Goal: Transaction & Acquisition: Purchase product/service

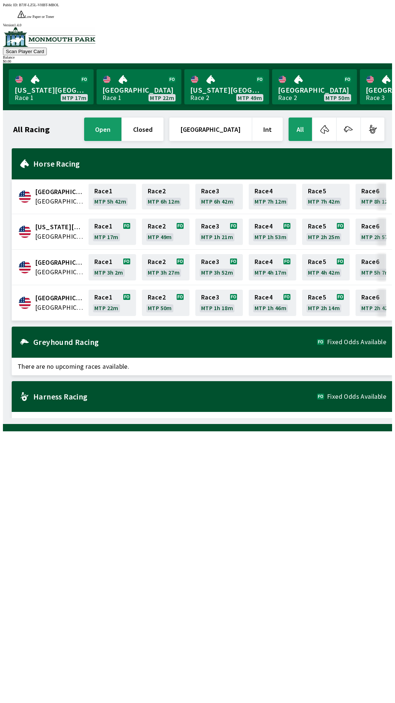
click at [52, 303] on span "[GEOGRAPHIC_DATA]" at bounding box center [59, 308] width 49 height 10
click at [40, 303] on span "[GEOGRAPHIC_DATA]" at bounding box center [59, 308] width 49 height 10
click at [130, 80] on link "[GEOGRAPHIC_DATA] Race 1 MTP 22m" at bounding box center [139, 86] width 85 height 35
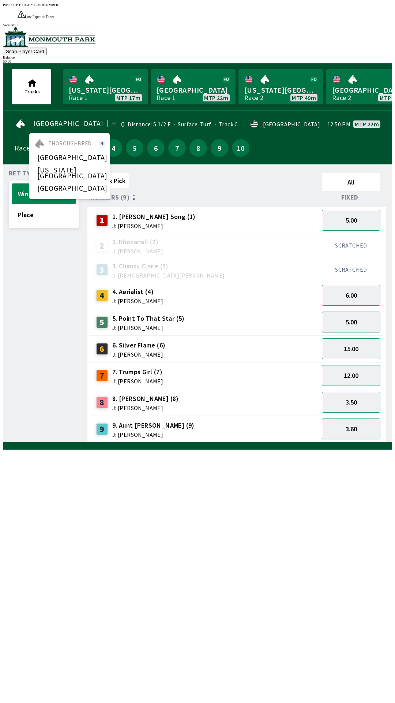
click at [177, 116] on div "option Canterbury Park focused, 0 of 3. 3 results available. Use Up and Down to…" at bounding box center [198, 123] width 366 height 15
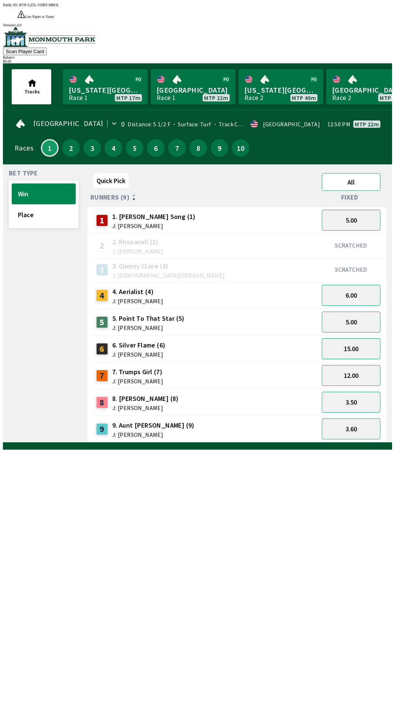
click at [351, 173] on button "All" at bounding box center [351, 182] width 59 height 18
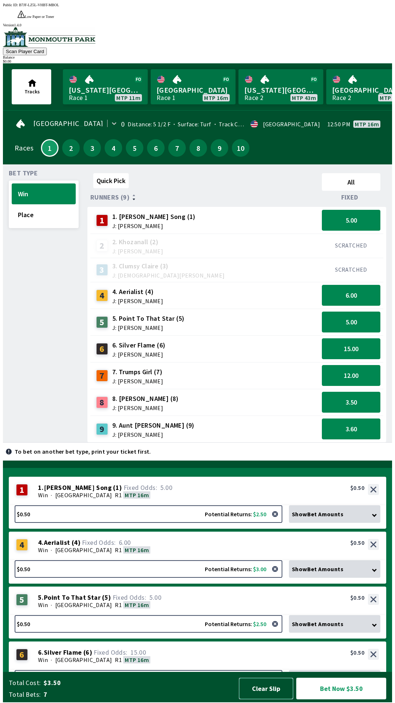
click at [278, 691] on button "Clear Slip" at bounding box center [266, 688] width 55 height 22
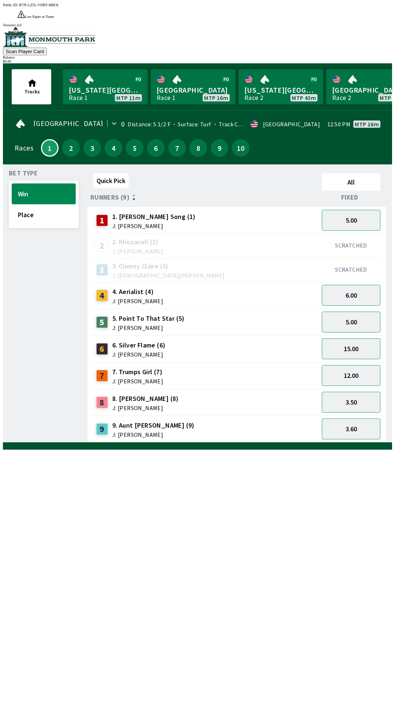
click at [270, 449] on div at bounding box center [197, 445] width 389 height 7
click at [366, 59] on div "$ 0.00" at bounding box center [197, 61] width 389 height 4
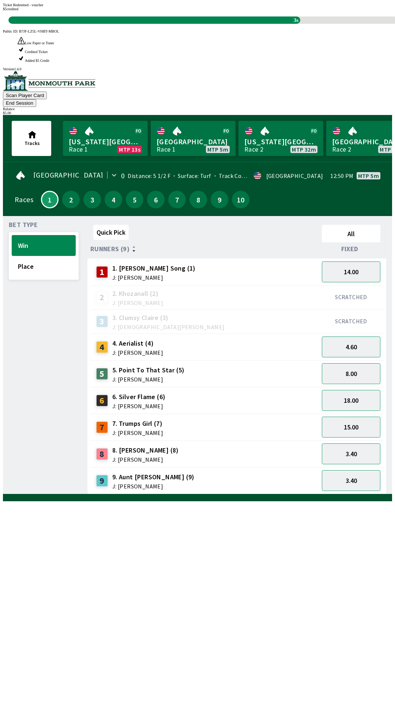
click at [298, 494] on div "Quick Pick All Runners (9) Fixed 1 1. [PERSON_NAME] Song (1) J: [PERSON_NAME] 1…" at bounding box center [239, 358] width 305 height 272
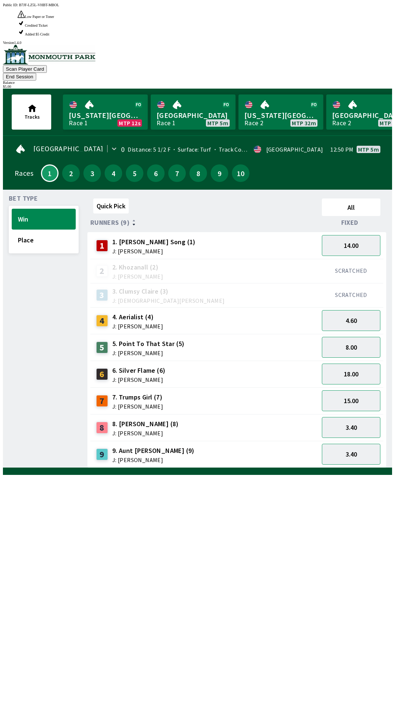
click at [310, 468] on div "Quick Pick All Runners (9) Fixed 1 1. [PERSON_NAME] Song (1) J: [PERSON_NAME] 1…" at bounding box center [239, 331] width 305 height 272
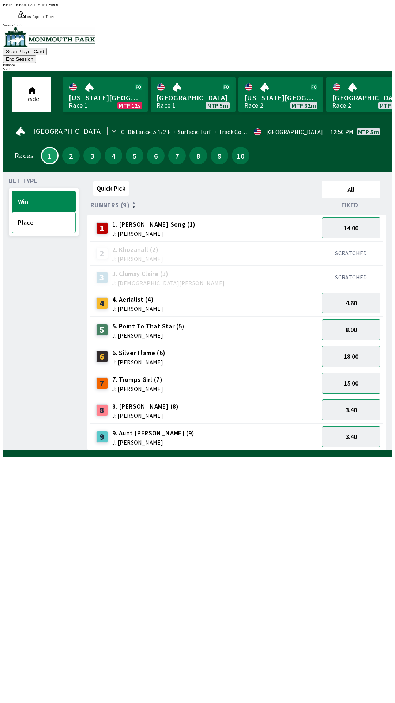
click at [39, 212] on button "Place" at bounding box center [44, 222] width 64 height 21
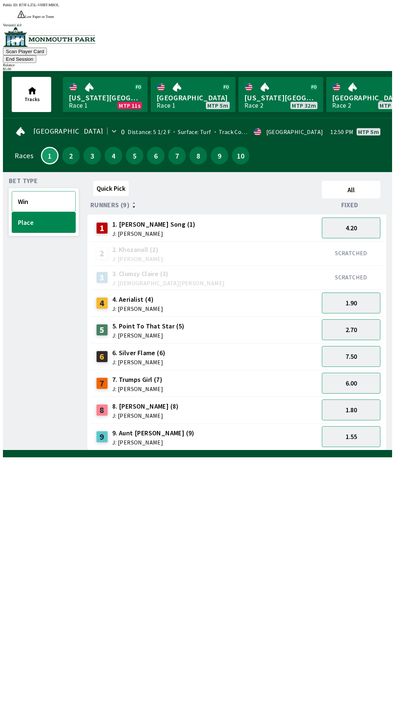
click at [38, 191] on button "Win" at bounding box center [44, 201] width 64 height 21
click at [29, 212] on button "Place" at bounding box center [44, 222] width 64 height 21
click at [35, 191] on button "Win" at bounding box center [44, 201] width 64 height 21
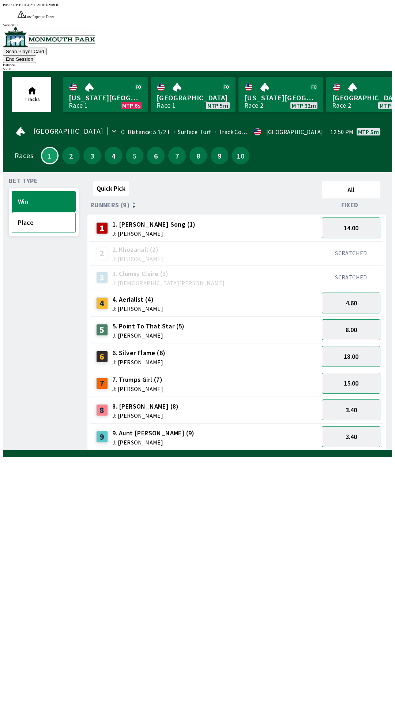
click at [25, 212] on button "Place" at bounding box center [44, 222] width 64 height 21
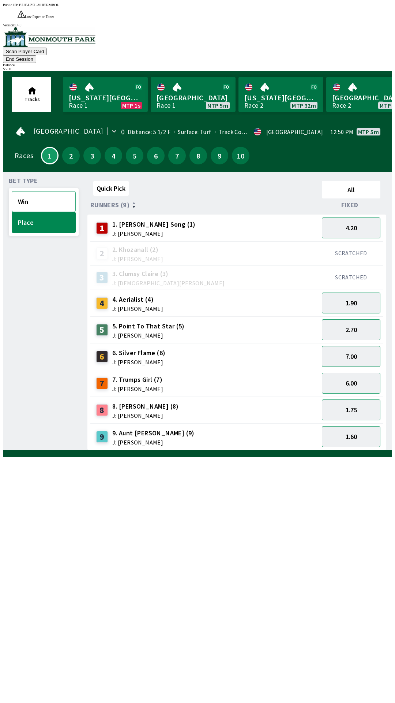
click at [29, 191] on button "Win" at bounding box center [44, 201] width 64 height 21
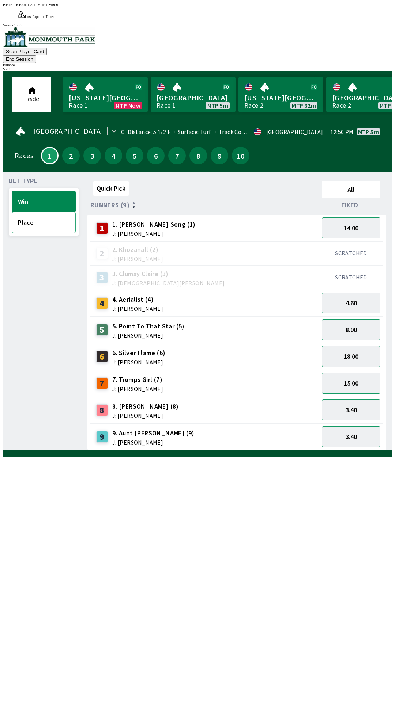
click at [23, 212] on button "Place" at bounding box center [44, 222] width 64 height 21
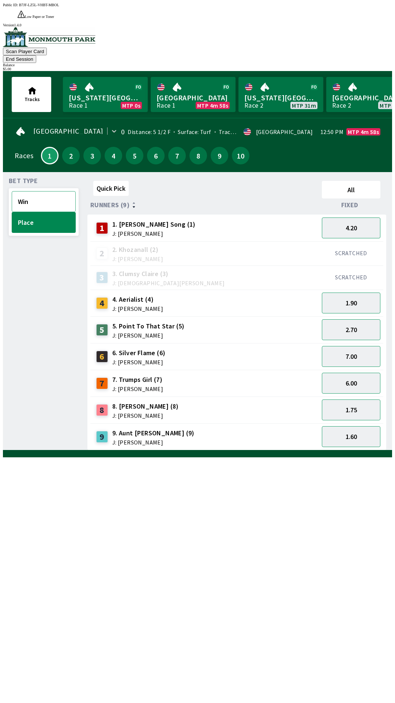
click at [23, 191] on button "Win" at bounding box center [44, 201] width 64 height 21
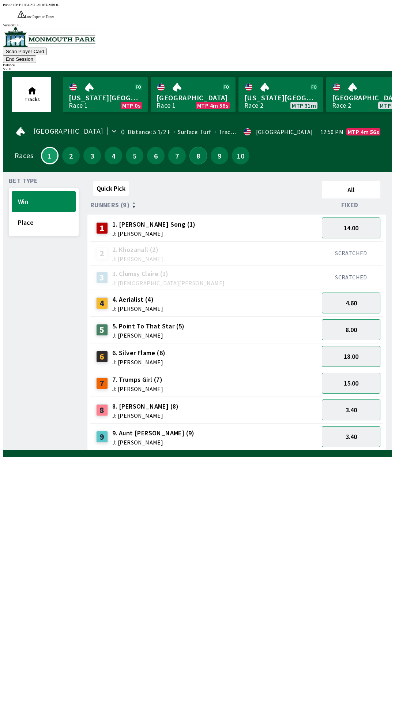
click at [196, 147] on button "8" at bounding box center [199, 156] width 18 height 18
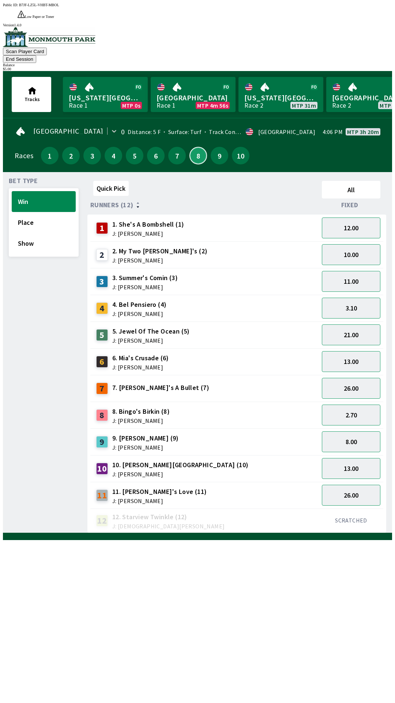
click at [196, 147] on button "8" at bounding box center [199, 156] width 18 height 18
click at [44, 147] on button "1" at bounding box center [50, 156] width 18 height 18
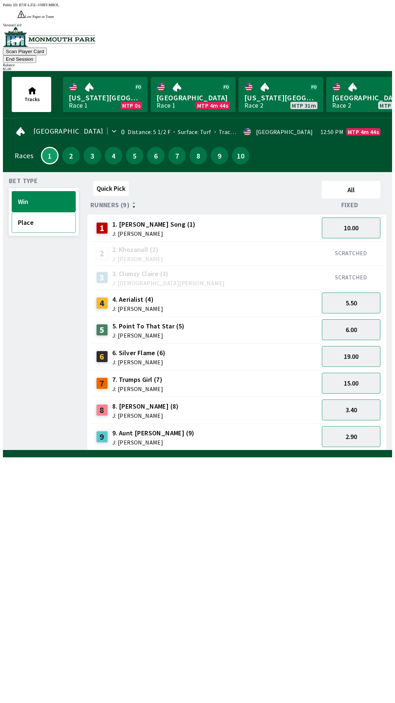
click at [26, 212] on button "Place" at bounding box center [44, 222] width 64 height 21
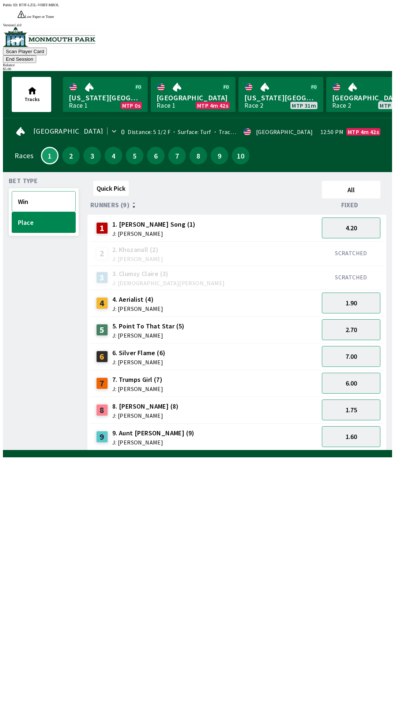
click at [18, 191] on button "Win" at bounding box center [44, 201] width 64 height 21
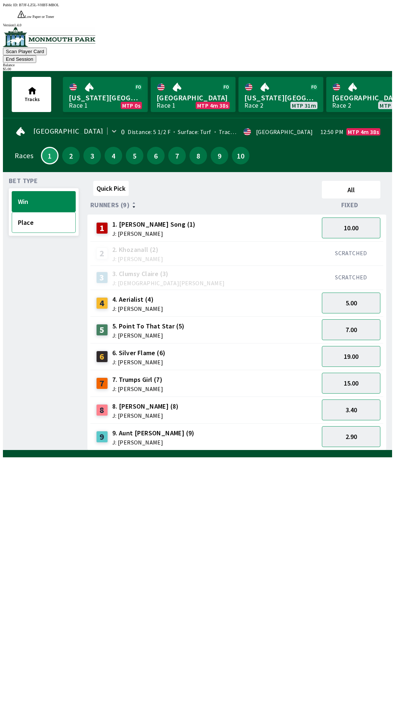
click at [18, 212] on button "Place" at bounding box center [44, 222] width 64 height 21
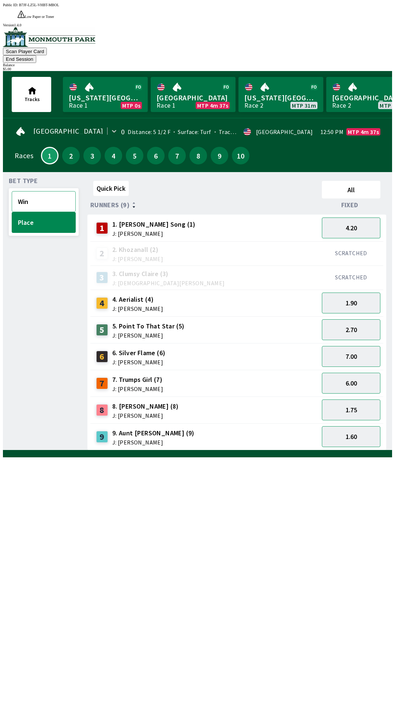
click at [14, 191] on button "Win" at bounding box center [44, 201] width 64 height 21
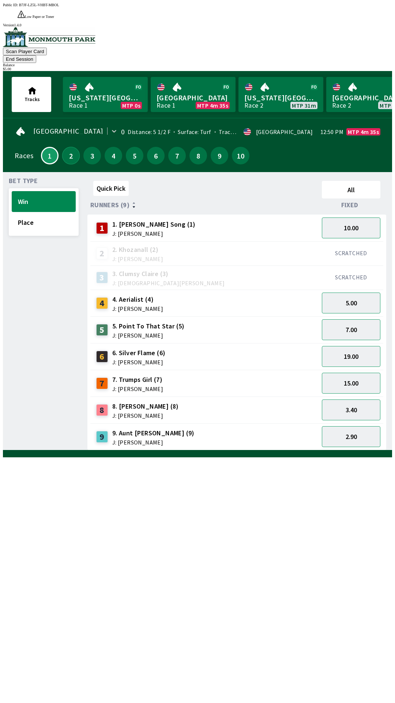
click at [74, 147] on button "2" at bounding box center [71, 156] width 18 height 18
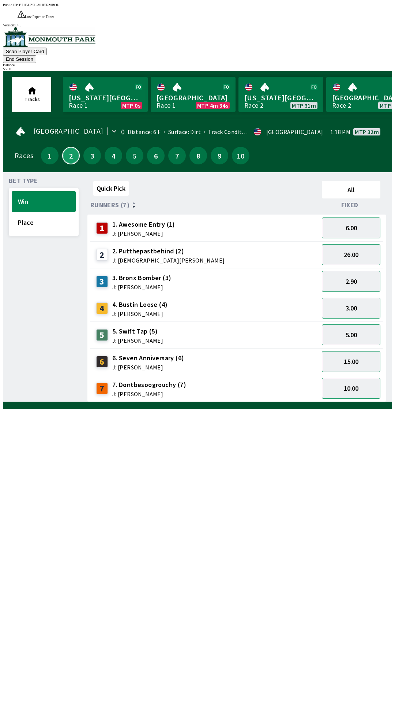
click at [62, 147] on button "2" at bounding box center [71, 156] width 18 height 18
click at [95, 147] on button "3" at bounding box center [92, 156] width 18 height 18
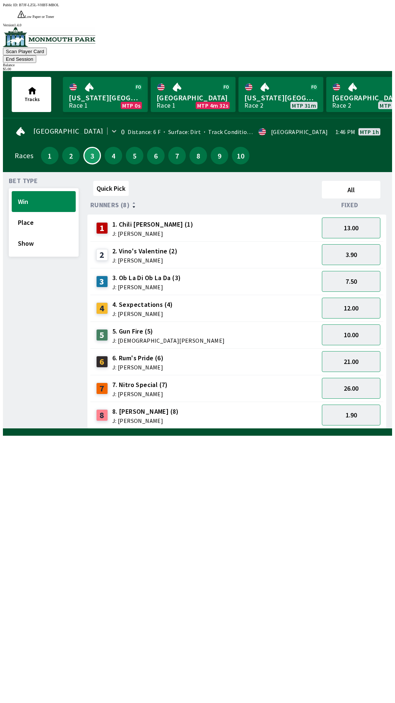
click at [116, 147] on div "4" at bounding box center [114, 156] width 18 height 18
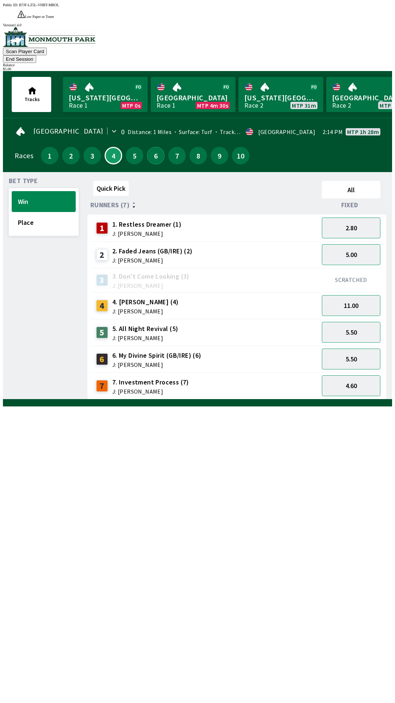
click at [147, 147] on button "6" at bounding box center [156, 156] width 18 height 18
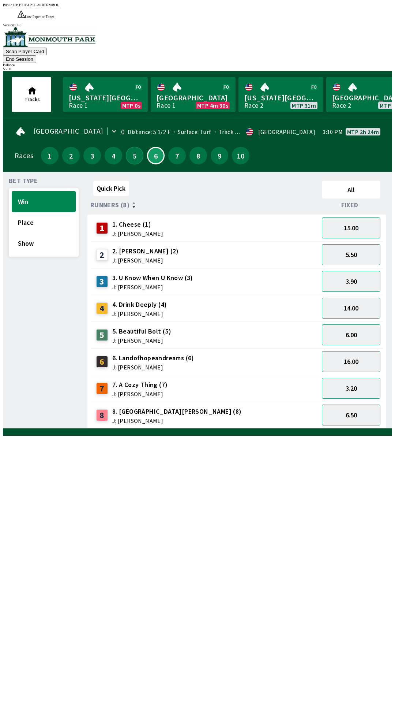
click at [126, 147] on button "5" at bounding box center [135, 156] width 18 height 18
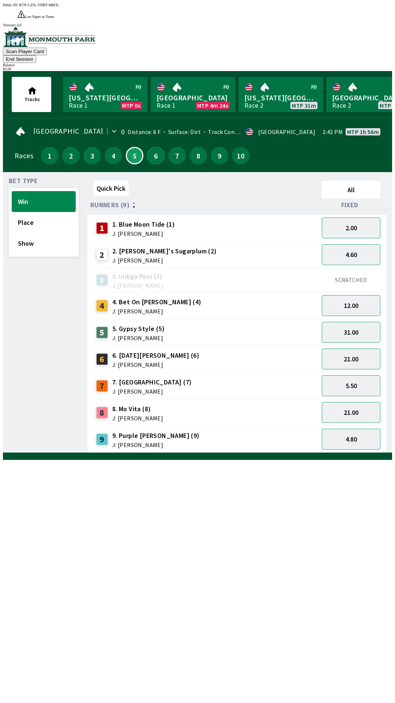
click at [156, 147] on button "6" at bounding box center [156, 156] width 18 height 18
click at [154, 147] on button "6" at bounding box center [156, 156] width 18 height 18
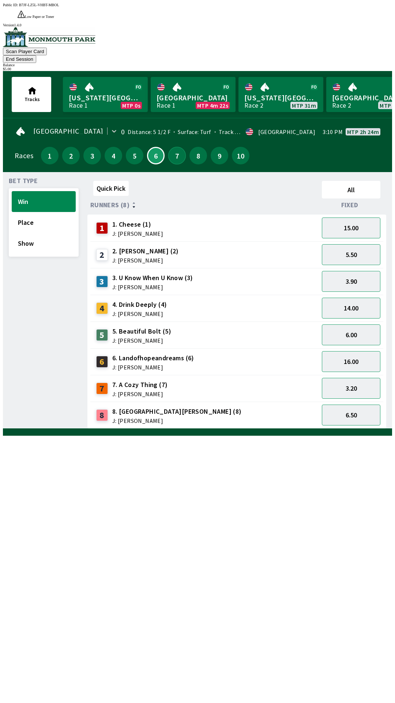
click at [177, 147] on button "7" at bounding box center [177, 156] width 18 height 18
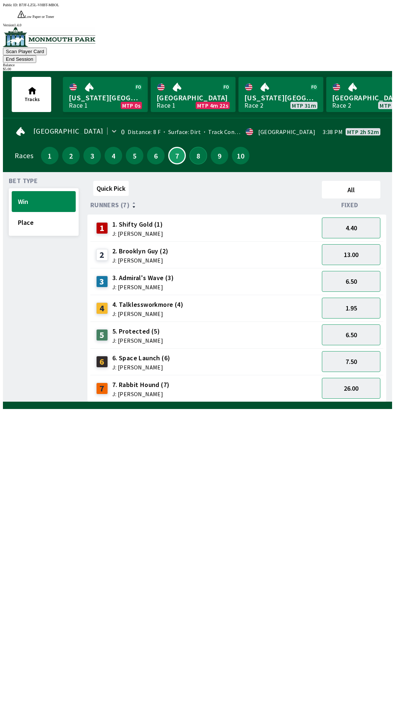
click at [198, 147] on button "8" at bounding box center [199, 156] width 18 height 18
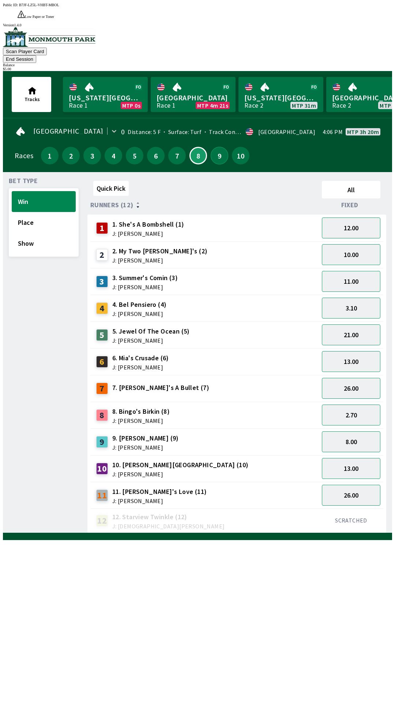
click at [214, 147] on button "9" at bounding box center [220, 156] width 18 height 18
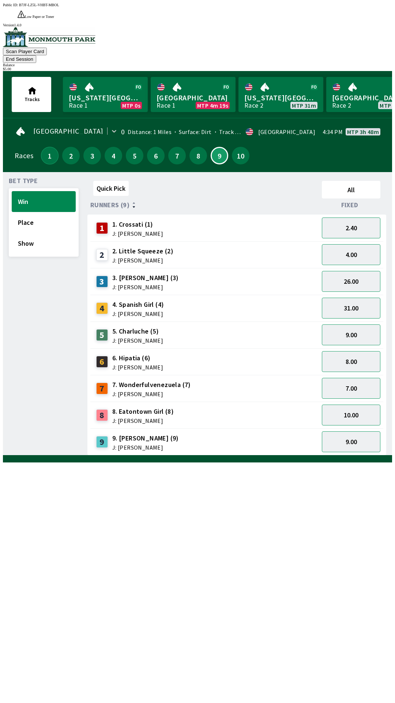
click at [41, 147] on button "1" at bounding box center [50, 156] width 18 height 18
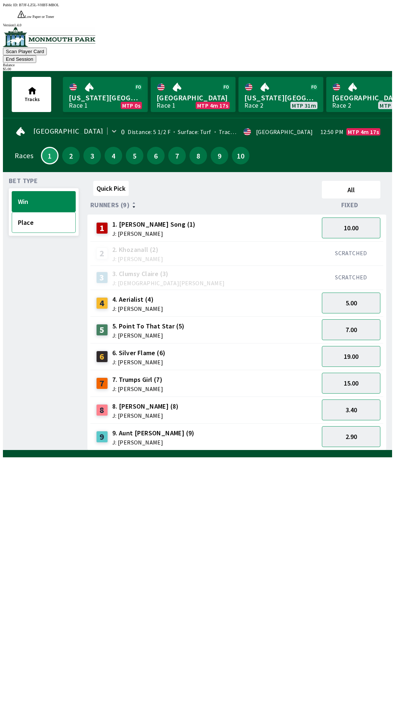
click at [42, 212] on button "Place" at bounding box center [44, 222] width 64 height 21
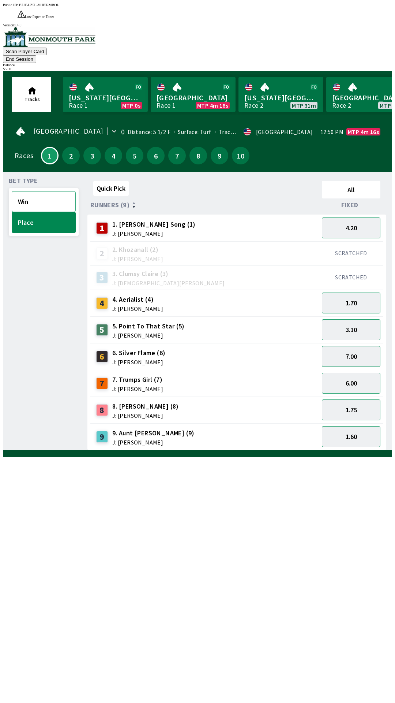
click at [48, 191] on button "Win" at bounding box center [44, 201] width 64 height 21
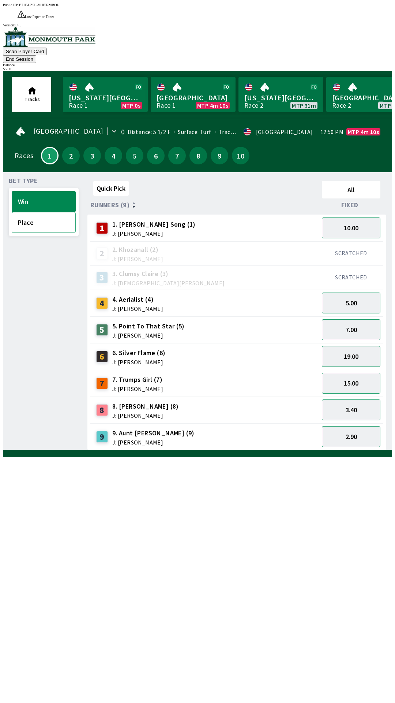
click at [24, 212] on button "Place" at bounding box center [44, 222] width 64 height 21
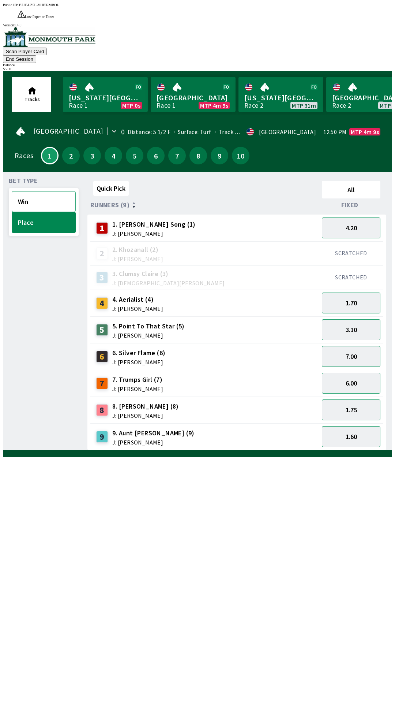
click at [25, 191] on button "Win" at bounding box center [44, 201] width 64 height 21
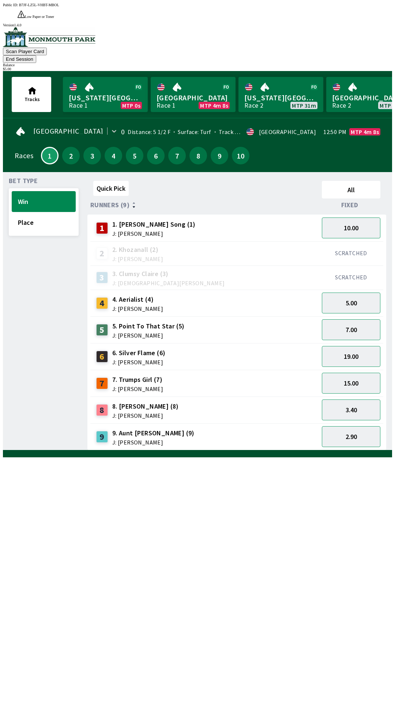
click at [223, 147] on div "9" at bounding box center [220, 156] width 18 height 18
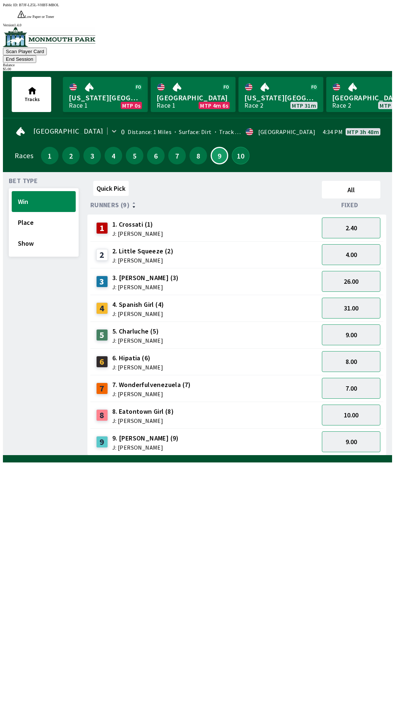
click at [241, 147] on button "10" at bounding box center [241, 156] width 18 height 18
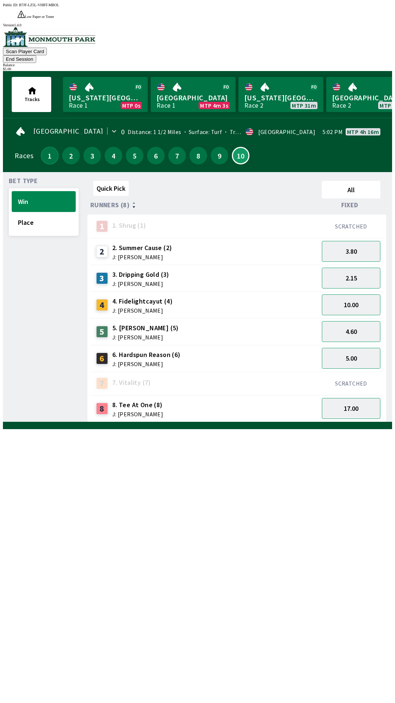
click at [53, 147] on button "1" at bounding box center [50, 156] width 18 height 18
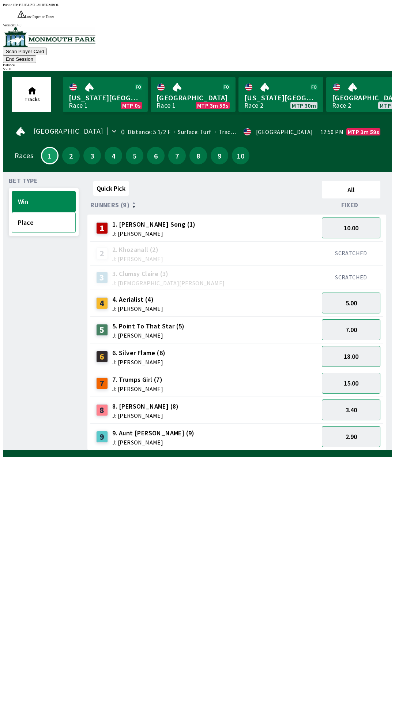
click at [24, 212] on button "Place" at bounding box center [44, 222] width 64 height 21
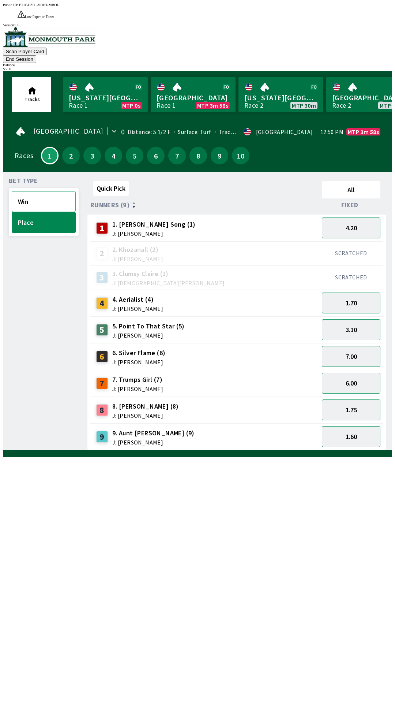
click at [23, 191] on button "Win" at bounding box center [44, 201] width 64 height 21
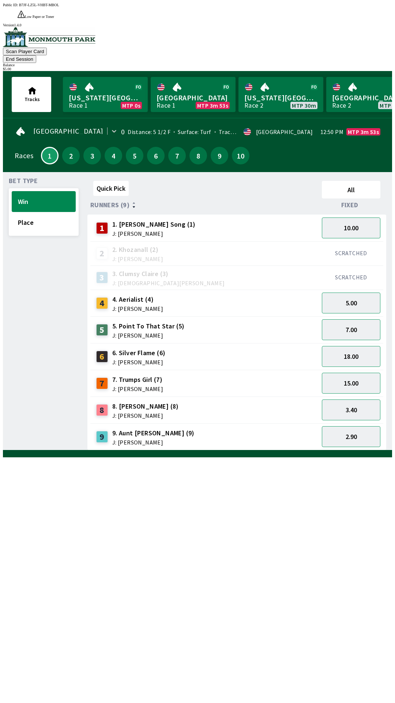
click at [36, 55] on button "End Session" at bounding box center [19, 59] width 33 height 8
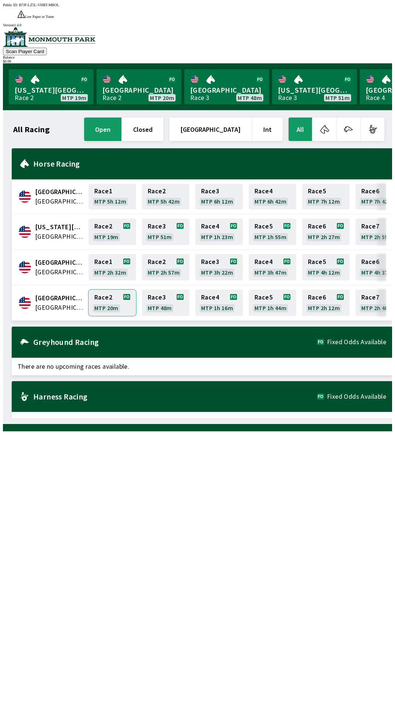
click at [110, 289] on link "Race 2 MTP 20m" at bounding box center [113, 302] width 48 height 26
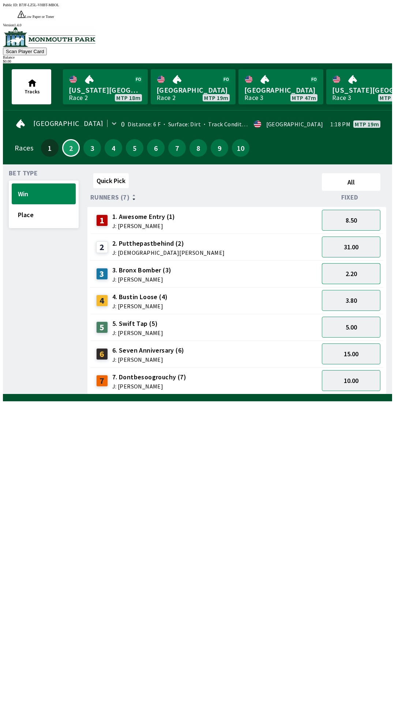
click at [355, 263] on button "2.20" at bounding box center [351, 273] width 59 height 21
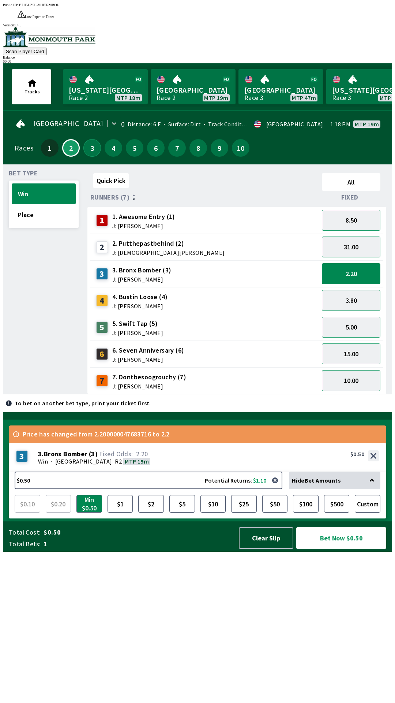
click at [94, 139] on button "3" at bounding box center [92, 148] width 18 height 18
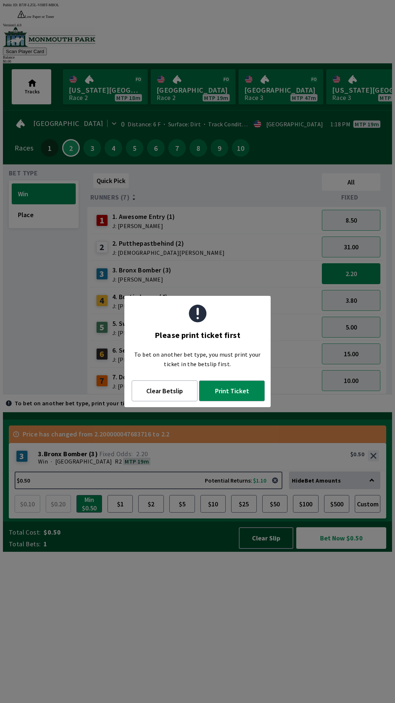
click at [193, 394] on div "Quick Pick All Runners (7) Fixed 1 1. Awesome Entry (1) J: [PERSON_NAME] 8.50 2…" at bounding box center [239, 282] width 305 height 224
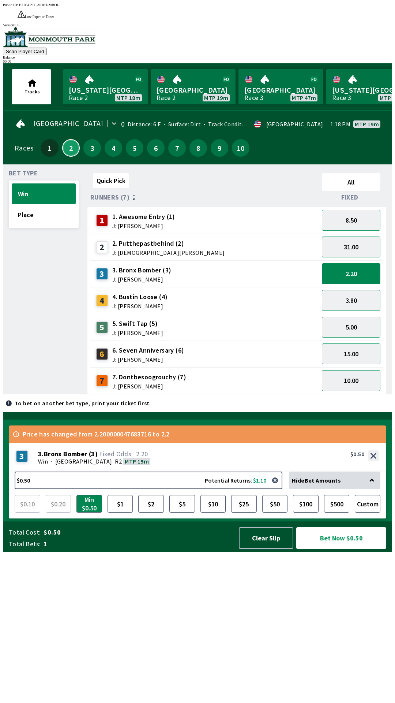
click at [70, 139] on button "2" at bounding box center [71, 148] width 18 height 18
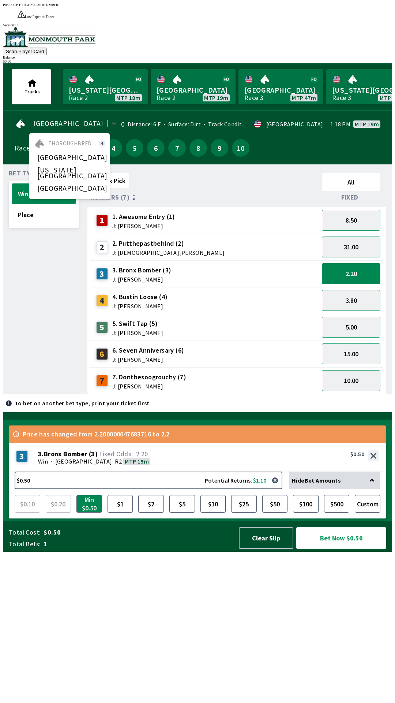
click at [38, 279] on div "Bet Type Win Place" at bounding box center [44, 282] width 70 height 224
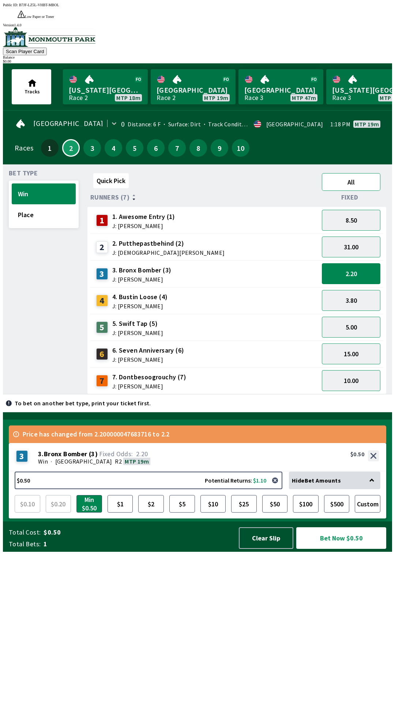
click at [356, 173] on button "All" at bounding box center [351, 182] width 59 height 18
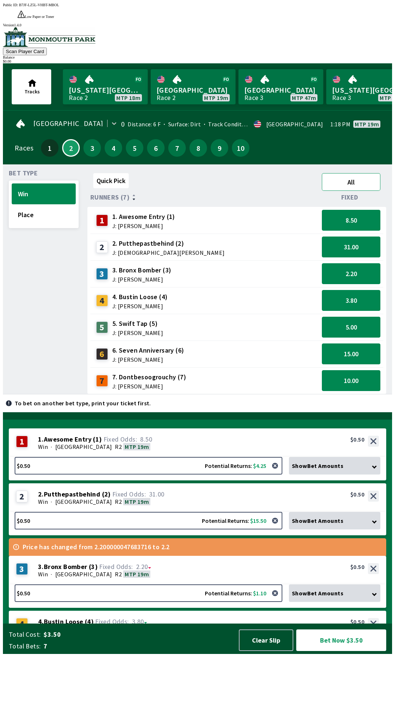
click at [349, 173] on button "All" at bounding box center [351, 182] width 59 height 18
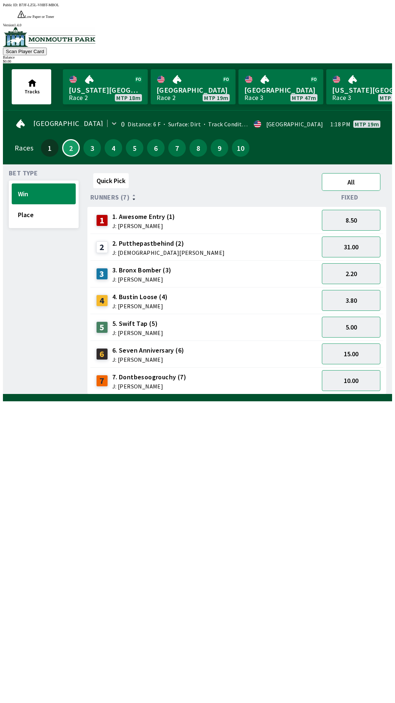
click at [347, 173] on button "All" at bounding box center [351, 182] width 59 height 18
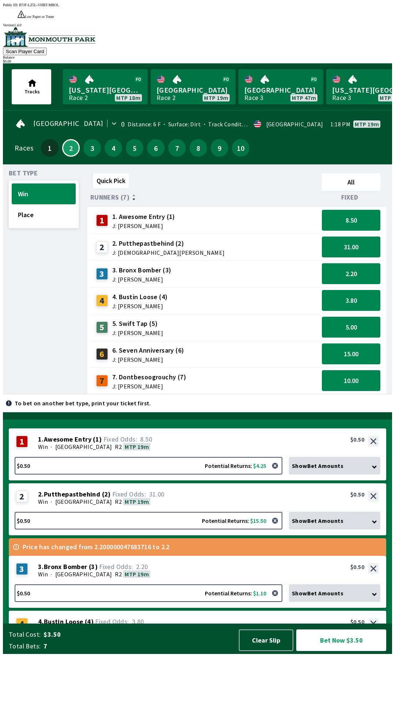
click at [369, 474] on div "Show Bet Amounts" at bounding box center [334, 466] width 91 height 18
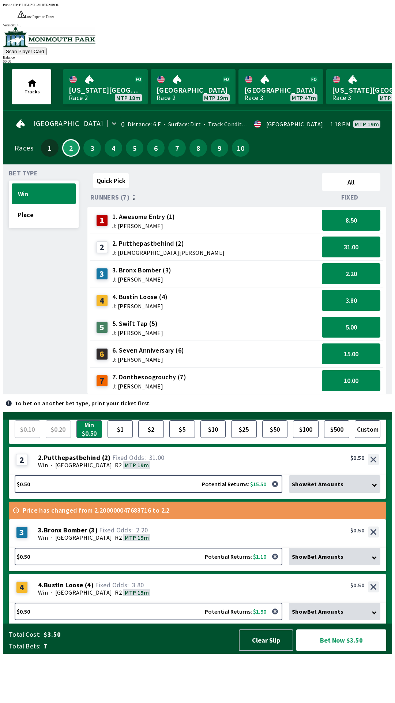
scroll to position [66, 0]
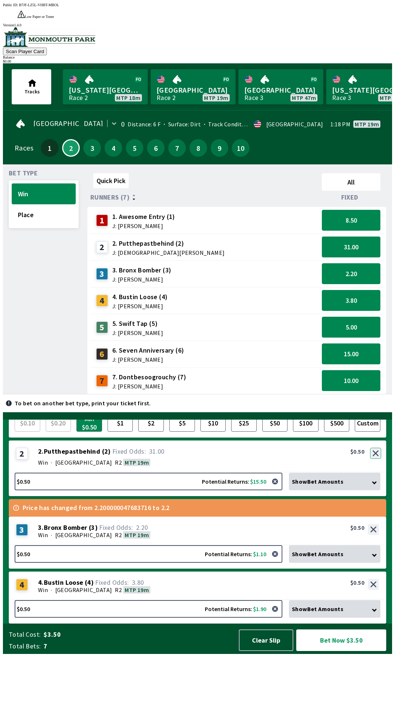
click at [377, 458] on button "button" at bounding box center [375, 452] width 11 height 11
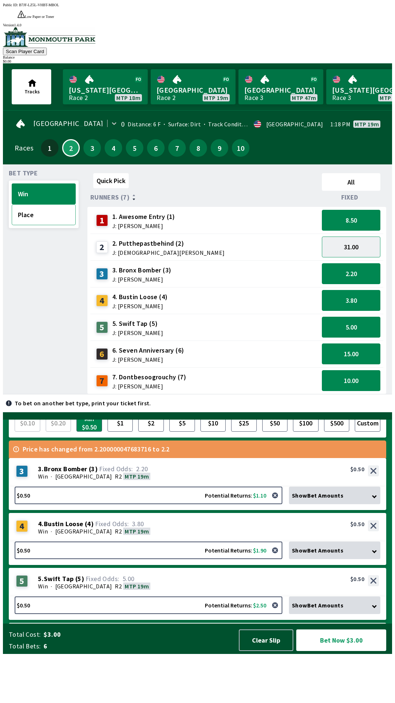
click at [43, 205] on button "Place" at bounding box center [44, 214] width 64 height 21
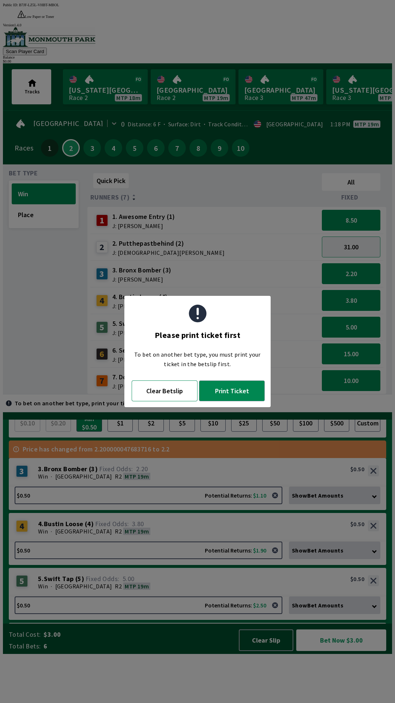
click at [174, 393] on button "Clear Betslip" at bounding box center [165, 390] width 66 height 21
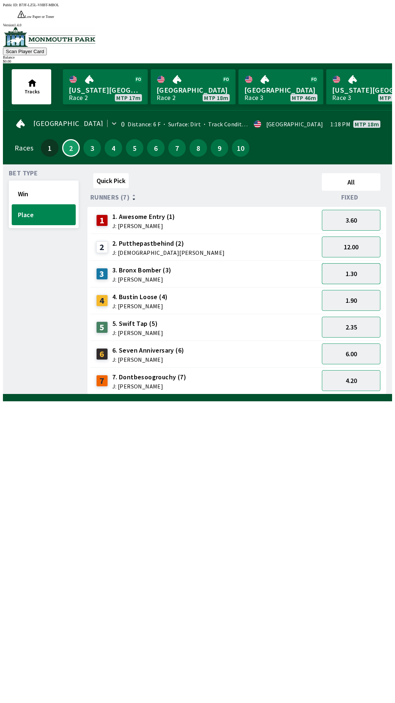
click at [354, 263] on button "1.30" at bounding box center [351, 273] width 59 height 21
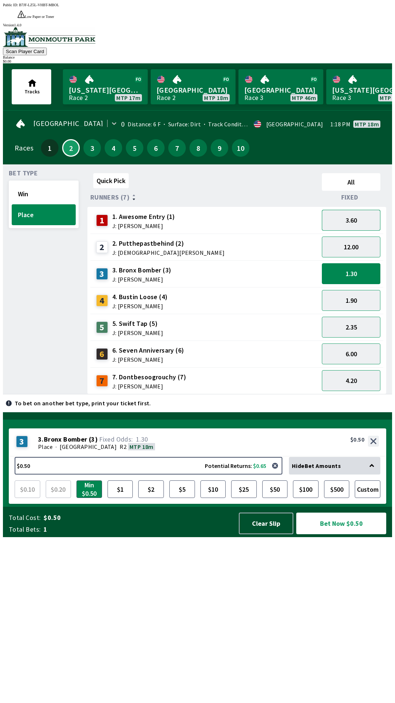
click at [352, 210] on button "3.60" at bounding box center [351, 220] width 59 height 21
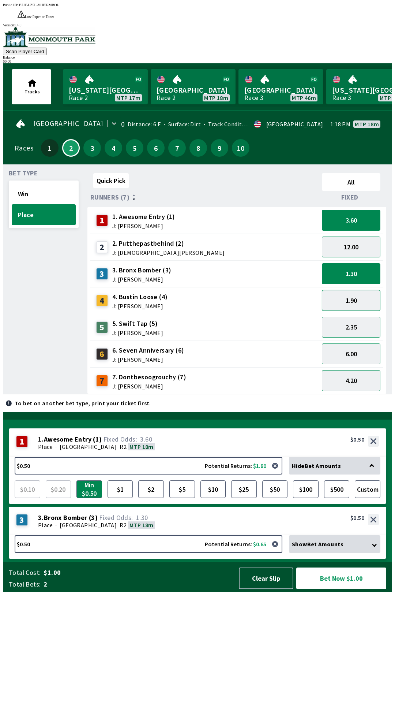
click at [354, 290] on button "1.90" at bounding box center [351, 300] width 59 height 21
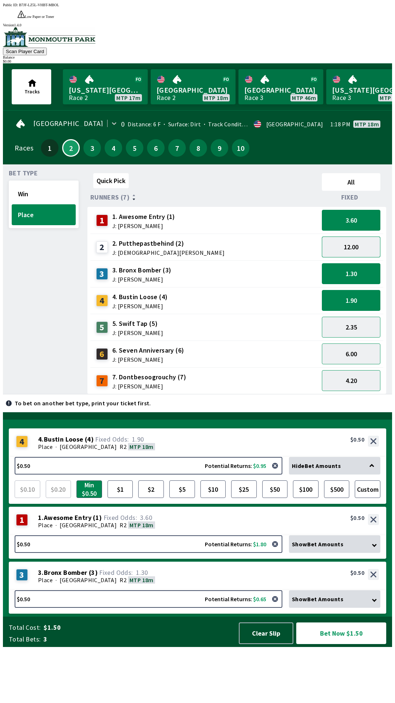
click at [356, 236] on button "12.00" at bounding box center [351, 246] width 59 height 21
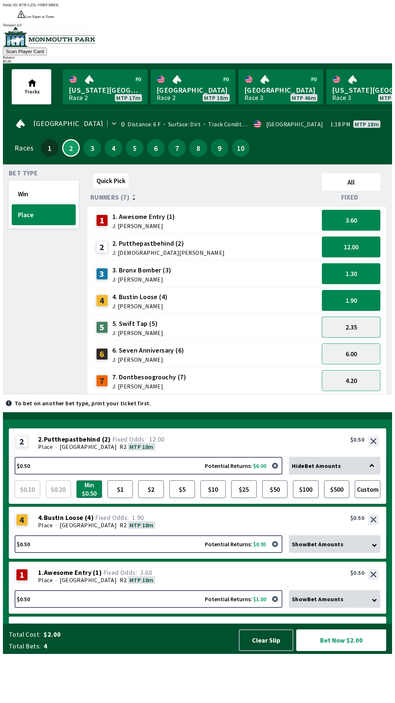
click at [359, 316] on button "2.35" at bounding box center [351, 326] width 59 height 21
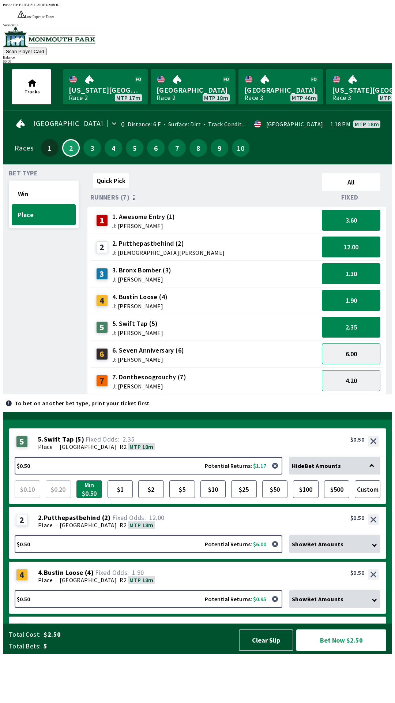
click at [356, 343] on button "6.00" at bounding box center [351, 353] width 59 height 21
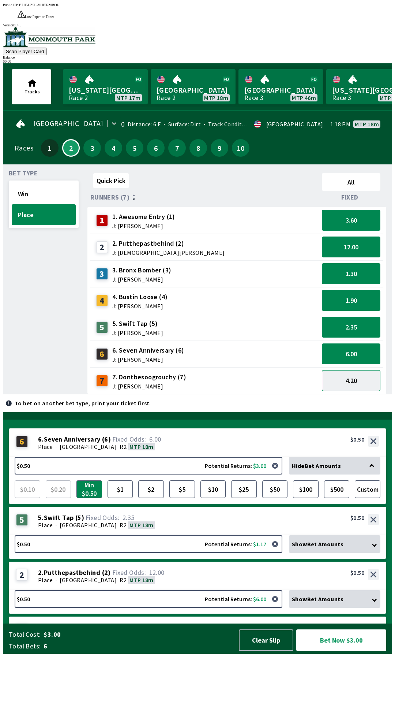
click at [351, 371] on button "4.20" at bounding box center [351, 380] width 59 height 21
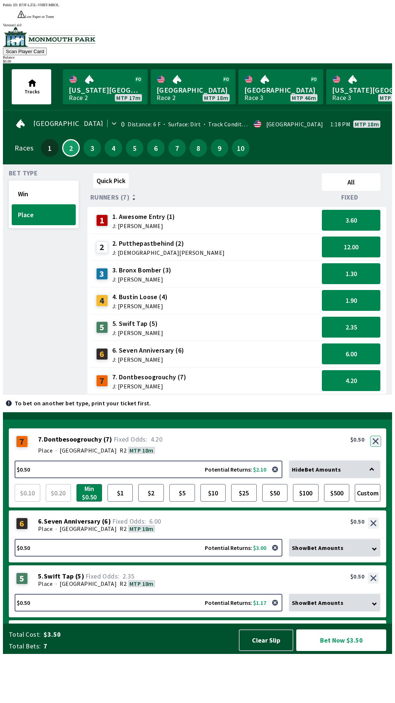
click at [372, 460] on div "7 7 . [GEOGRAPHIC_DATA] ( 7 ) Place · [GEOGRAPHIC_DATA] R2 MTP 18m 7. Dontbesoo…" at bounding box center [198, 444] width 378 height 32
click at [374, 446] on button "button" at bounding box center [375, 440] width 11 height 11
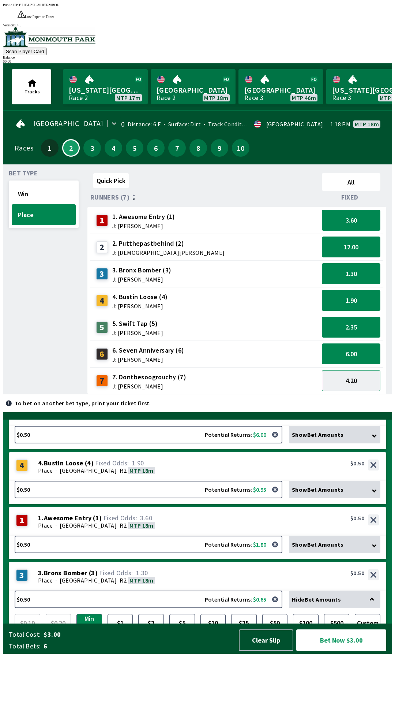
scroll to position [149, 0]
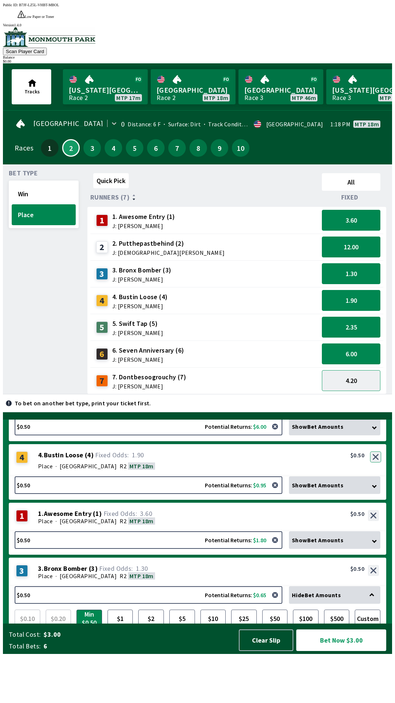
click at [377, 462] on button "button" at bounding box center [375, 456] width 11 height 11
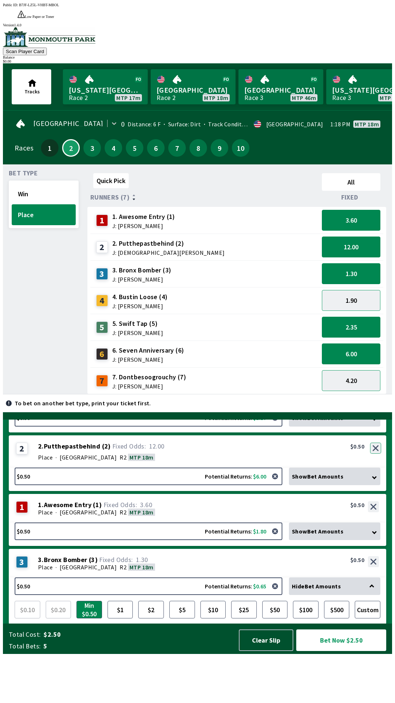
click at [375, 467] on div "2 2 . Putthepastbehind ( 2 ) Place · [GEOGRAPHIC_DATA] R2 MTP 18m 2. Putthepast…" at bounding box center [198, 451] width 378 height 32
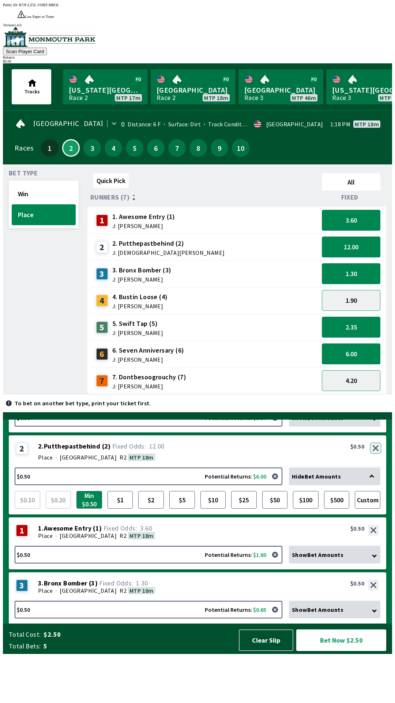
click at [376, 453] on button "button" at bounding box center [375, 447] width 11 height 11
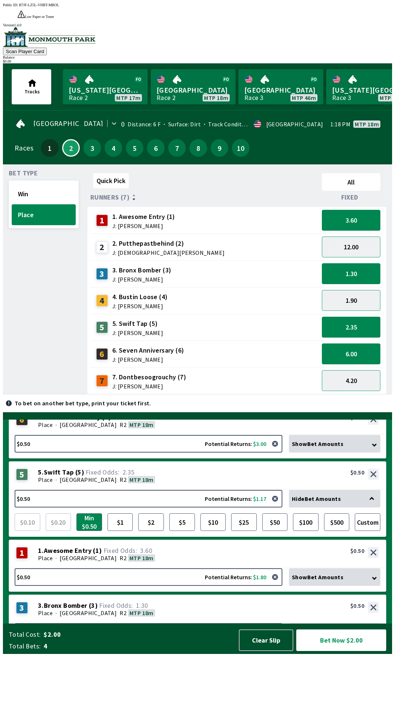
scroll to position [0, 0]
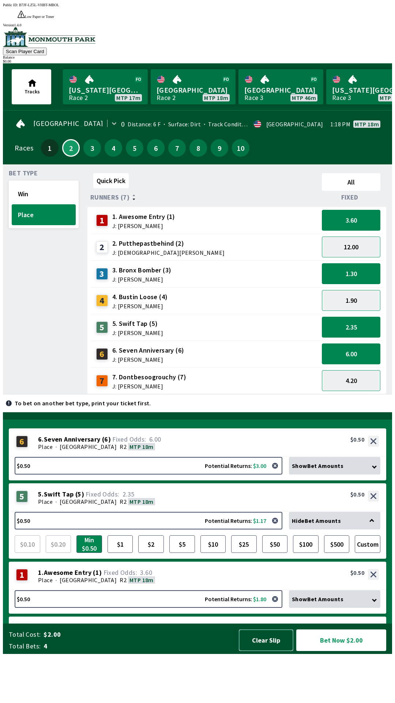
click at [270, 651] on button "Clear Slip" at bounding box center [266, 640] width 55 height 22
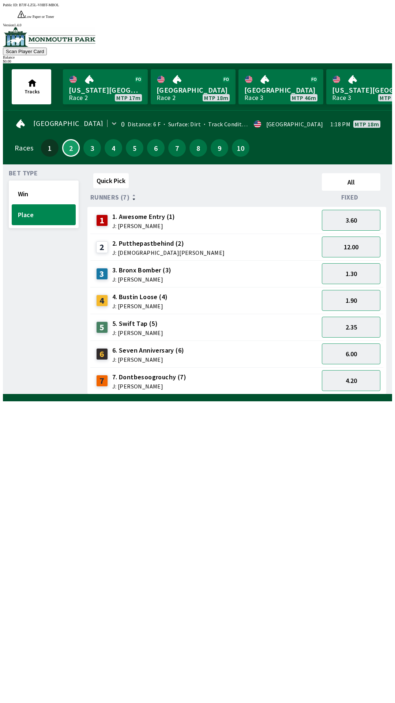
click at [28, 138] on div "Races 1 2 3 4 5 6 7 8 9 10" at bounding box center [198, 147] width 366 height 21
click at [22, 145] on div "Races" at bounding box center [24, 148] width 19 height 6
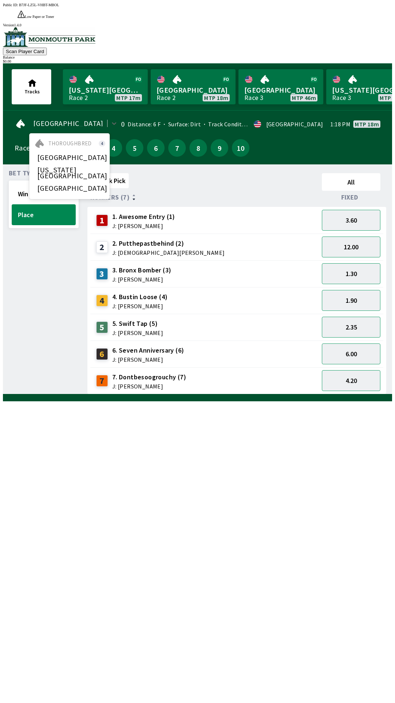
click at [31, 273] on div "Bet Type Win Place" at bounding box center [44, 282] width 70 height 224
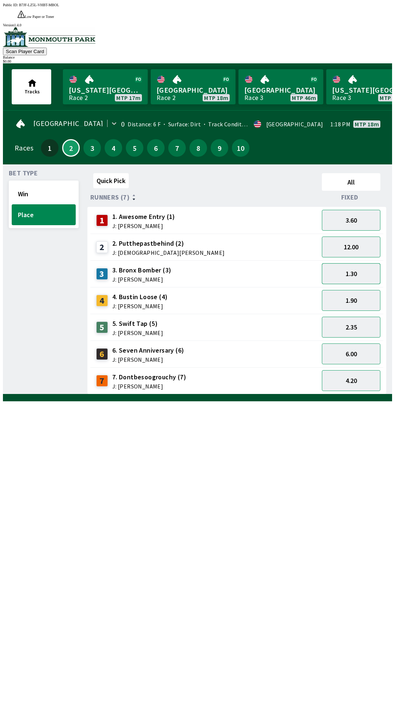
click at [364, 263] on button "1.30" at bounding box center [351, 273] width 59 height 21
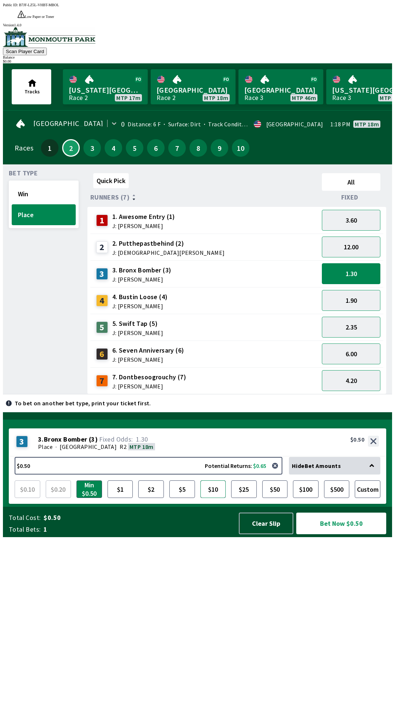
click at [211, 498] on button "$10" at bounding box center [214, 489] width 26 height 18
click at [247, 498] on button "$25" at bounding box center [244, 489] width 26 height 18
click at [265, 534] on button "Clear Slip" at bounding box center [266, 523] width 55 height 22
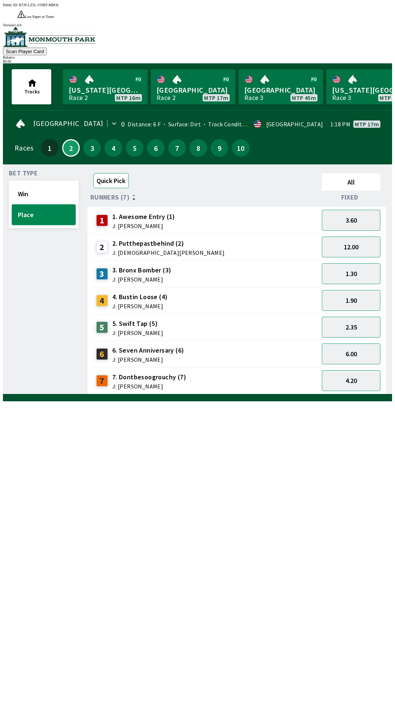
click at [116, 173] on button "Quick Pick" at bounding box center [110, 180] width 35 height 15
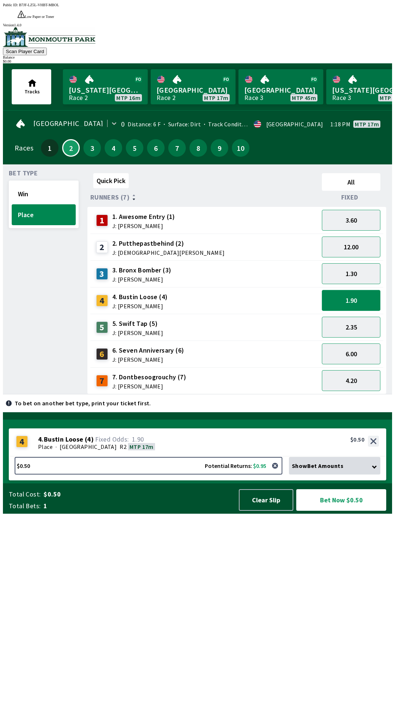
click at [355, 290] on button "1.90" at bounding box center [351, 300] width 59 height 21
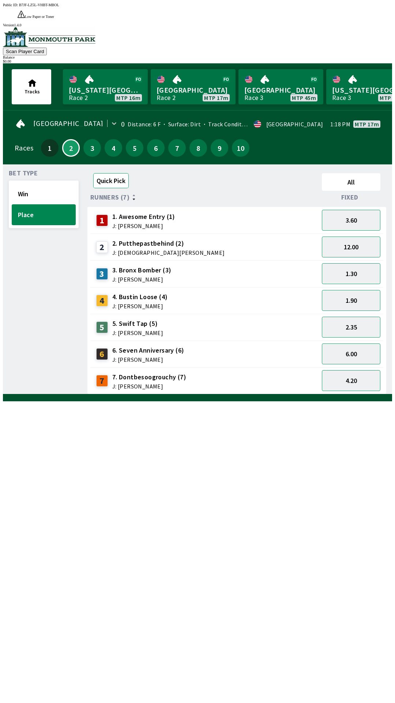
click at [112, 173] on button "Quick Pick" at bounding box center [110, 180] width 35 height 15
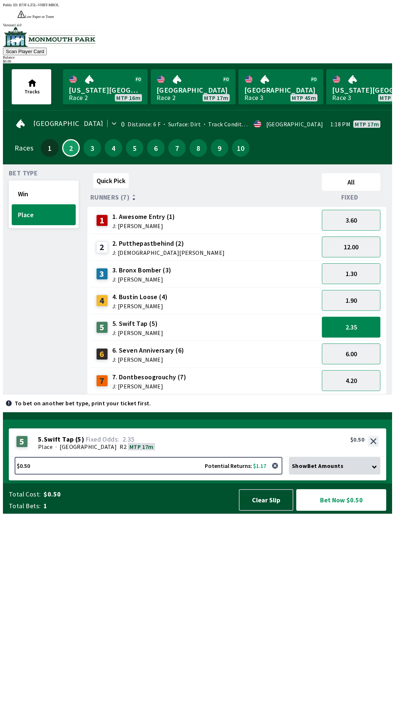
click at [353, 316] on button "2.35" at bounding box center [351, 326] width 59 height 21
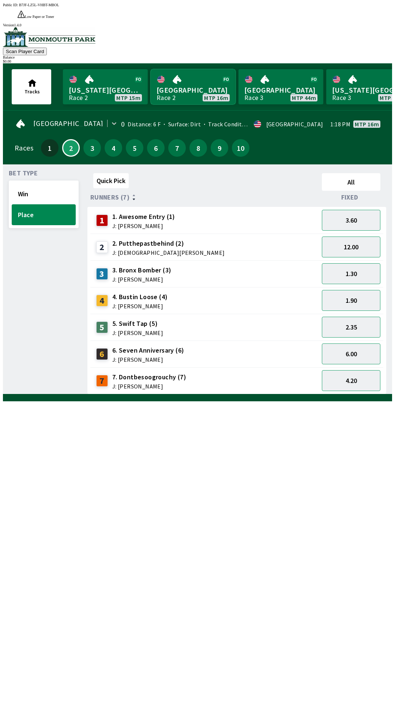
click at [188, 70] on link "[GEOGRAPHIC_DATA] Race 2 MTP 16m" at bounding box center [193, 86] width 85 height 35
click at [49, 183] on button "Win" at bounding box center [44, 193] width 64 height 21
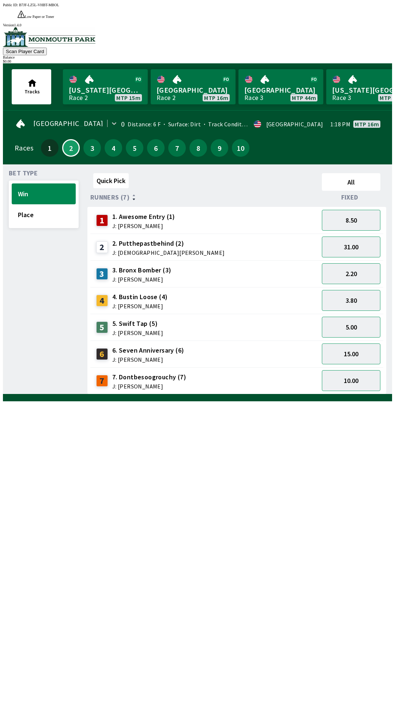
click at [149, 383] on span "J: [PERSON_NAME]" at bounding box center [149, 386] width 74 height 6
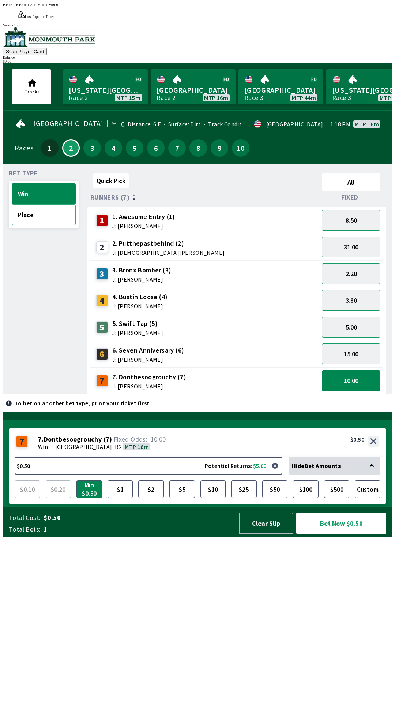
click at [53, 204] on button "Place" at bounding box center [44, 214] width 64 height 21
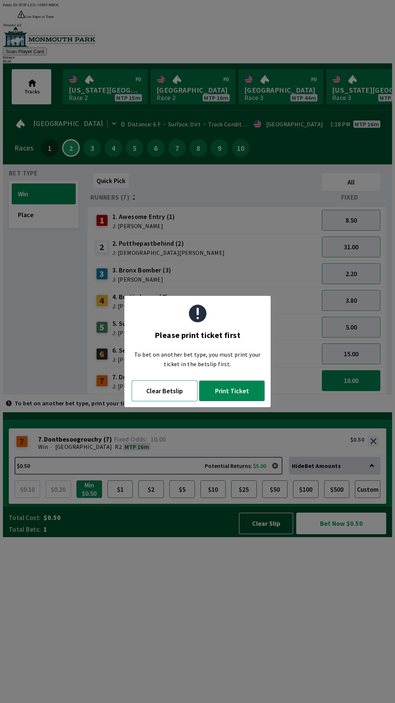
click at [169, 383] on button "Clear Betslip" at bounding box center [165, 390] width 66 height 21
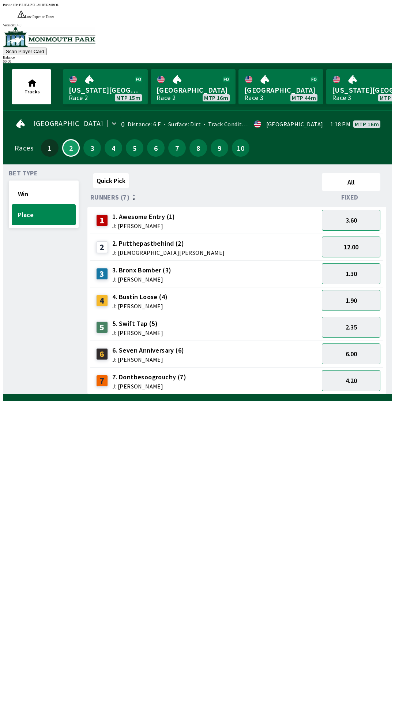
click at [149, 383] on span "J: [PERSON_NAME]" at bounding box center [149, 386] width 74 height 6
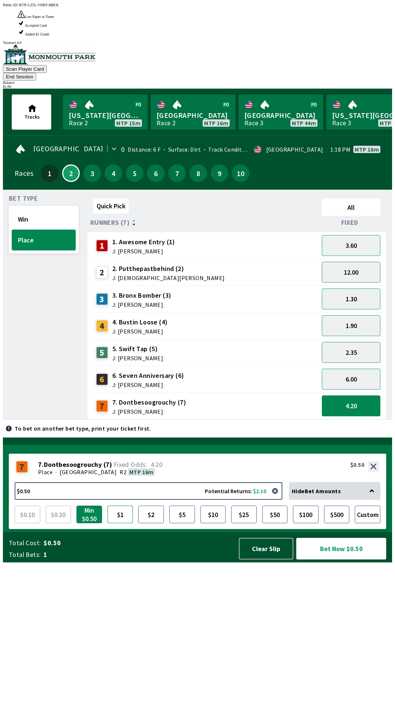
click at [120, 523] on button "$1" at bounding box center [121, 514] width 26 height 18
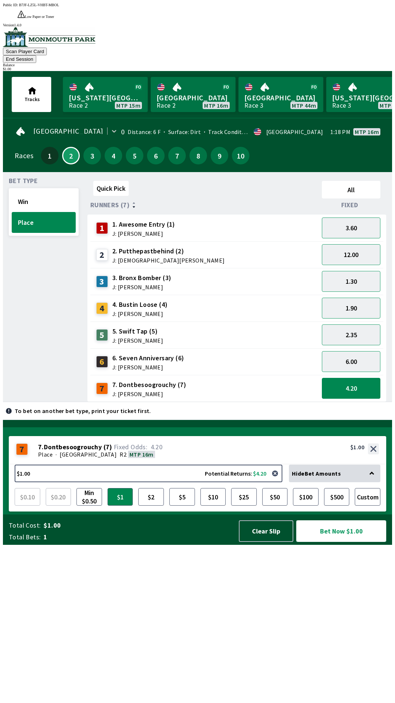
click at [345, 542] on button "Bet Now $1.00" at bounding box center [341, 531] width 90 height 22
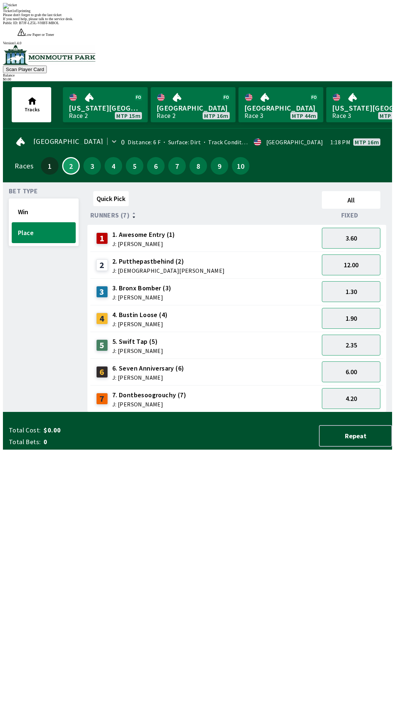
click at [126, 412] on div "Quick Pick All Runners (7) Fixed 1 1. Awesome Entry (1) J: [PERSON_NAME] 3.60 2…" at bounding box center [239, 300] width 305 height 224
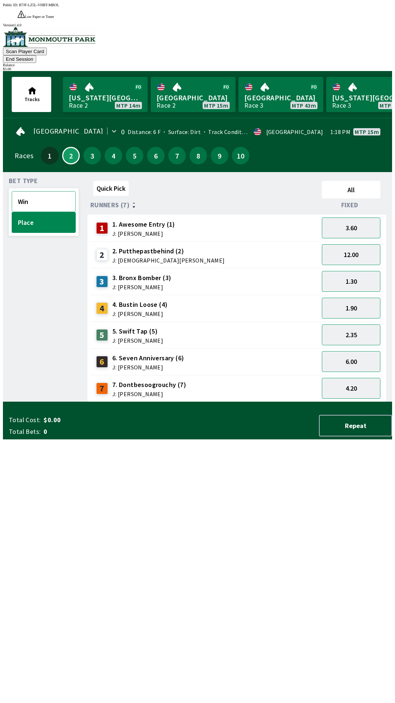
click at [27, 191] on button "Win" at bounding box center [44, 201] width 64 height 21
click at [361, 378] on button "10.00" at bounding box center [351, 388] width 59 height 21
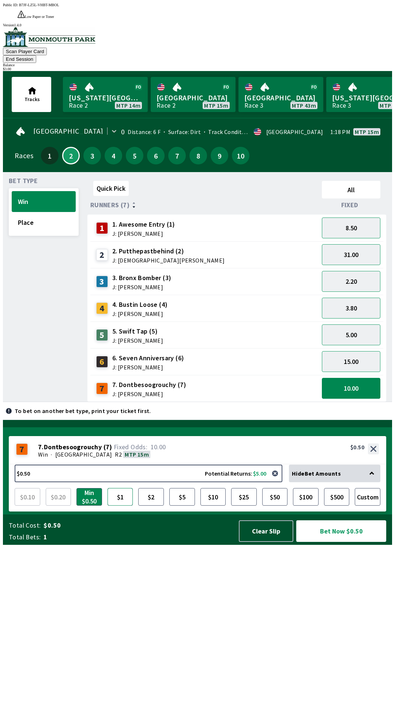
click at [119, 505] on button "$1" at bounding box center [121, 497] width 26 height 18
click at [345, 542] on button "Bet Now $1.00" at bounding box center [341, 531] width 90 height 22
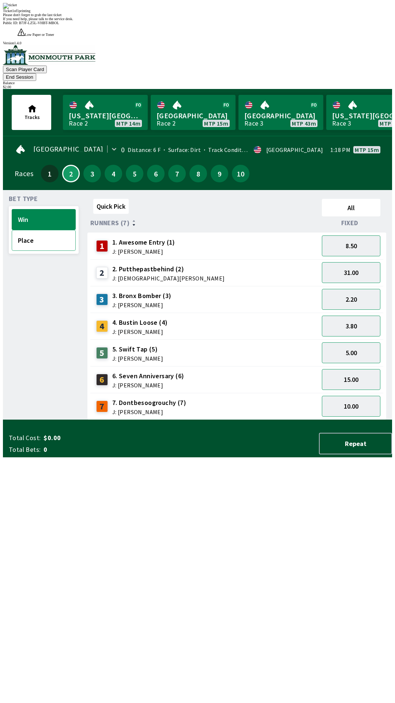
click at [25, 230] on button "Place" at bounding box center [44, 240] width 64 height 21
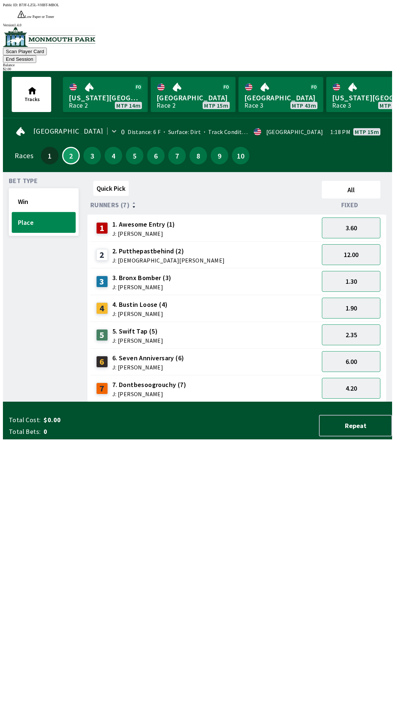
click at [12, 212] on button "Place" at bounding box center [44, 222] width 64 height 21
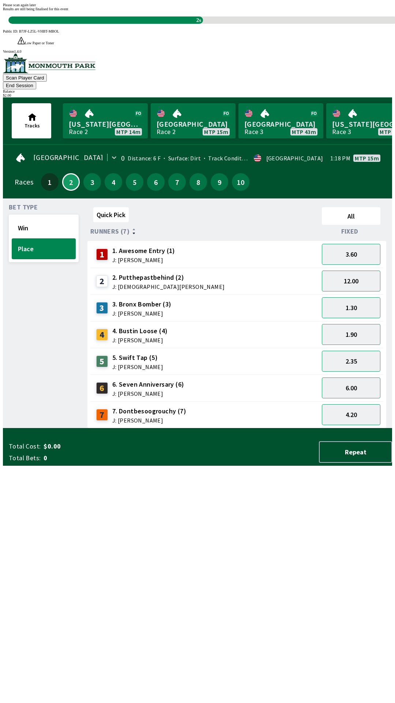
click at [306, 428] on div "Quick Pick All Runners (7) Fixed 1 1. Awesome Entry (1) J: [PERSON_NAME] 3.60 2…" at bounding box center [239, 316] width 305 height 224
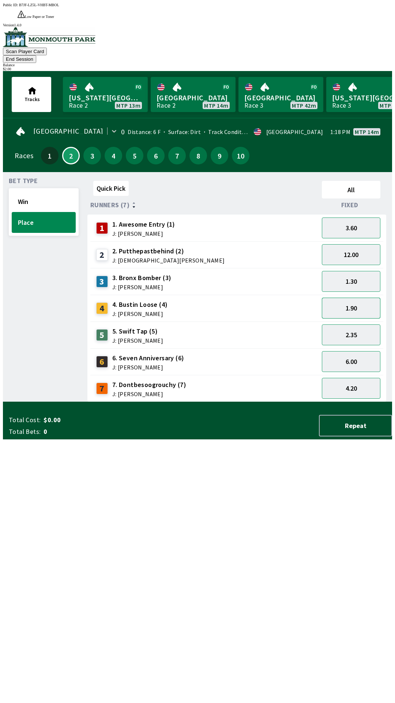
click at [358, 297] on button "1.90" at bounding box center [351, 307] width 59 height 21
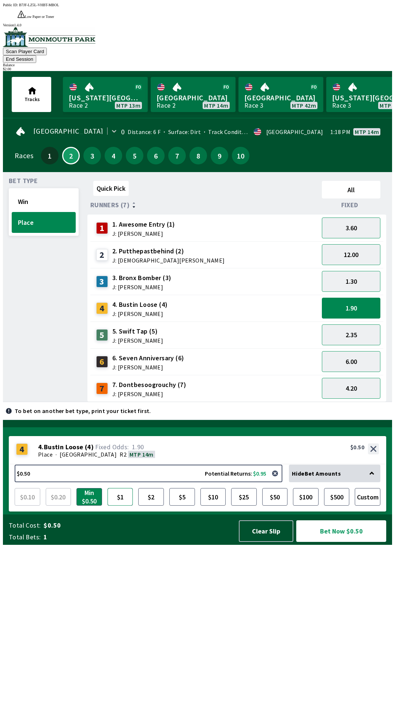
click at [119, 505] on button "$1" at bounding box center [121, 497] width 26 height 18
click at [345, 542] on button "Bet Now $1.00" at bounding box center [341, 531] width 90 height 22
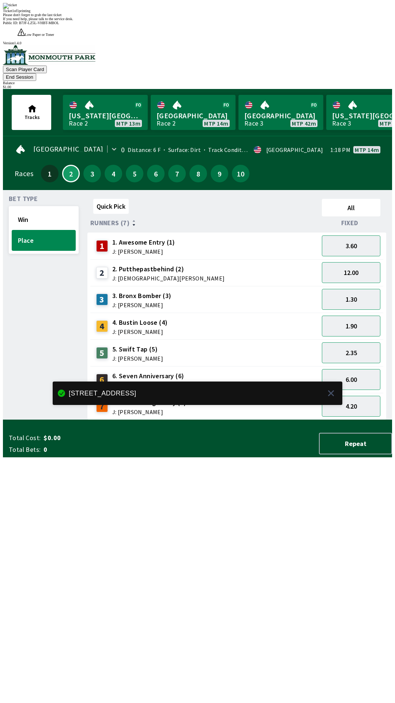
click at [36, 73] on button "End Session" at bounding box center [19, 77] width 33 height 8
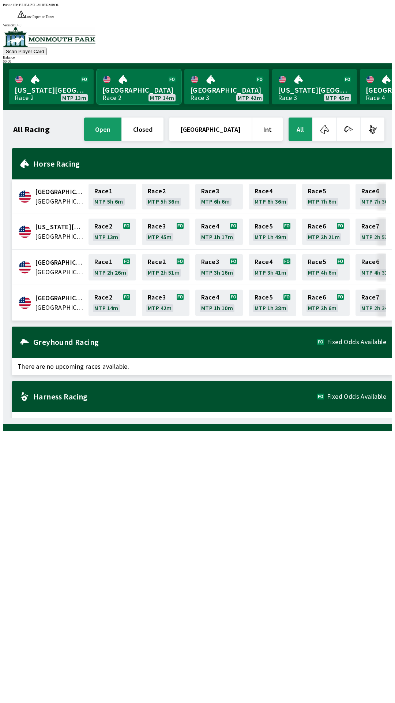
click at [142, 80] on link "[GEOGRAPHIC_DATA] Race 2 MTP 14m" at bounding box center [139, 86] width 85 height 35
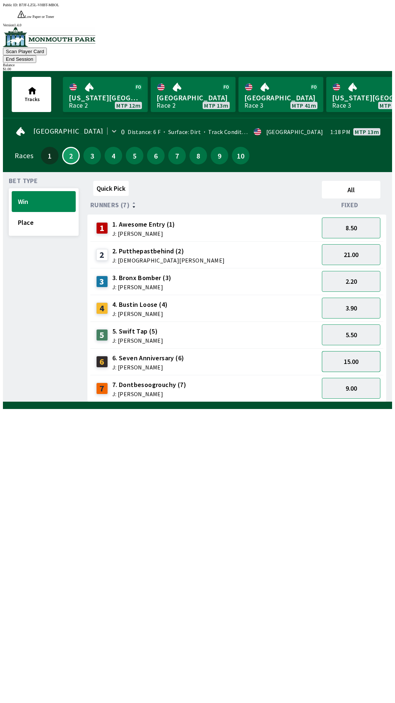
click at [363, 351] on button "15.00" at bounding box center [351, 361] width 59 height 21
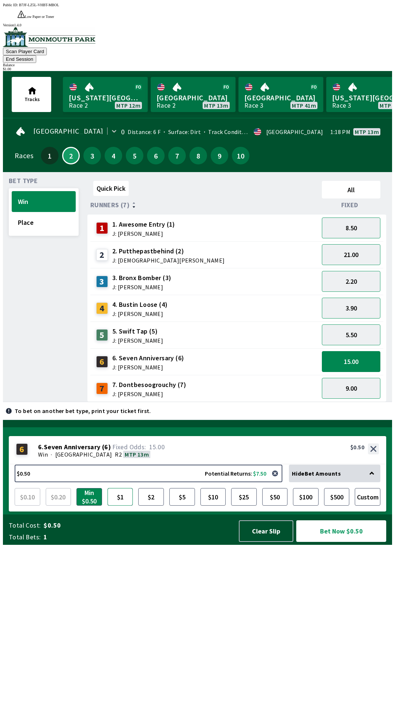
click at [124, 505] on button "$1" at bounding box center [121, 497] width 26 height 18
click at [346, 542] on button "Bet Now $1.00" at bounding box center [341, 531] width 90 height 22
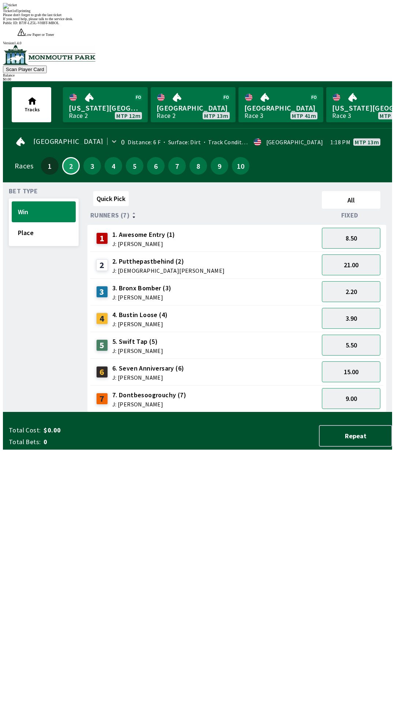
click at [293, 412] on div "Quick Pick All Runners (7) Fixed 1 1. Awesome Entry (1) J: [PERSON_NAME] 8.50 2…" at bounding box center [239, 300] width 305 height 224
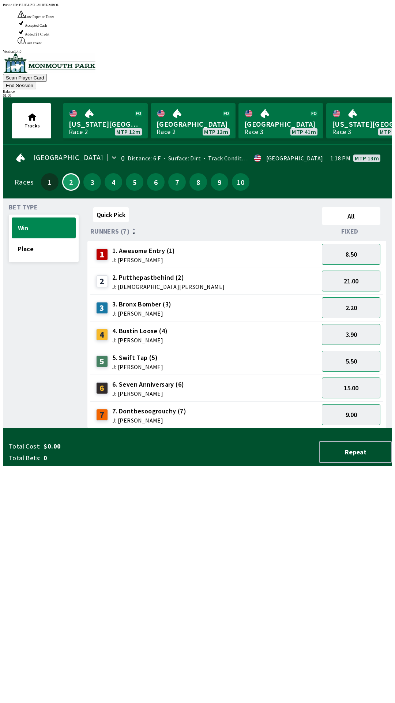
click at [48, 216] on div "Bet Type Win Place" at bounding box center [44, 316] width 70 height 224
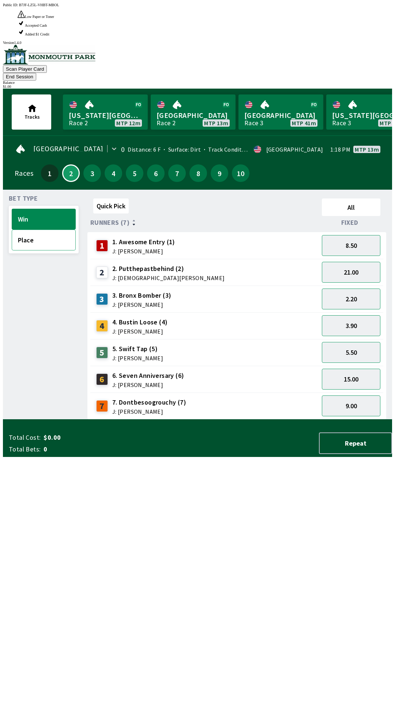
click at [44, 229] on button "Place" at bounding box center [44, 239] width 64 height 21
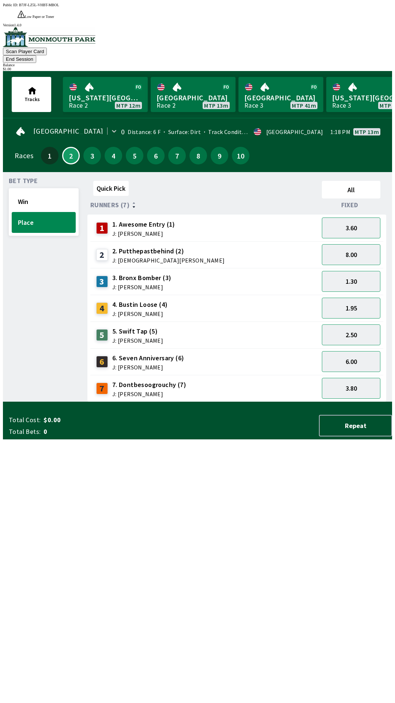
click at [173, 246] on div "2. Putthepastbehind (2) J: [DEMOGRAPHIC_DATA][PERSON_NAME]" at bounding box center [168, 254] width 113 height 17
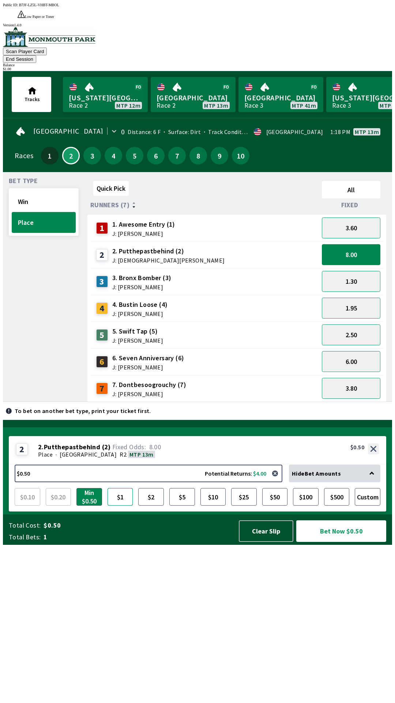
click at [122, 505] on button "$1" at bounding box center [121, 497] width 26 height 18
click at [342, 542] on button "Bet Now $1.00" at bounding box center [341, 531] width 90 height 22
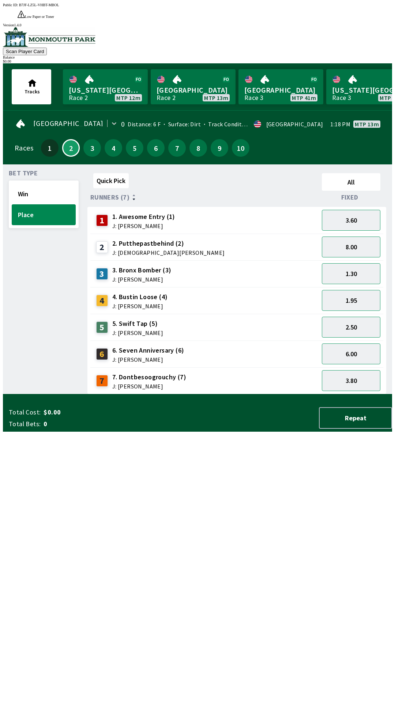
click at [170, 394] on div "Quick Pick All Runners (7) Fixed 1 1. Awesome Entry (1) J: [PERSON_NAME] 3.60 2…" at bounding box center [239, 282] width 305 height 224
click at [341, 316] on button "3.40" at bounding box center [351, 326] width 59 height 21
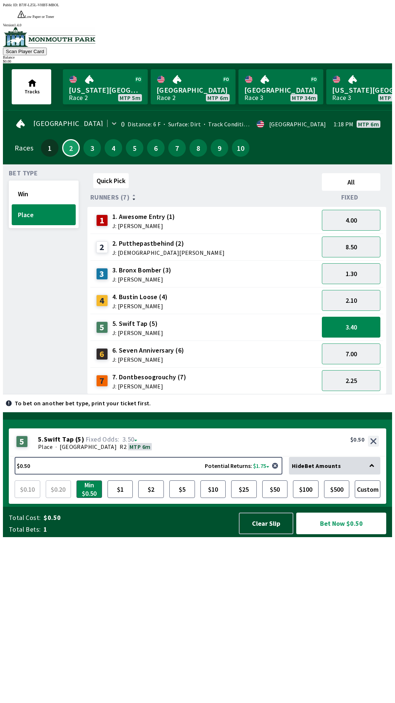
click at [254, 211] on div "1 1. Awesome Entry (1) J: [PERSON_NAME]" at bounding box center [204, 220] width 223 height 18
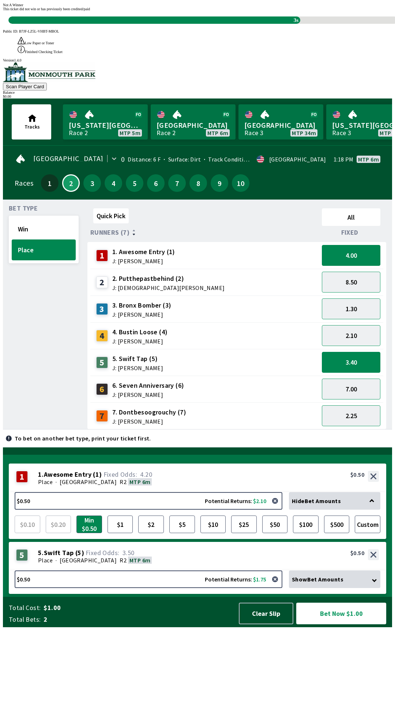
click at [300, 24] on div "3s" at bounding box center [154, 19] width 292 height 7
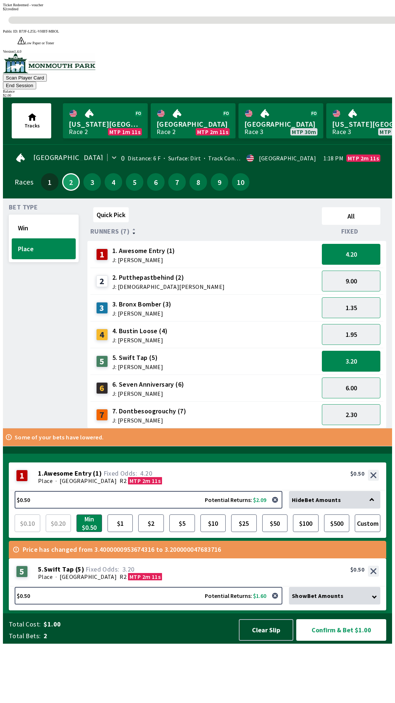
click at [31, 428] on div "Bet Type Win Place" at bounding box center [44, 316] width 70 height 224
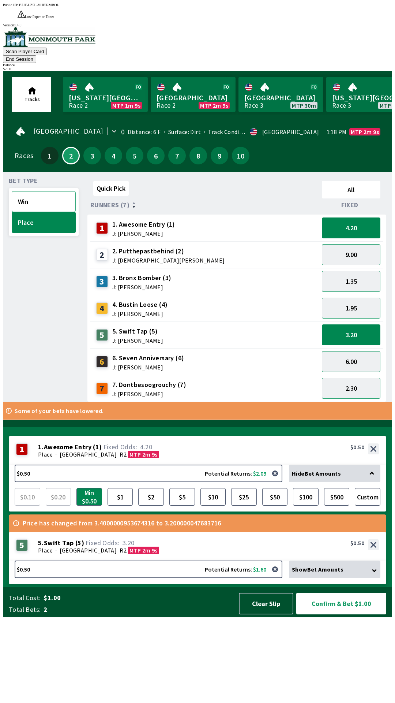
click at [37, 191] on button "Win" at bounding box center [44, 201] width 64 height 21
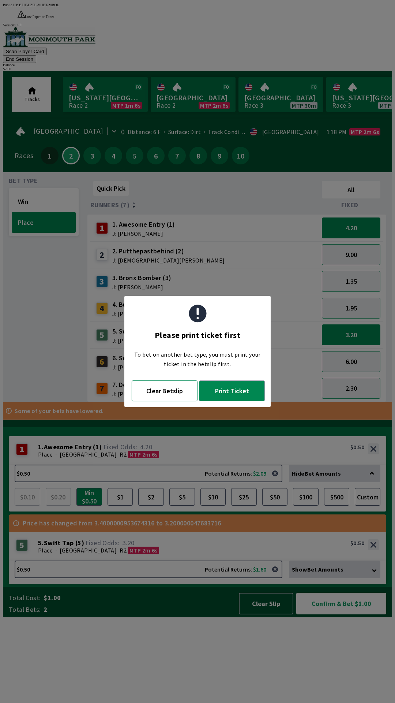
click at [151, 393] on button "Clear Betslip" at bounding box center [165, 390] width 66 height 21
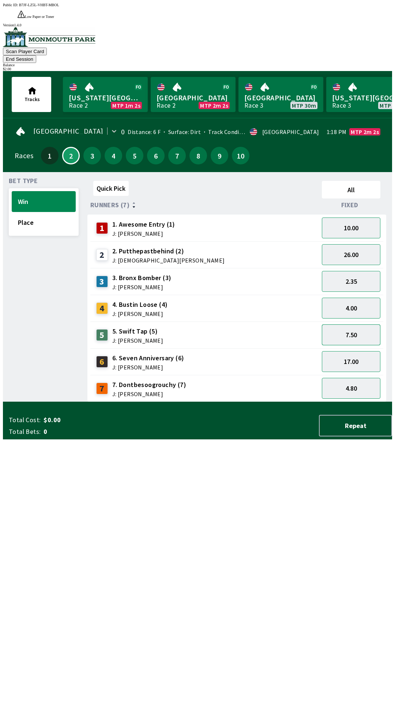
click at [347, 324] on button "7.50" at bounding box center [351, 334] width 59 height 21
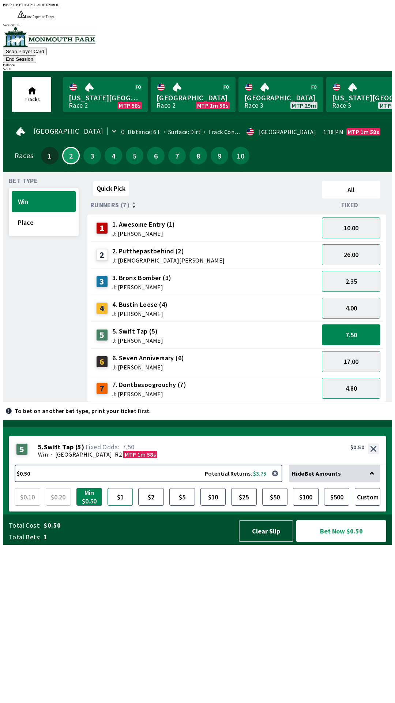
click at [127, 505] on button "$1" at bounding box center [121, 497] width 26 height 18
click at [337, 542] on button "Bet Now $1.00" at bounding box center [341, 531] width 90 height 22
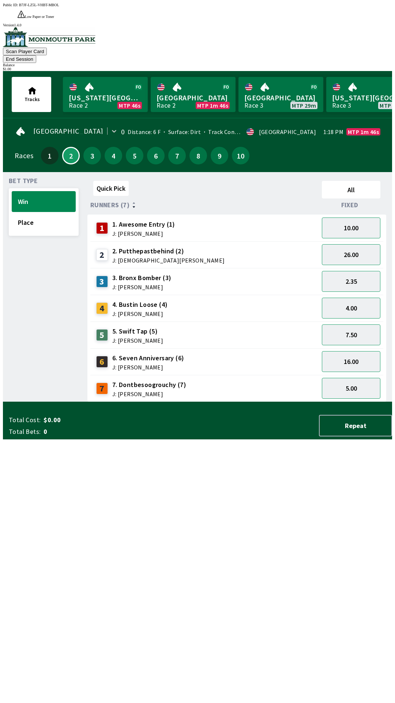
click at [254, 402] on div "Quick Pick All Runners (7) Fixed 1 1. Awesome Entry (1) J: [PERSON_NAME] 10.00 …" at bounding box center [239, 290] width 305 height 224
click at [340, 324] on button "7.50" at bounding box center [351, 334] width 59 height 21
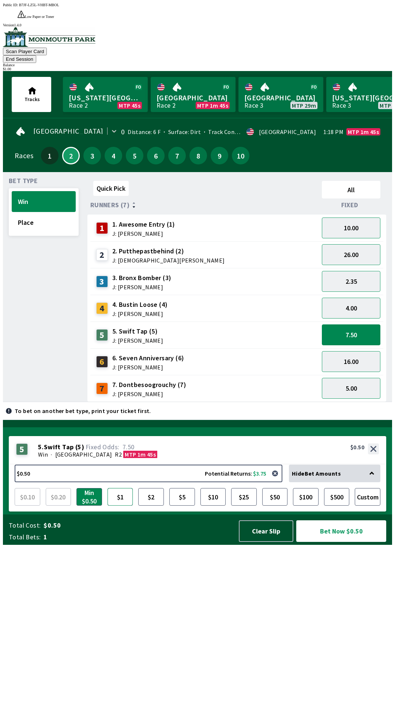
click at [120, 505] on button "$1" at bounding box center [121, 497] width 26 height 18
click at [329, 542] on button "Bet Now $1.00" at bounding box center [341, 531] width 90 height 22
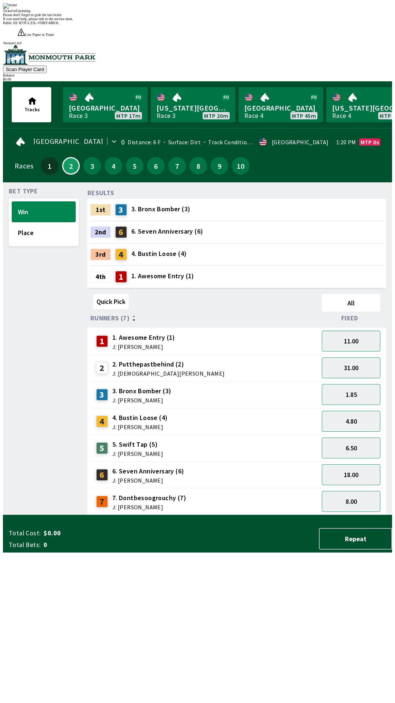
click at [236, 21] on div "Ticket 1 of 1 printing Please don't forget to grab the last ticket If you need …" at bounding box center [197, 12] width 389 height 18
click at [73, 21] on span "If you need help, please talk to the service desk." at bounding box center [38, 19] width 70 height 4
click at [238, 17] on div "Please don't forget to grab the last ticket" at bounding box center [197, 15] width 389 height 4
click at [213, 21] on div "Ticket 1 of 1 printing Please don't forget to grab the last ticket If you need …" at bounding box center [197, 12] width 389 height 18
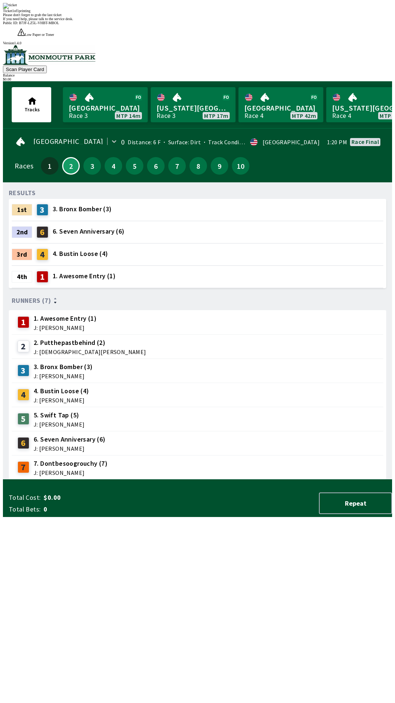
click at [309, 479] on div "RESULTS 1st 3 3. Bronx Bomber (3) 2nd 6 6. Seven Anniversary (6) 3rd 4 4. Busti…" at bounding box center [200, 333] width 383 height 291
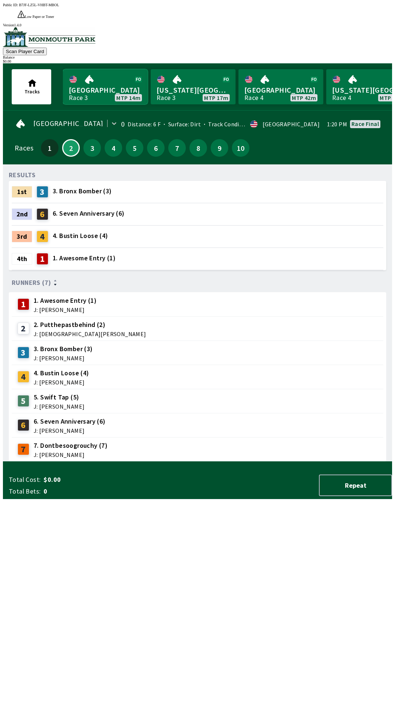
click at [110, 74] on link "[GEOGRAPHIC_DATA] Race 3 MTP 14m" at bounding box center [105, 86] width 85 height 35
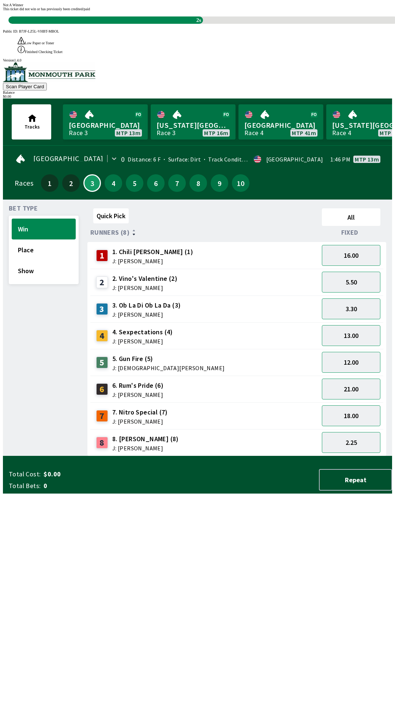
click at [284, 456] on div "Quick Pick All Runners (8) Fixed 1 1. Chili [PERSON_NAME] (1) J: [PERSON_NAME] …" at bounding box center [239, 330] width 305 height 251
click at [295, 456] on div "Quick Pick All Runners (8) Fixed 1 1. Chili [PERSON_NAME] (1) J: [PERSON_NAME] …" at bounding box center [239, 330] width 305 height 251
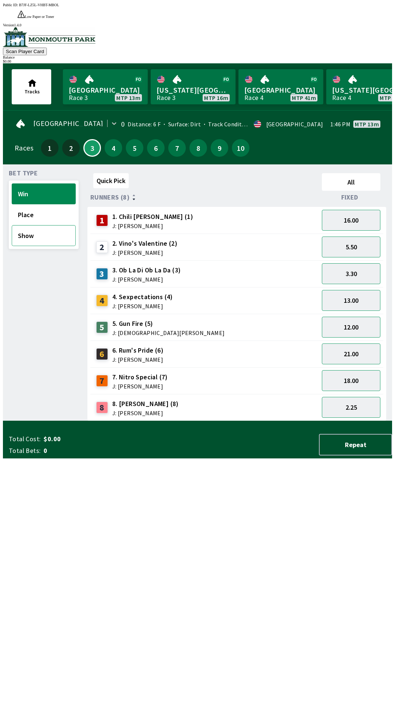
click at [49, 225] on button "Show" at bounding box center [44, 235] width 64 height 21
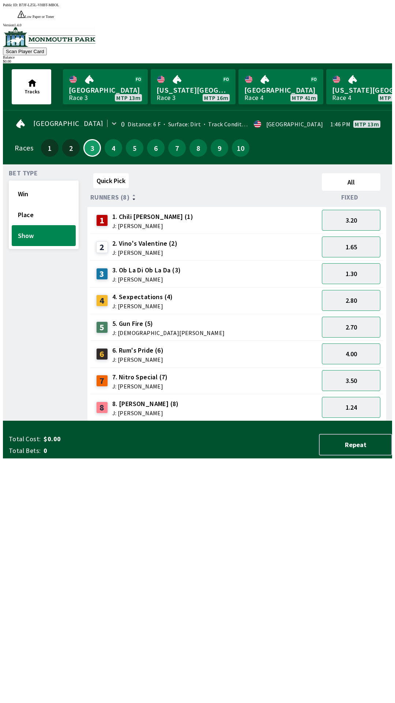
click at [161, 239] on div "2. Vino's Valentine (2) J: [PERSON_NAME]" at bounding box center [144, 247] width 65 height 17
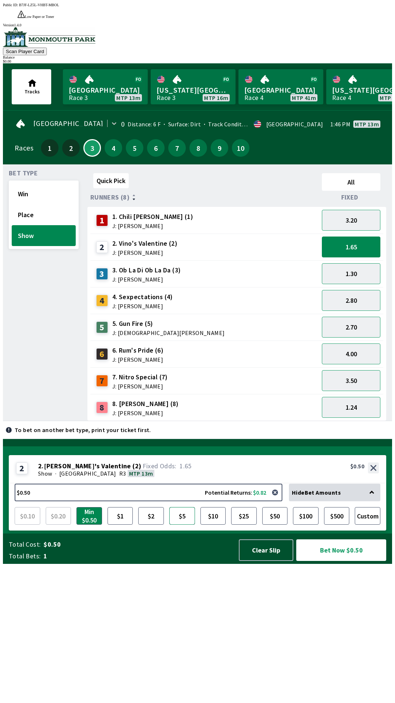
click at [184, 524] on button "$5" at bounding box center [182, 516] width 26 height 18
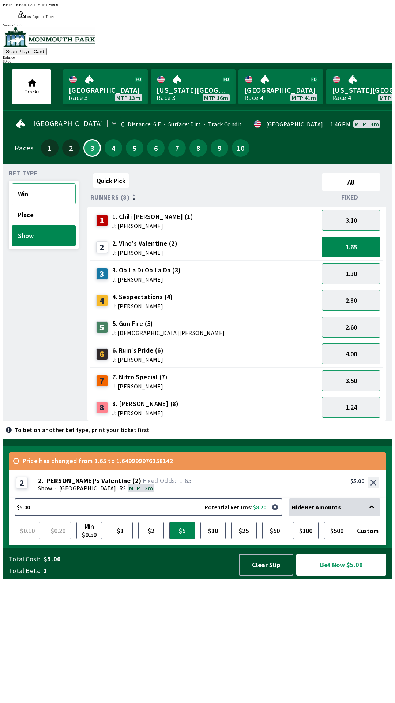
click at [40, 183] on button "Win" at bounding box center [44, 193] width 64 height 21
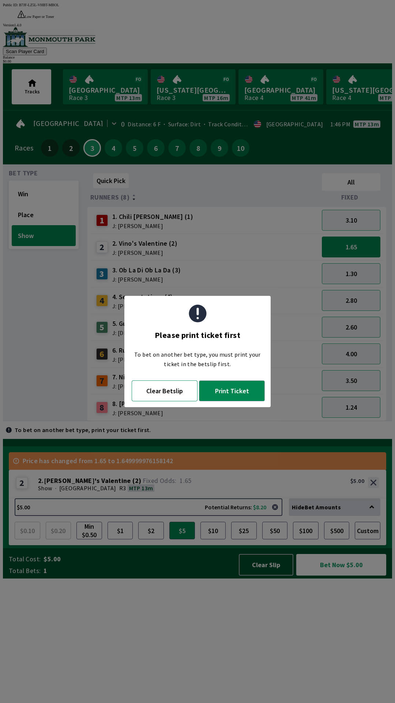
click at [164, 393] on button "Clear Betslip" at bounding box center [165, 390] width 66 height 21
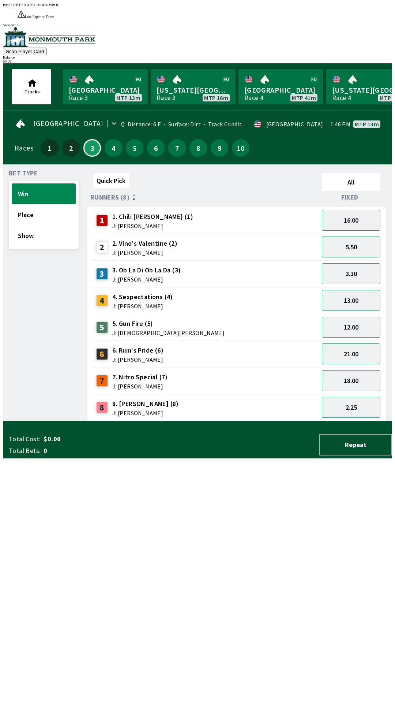
click at [151, 239] on span "2. Vino's Valentine (2)" at bounding box center [144, 244] width 65 height 10
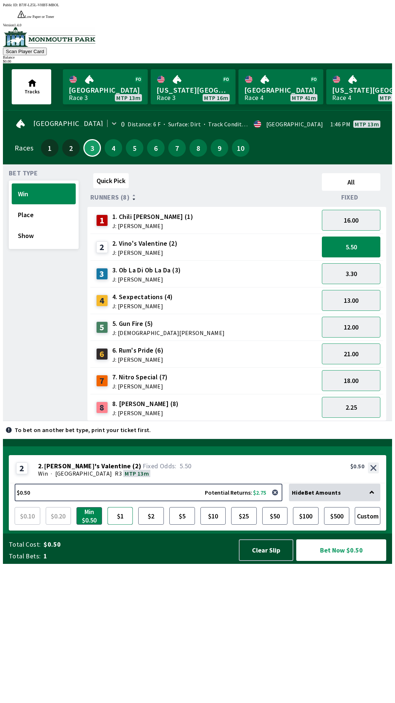
click at [125, 524] on button "$1" at bounding box center [121, 516] width 26 height 18
click at [153, 524] on button "$2" at bounding box center [151, 516] width 26 height 18
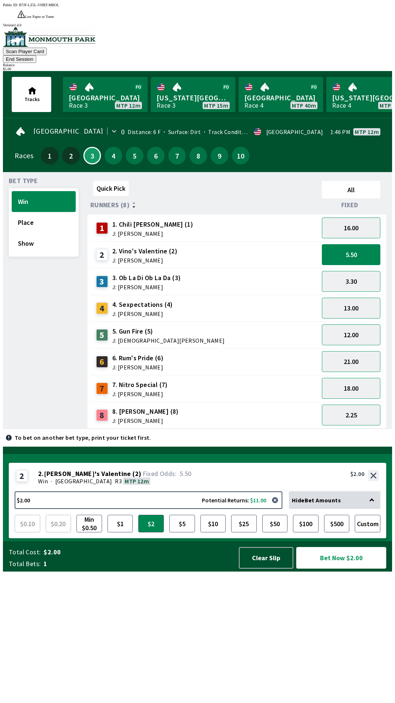
click at [335, 568] on button "Bet Now $2.00" at bounding box center [341, 558] width 90 height 22
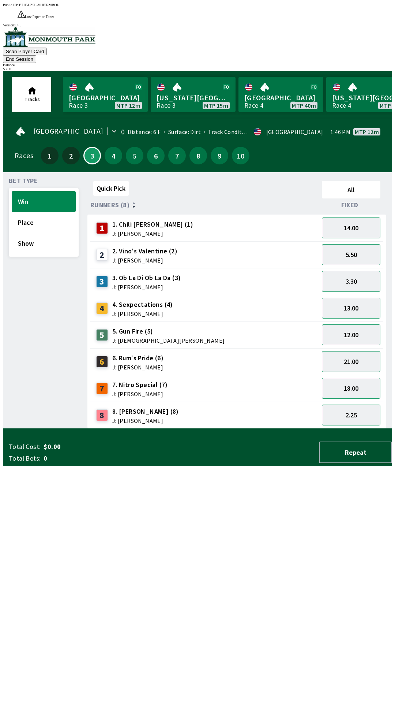
click at [221, 428] on div "Quick Pick All Runners (8) Fixed 1 1. Chili [PERSON_NAME] (1) J: [PERSON_NAME] …" at bounding box center [239, 303] width 305 height 251
click at [47, 212] on button "Place" at bounding box center [44, 222] width 64 height 21
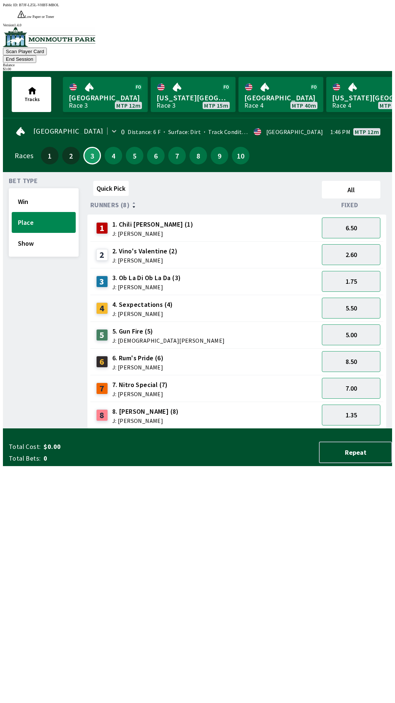
click at [158, 246] on div "2. Vino's Valentine (2) J: [PERSON_NAME]" at bounding box center [144, 254] width 65 height 17
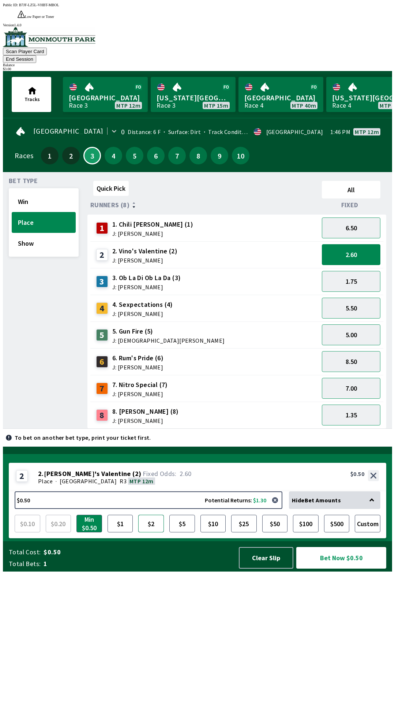
click at [155, 532] on button "$2" at bounding box center [151, 523] width 26 height 18
click at [339, 568] on button "Bet Now $2.00" at bounding box center [341, 558] width 90 height 22
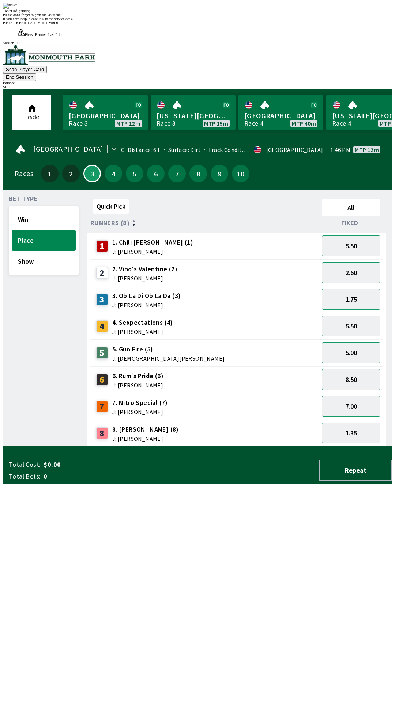
click at [241, 446] on div "Quick Pick All Runners (8) Fixed 1 1. Chili [PERSON_NAME] (1) J: [PERSON_NAME] …" at bounding box center [239, 321] width 305 height 251
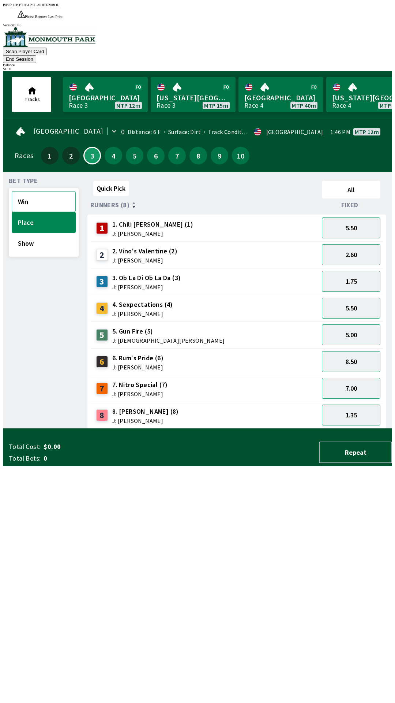
click at [56, 191] on button "Win" at bounding box center [44, 201] width 64 height 21
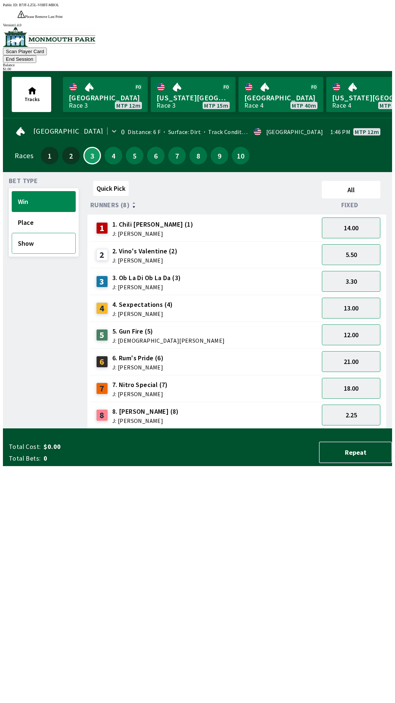
click at [50, 233] on button "Show" at bounding box center [44, 243] width 64 height 21
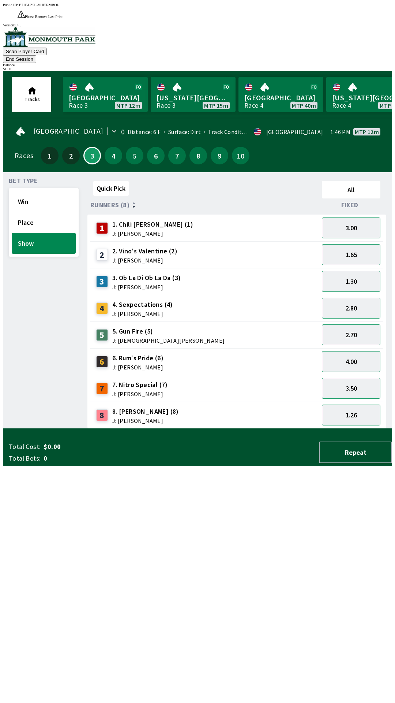
click at [142, 257] on span "J: [PERSON_NAME]" at bounding box center [144, 260] width 65 height 6
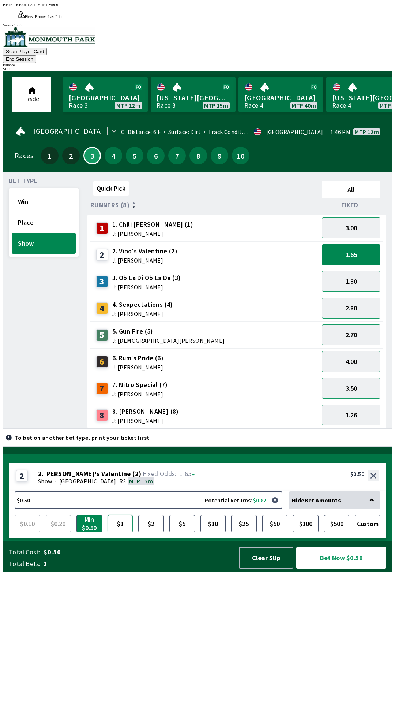
click at [123, 532] on button "$1" at bounding box center [121, 523] width 26 height 18
click at [339, 568] on button "Bet Now $1.00" at bounding box center [341, 558] width 90 height 22
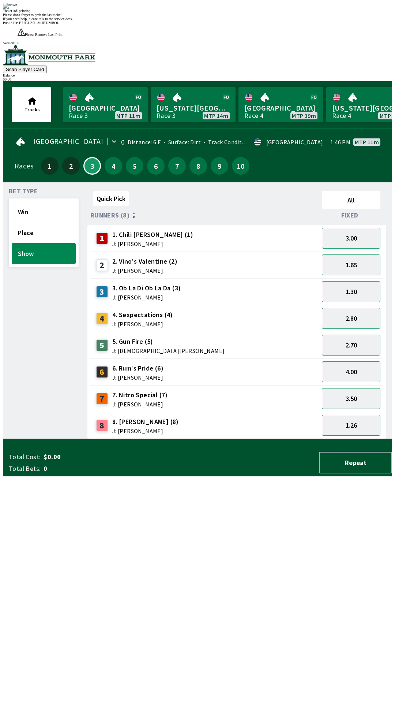
click at [117, 439] on div "Quick Pick All Runners (8) Fixed 1 1. Chili [PERSON_NAME] (1) J: [PERSON_NAME] …" at bounding box center [239, 313] width 305 height 251
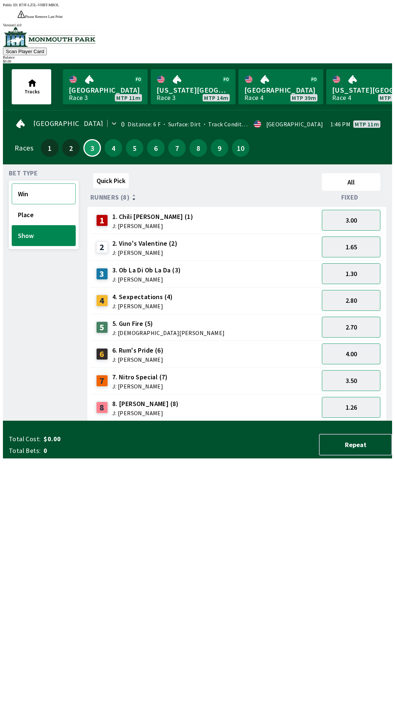
click at [17, 183] on button "Win" at bounding box center [44, 193] width 64 height 21
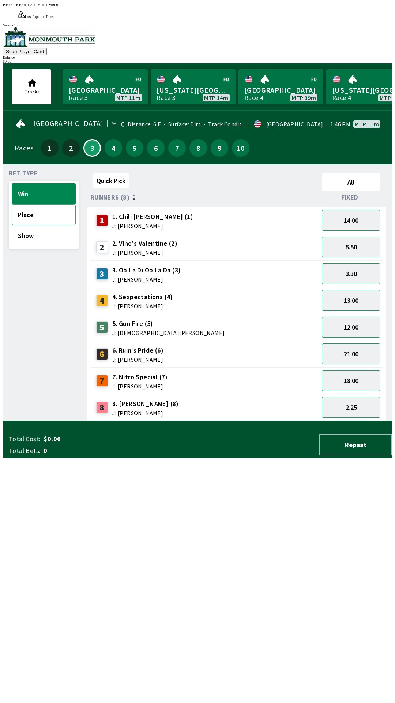
click at [32, 204] on button "Place" at bounding box center [44, 214] width 64 height 21
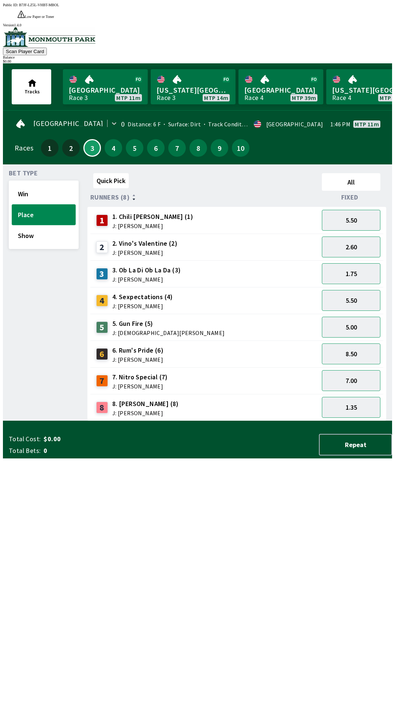
scroll to position [0, 0]
click at [38, 228] on button "Show" at bounding box center [44, 235] width 64 height 21
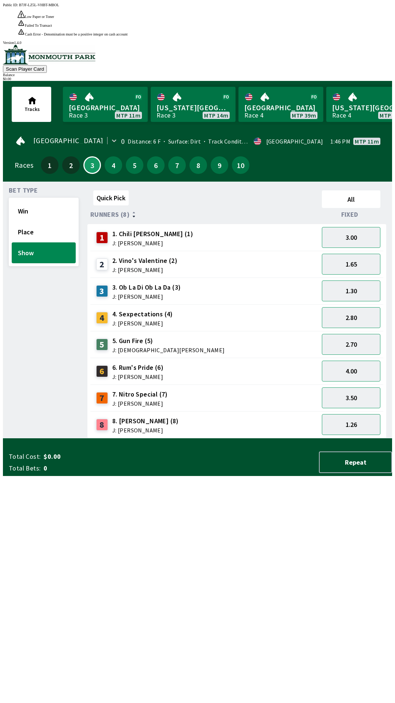
click at [134, 256] on span "2. Vino's Valentine (2)" at bounding box center [144, 261] width 65 height 10
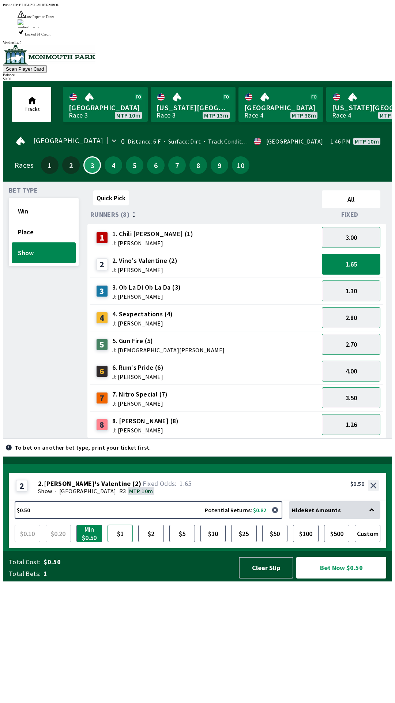
click at [120, 542] on button "$1" at bounding box center [121, 533] width 26 height 18
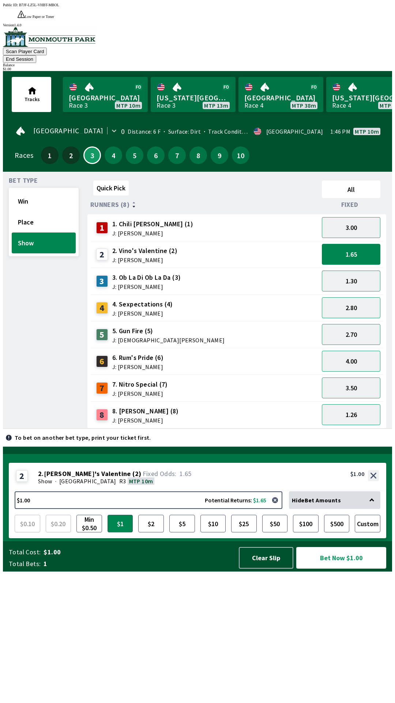
click at [355, 568] on button "Bet Now $1.00" at bounding box center [341, 558] width 90 height 22
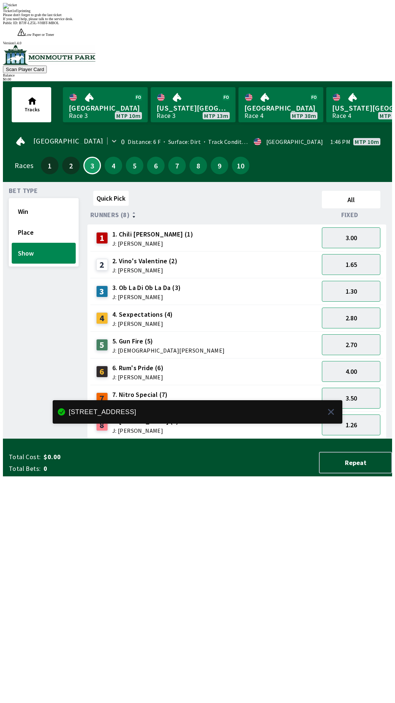
click at [191, 438] on div "Quick Pick All Runners (8) Fixed 1 1. Chili [PERSON_NAME] (1) J: [PERSON_NAME] …" at bounding box center [239, 313] width 305 height 251
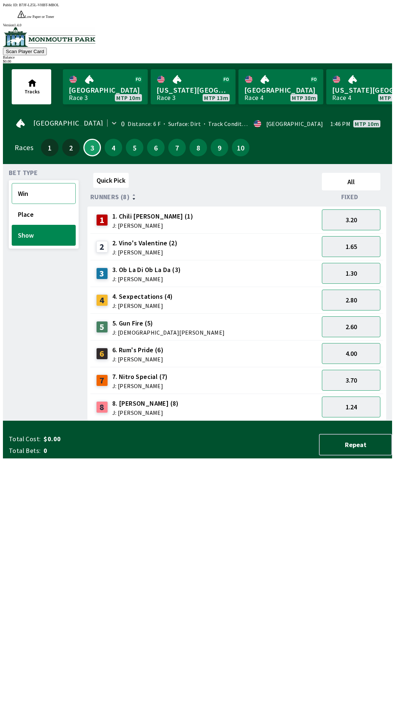
click at [57, 183] on button "Win" at bounding box center [44, 193] width 64 height 21
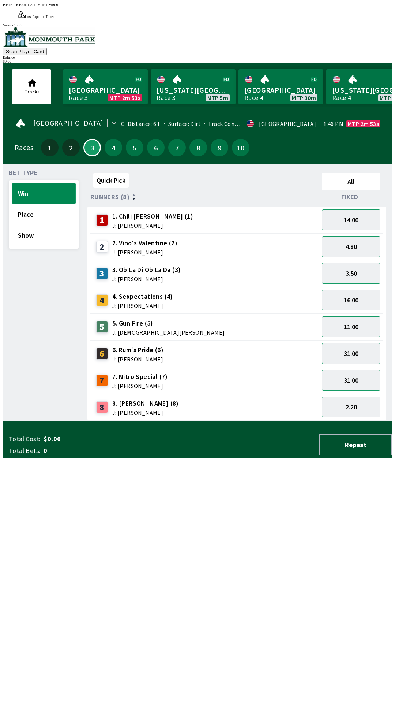
click at [12, 183] on button "Win" at bounding box center [44, 193] width 64 height 21
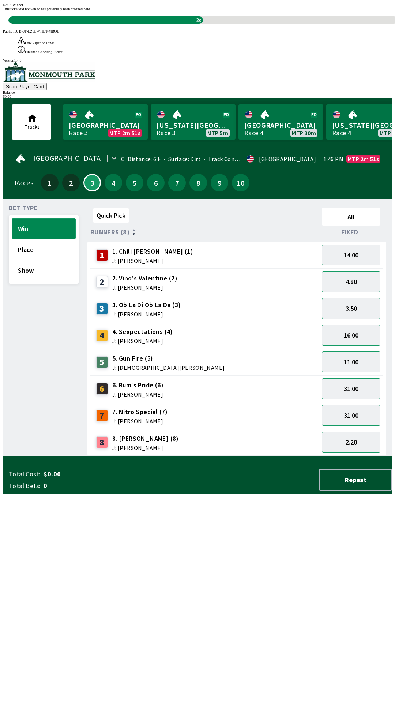
click at [12, 218] on button "Win" at bounding box center [44, 228] width 64 height 21
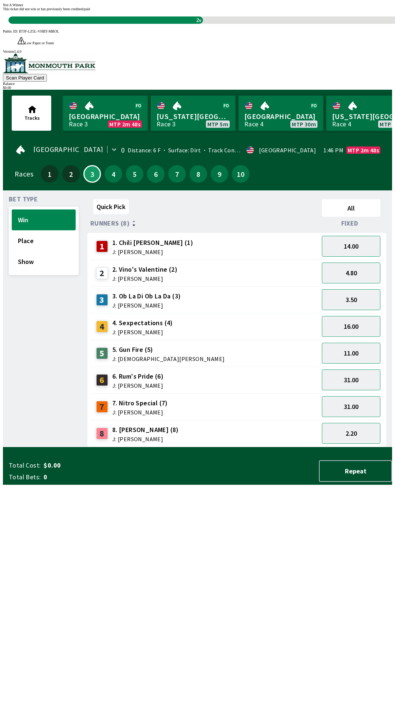
click at [12, 209] on button "Win" at bounding box center [44, 219] width 64 height 21
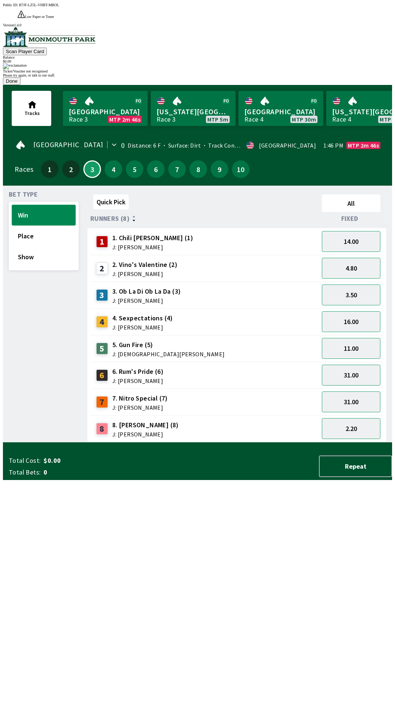
click at [12, 205] on button "Win" at bounding box center [44, 215] width 64 height 21
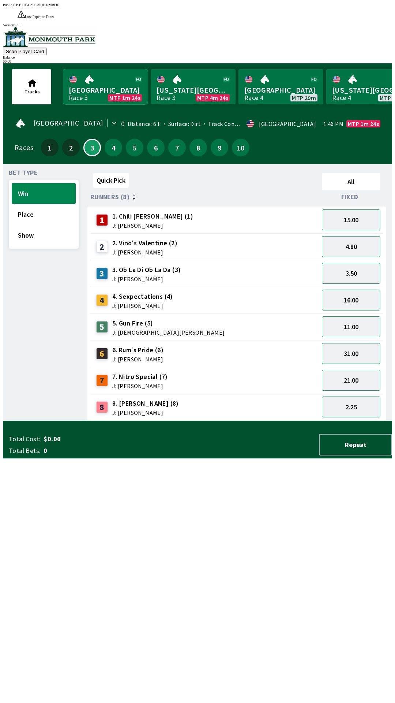
click at [105, 74] on link "Monmouth Park Race 3 MTP 1m 24s" at bounding box center [105, 86] width 85 height 35
click at [63, 69] on link "Monmouth Park Race 3 MTP 13s" at bounding box center [105, 86] width 85 height 35
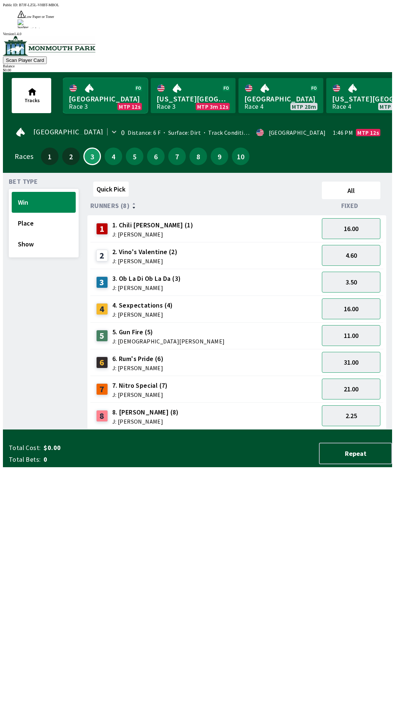
click at [63, 78] on link "[GEOGRAPHIC_DATA] Race 3 MTP 12s" at bounding box center [105, 95] width 85 height 35
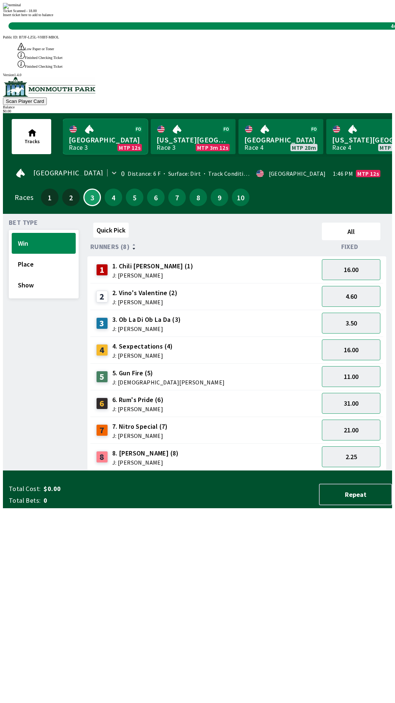
click at [63, 119] on link "[GEOGRAPHIC_DATA] Race 3 MTP 12s" at bounding box center [105, 136] width 85 height 35
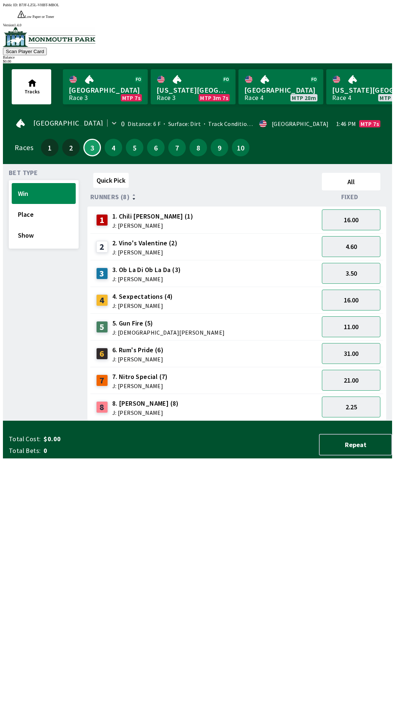
click at [251, 420] on div "Quick Pick All Runners (8) Fixed 1 1. Chili [PERSON_NAME] (1) J: [PERSON_NAME] …" at bounding box center [239, 295] width 305 height 251
click at [179, 318] on div "5 5. Gun Fire (5) J: [DEMOGRAPHIC_DATA][PERSON_NAME]" at bounding box center [204, 327] width 223 height 18
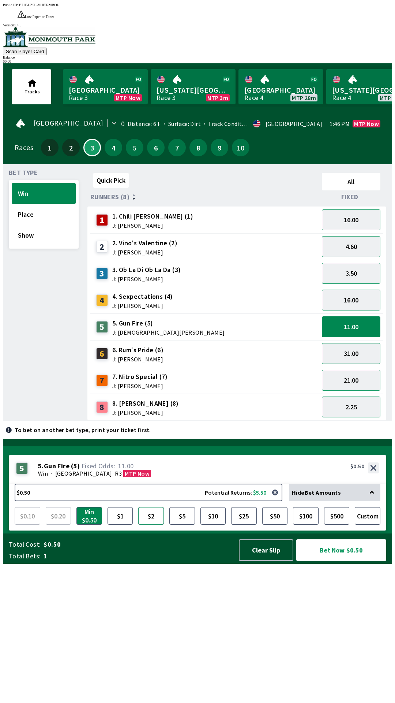
click at [150, 524] on button "$2" at bounding box center [151, 516] width 26 height 18
click at [341, 561] on button "Bet Now $2.00" at bounding box center [341, 550] width 90 height 22
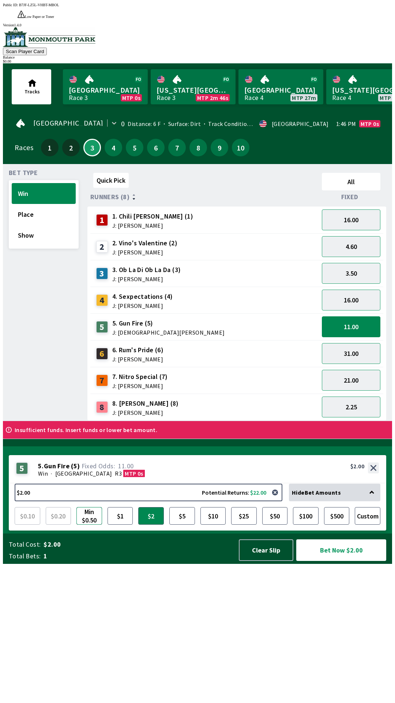
click at [89, 524] on button "Min $0.50" at bounding box center [89, 516] width 26 height 18
click at [52, 183] on button "Win" at bounding box center [44, 193] width 64 height 21
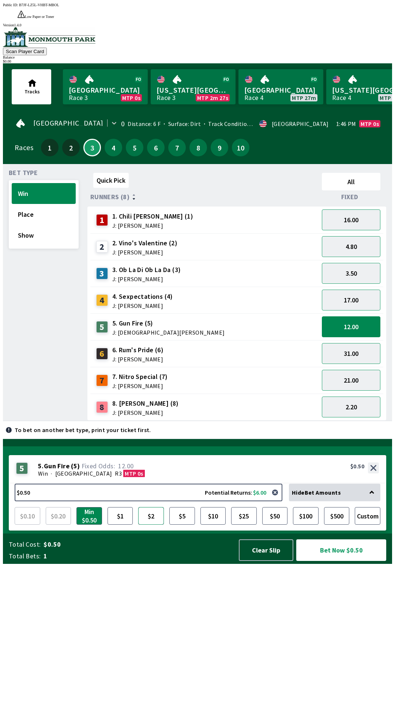
click at [154, 524] on button "$2" at bounding box center [151, 516] width 26 height 18
click at [347, 561] on button "Bet Now $2.00" at bounding box center [341, 550] width 90 height 22
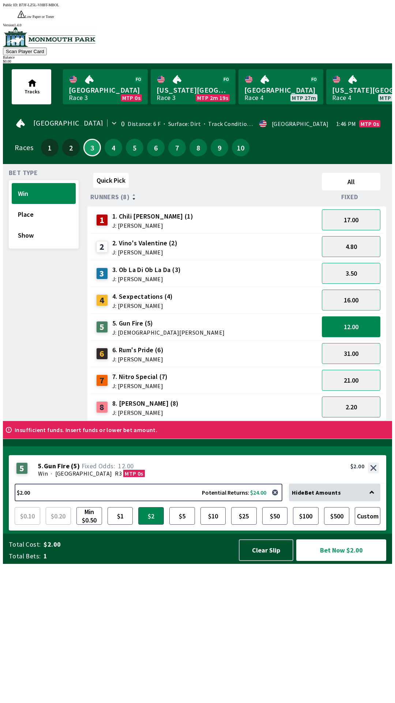
click at [357, 316] on button "12.00" at bounding box center [351, 326] width 59 height 21
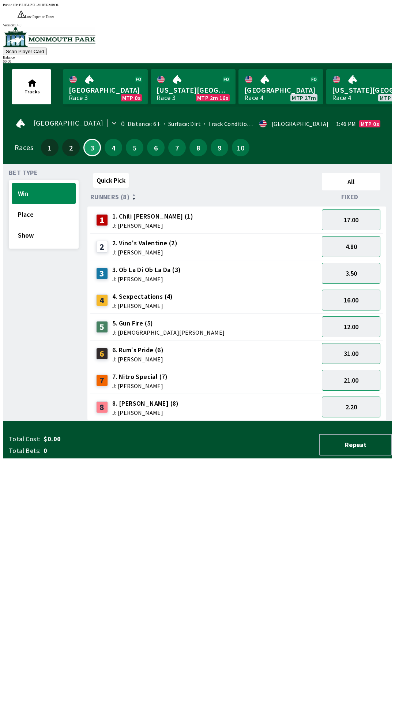
click at [100, 321] on div "5" at bounding box center [102, 327] width 12 height 12
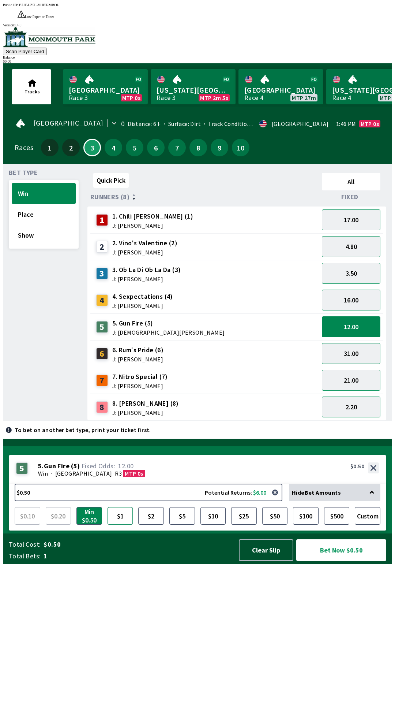
click at [124, 524] on button "$1" at bounding box center [121, 516] width 26 height 18
click at [153, 524] on button "$2" at bounding box center [151, 516] width 26 height 18
click at [348, 561] on button "Bet Now $2.00" at bounding box center [341, 550] width 90 height 22
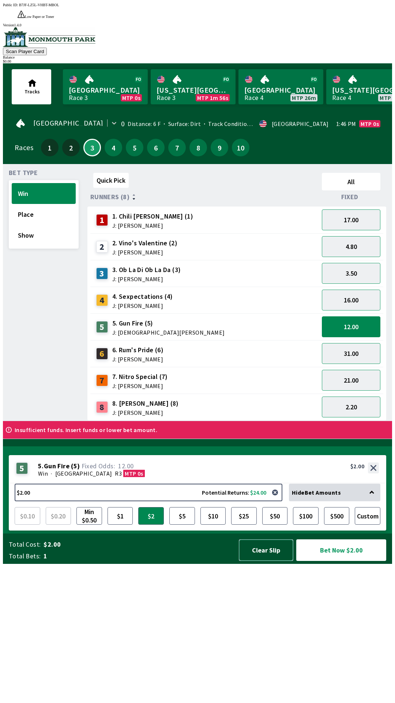
click at [258, 561] on button "Clear Slip" at bounding box center [266, 550] width 55 height 22
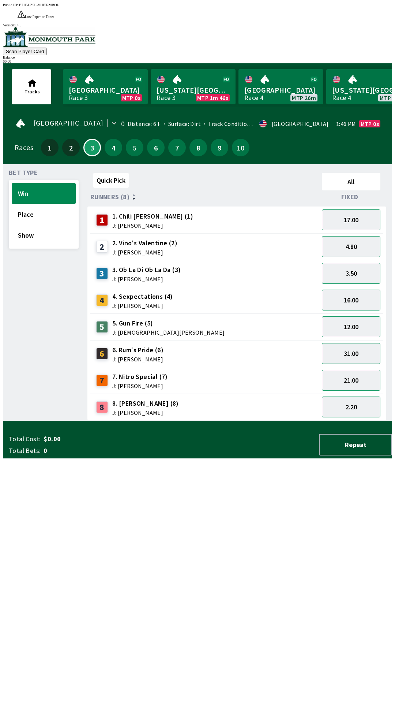
click at [352, 59] on div "$ 0.00" at bounding box center [197, 61] width 389 height 4
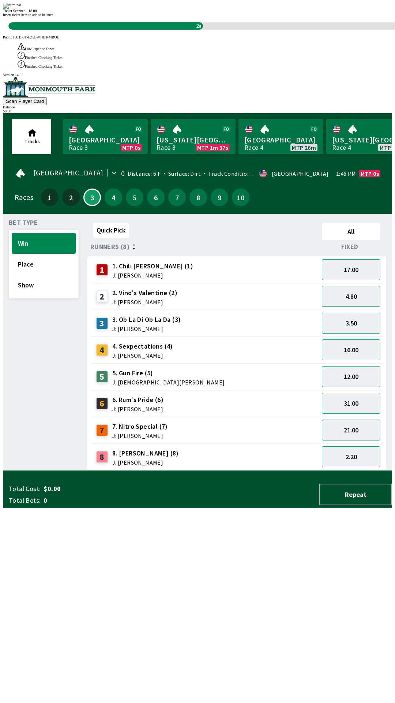
click at [53, 17] on span "Insert ticket here to add to balance" at bounding box center [28, 15] width 50 height 4
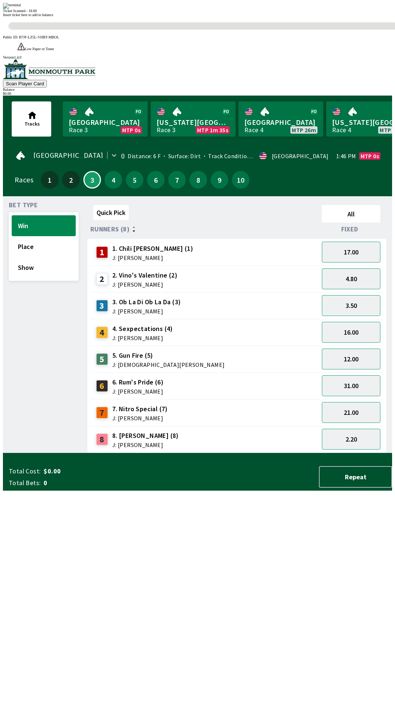
click at [207, 30] on div "Ticket Scanned - 18.00 Insert ticket here to add to balance 0s" at bounding box center [197, 16] width 389 height 27
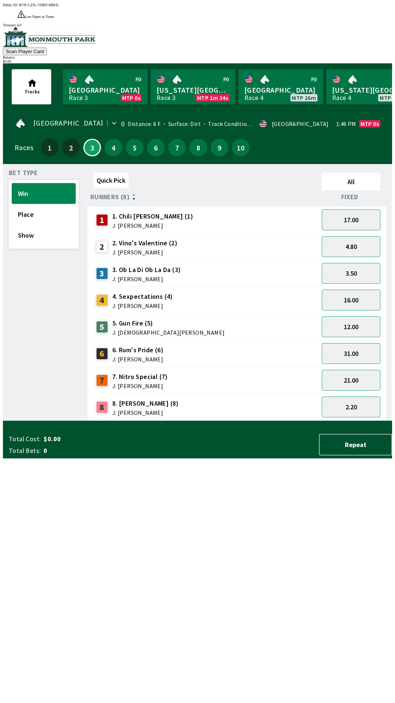
click at [172, 420] on div "Quick Pick All Runners (8) Fixed 1 1. Chili [PERSON_NAME] (1) J: [PERSON_NAME] …" at bounding box center [239, 295] width 305 height 251
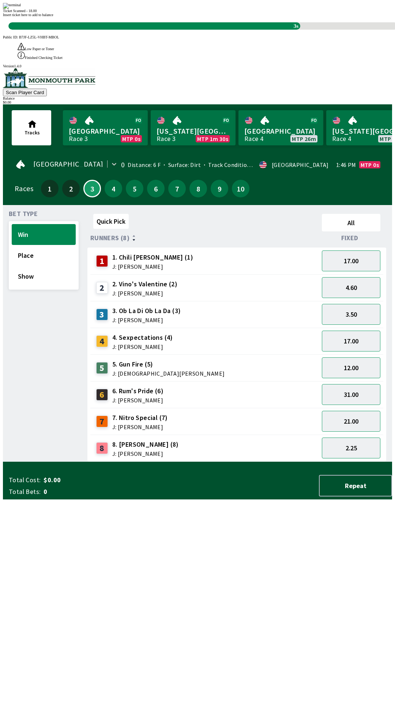
click at [212, 30] on div "3s" at bounding box center [154, 25] width 292 height 7
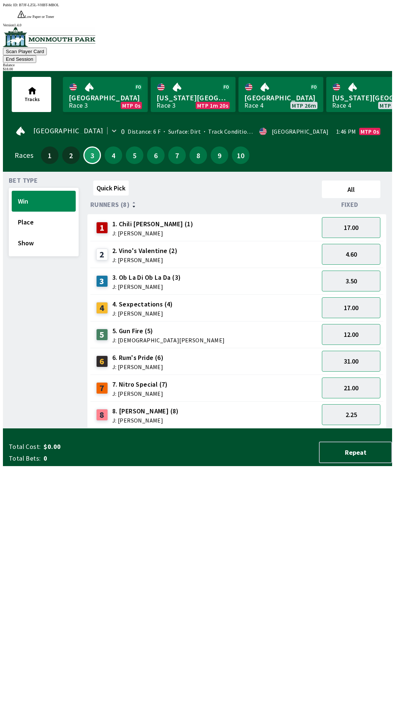
click at [230, 428] on div "Quick Pick All Runners (8) Fixed 1 1. Chili [PERSON_NAME] (1) J: [PERSON_NAME] …" at bounding box center [239, 302] width 305 height 251
click at [149, 337] on span "J: [DEMOGRAPHIC_DATA][PERSON_NAME]" at bounding box center [168, 340] width 113 height 6
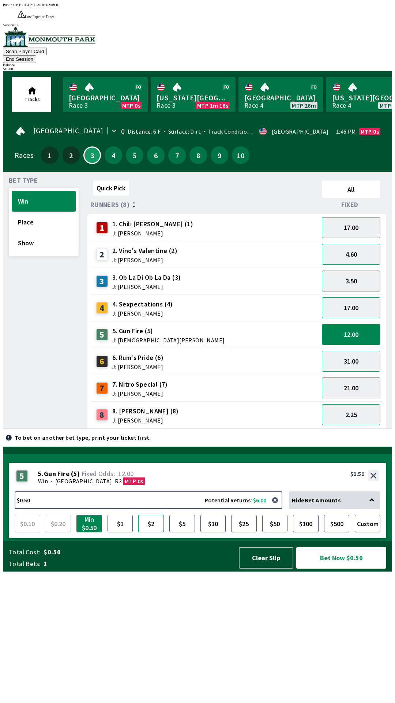
click at [147, 532] on button "$2" at bounding box center [151, 523] width 26 height 18
click at [348, 568] on button "Bet Now $2.00" at bounding box center [341, 558] width 90 height 22
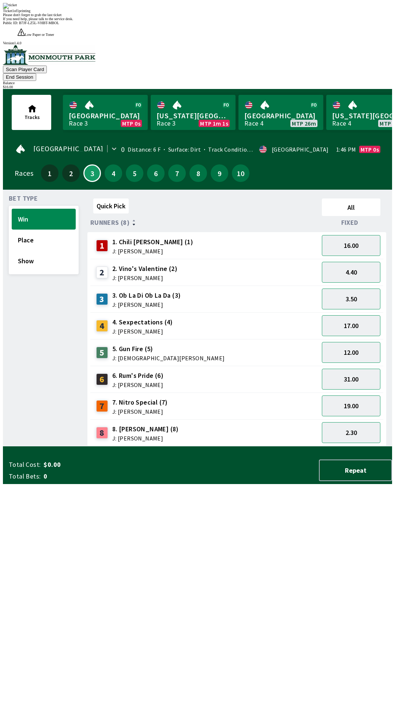
click at [204, 443] on div "Quick Pick All Runners (8) Fixed 1 1. Chili [PERSON_NAME] (1) J: [PERSON_NAME] …" at bounding box center [239, 320] width 305 height 251
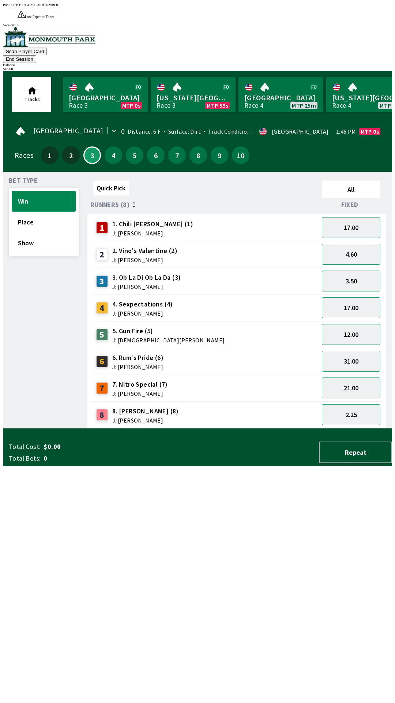
click at [36, 55] on button "End Session" at bounding box center [19, 59] width 33 height 8
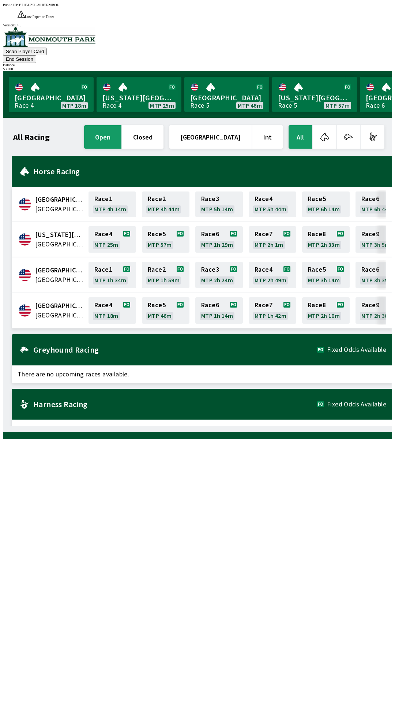
click at [363, 63] on div "Balance" at bounding box center [197, 65] width 389 height 4
click at [36, 55] on button "End Session" at bounding box center [19, 59] width 33 height 8
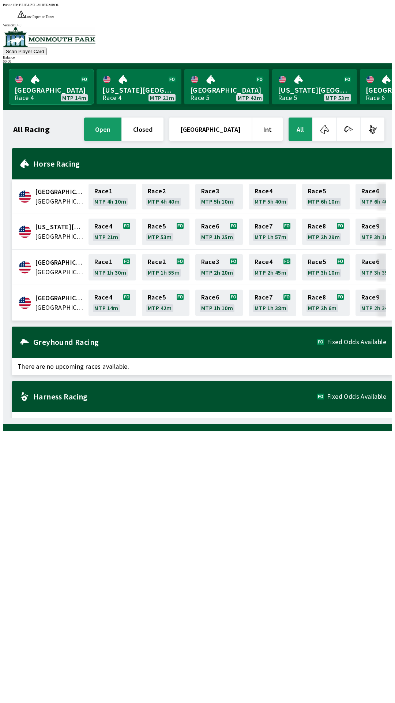
click at [42, 80] on link "Monmouth Park Race 4 MTP 14m" at bounding box center [51, 86] width 85 height 35
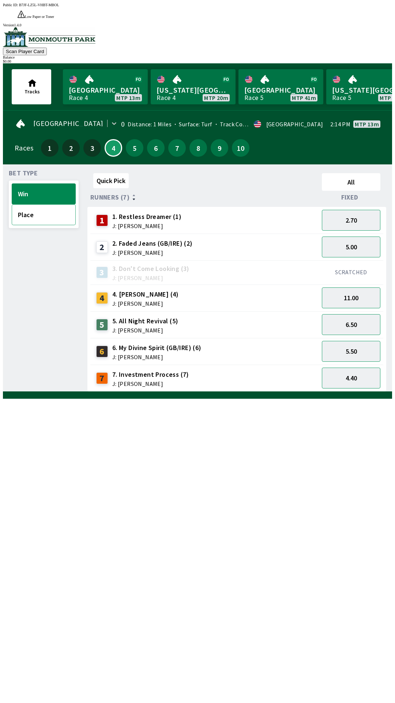
click at [34, 209] on button "Place" at bounding box center [44, 214] width 64 height 21
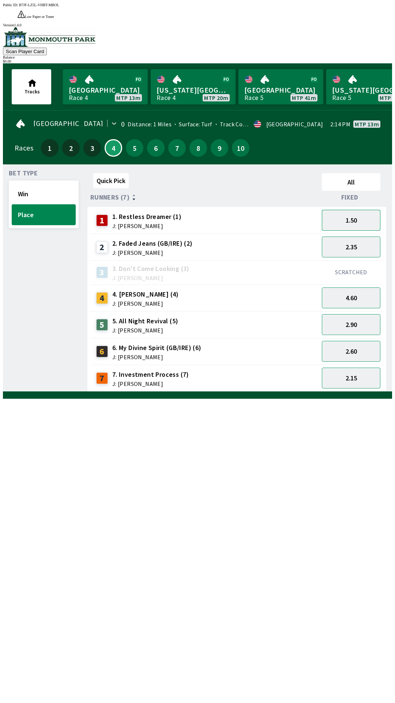
click at [341, 210] on button "1.50" at bounding box center [351, 220] width 59 height 21
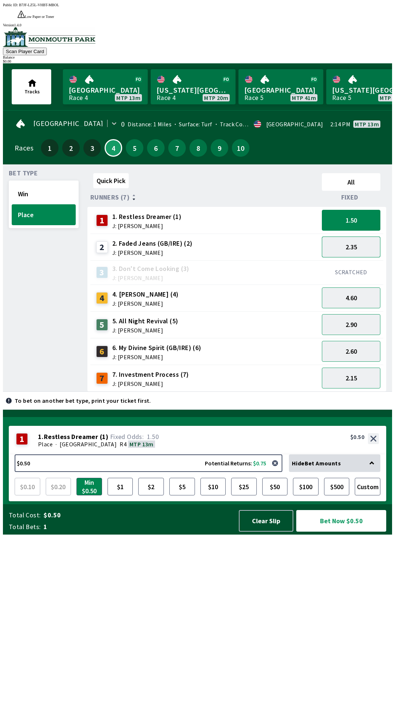
click at [342, 236] on button "2.35" at bounding box center [351, 246] width 59 height 21
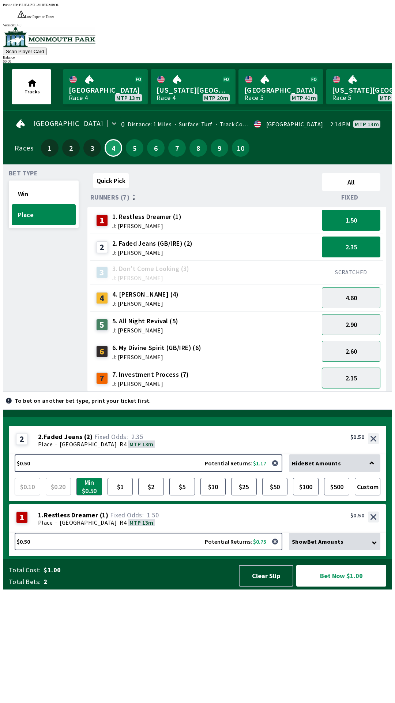
click at [339, 368] on button "2.15" at bounding box center [351, 377] width 59 height 21
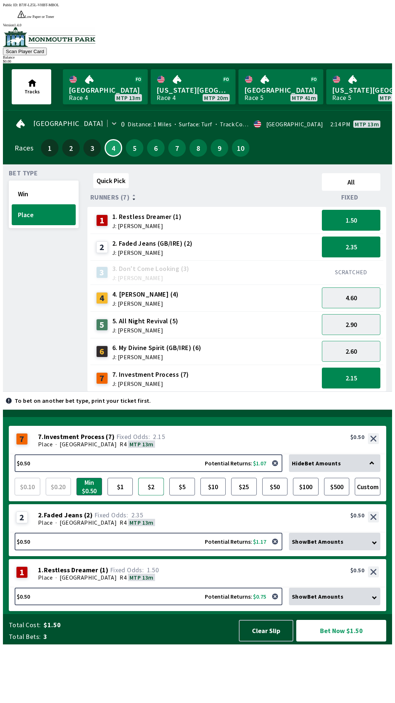
click at [151, 495] on button "$2" at bounding box center [151, 486] width 26 height 18
click at [77, 472] on button "$2.00 Potential Returns: $4.30" at bounding box center [149, 463] width 268 height 18
click at [245, 263] on div "3 3. Don't Come Looking (3) J: [PERSON_NAME]" at bounding box center [204, 272] width 223 height 18
click at [224, 472] on button "$2.00 Potential Returns: $4.30" at bounding box center [149, 463] width 268 height 18
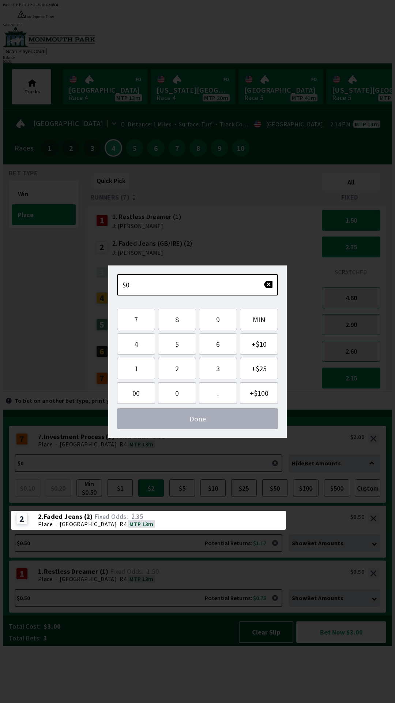
click at [256, 645] on div "Total Cost: $3.00 Total Bets: 3 Clear Slip Bet Now $3.00" at bounding box center [200, 630] width 383 height 30
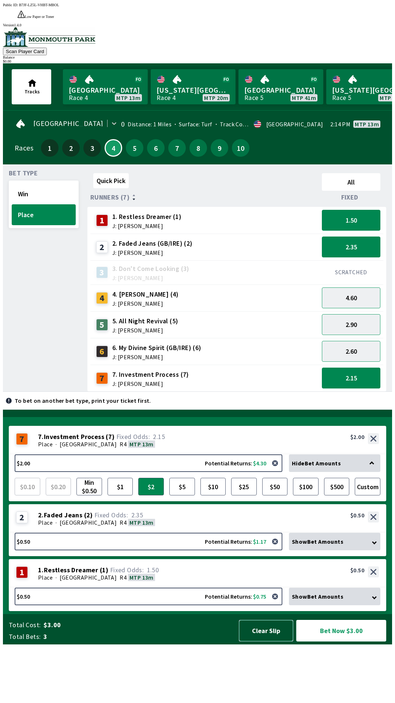
click at [263, 641] on button "Clear Slip" at bounding box center [266, 630] width 55 height 22
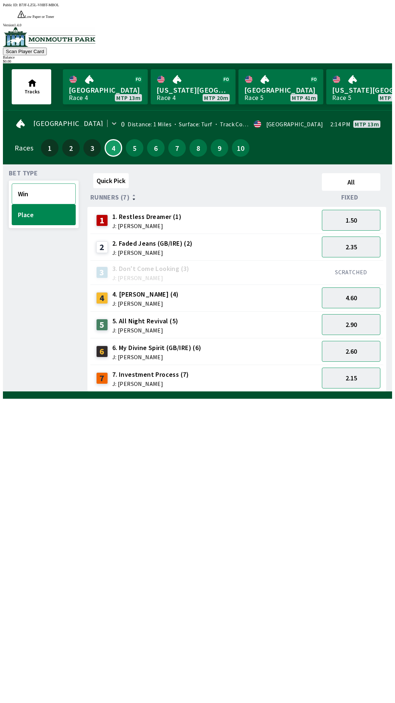
click at [40, 187] on button "Win" at bounding box center [44, 193] width 64 height 21
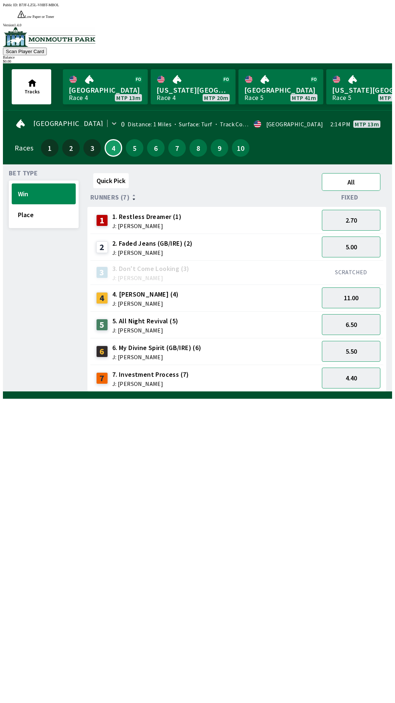
click at [347, 173] on button "All" at bounding box center [351, 182] width 59 height 18
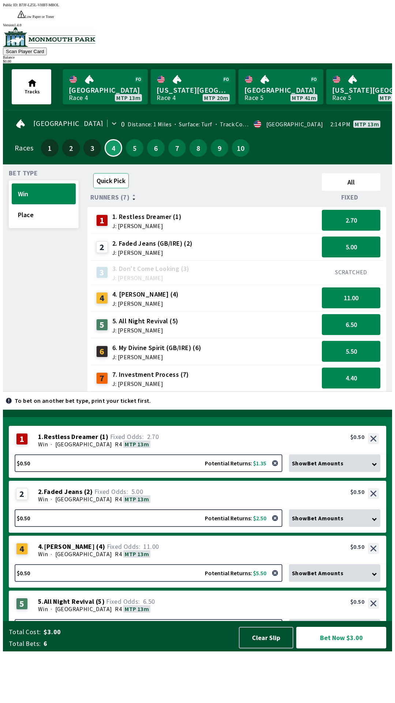
click at [110, 173] on button "Quick Pick" at bounding box center [110, 180] width 35 height 15
click at [105, 173] on button "Quick Pick" at bounding box center [110, 180] width 35 height 15
click at [115, 194] on span "Runners (7)" at bounding box center [109, 197] width 39 height 6
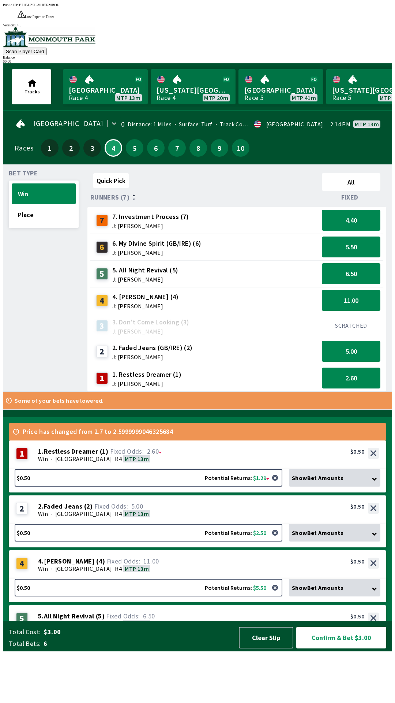
click at [108, 194] on span "Runners (7)" at bounding box center [109, 197] width 39 height 6
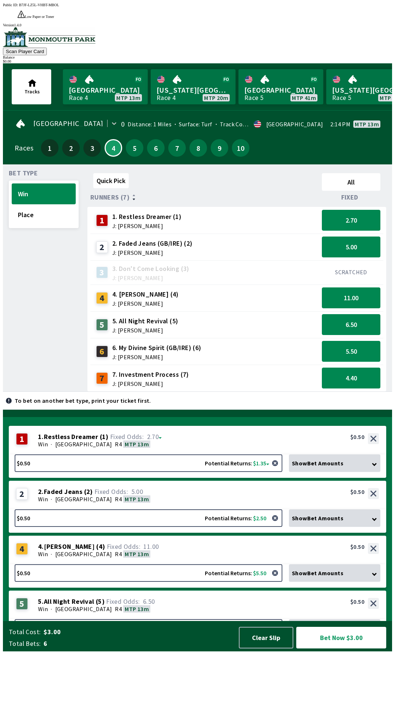
click at [375, 472] on div "Show Bet Amounts" at bounding box center [334, 463] width 91 height 18
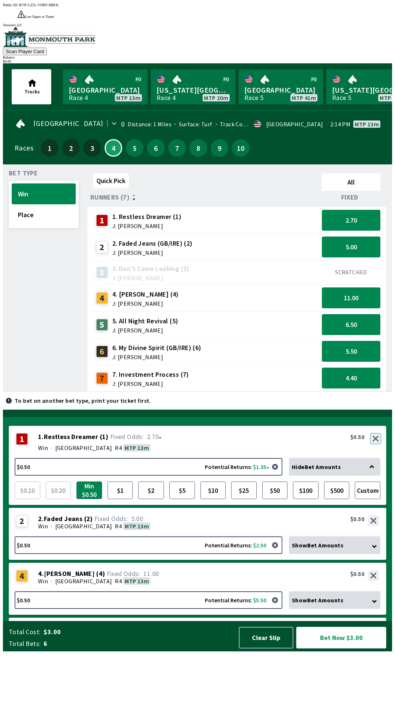
click at [376, 444] on button "button" at bounding box center [375, 438] width 11 height 11
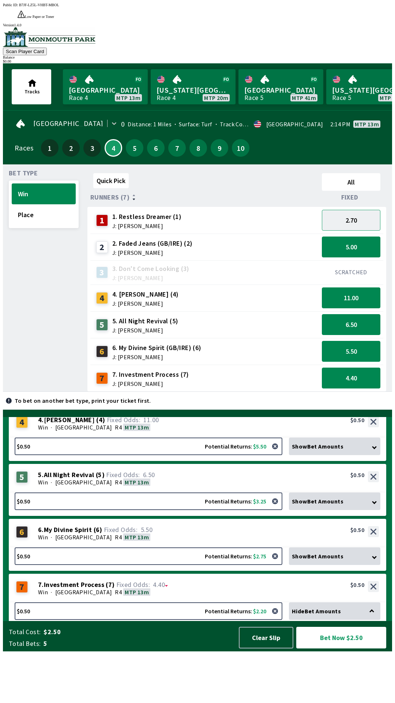
scroll to position [94, 0]
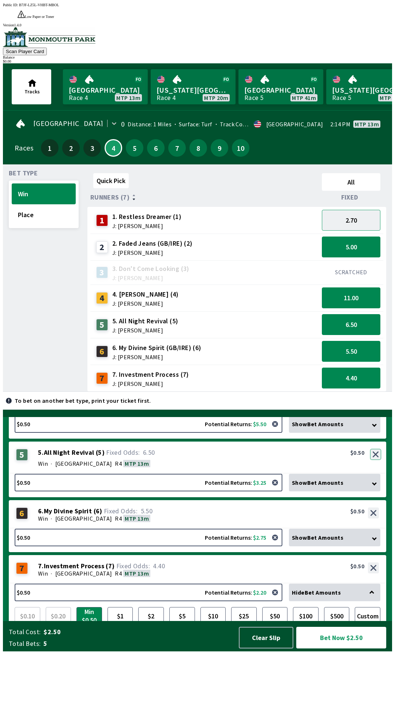
click at [379, 460] on button "button" at bounding box center [375, 454] width 11 height 11
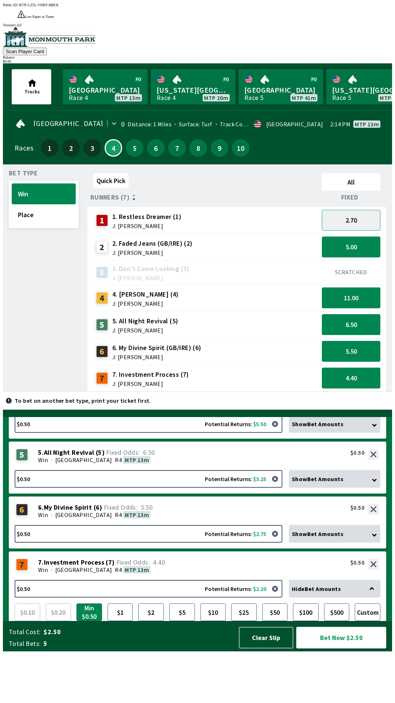
scroll to position [48, 0]
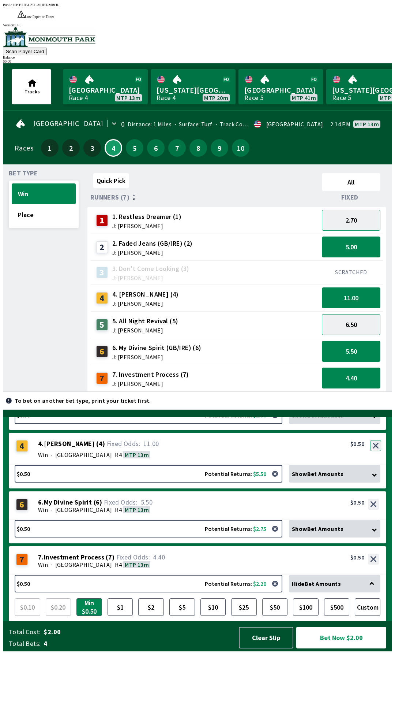
click at [375, 465] on div "4 4 . [PERSON_NAME] ( 4 ) Win · [STREET_ADDRESS]. [PERSON_NAME] (4) 11.00 $0.50" at bounding box center [198, 448] width 378 height 32
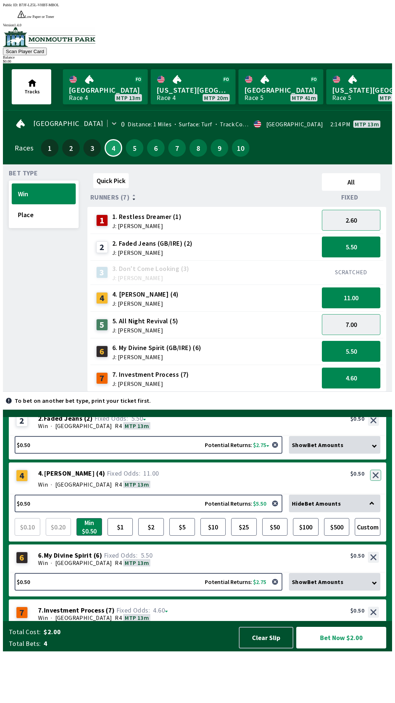
scroll to position [0, 0]
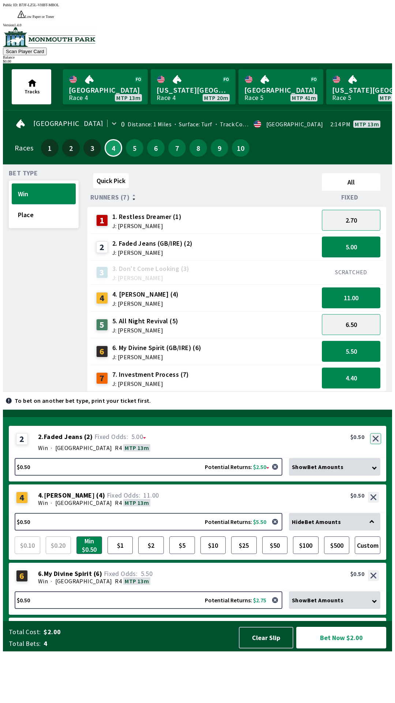
click at [376, 444] on button "button" at bounding box center [375, 438] width 11 height 11
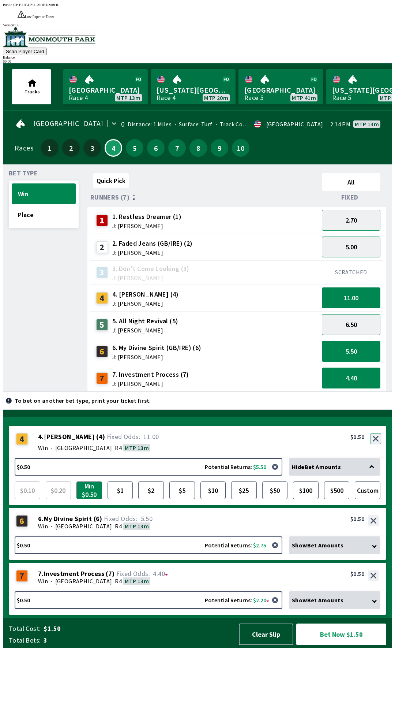
click at [376, 444] on button "button" at bounding box center [375, 438] width 11 height 11
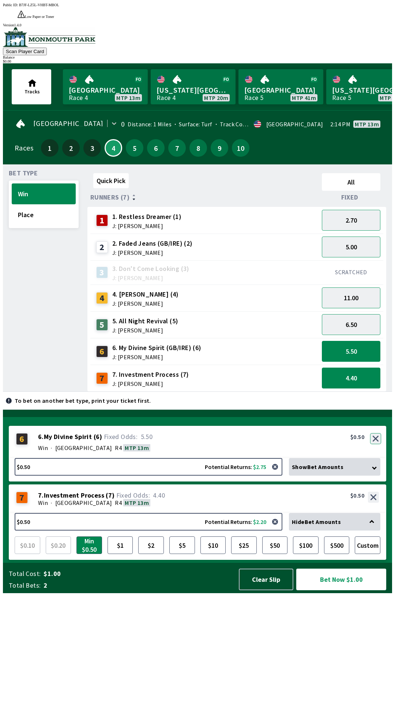
click at [376, 444] on button "button" at bounding box center [375, 438] width 11 height 11
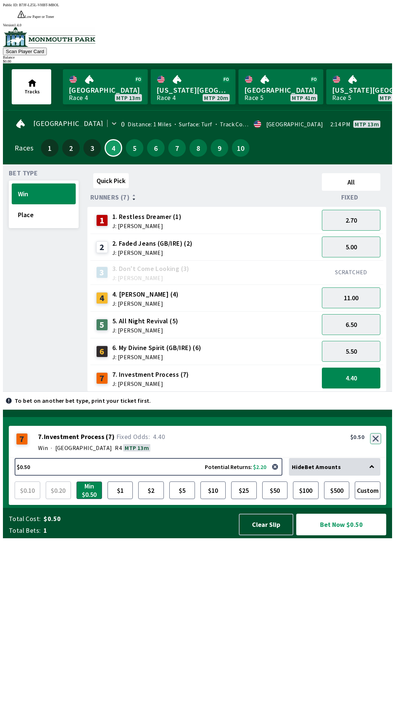
click at [378, 444] on button "button" at bounding box center [375, 438] width 11 height 11
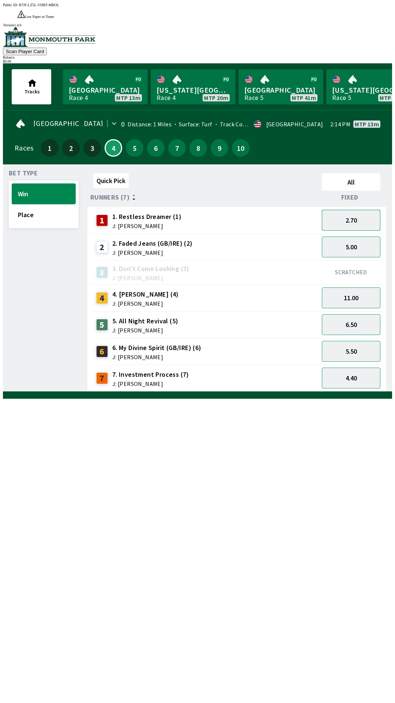
click at [348, 210] on button "2.70" at bounding box center [351, 220] width 59 height 21
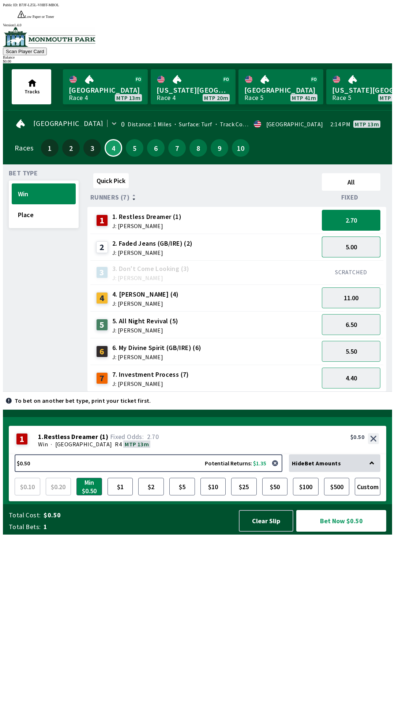
click at [346, 236] on button "5.00" at bounding box center [351, 246] width 59 height 21
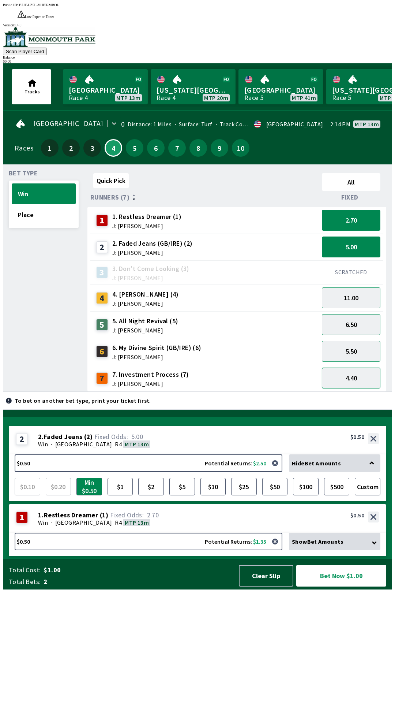
click at [348, 370] on button "4.40" at bounding box center [351, 377] width 59 height 21
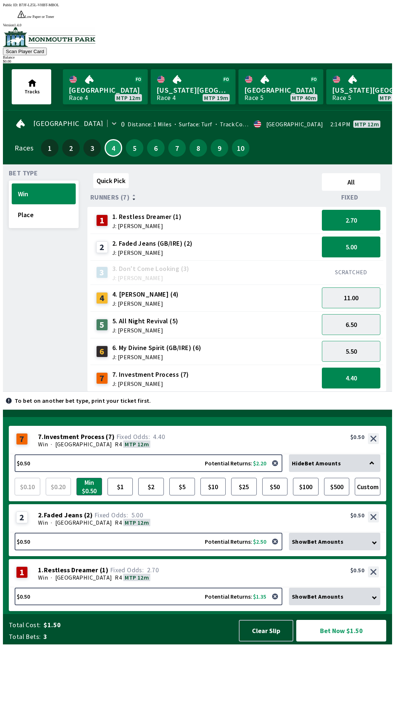
click at [92, 447] on span "[GEOGRAPHIC_DATA]" at bounding box center [83, 443] width 57 height 7
click at [265, 641] on button "Clear Slip" at bounding box center [266, 630] width 55 height 22
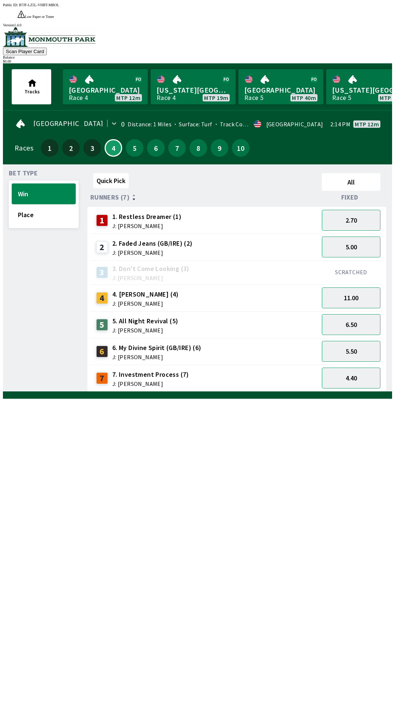
click at [343, 392] on div "Quick Pick All Runners (7) Fixed 1 1. Restless Dreamer (1) J: [PERSON_NAME] 2.7…" at bounding box center [239, 280] width 305 height 221
click at [282, 392] on div "Quick Pick All Runners (7) Fixed 1 1. Restless Dreamer (1) J: [PERSON_NAME] 2.7…" at bounding box center [239, 280] width 305 height 221
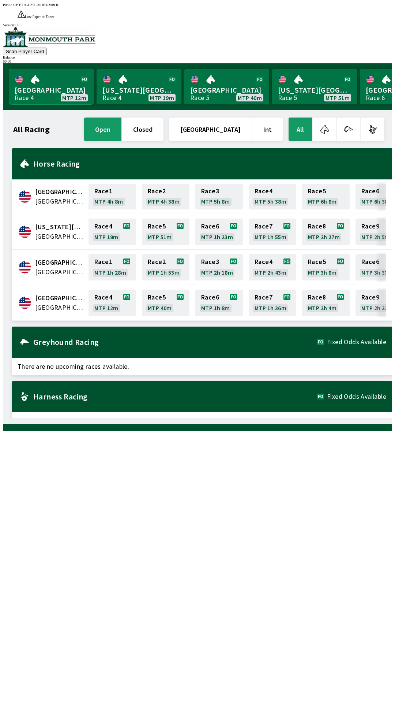
click at [60, 78] on link "Monmouth Park Race 4 MTP 12m" at bounding box center [51, 86] width 85 height 35
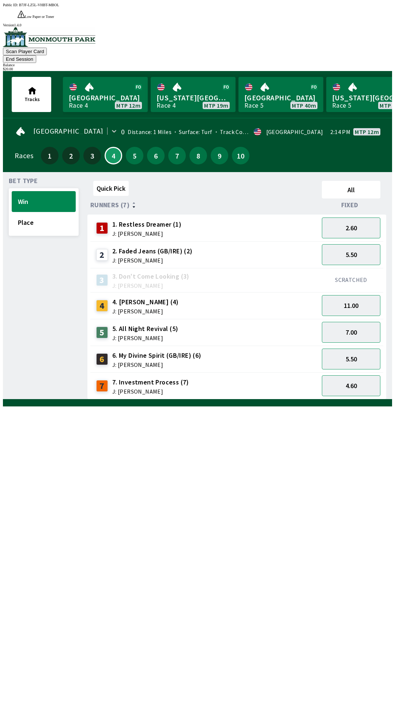
click at [36, 55] on button "End Session" at bounding box center [19, 59] width 33 height 8
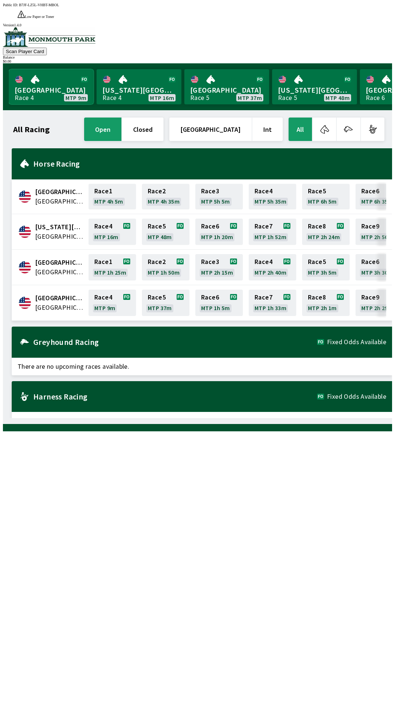
click at [47, 69] on link "[GEOGRAPHIC_DATA] Race 4 MTP 9m" at bounding box center [51, 86] width 85 height 35
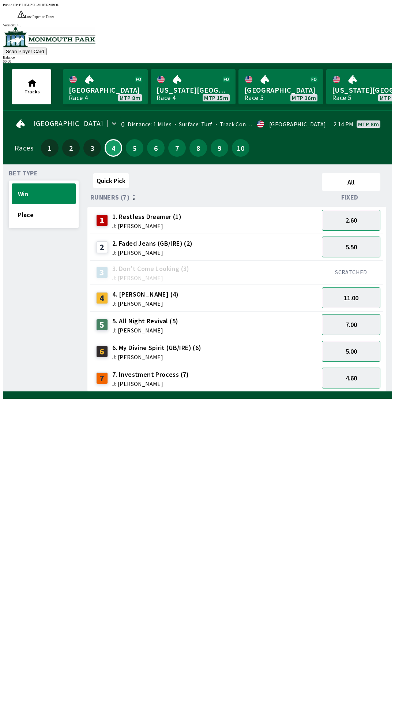
click at [236, 392] on div "Quick Pick All Runners (7) Fixed 1 1. Restless Dreamer (1) J: [PERSON_NAME] 2.6…" at bounding box center [239, 280] width 305 height 221
click at [342, 392] on div "Quick Pick All Runners (7) Fixed 1 1. Restless Dreamer (1) J: [PERSON_NAME] 2.6…" at bounding box center [239, 280] width 305 height 221
click at [312, 392] on div "Quick Pick All Runners (7) Fixed 1 1. Restless Dreamer (1) J: [PERSON_NAME] 2.6…" at bounding box center [239, 280] width 305 height 221
click at [354, 367] on button "4.60" at bounding box center [351, 377] width 59 height 21
click at [343, 341] on button "5.00" at bounding box center [351, 351] width 59 height 21
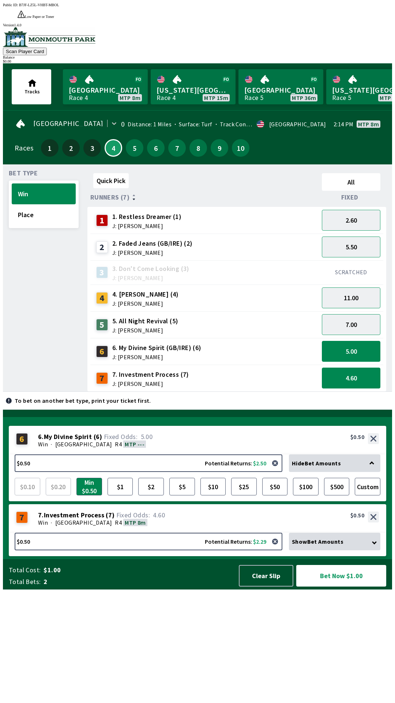
click at [211, 392] on div "Quick Pick All Runners (7) Fixed 1 1. Restless Dreamer (1) J: [PERSON_NAME] 2.6…" at bounding box center [239, 280] width 305 height 221
click at [285, 82] on link "[GEOGRAPHIC_DATA] Race 5 MTP 35m" at bounding box center [281, 86] width 85 height 35
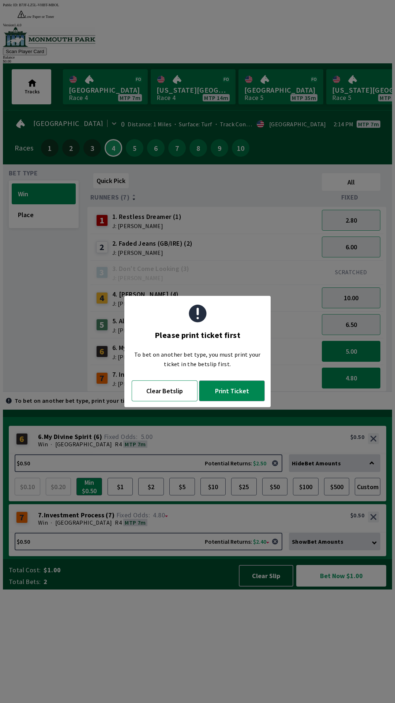
click at [175, 393] on button "Clear Betslip" at bounding box center [165, 390] width 66 height 21
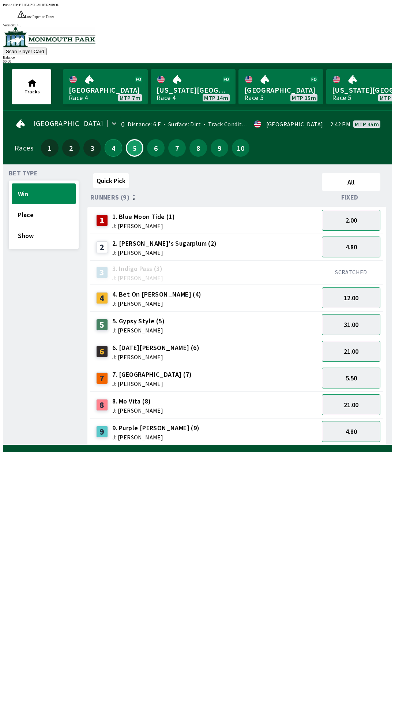
click at [112, 139] on button "4" at bounding box center [114, 148] width 18 height 18
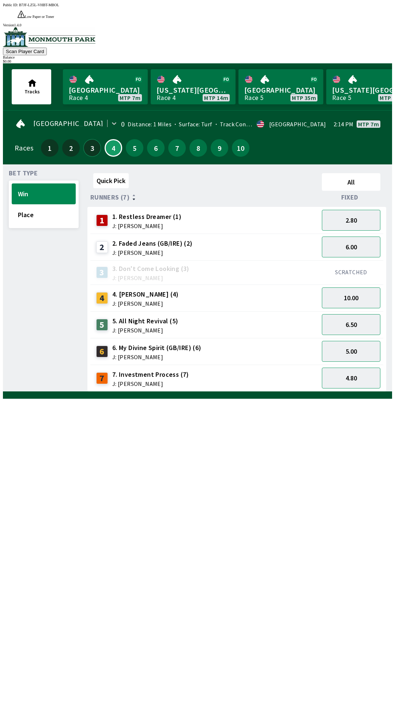
click at [93, 140] on button "3" at bounding box center [92, 148] width 18 height 18
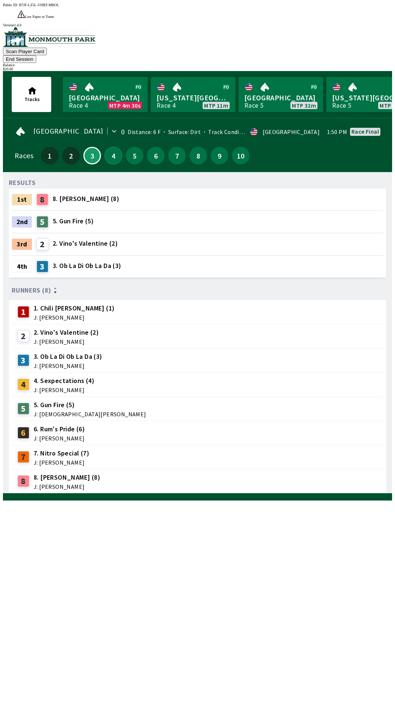
click at [110, 147] on button "4" at bounding box center [114, 156] width 18 height 18
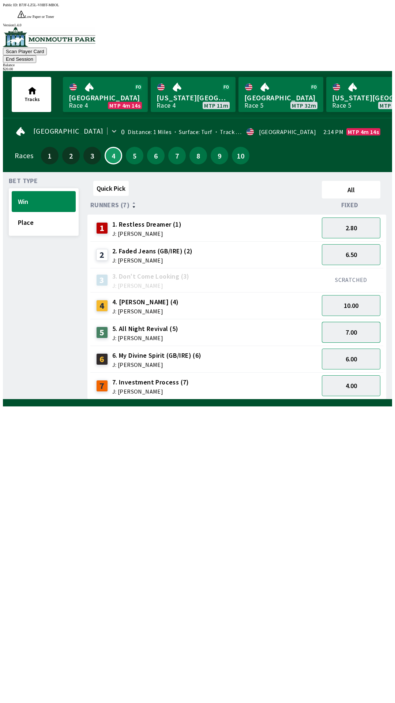
click at [347, 322] on button "7.00" at bounding box center [351, 332] width 59 height 21
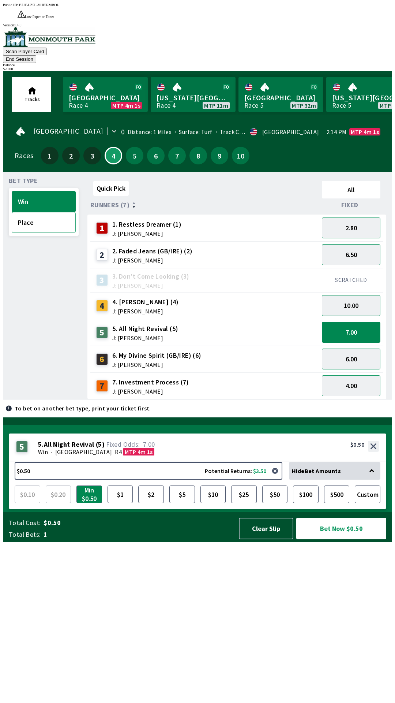
click at [35, 212] on button "Place" at bounding box center [44, 222] width 64 height 21
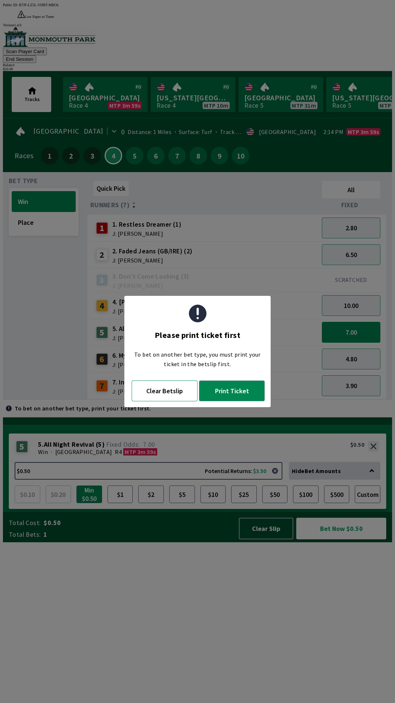
click at [166, 395] on button "Clear Betslip" at bounding box center [165, 390] width 66 height 21
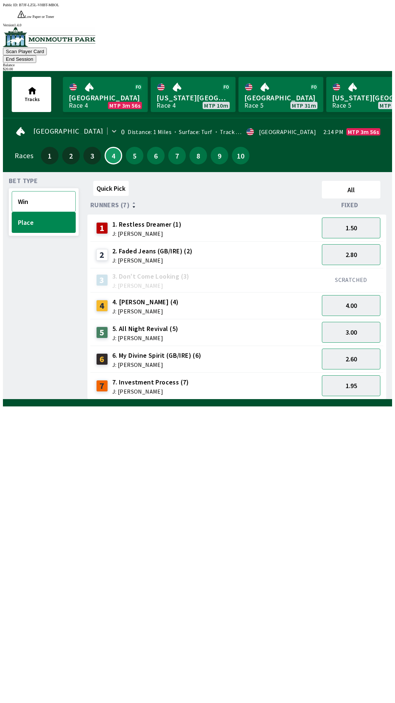
click at [41, 191] on button "Win" at bounding box center [44, 201] width 64 height 21
click at [353, 322] on button "7.00" at bounding box center [351, 332] width 59 height 21
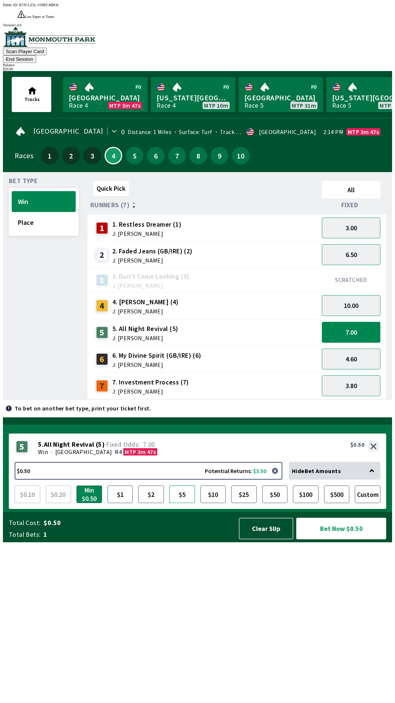
click at [187, 503] on button "$5" at bounding box center [182, 494] width 26 height 18
click at [334, 539] on button "Bet Now $5.00" at bounding box center [341, 528] width 90 height 22
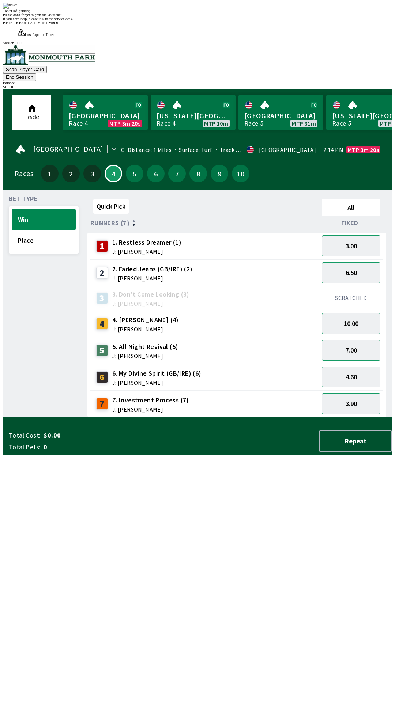
click at [201, 13] on div "Ticket 1 of 1 printing" at bounding box center [197, 11] width 389 height 4
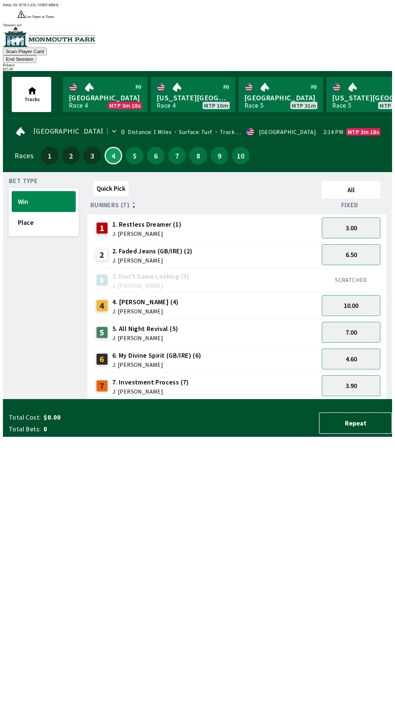
click at [43, 248] on div "Bet Type Win Place" at bounding box center [44, 288] width 70 height 221
click at [36, 55] on button "End Session" at bounding box center [19, 59] width 33 height 8
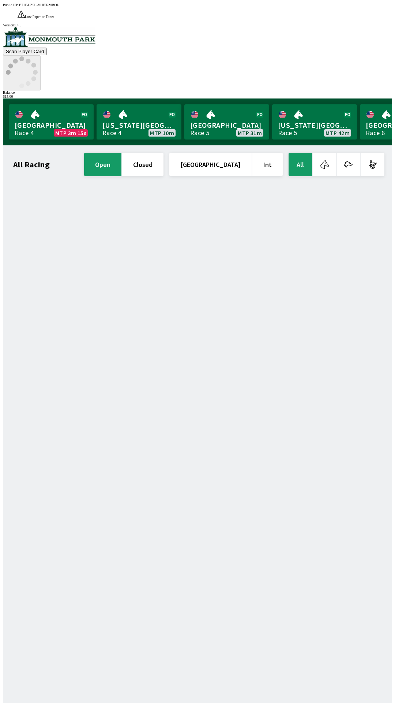
click at [38, 56] on icon at bounding box center [22, 72] width 32 height 32
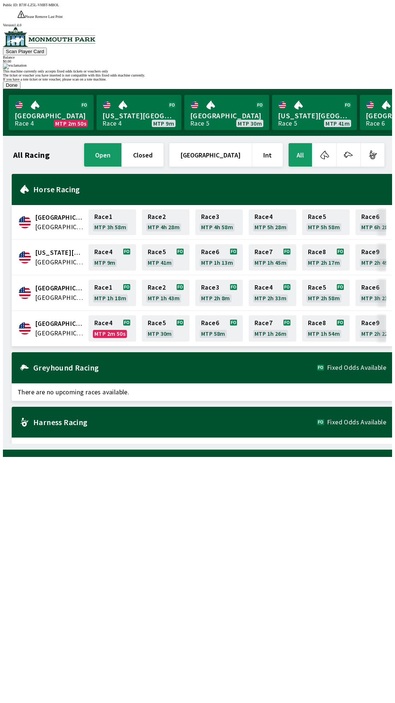
click at [20, 89] on button "Done" at bounding box center [12, 85] width 18 height 8
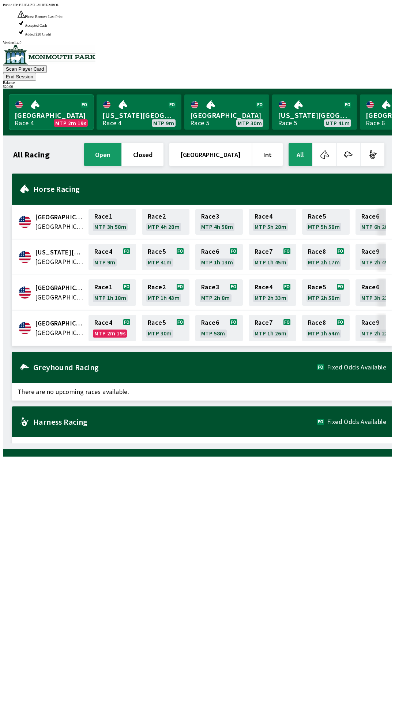
click at [49, 94] on link "Monmouth Park Race 4 MTP 2m 19s" at bounding box center [51, 111] width 85 height 35
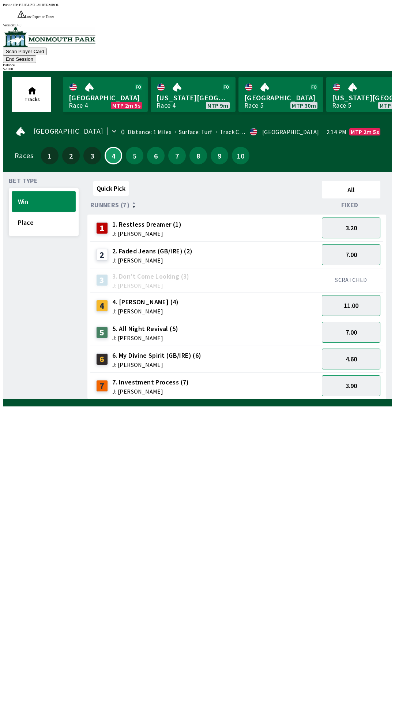
click at [25, 191] on button "Win" at bounding box center [44, 201] width 64 height 21
click at [22, 212] on button "Place" at bounding box center [44, 222] width 64 height 21
click at [23, 191] on button "Win" at bounding box center [44, 201] width 64 height 21
click at [343, 217] on button "3.30" at bounding box center [351, 227] width 59 height 21
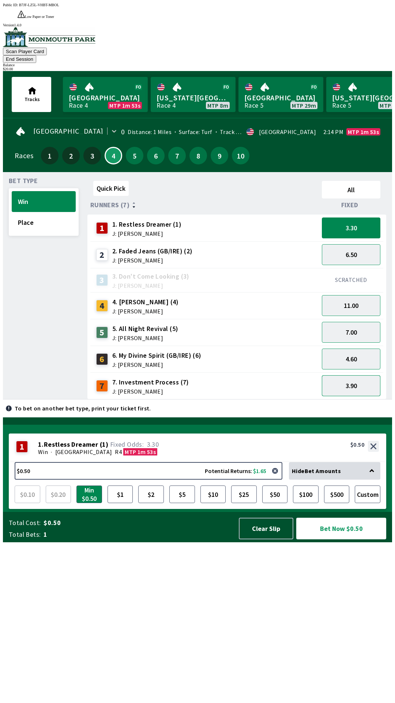
click at [353, 375] on button "3.90" at bounding box center [351, 385] width 59 height 21
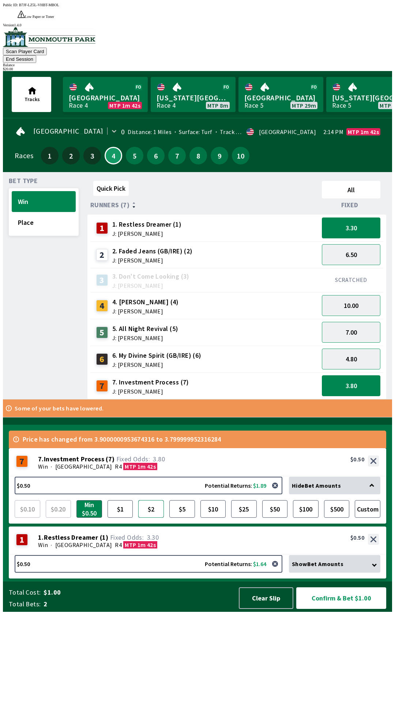
click at [152, 517] on button "$2" at bounding box center [151, 509] width 26 height 18
click at [119, 517] on button "$1" at bounding box center [121, 509] width 26 height 18
click at [151, 517] on button "$2" at bounding box center [151, 509] width 26 height 18
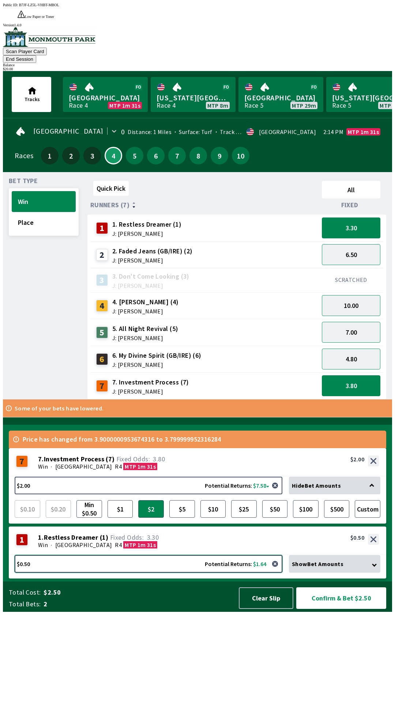
click at [142, 572] on button "$0.50 Potential Returns: $1.64" at bounding box center [149, 564] width 268 height 18
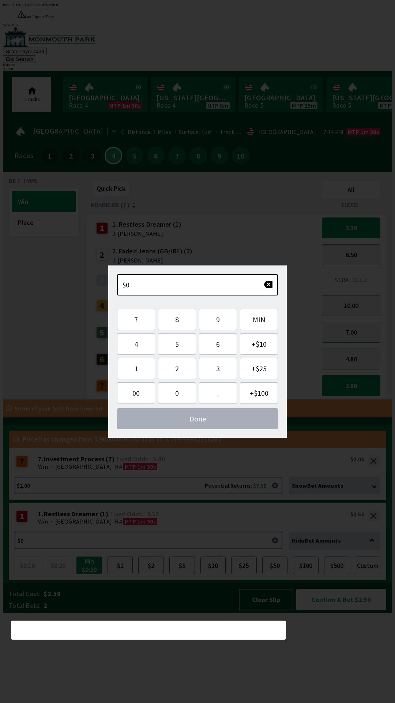
click at [150, 574] on button "$2" at bounding box center [151, 565] width 26 height 18
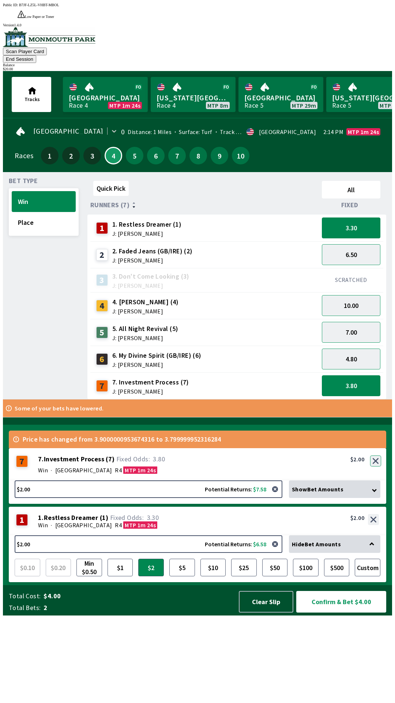
click at [376, 466] on button "button" at bounding box center [375, 460] width 11 height 11
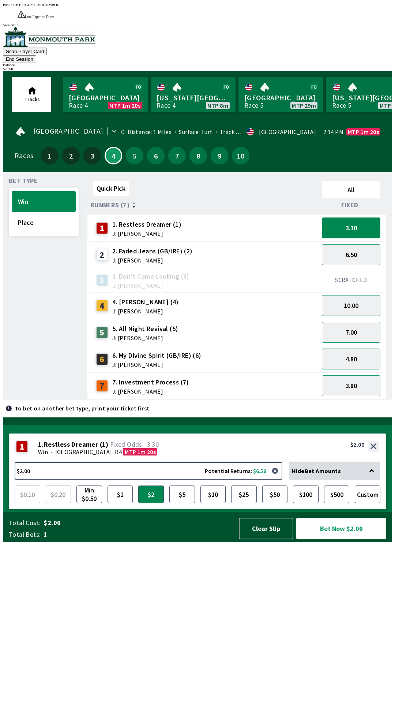
click at [332, 539] on button "Bet Now $2.00" at bounding box center [341, 528] width 90 height 22
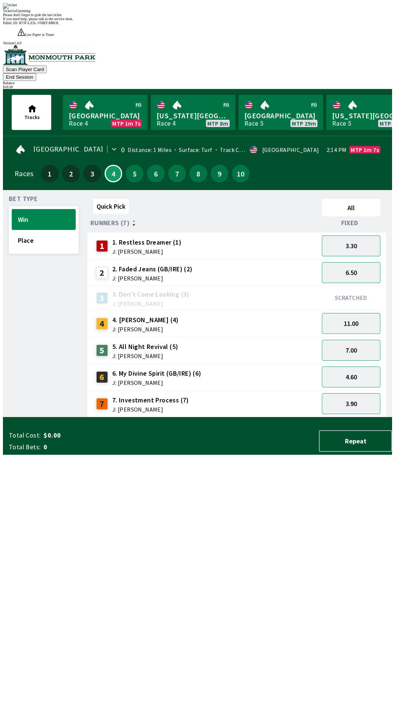
click at [200, 417] on div "Quick Pick All Runners (7) Fixed 1 1. Restless Dreamer (1) J: [PERSON_NAME] 3.3…" at bounding box center [239, 306] width 305 height 221
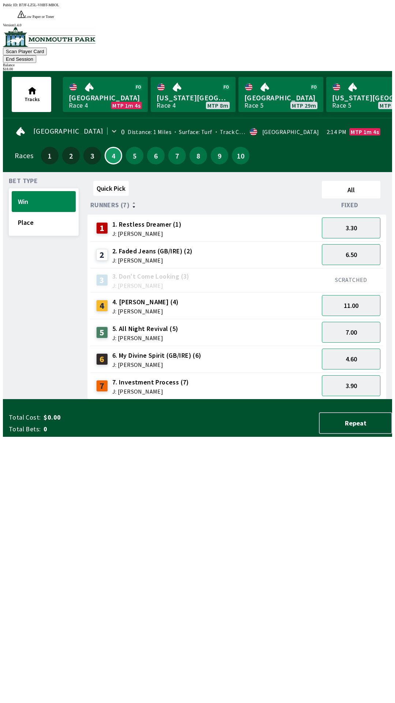
click at [23, 178] on span "Bet Type" at bounding box center [23, 181] width 29 height 6
click at [22, 191] on button "Win" at bounding box center [44, 201] width 64 height 21
click at [108, 81] on link "Monmouth Park Race 4 MTP 1m 2s" at bounding box center [105, 94] width 85 height 35
click at [189, 77] on link "[US_STATE] Park Race 4 MTP 8m" at bounding box center [193, 94] width 85 height 35
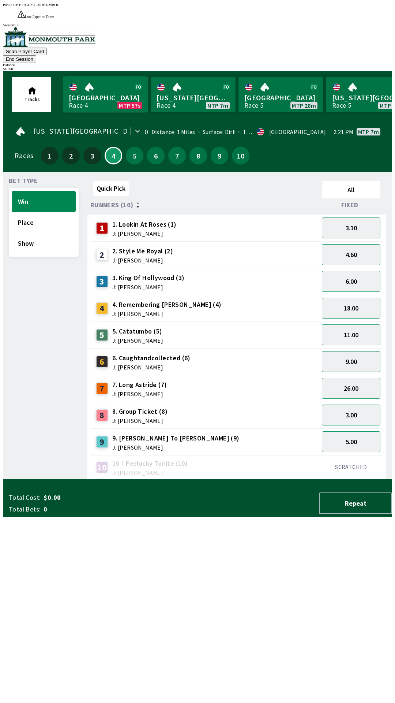
click at [98, 80] on link "Monmouth Park Race 4 MTP 57s" at bounding box center [105, 94] width 85 height 35
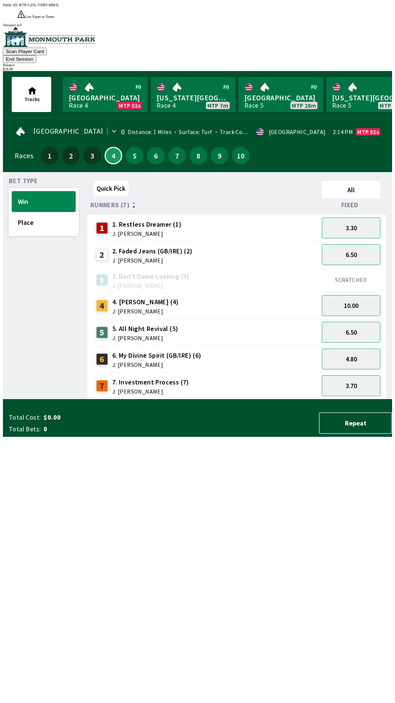
click at [348, 202] on span "Fixed" at bounding box center [349, 205] width 17 height 6
click at [104, 181] on button "Quick Pick" at bounding box center [110, 188] width 35 height 15
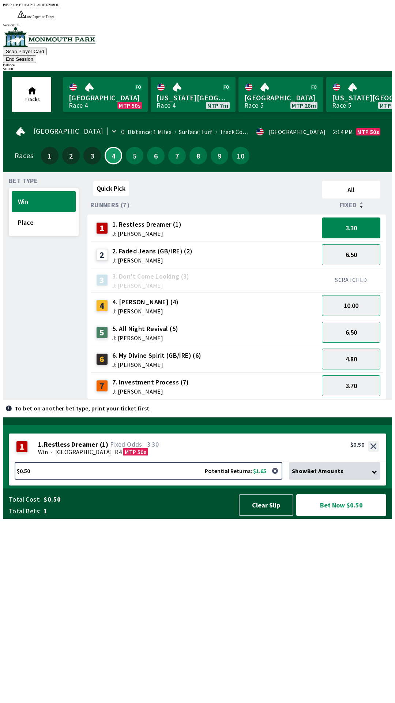
click at [357, 202] on span "Fixed" at bounding box center [348, 205] width 17 height 6
click at [349, 181] on button "All" at bounding box center [351, 190] width 59 height 18
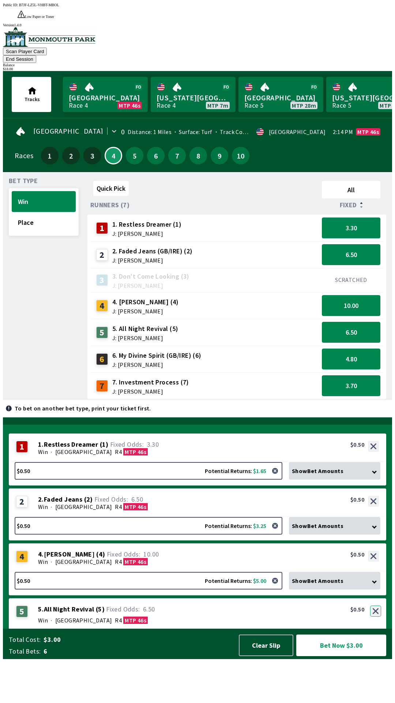
click at [373, 616] on button "button" at bounding box center [375, 610] width 11 height 11
click at [376, 616] on button "button" at bounding box center [375, 610] width 11 height 11
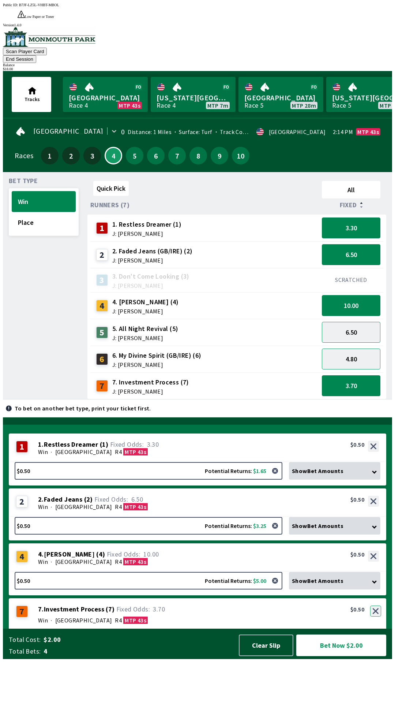
click at [377, 616] on button "button" at bounding box center [375, 610] width 11 height 11
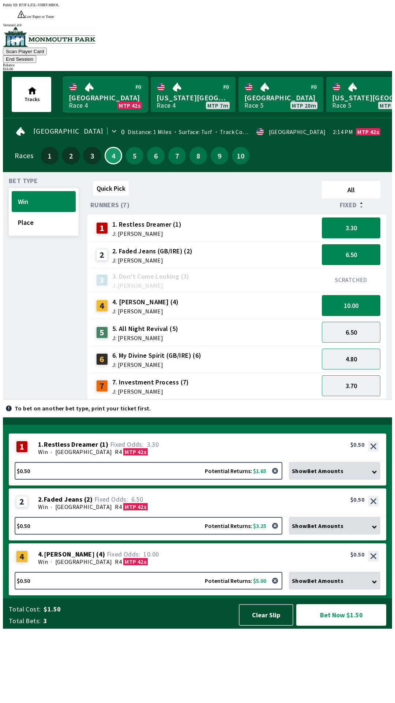
click at [96, 86] on link "Monmouth Park Race 4 MTP 42s" at bounding box center [105, 94] width 85 height 35
click at [96, 78] on link "[GEOGRAPHIC_DATA] Race 4 MTP 41s" at bounding box center [105, 94] width 85 height 35
click at [99, 84] on link "Monmouth Park Race 4 MTP 39s" at bounding box center [105, 94] width 85 height 35
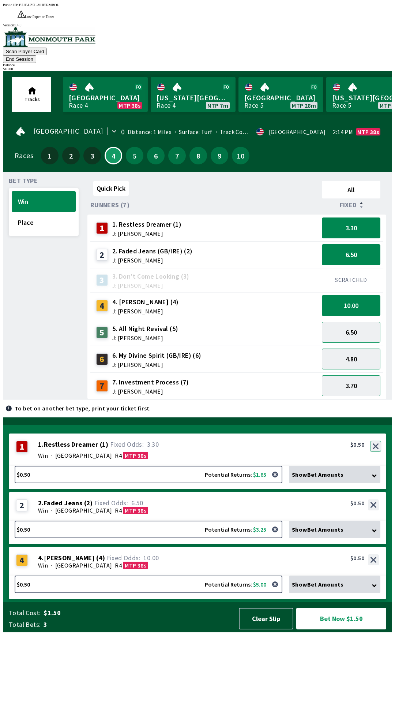
click at [377, 452] on button "button" at bounding box center [375, 446] width 11 height 11
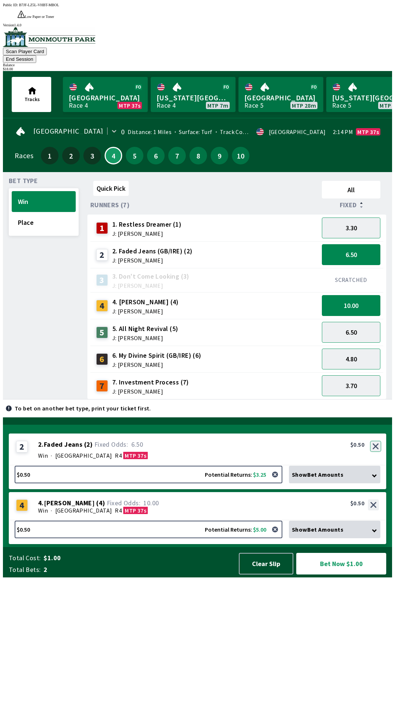
click at [374, 452] on button "button" at bounding box center [375, 446] width 11 height 11
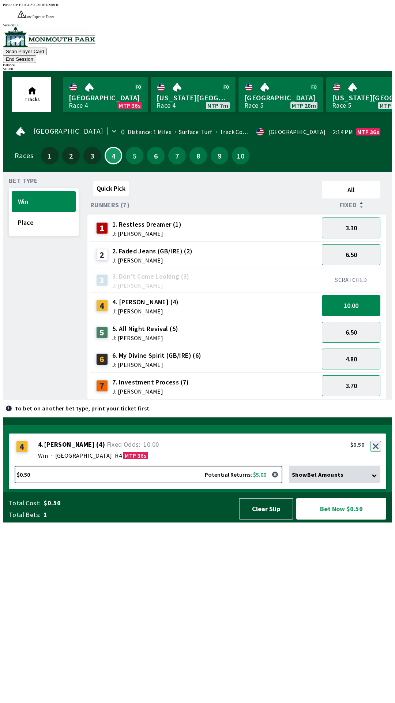
click at [375, 452] on button "button" at bounding box center [375, 446] width 11 height 11
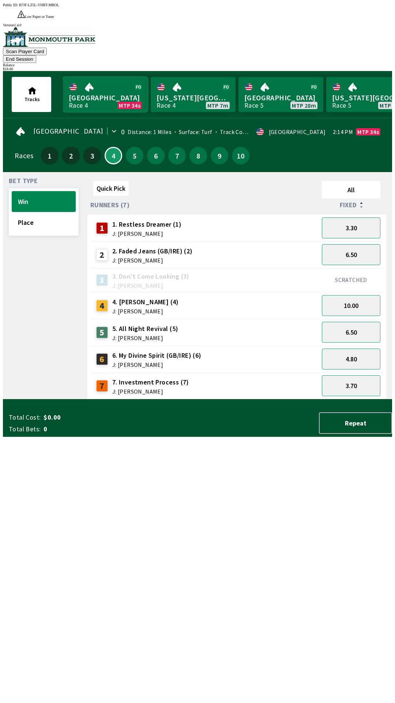
click at [104, 77] on link "Monmouth Park Race 4 MTP 34s" at bounding box center [105, 94] width 85 height 35
click at [355, 217] on button "3.30" at bounding box center [351, 227] width 59 height 21
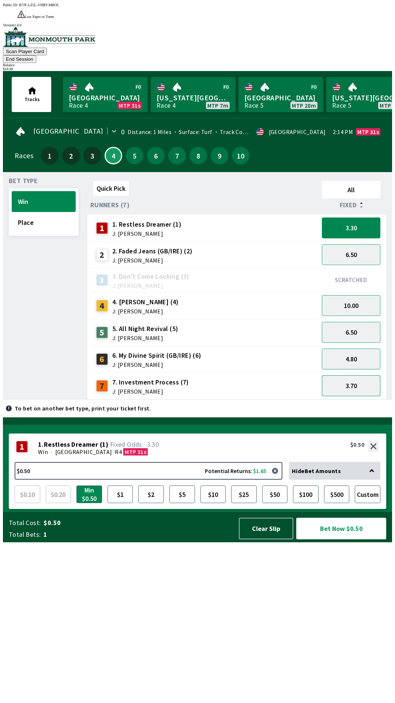
click at [360, 375] on button "3.70" at bounding box center [351, 385] width 59 height 21
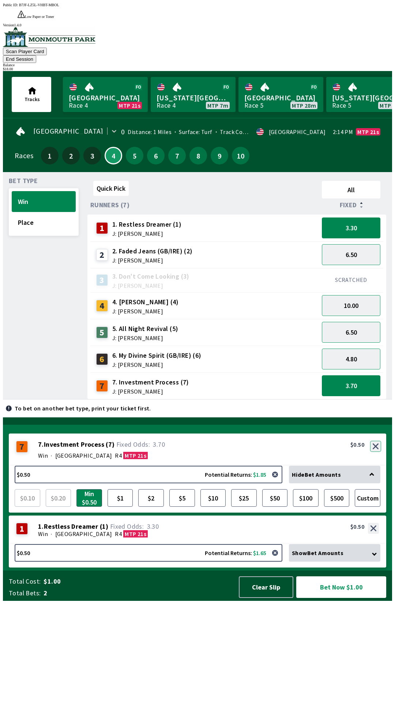
click at [375, 452] on button "button" at bounding box center [375, 446] width 11 height 11
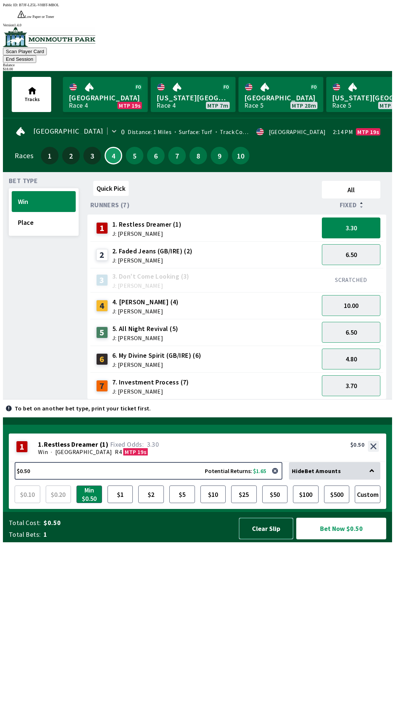
click at [272, 539] on button "Clear Slip" at bounding box center [266, 528] width 55 height 22
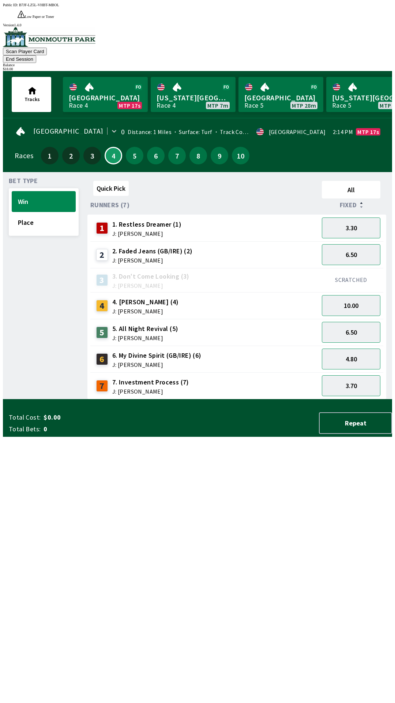
click at [36, 55] on button "End Session" at bounding box center [19, 59] width 33 height 8
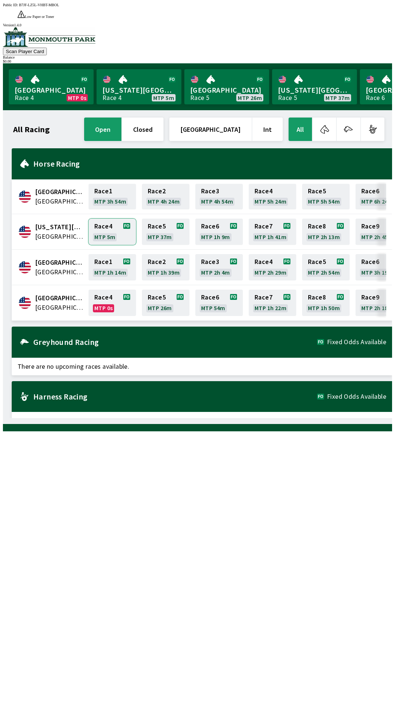
click at [105, 222] on link "Race 4 MTP 5m" at bounding box center [113, 231] width 48 height 26
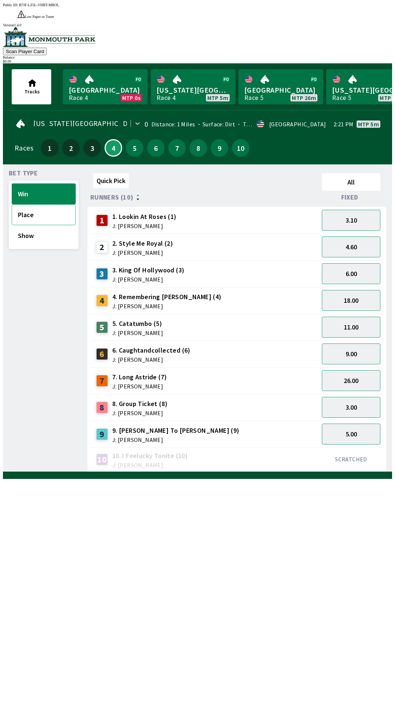
click at [38, 204] on button "Place" at bounding box center [44, 214] width 64 height 21
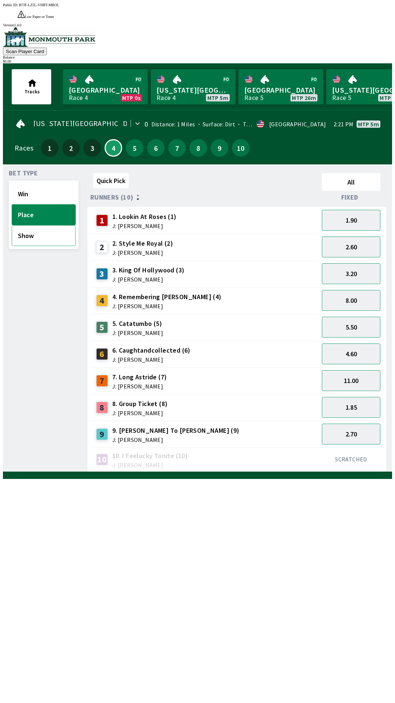
click at [43, 228] on button "Show" at bounding box center [44, 235] width 64 height 21
click at [46, 183] on button "Win" at bounding box center [44, 193] width 64 height 21
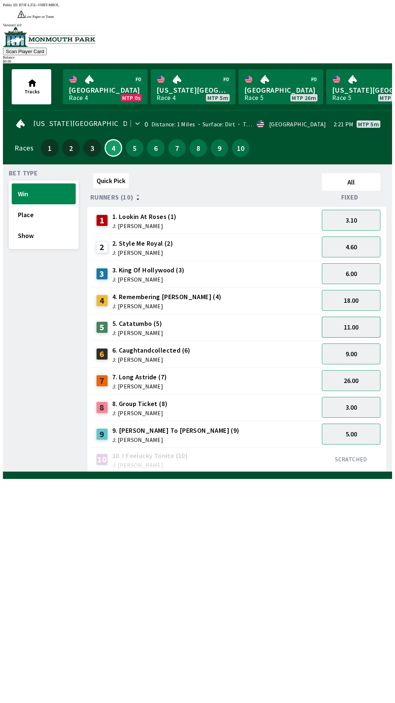
click at [354, 318] on button "11.00" at bounding box center [351, 326] width 59 height 21
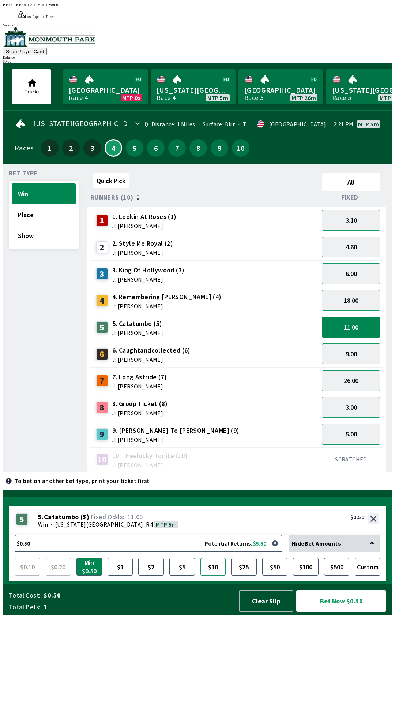
click at [213, 575] on button "$10" at bounding box center [214, 567] width 26 height 18
click at [340, 611] on button "Bet Now $10.00" at bounding box center [341, 601] width 90 height 22
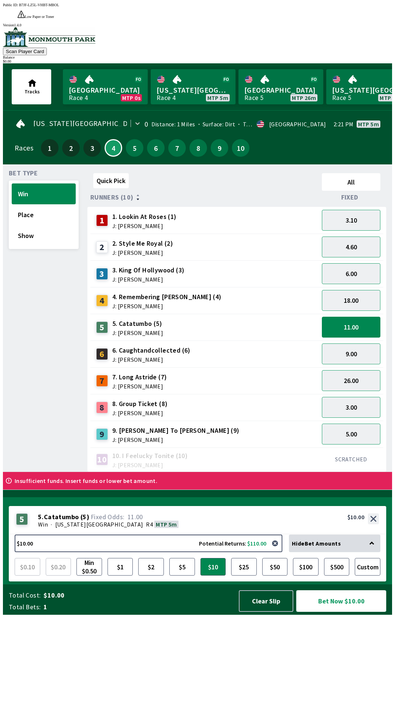
click at [333, 611] on button "Bet Now $10.00" at bounding box center [341, 601] width 90 height 22
click at [336, 611] on button "Bet Now $10.00" at bounding box center [341, 601] width 90 height 22
click at [180, 575] on button "$5" at bounding box center [182, 567] width 26 height 18
click at [347, 611] on button "Bet Now $5.00" at bounding box center [341, 601] width 90 height 22
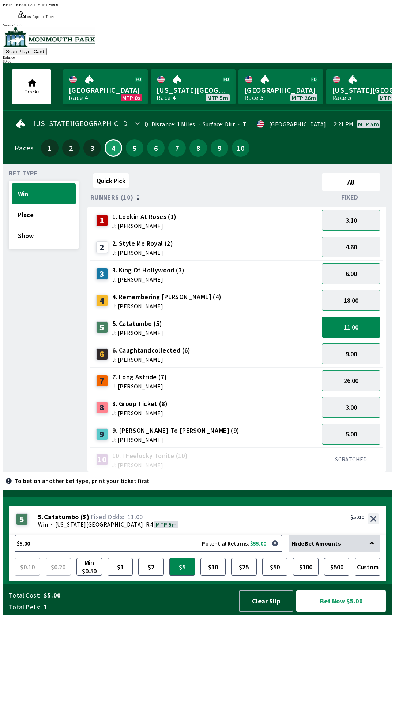
click at [350, 611] on button "Bet Now $5.00" at bounding box center [341, 601] width 90 height 22
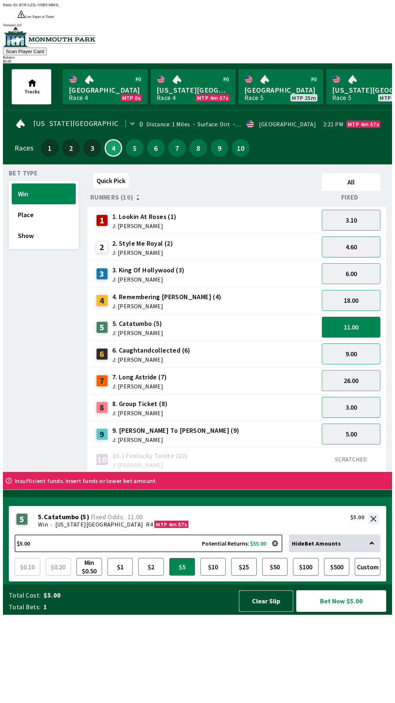
click at [268, 611] on button "Clear Slip" at bounding box center [266, 601] width 55 height 22
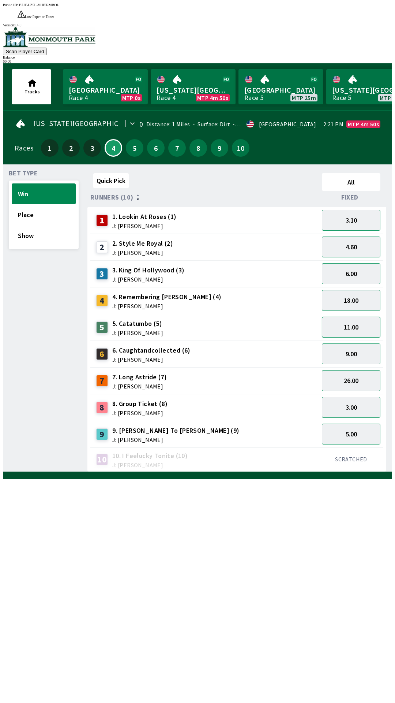
click at [361, 318] on button "11.00" at bounding box center [351, 326] width 59 height 21
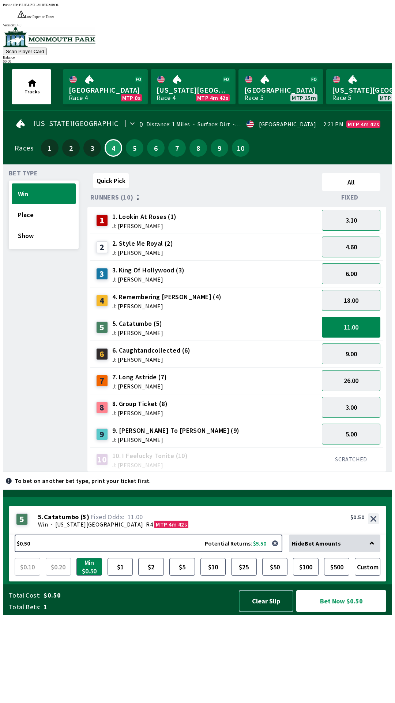
click at [275, 611] on button "Clear Slip" at bounding box center [266, 601] width 55 height 22
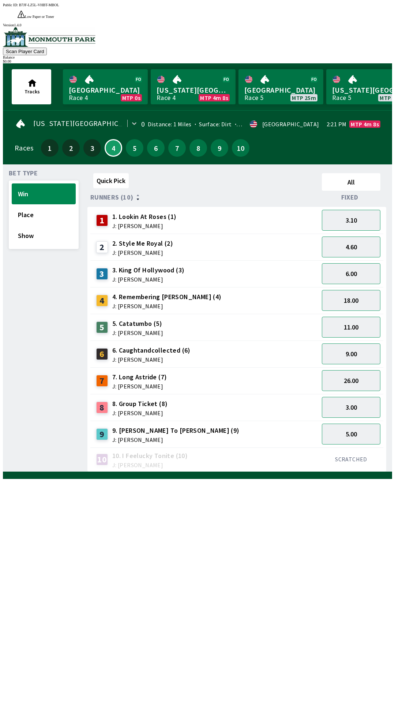
click at [243, 472] on div "Quick Pick All Runners (10) Fixed 1 1. Lookin At Roses (1) J: [PERSON_NAME] 3.1…" at bounding box center [239, 320] width 305 height 301
click at [229, 472] on div "Quick Pick All Runners (10) Fixed 1 1. Lookin At Roses (1) J: [PERSON_NAME] 3.1…" at bounding box center [239, 320] width 305 height 301
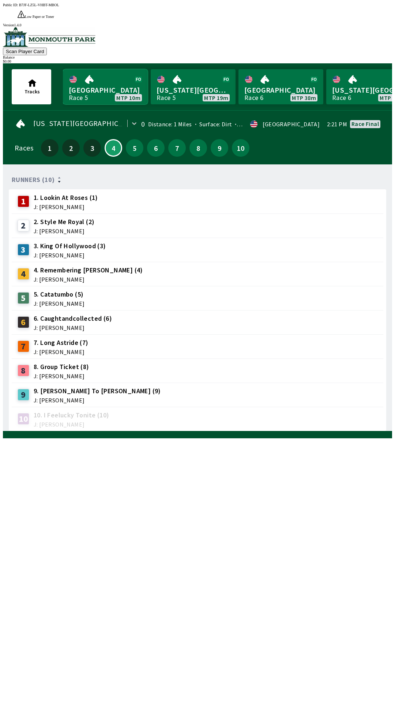
click at [87, 76] on link "Monmouth Park Race 5 MTP 10m" at bounding box center [105, 86] width 85 height 35
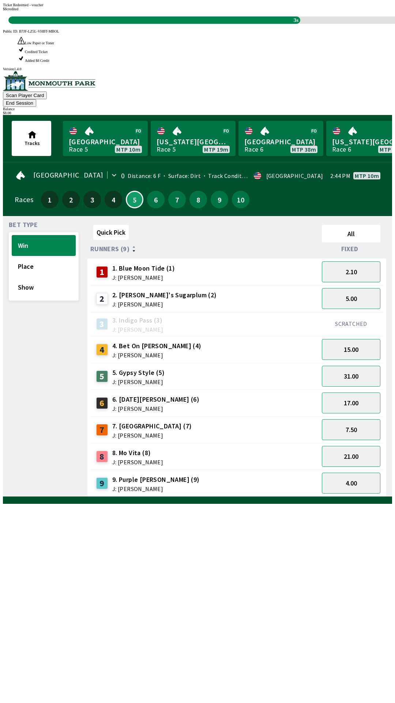
click at [129, 497] on div "Quick Pick All Runners (9) Fixed 1 1. Blue Moon Tide (1) J: [PERSON_NAME] 2.10 …" at bounding box center [239, 359] width 305 height 275
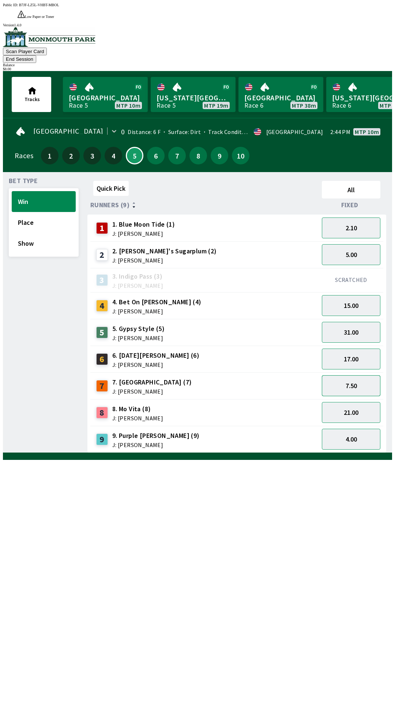
click at [348, 375] on button "7.50" at bounding box center [351, 385] width 59 height 21
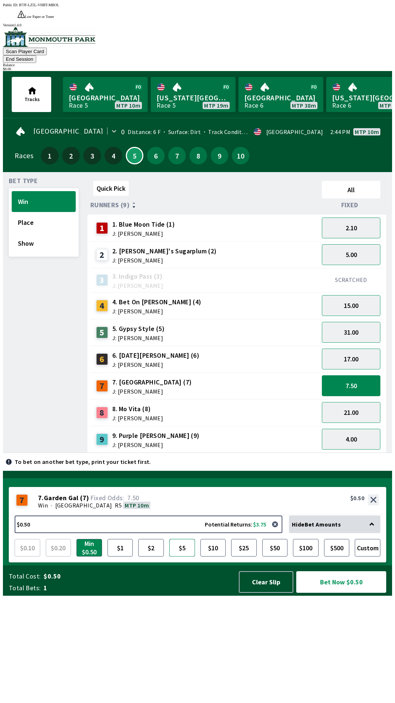
click at [185, 556] on button "$5" at bounding box center [182, 548] width 26 height 18
click at [330, 592] on button "Bet Now $5.00" at bounding box center [341, 582] width 90 height 22
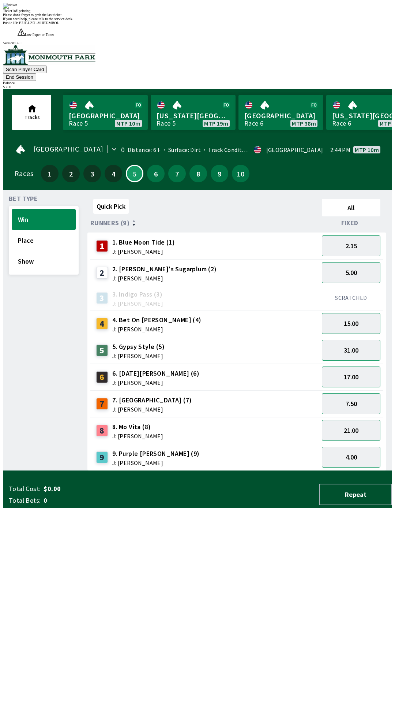
click at [173, 471] on div "Quick Pick All Runners (9) Fixed 1 1. Blue Moon Tide (1) J: [PERSON_NAME] 2.15 …" at bounding box center [239, 333] width 305 height 275
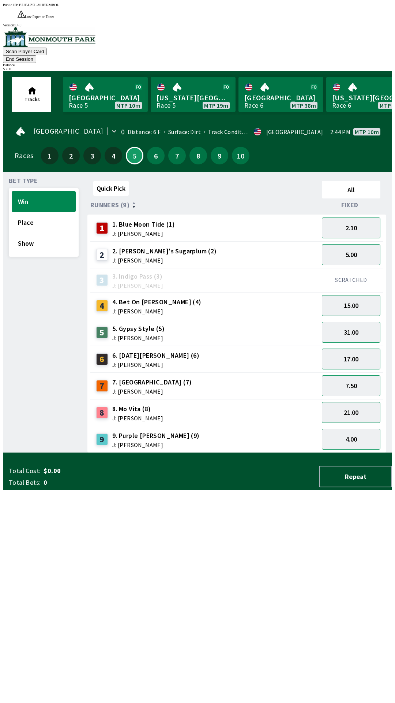
click at [36, 55] on button "End Session" at bounding box center [19, 59] width 33 height 8
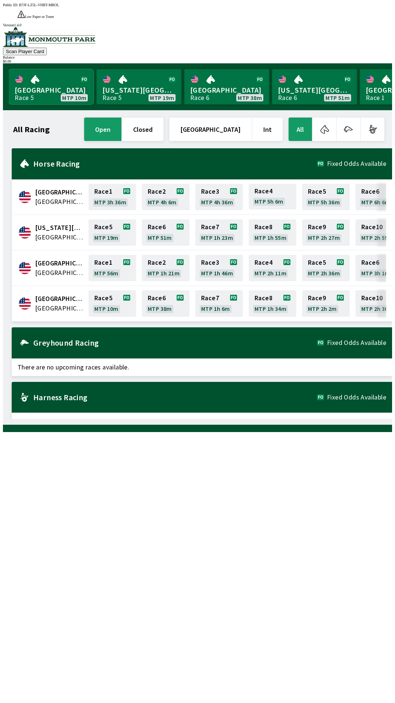
click at [35, 74] on link "Monmouth Park Race 5 MTP 10m" at bounding box center [51, 86] width 85 height 35
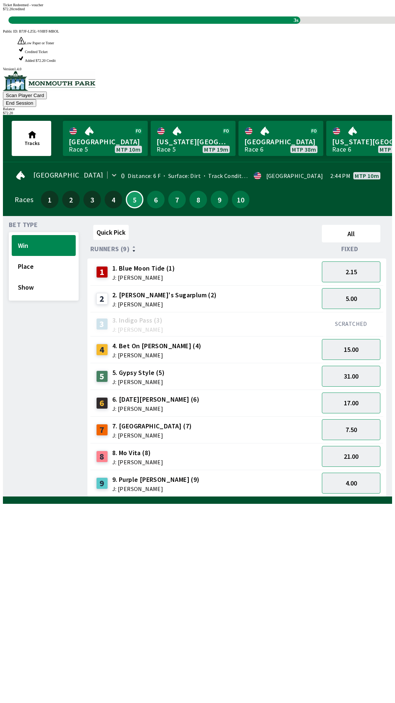
click at [261, 497] on div "Quick Pick All Runners (9) Fixed 1 1. Blue Moon Tide (1) J: [PERSON_NAME] 2.15 …" at bounding box center [239, 359] width 305 height 275
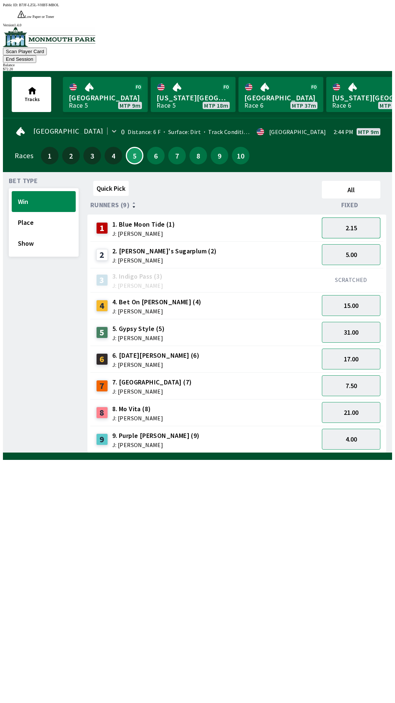
click at [352, 217] on button "2.15" at bounding box center [351, 227] width 59 height 21
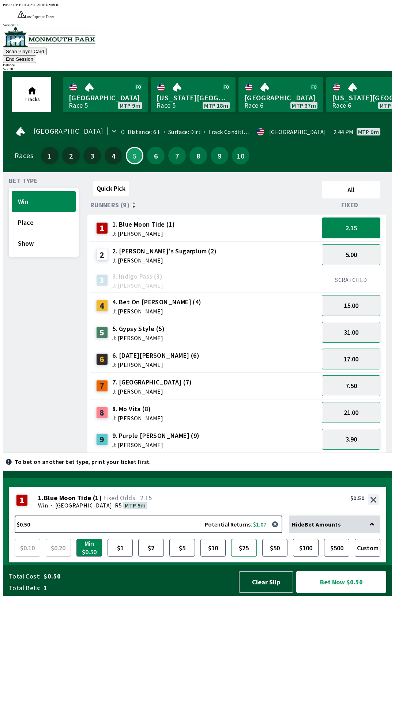
click at [247, 556] on button "$25" at bounding box center [244, 548] width 26 height 18
click at [332, 592] on button "Bet Now $25.00" at bounding box center [341, 582] width 90 height 22
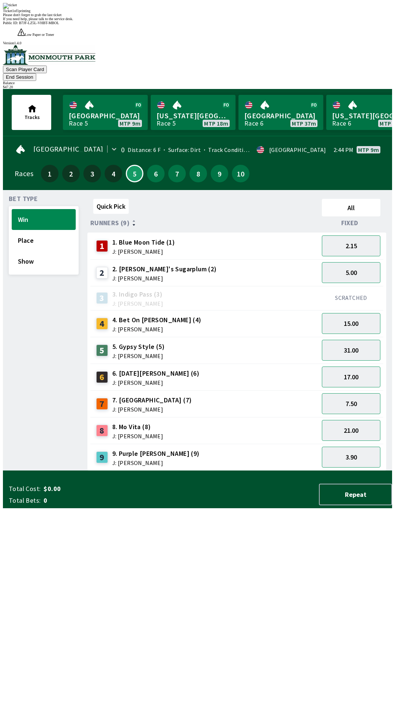
click at [299, 471] on div "Quick Pick All Runners (9) Fixed 1 1. Blue Moon Tide (1) J: [PERSON_NAME] 2.15 …" at bounding box center [239, 333] width 305 height 275
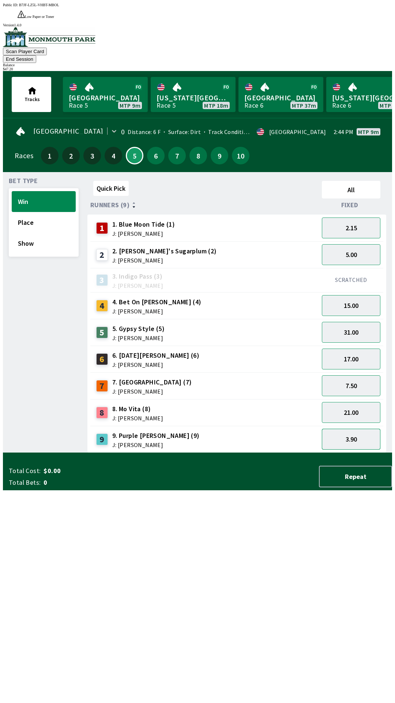
click at [349, 428] on button "3.90" at bounding box center [351, 438] width 59 height 21
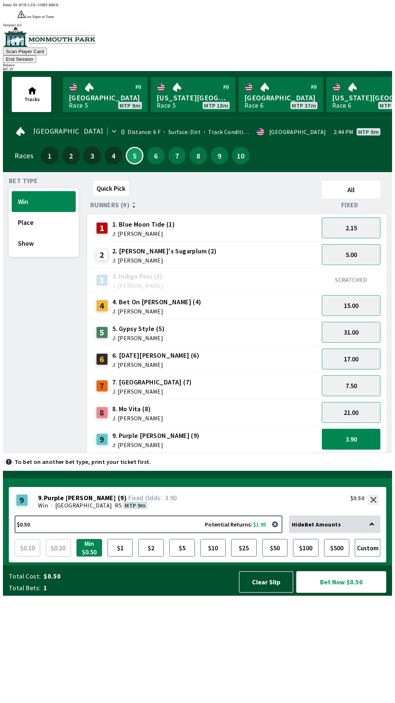
click at [368, 556] on button "Custom" at bounding box center [368, 548] width 26 height 18
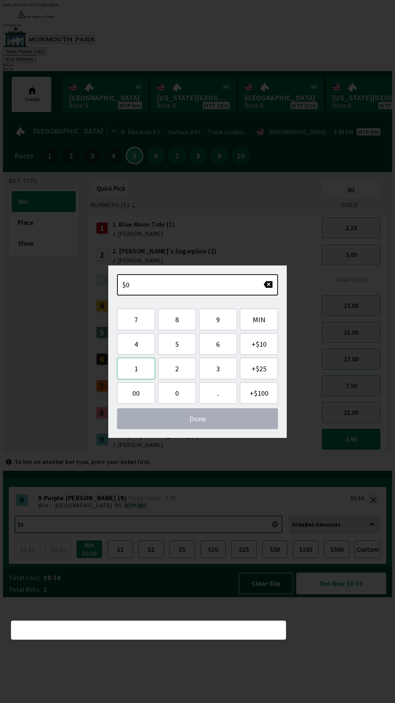
click at [135, 371] on button "1" at bounding box center [136, 368] width 38 height 22
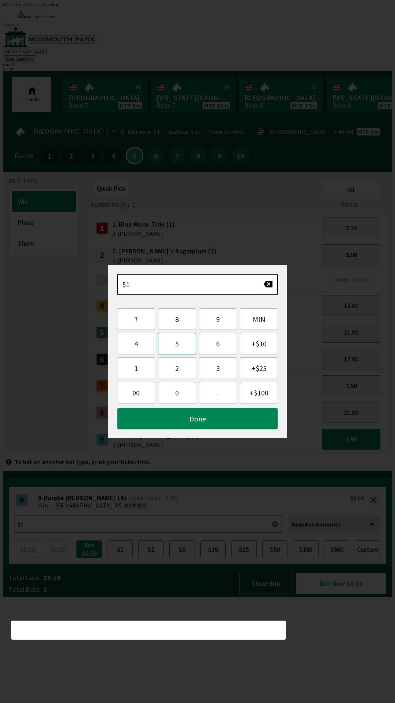
click at [170, 345] on button "5" at bounding box center [177, 344] width 38 height 22
click at [228, 419] on button "Done" at bounding box center [197, 419] width 161 height 22
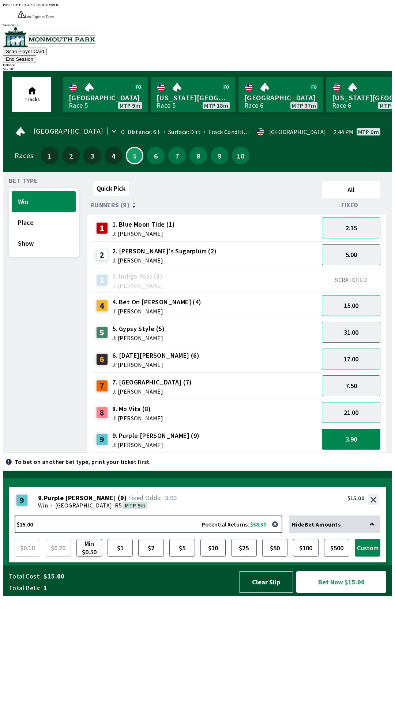
click at [333, 592] on button "Bet Now $15.00" at bounding box center [341, 582] width 90 height 22
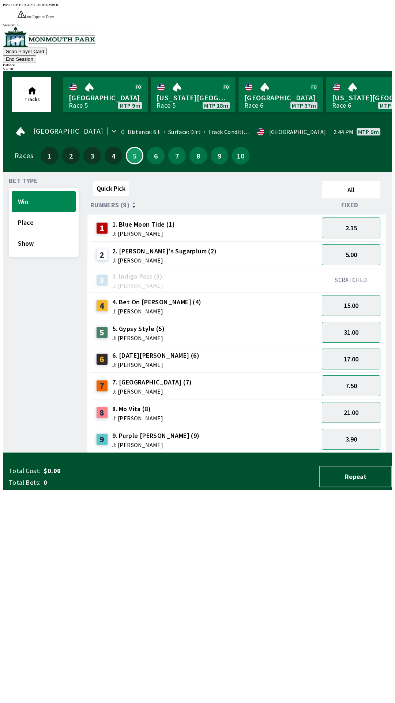
click at [273, 453] on div "Quick Pick All Runners (9) Fixed 1 1. Blue Moon Tide (1) J: [PERSON_NAME] 2.15 …" at bounding box center [239, 315] width 305 height 275
click at [36, 55] on button "End Session" at bounding box center [19, 59] width 33 height 8
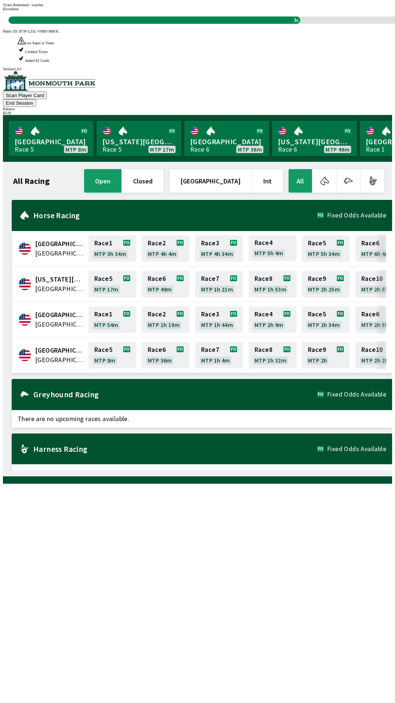
click at [105, 470] on div "All Racing open closed [GEOGRAPHIC_DATA] Int All [GEOGRAPHIC_DATA] [GEOGRAPHIC_…" at bounding box center [200, 319] width 383 height 303
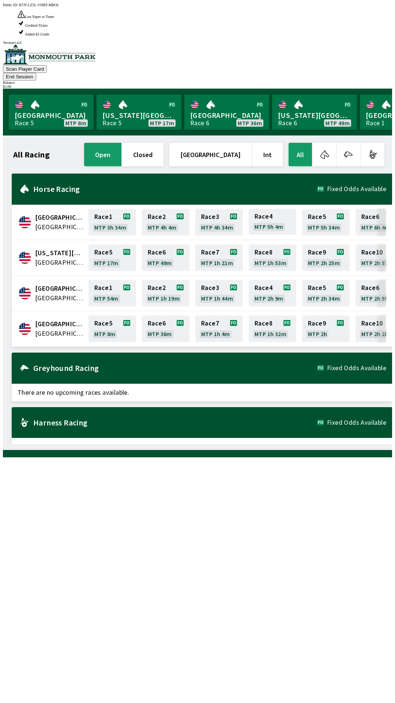
click at [63, 444] on div "All Racing open closed [GEOGRAPHIC_DATA] Int All [GEOGRAPHIC_DATA] [GEOGRAPHIC_…" at bounding box center [200, 292] width 383 height 303
click at [48, 319] on span "[GEOGRAPHIC_DATA]" at bounding box center [59, 324] width 49 height 10
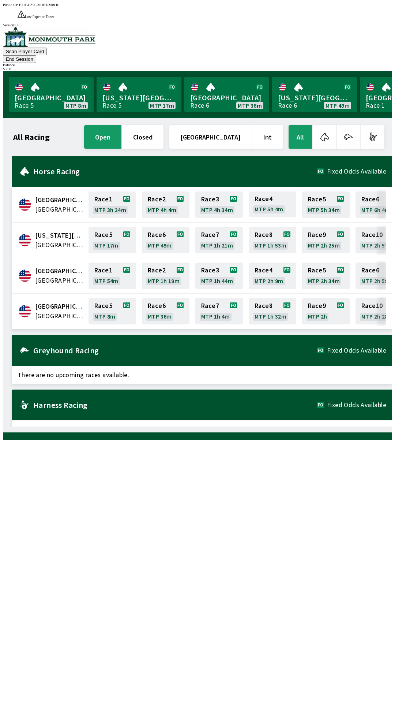
click at [39, 301] on span "[GEOGRAPHIC_DATA]" at bounding box center [59, 306] width 49 height 10
click at [34, 77] on link "[GEOGRAPHIC_DATA] Race 5 MTP 8m" at bounding box center [51, 94] width 85 height 35
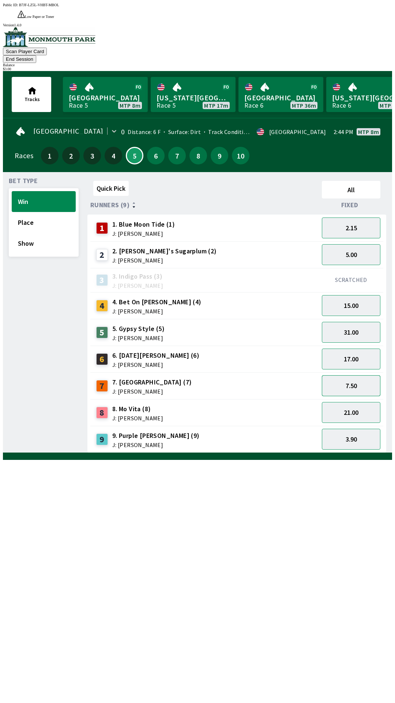
click at [345, 375] on button "7.50" at bounding box center [351, 385] width 59 height 21
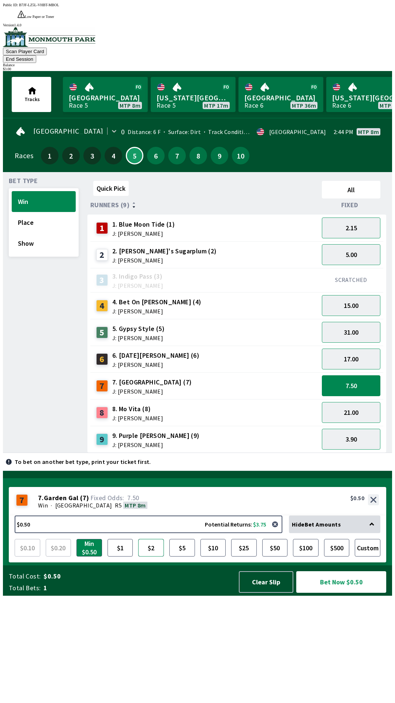
click at [156, 556] on button "$2" at bounding box center [151, 548] width 26 height 18
click at [333, 592] on button "Bet Now $2.00" at bounding box center [341, 582] width 90 height 22
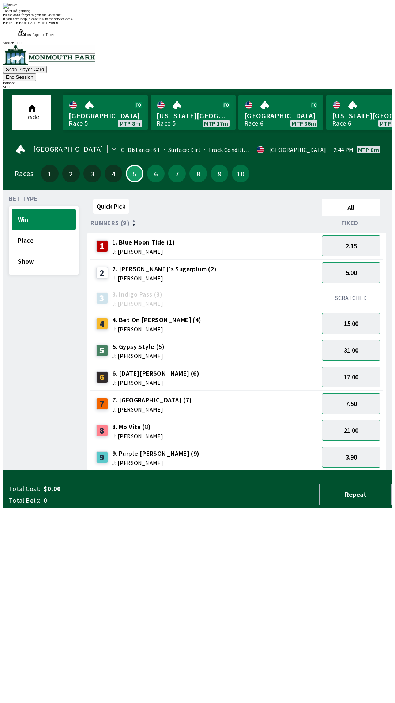
click at [203, 471] on div "Quick Pick All Runners (9) Fixed 1 1. Blue Moon Tide (1) J: [PERSON_NAME] 2.15 …" at bounding box center [239, 333] width 305 height 275
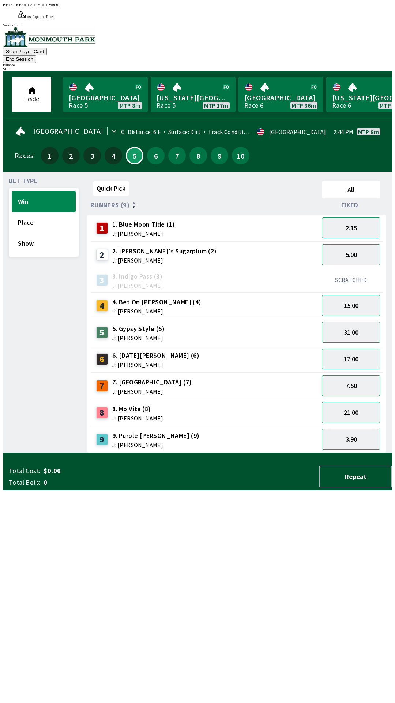
click at [348, 375] on button "7.50" at bounding box center [351, 385] width 59 height 21
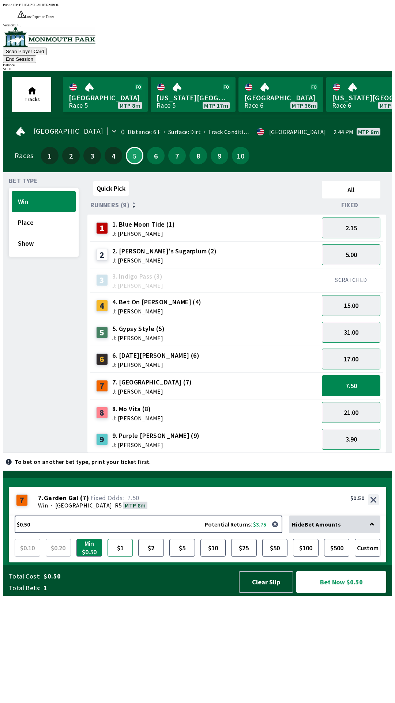
click at [123, 556] on button "$1" at bounding box center [121, 548] width 26 height 18
click at [338, 592] on button "Bet Now $1.00" at bounding box center [341, 582] width 90 height 22
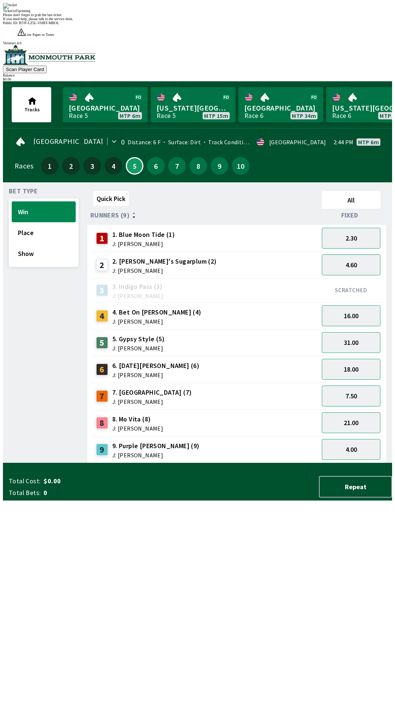
click at [209, 448] on div "Quick Pick All Runners (9) Fixed 1 1. Blue Moon Tide (1) J: [PERSON_NAME] 2.30 …" at bounding box center [239, 325] width 305 height 275
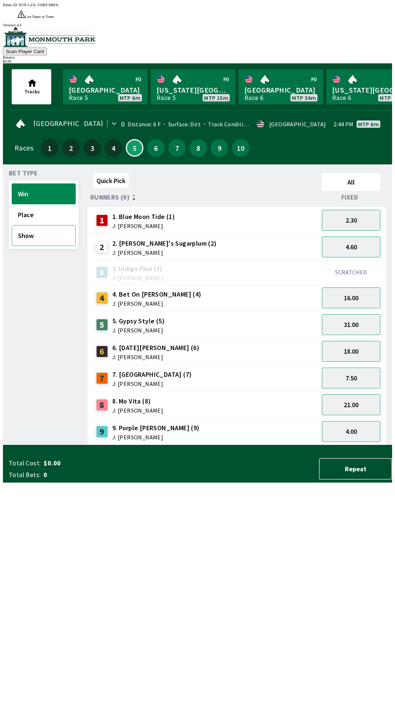
click at [27, 227] on button "Show" at bounding box center [44, 235] width 64 height 21
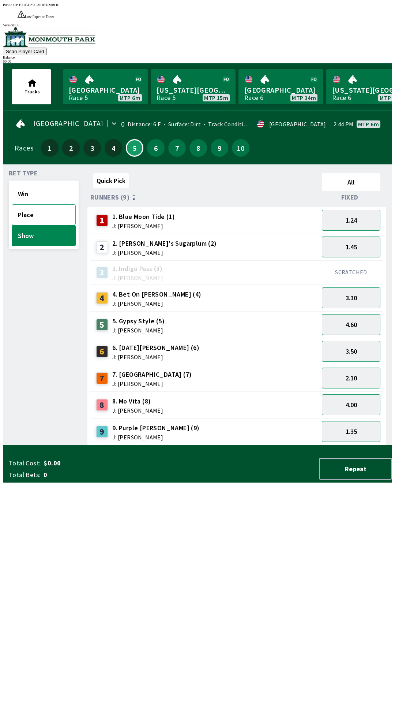
click at [15, 204] on button "Place" at bounding box center [44, 214] width 64 height 21
click at [25, 225] on button "Show" at bounding box center [44, 235] width 64 height 21
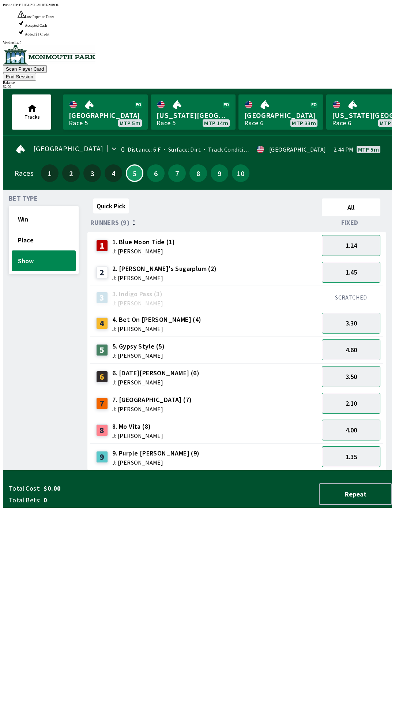
click at [346, 446] on button "1.35" at bounding box center [351, 456] width 59 height 21
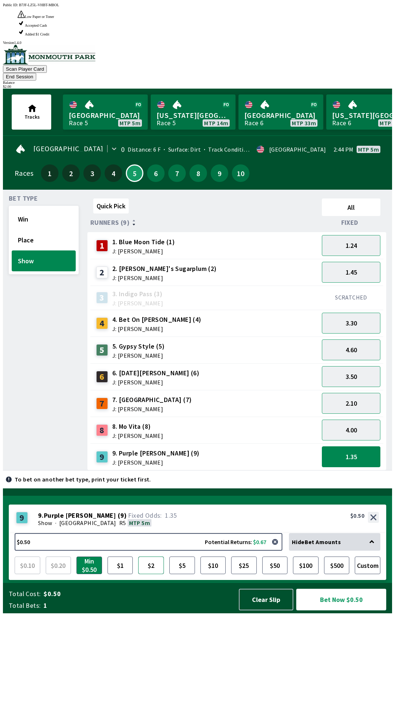
click at [155, 574] on button "$2" at bounding box center [151, 565] width 26 height 18
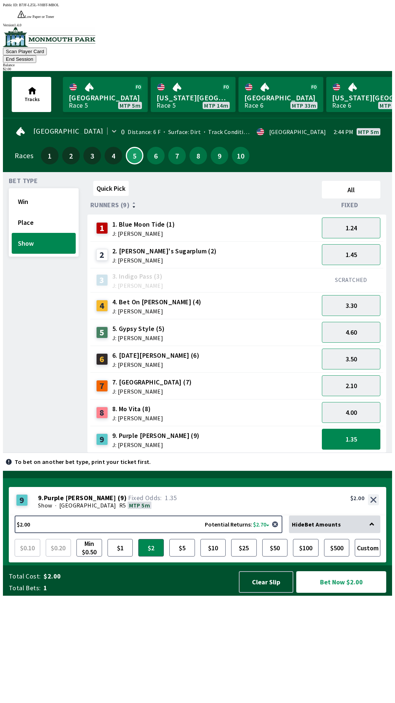
click at [347, 592] on button "Bet Now $2.00" at bounding box center [341, 582] width 90 height 22
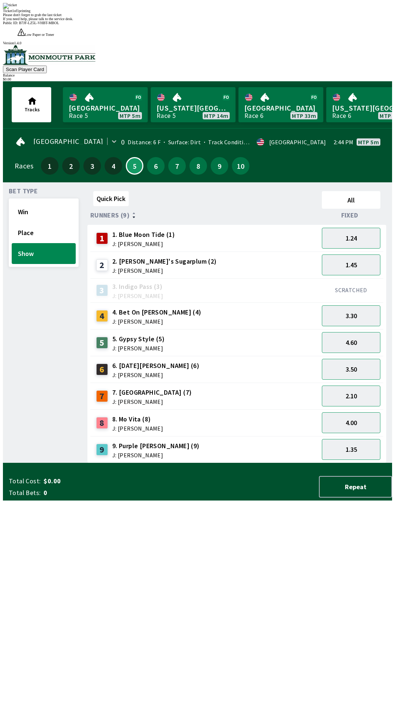
click at [229, 463] on div "Quick Pick All Runners (9) Fixed 1 1. Blue Moon Tide (1) J: [PERSON_NAME] 1.24 …" at bounding box center [239, 325] width 305 height 275
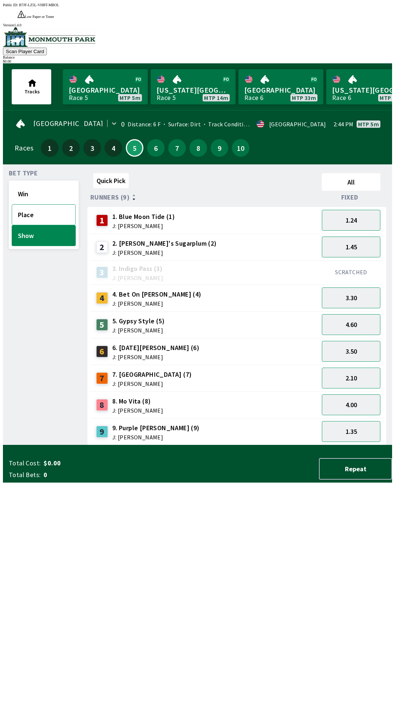
click at [60, 204] on button "Place" at bounding box center [44, 214] width 64 height 21
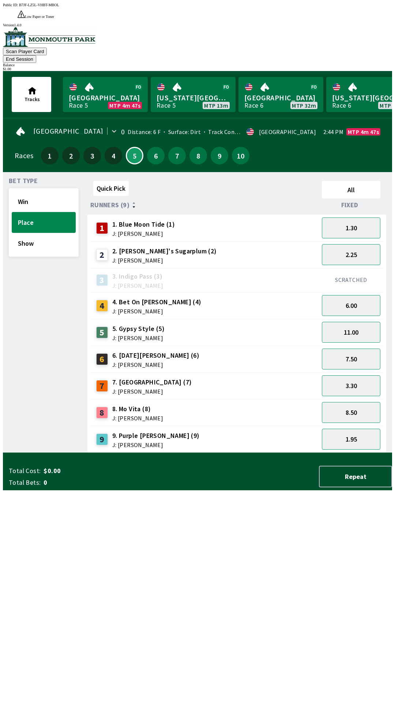
click at [149, 351] on div "6. [DATE][PERSON_NAME] (6) J: [PERSON_NAME]" at bounding box center [155, 359] width 87 height 17
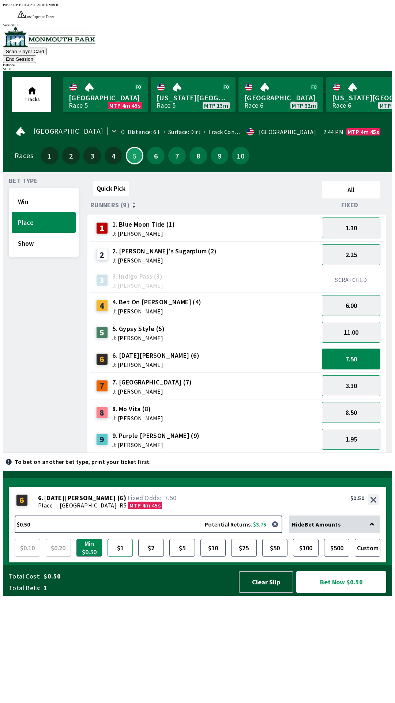
click at [122, 556] on button "$1" at bounding box center [121, 548] width 26 height 18
click at [341, 592] on button "Bet Now $1.00" at bounding box center [341, 582] width 90 height 22
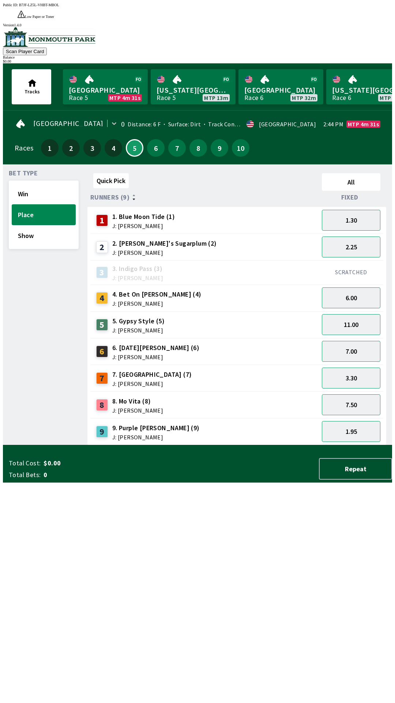
click at [158, 445] on div "Quick Pick All Runners (9) Fixed 1 1. Blue Moon Tide (1) J: [PERSON_NAME] 1.30 …" at bounding box center [239, 307] width 305 height 275
click at [111, 139] on button "4" at bounding box center [114, 148] width 18 height 18
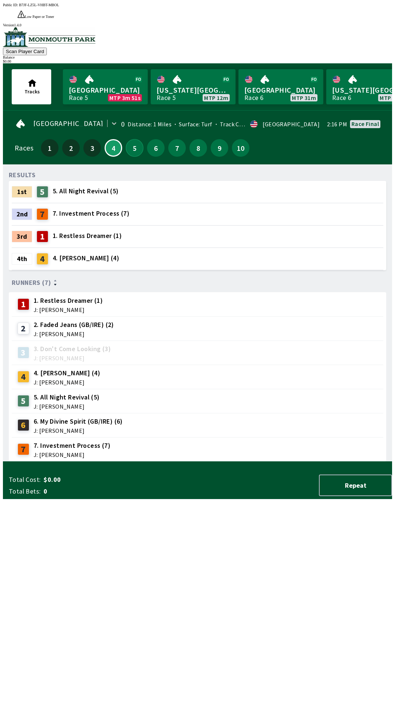
click at [135, 139] on button "5" at bounding box center [135, 148] width 18 height 18
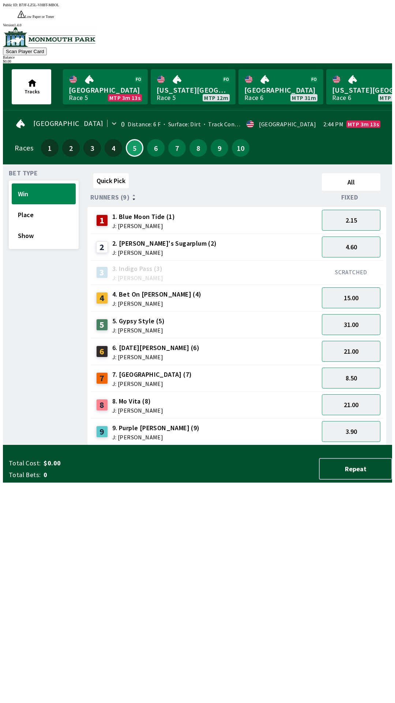
click at [131, 354] on span "J: [PERSON_NAME]" at bounding box center [155, 357] width 87 height 6
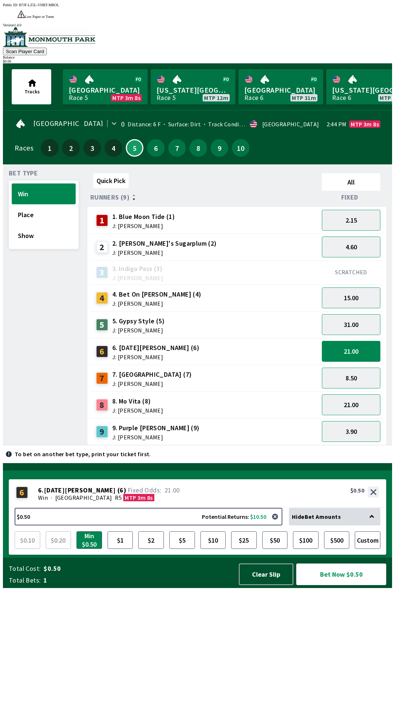
click at [45, 183] on button "Win" at bounding box center [44, 193] width 64 height 21
click at [149, 548] on button "$2" at bounding box center [151, 540] width 26 height 18
click at [331, 585] on button "Bet Now $2.00" at bounding box center [341, 574] width 90 height 22
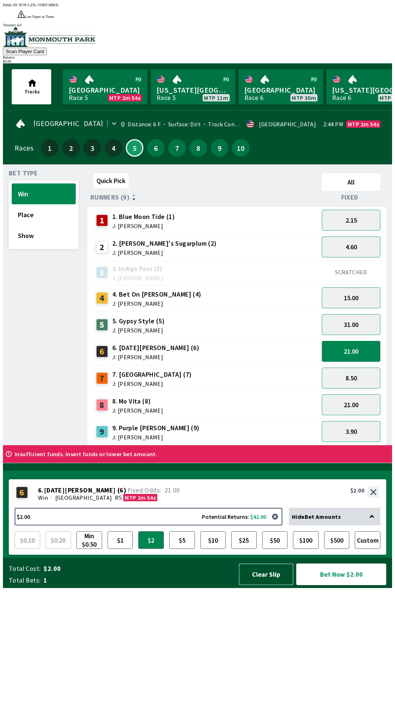
click at [259, 585] on button "Clear Slip" at bounding box center [266, 574] width 55 height 22
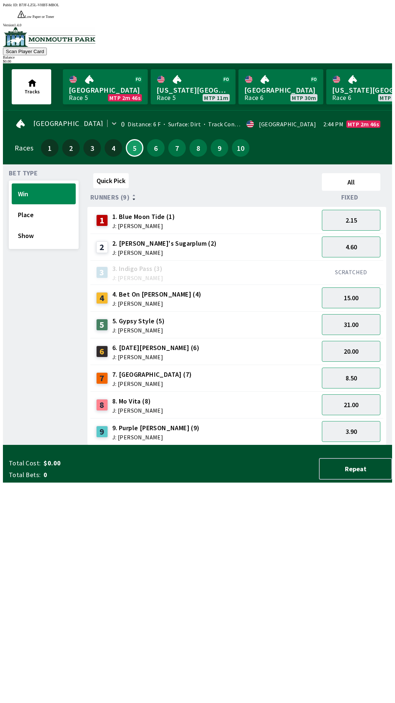
click at [213, 482] on div "Total Cost: $0.00 Total Bets: 0 Repeat" at bounding box center [200, 467] width 383 height 30
click at [101, 445] on div "Quick Pick All Runners (9) Fixed 1 1. Blue Moon Tide (1) J: [PERSON_NAME] 2.15 …" at bounding box center [239, 307] width 305 height 275
click at [349, 210] on button "2.15" at bounding box center [351, 220] width 59 height 21
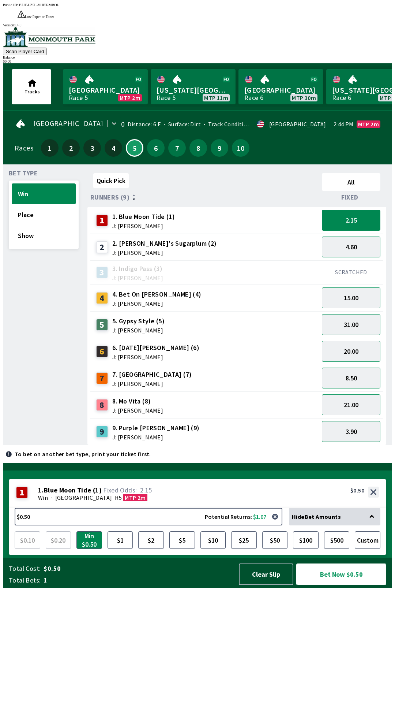
click at [348, 585] on button "Bet Now $0.50" at bounding box center [341, 574] width 90 height 22
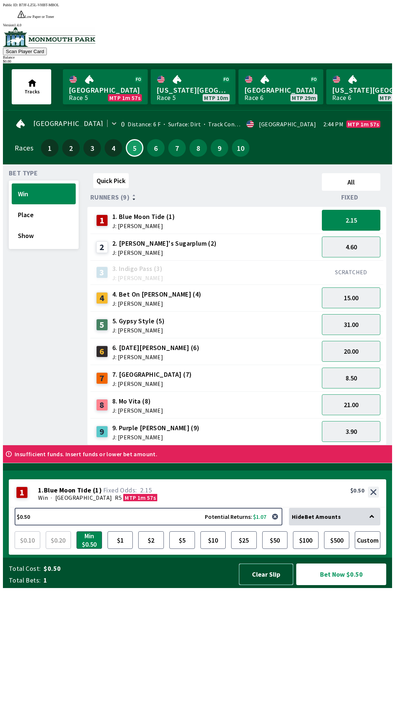
click at [267, 585] on button "Clear Slip" at bounding box center [266, 574] width 55 height 22
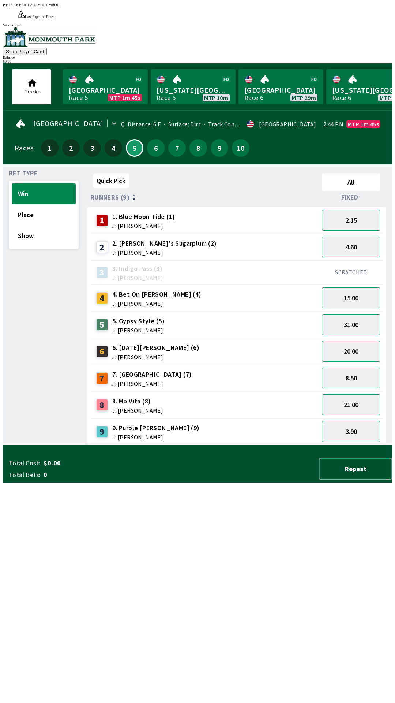
click at [343, 479] on button "Repeat" at bounding box center [355, 469] width 73 height 22
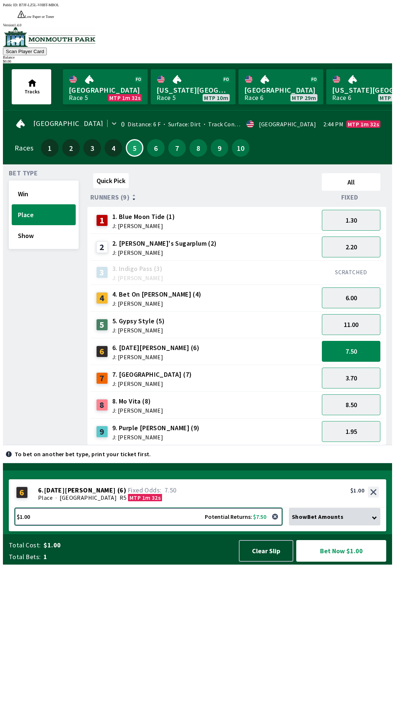
click at [242, 525] on button "$1.00 Potential Returns: $7.50" at bounding box center [149, 516] width 268 height 18
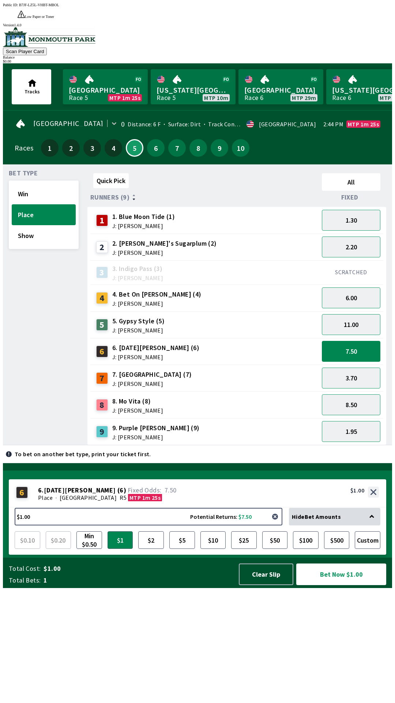
click at [275, 524] on button "button" at bounding box center [275, 516] width 15 height 15
click at [343, 585] on button "Bet Now $0.50" at bounding box center [341, 574] width 90 height 22
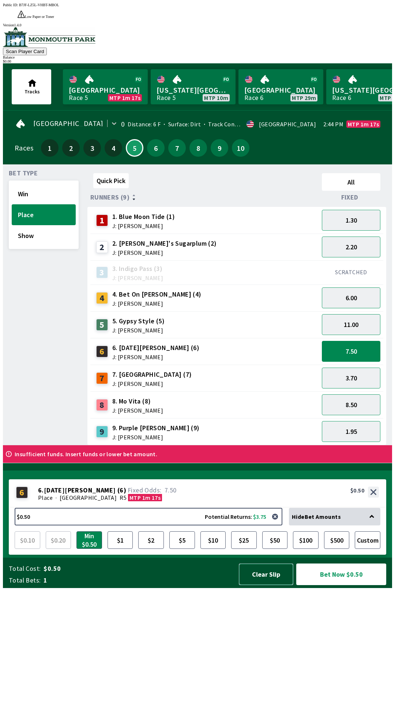
click at [273, 585] on button "Clear Slip" at bounding box center [266, 574] width 55 height 22
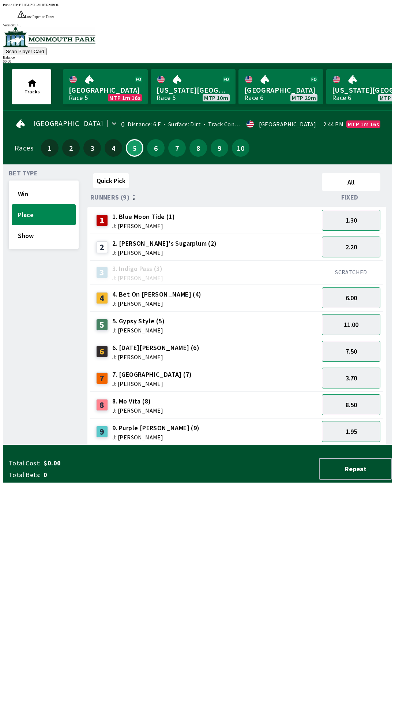
click at [275, 479] on div "Total Cost: $0.00 Total Bets: 0 Repeat" at bounding box center [200, 469] width 383 height 22
click at [364, 59] on div "$ 0.00" at bounding box center [197, 61] width 389 height 4
click at [351, 479] on button "Repeat" at bounding box center [355, 469] width 73 height 22
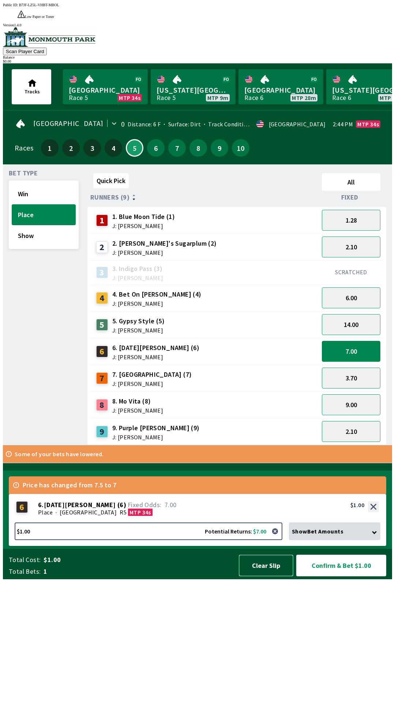
click at [273, 576] on button "Clear Slip" at bounding box center [266, 565] width 55 height 22
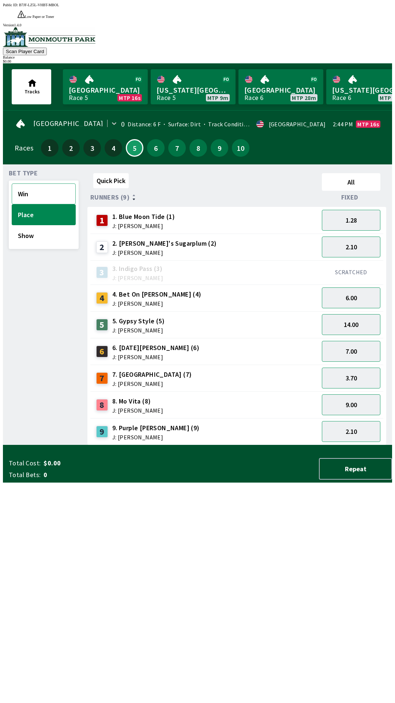
click at [23, 184] on button "Win" at bounding box center [44, 193] width 64 height 21
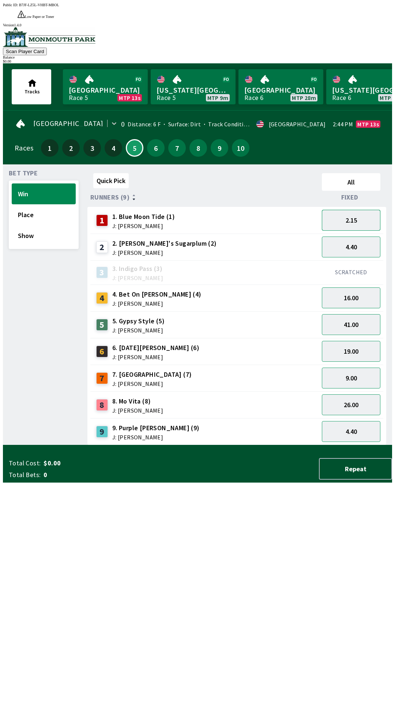
click at [359, 210] on button "2.15" at bounding box center [351, 220] width 59 height 21
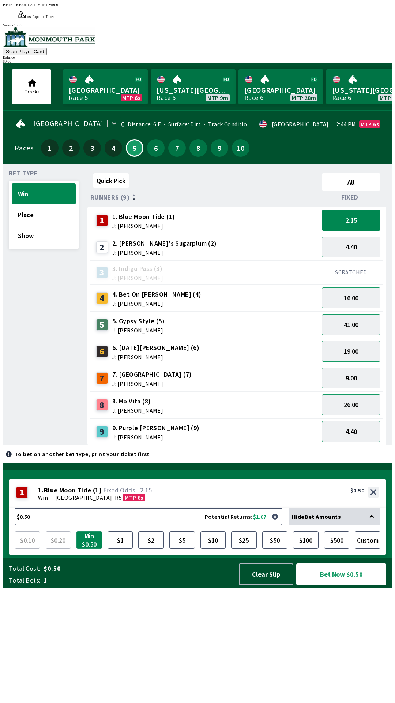
click at [90, 548] on button "Min $0.50" at bounding box center [89, 540] width 26 height 18
click at [345, 585] on button "Bet Now $0.50" at bounding box center [341, 574] width 90 height 22
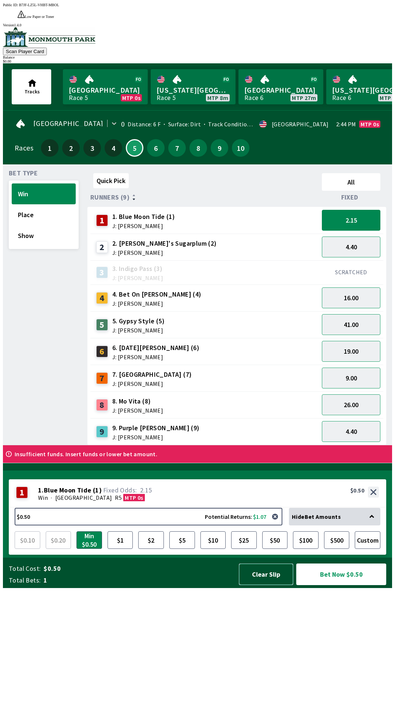
click at [270, 585] on button "Clear Slip" at bounding box center [266, 574] width 55 height 22
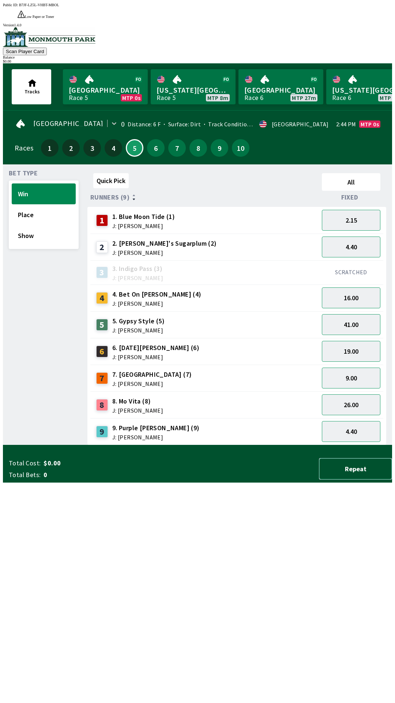
click at [352, 479] on button "Repeat" at bounding box center [355, 469] width 73 height 22
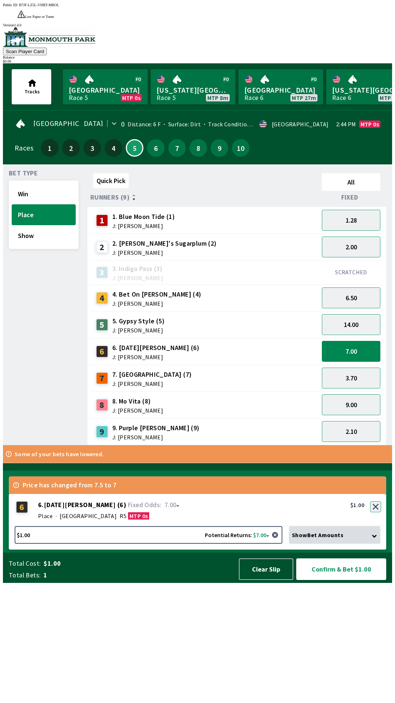
click at [377, 512] on button "button" at bounding box center [375, 506] width 11 height 11
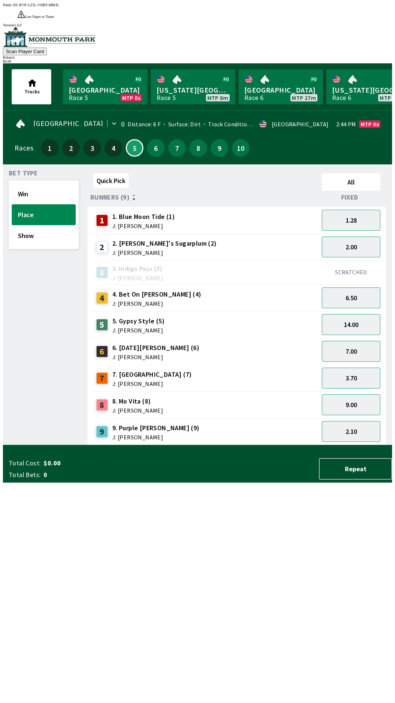
click at [366, 59] on div "$ 0.00" at bounding box center [197, 61] width 389 height 4
click at [104, 482] on div "Total Cost: $0.00 Total Bets: 0 Repeat" at bounding box center [200, 467] width 383 height 30
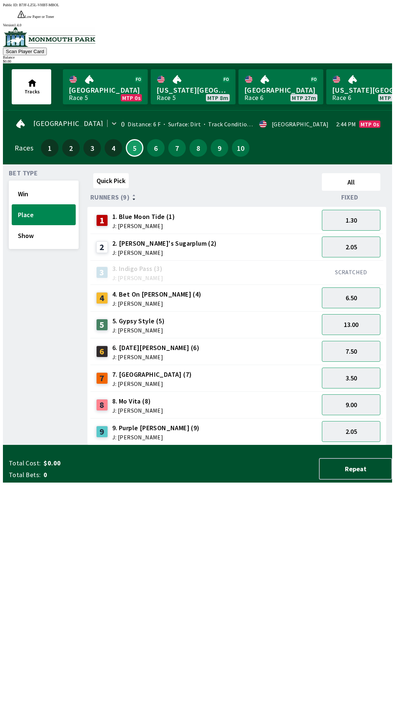
click at [104, 482] on div "Total Cost: $0.00 Total Bets: 0 Repeat" at bounding box center [200, 467] width 383 height 30
click at [105, 482] on div "Total Cost: $0.00 Total Bets: 0 Repeat" at bounding box center [200, 467] width 383 height 30
click at [104, 482] on div "Total Cost: $0.00 Total Bets: 0 Repeat" at bounding box center [200, 467] width 383 height 30
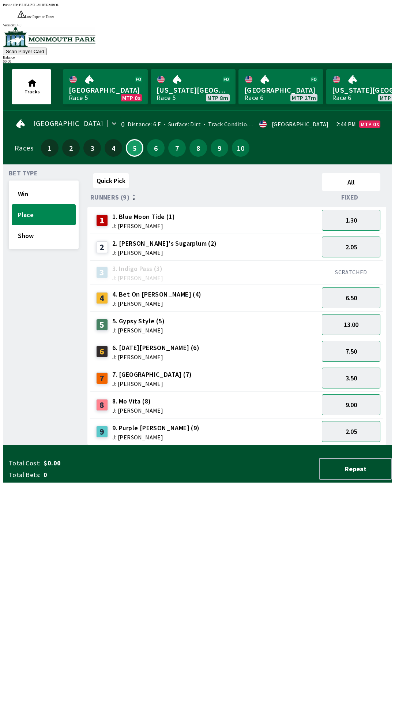
click at [105, 482] on div "Total Cost: $0.00 Total Bets: 0 Repeat" at bounding box center [200, 467] width 383 height 30
click at [104, 482] on div "Total Cost: $0.00 Total Bets: 0 Repeat" at bounding box center [200, 467] width 383 height 30
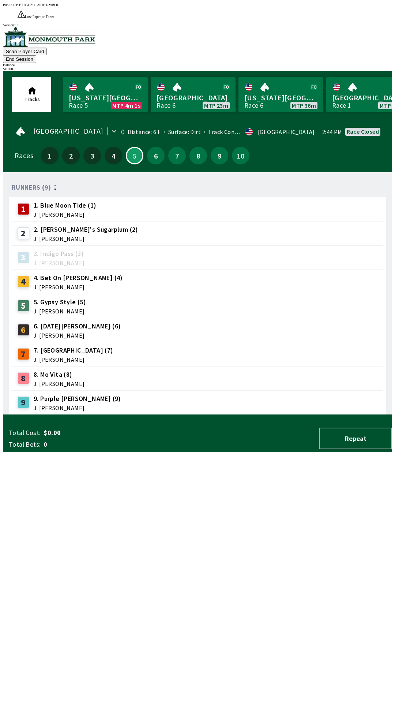
click at [36, 55] on button "End Session" at bounding box center [19, 59] width 33 height 8
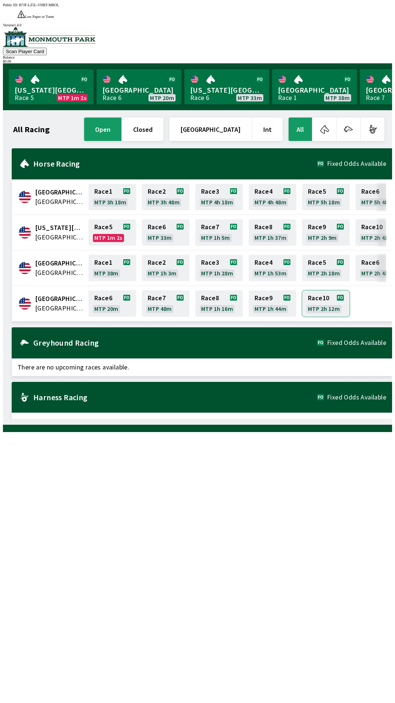
click at [345, 290] on link "Race 10 MTP 2h 12m" at bounding box center [326, 303] width 48 height 26
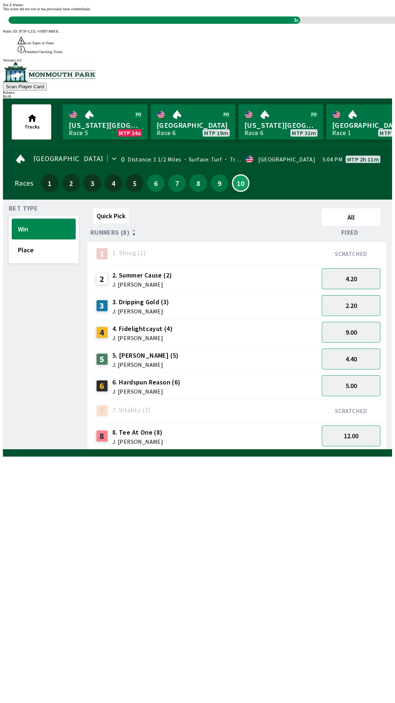
click at [291, 24] on div "This ticket did not win or has previously been credited/paid 3s" at bounding box center [197, 15] width 389 height 17
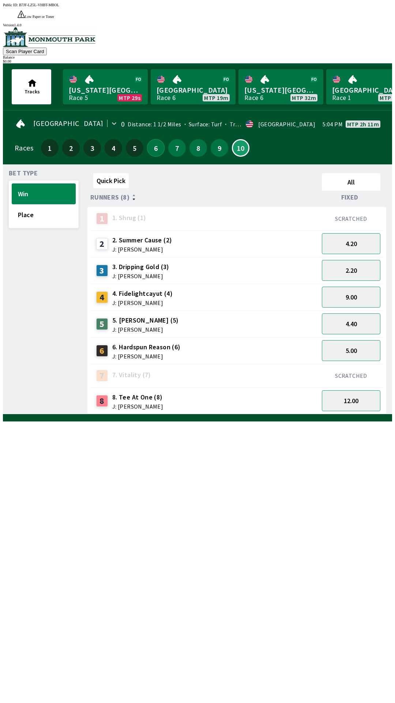
click at [152, 139] on button "6" at bounding box center [156, 148] width 18 height 18
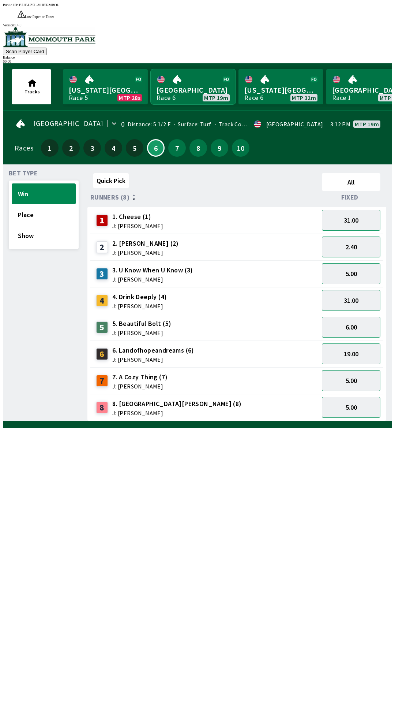
click at [191, 80] on link "[GEOGRAPHIC_DATA] Race 6 MTP 19m" at bounding box center [193, 86] width 85 height 35
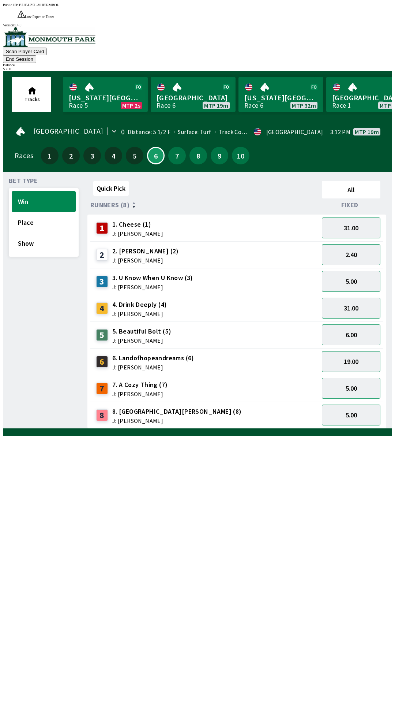
click at [150, 353] on span "6. Landofhopeandreams (6)" at bounding box center [153, 358] width 82 height 10
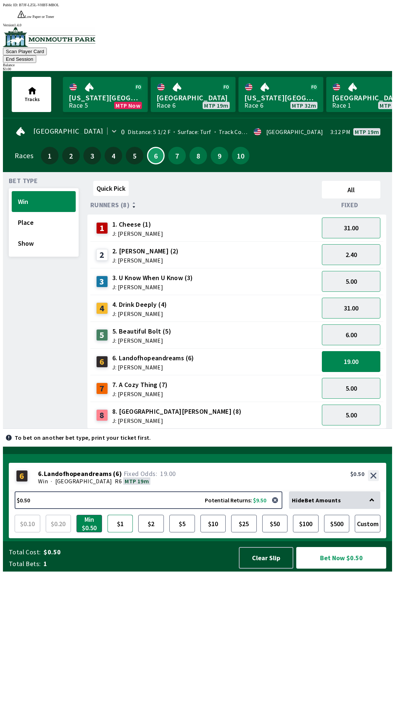
click at [120, 532] on button "$1" at bounding box center [121, 523] width 26 height 18
click at [336, 568] on button "Bet Now $1.00" at bounding box center [341, 558] width 90 height 22
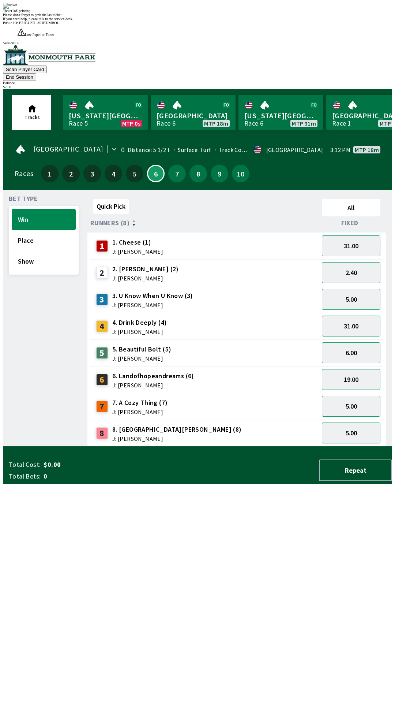
click at [39, 328] on div "Bet Type Win Place Show" at bounding box center [44, 321] width 70 height 251
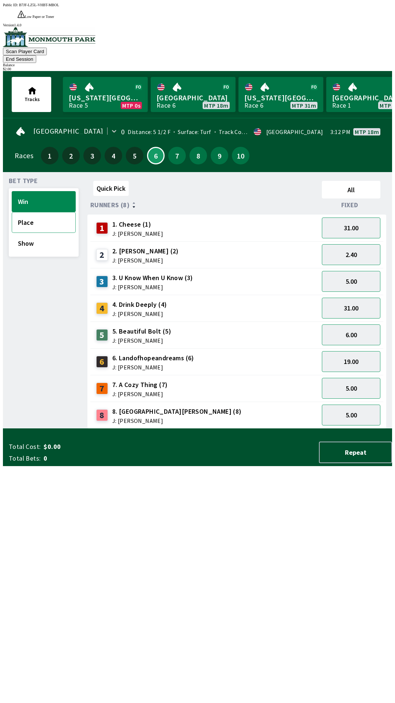
click at [45, 212] on button "Place" at bounding box center [44, 222] width 64 height 21
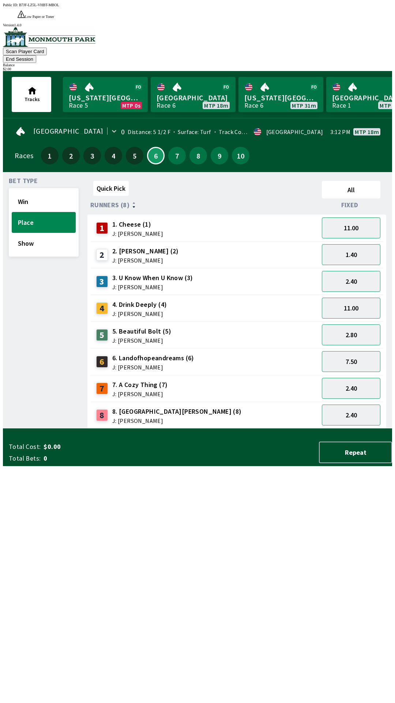
click at [159, 364] on span "J: [PERSON_NAME]" at bounding box center [153, 367] width 82 height 6
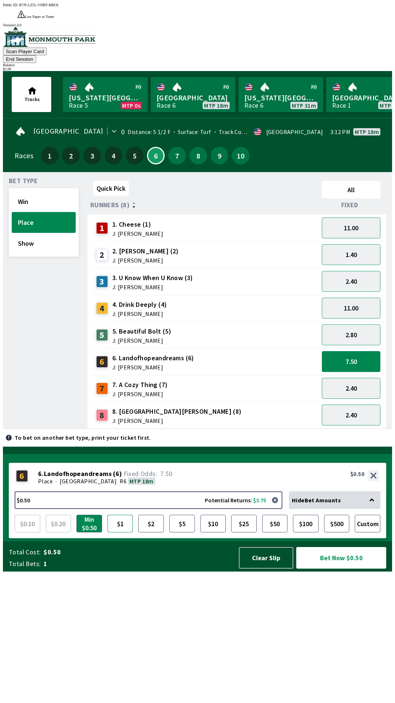
click at [123, 532] on button "$1" at bounding box center [121, 523] width 26 height 18
click at [338, 568] on button "Bet Now $1.00" at bounding box center [341, 558] width 90 height 22
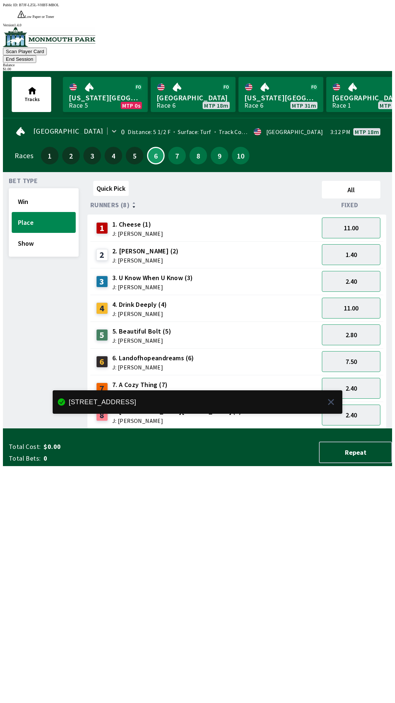
click at [188, 428] on div "Quick Pick All Runners (8) Fixed 1 1. Cheese (1) J: [PERSON_NAME] 11.00 2 2. [P…" at bounding box center [239, 303] width 305 height 251
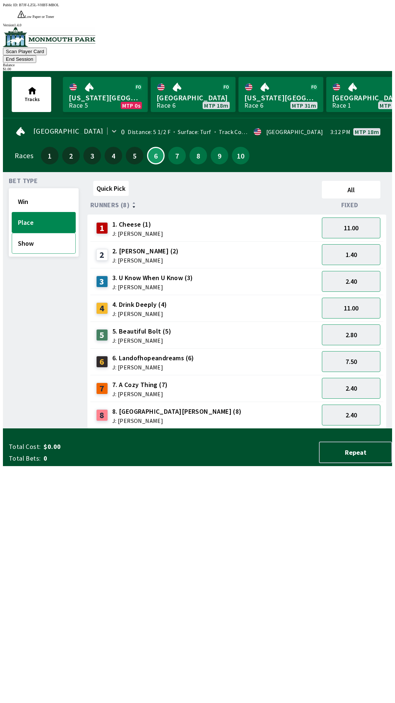
click at [41, 233] on button "Show" at bounding box center [44, 243] width 64 height 21
click at [157, 353] on div "6. Landofhopeandreams (6) J: [PERSON_NAME]" at bounding box center [153, 361] width 82 height 17
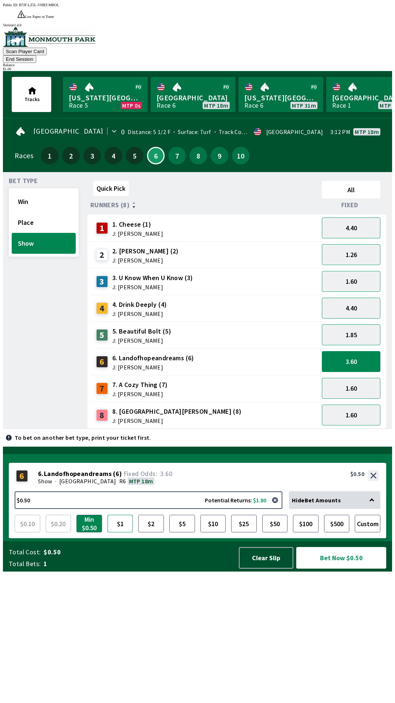
click at [123, 532] on button "$1" at bounding box center [121, 523] width 26 height 18
click at [330, 568] on button "Bet Now $1.00" at bounding box center [341, 558] width 90 height 22
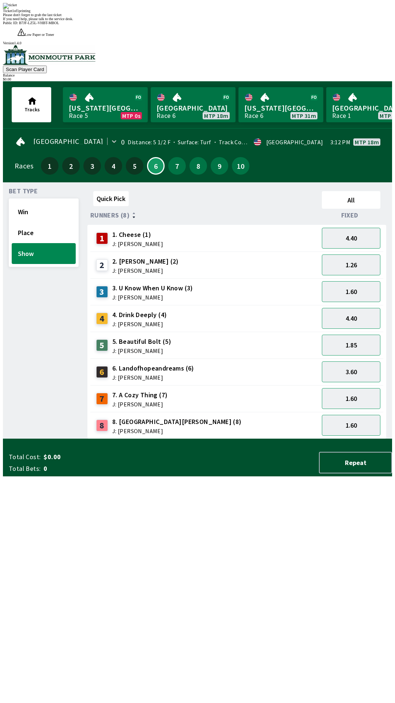
click at [269, 439] on div "Quick Pick All Runners (8) Fixed 1 1. Cheese (1) J: [PERSON_NAME] 4.40 2 2. [PE…" at bounding box center [239, 313] width 305 height 251
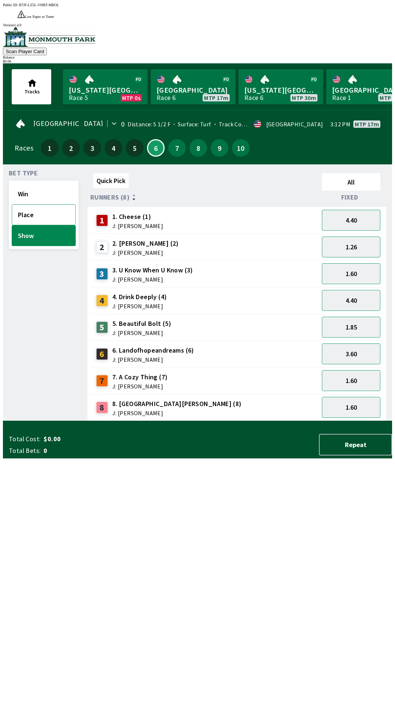
click at [25, 205] on button "Place" at bounding box center [44, 214] width 64 height 21
click at [36, 185] on button "Win" at bounding box center [44, 193] width 64 height 21
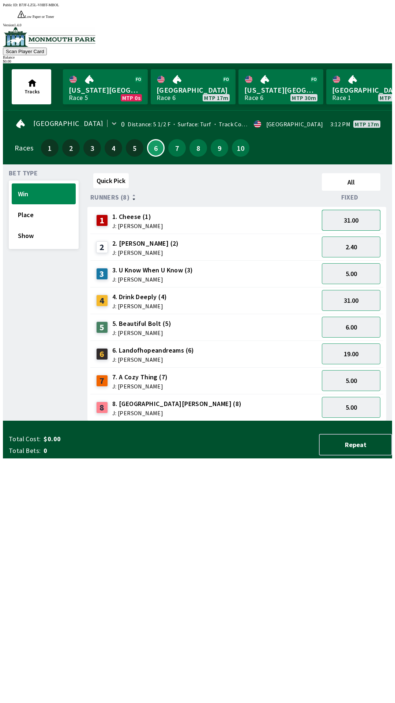
click at [359, 210] on button "31.00" at bounding box center [351, 220] width 59 height 21
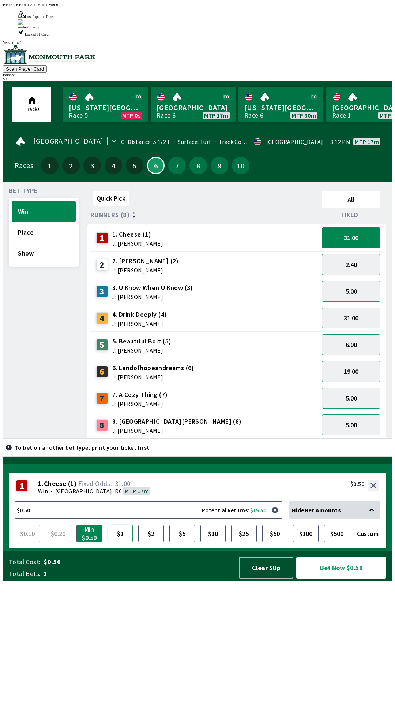
click at [120, 542] on button "$1" at bounding box center [121, 533] width 26 height 18
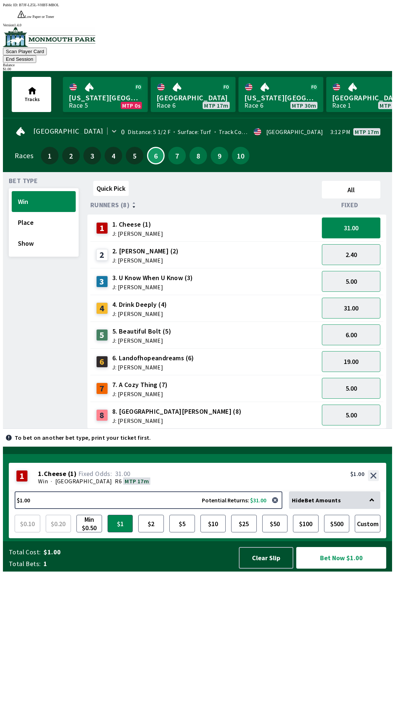
click at [363, 217] on button "31.00" at bounding box center [351, 227] width 59 height 21
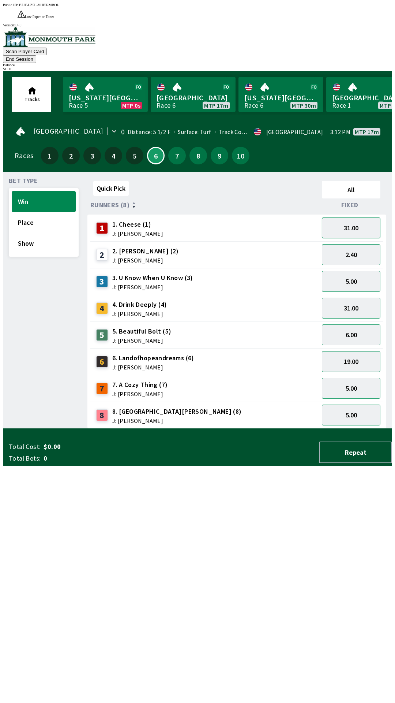
click at [362, 217] on button "31.00" at bounding box center [351, 227] width 59 height 21
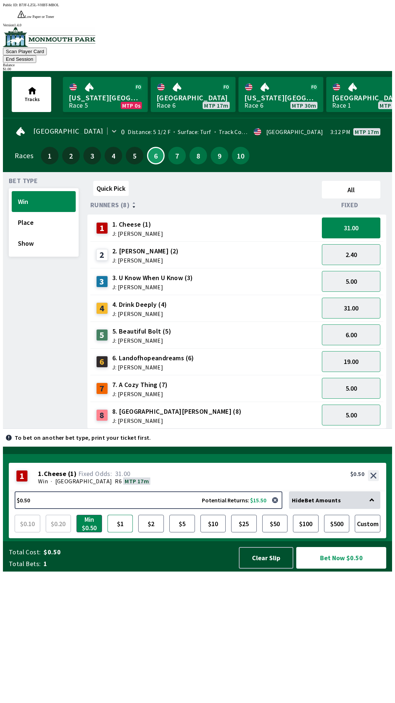
click at [117, 532] on button "$1" at bounding box center [121, 523] width 26 height 18
click at [355, 568] on button "Bet Now $1.00" at bounding box center [341, 558] width 90 height 22
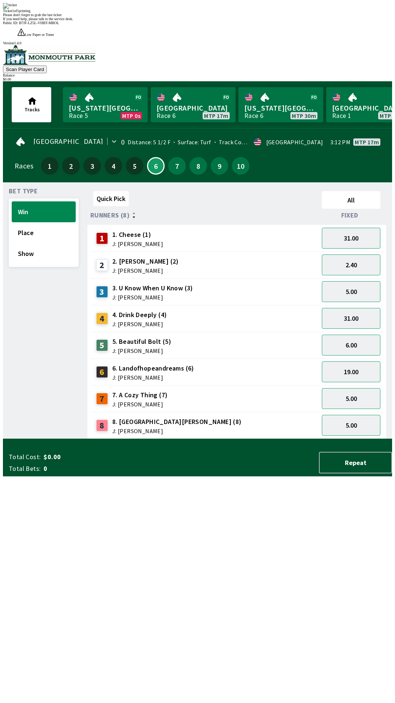
click at [258, 439] on div "Quick Pick All Runners (8) Fixed 1 1. Cheese (1) J: [PERSON_NAME] 31.00 2 2. [P…" at bounding box center [239, 313] width 305 height 251
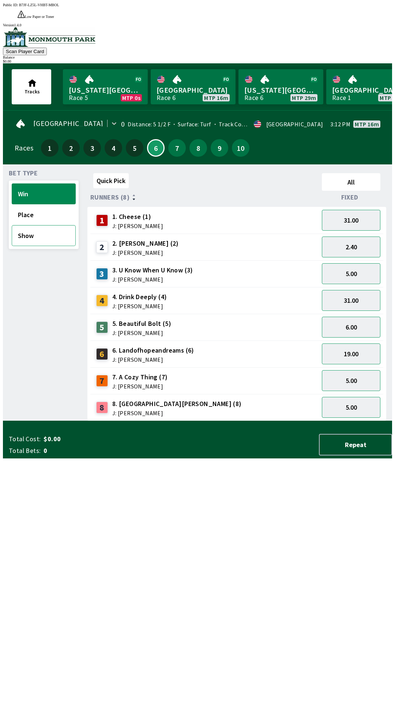
click at [50, 225] on button "Show" at bounding box center [44, 235] width 64 height 21
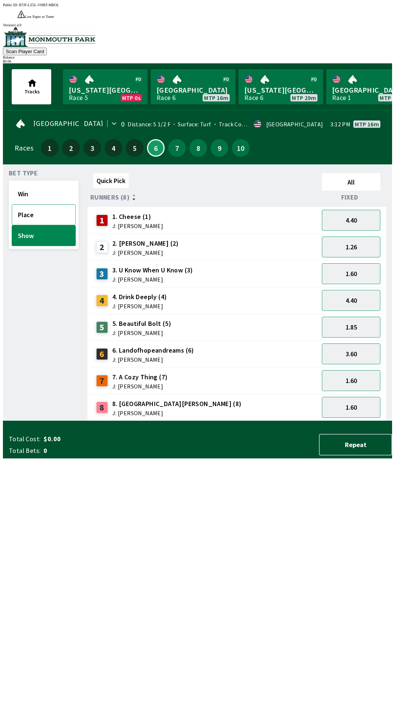
click at [48, 204] on button "Place" at bounding box center [44, 214] width 64 height 21
click at [59, 183] on button "Win" at bounding box center [44, 193] width 64 height 21
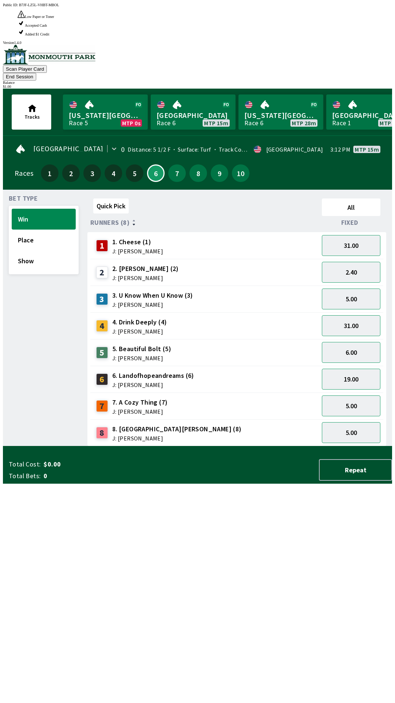
click at [146, 355] on span "J: [PERSON_NAME]" at bounding box center [141, 358] width 59 height 6
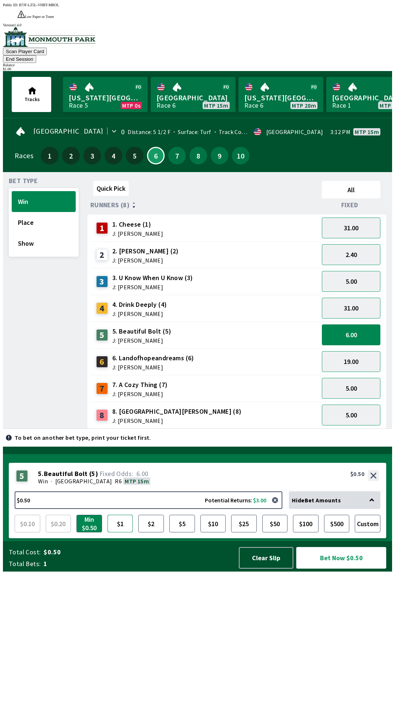
click at [120, 532] on button "$1" at bounding box center [121, 523] width 26 height 18
click at [343, 568] on button "Bet Now $1.00" at bounding box center [341, 558] width 90 height 22
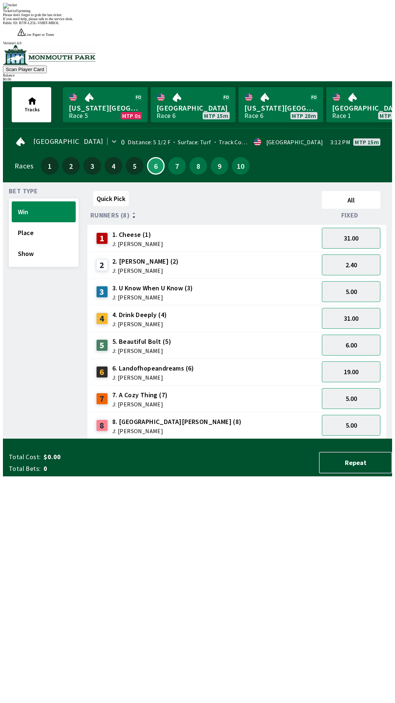
click at [273, 439] on div "Quick Pick All Runners (8) Fixed 1 1. Cheese (1) J: [PERSON_NAME] 31.00 2 2. [P…" at bounding box center [239, 313] width 305 height 251
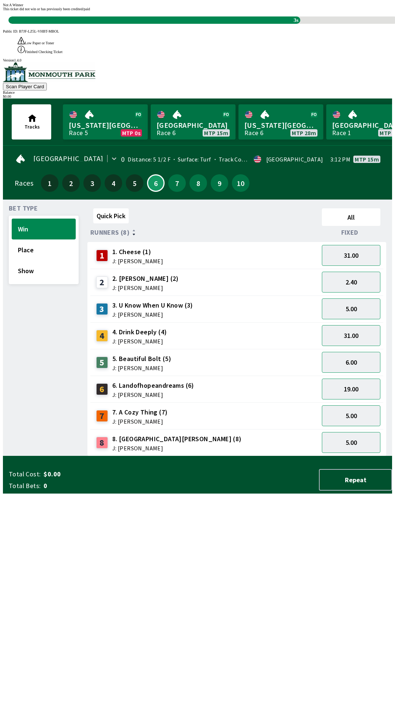
click at [288, 456] on div "Quick Pick All Runners (8) Fixed 1 1. Cheese (1) J: [PERSON_NAME] 31.00 2 2. [P…" at bounding box center [239, 330] width 305 height 251
click at [262, 456] on div "Quick Pick All Runners (8) Fixed 1 1. Cheese (1) J: [PERSON_NAME] 31.00 2 2. [P…" at bounding box center [239, 330] width 305 height 251
click at [263, 456] on div "Quick Pick All Runners (8) Fixed 1 1. Cheese (1) J: [PERSON_NAME] 31.00 2 2. [P…" at bounding box center [239, 330] width 305 height 251
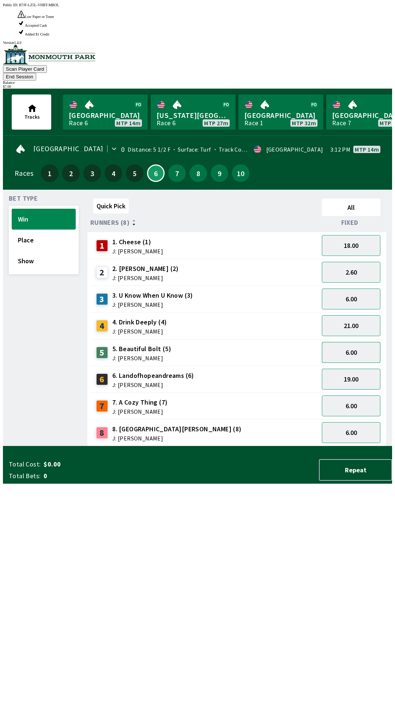
click at [344, 342] on button "6.00" at bounding box center [351, 352] width 59 height 21
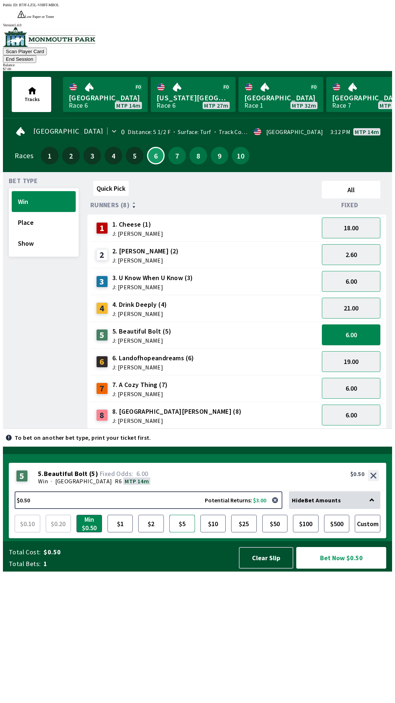
click at [185, 532] on button "$5" at bounding box center [182, 523] width 26 height 18
click at [332, 568] on button "Bet Now $5.00" at bounding box center [341, 558] width 90 height 22
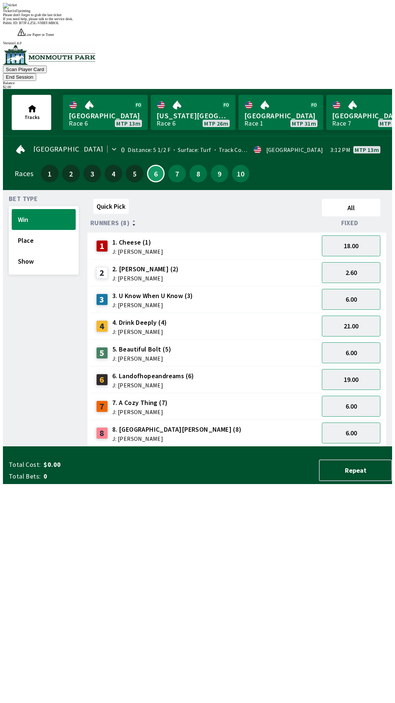
click at [139, 446] on div "Quick Pick All Runners (8) Fixed 1 1. Cheese (1) J: [PERSON_NAME] 18.00 2 2. [P…" at bounding box center [239, 321] width 305 height 251
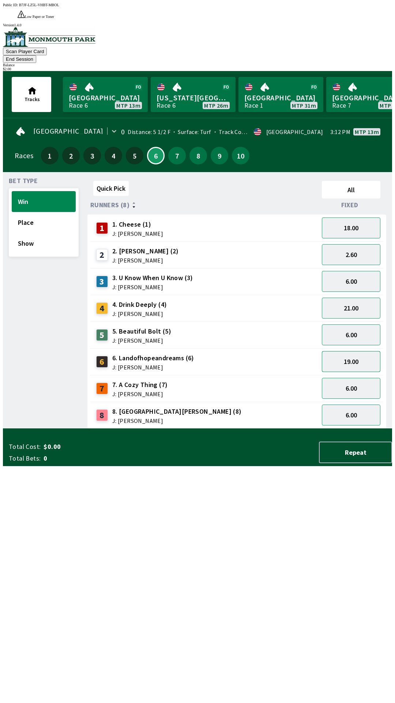
click at [351, 351] on button "19.00" at bounding box center [351, 361] width 59 height 21
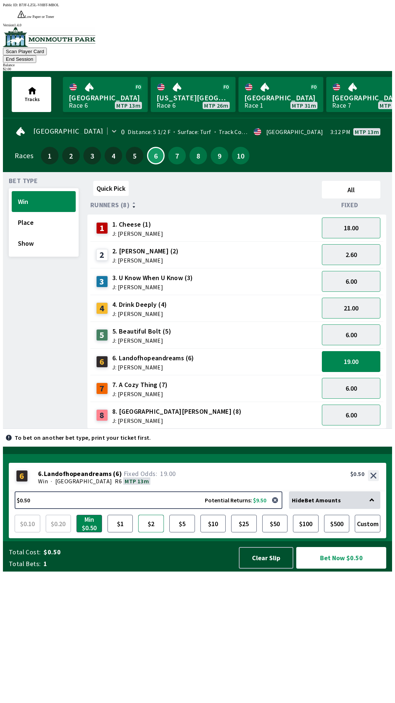
click at [154, 532] on button "$2" at bounding box center [151, 523] width 26 height 18
click at [336, 568] on button "Bet Now $2.00" at bounding box center [341, 558] width 90 height 22
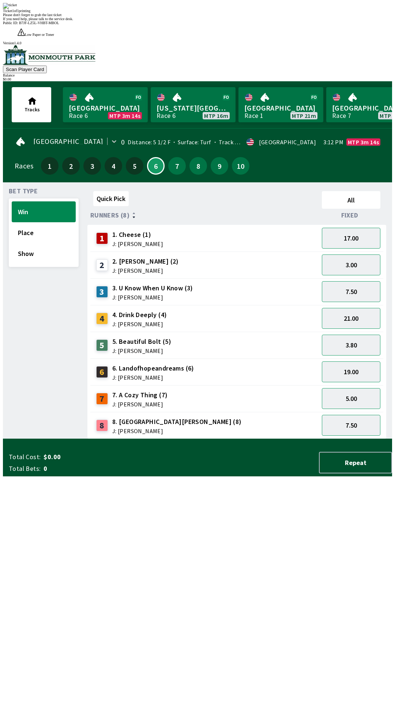
click at [243, 439] on div "Quick Pick All Runners (8) Fixed 1 1. Cheese (1) J: [PERSON_NAME] 17.00 2 2. [P…" at bounding box center [239, 313] width 305 height 251
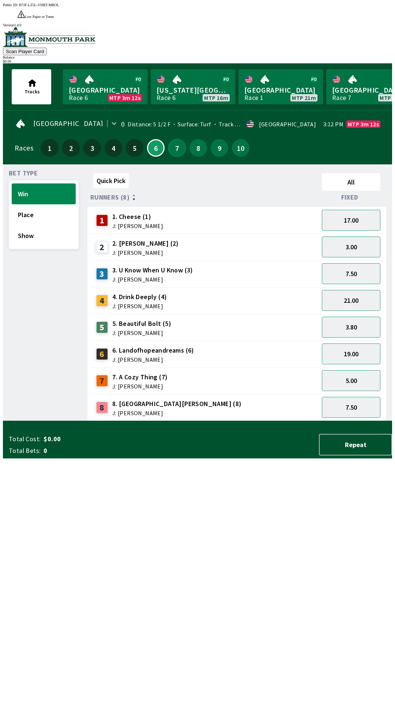
click at [174, 139] on button "7" at bounding box center [177, 148] width 18 height 18
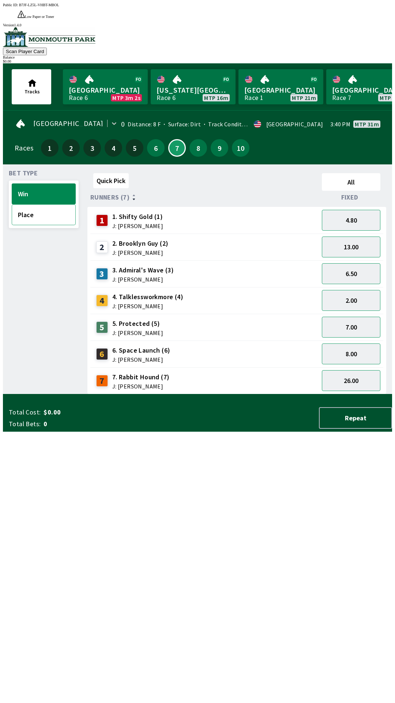
click at [42, 204] on button "Place" at bounding box center [44, 214] width 64 height 21
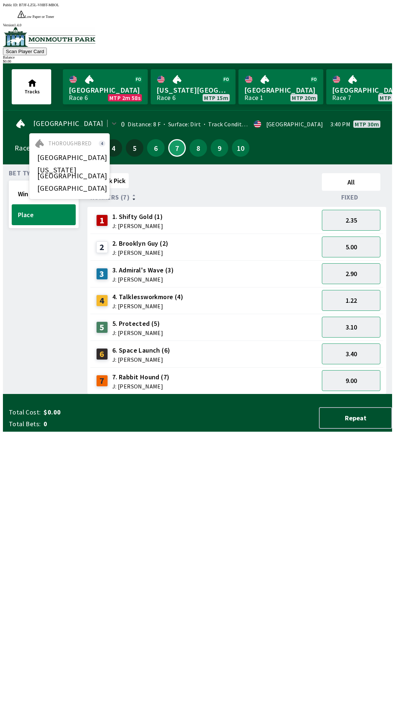
click at [71, 151] on div "[GEOGRAPHIC_DATA]" at bounding box center [69, 157] width 80 height 13
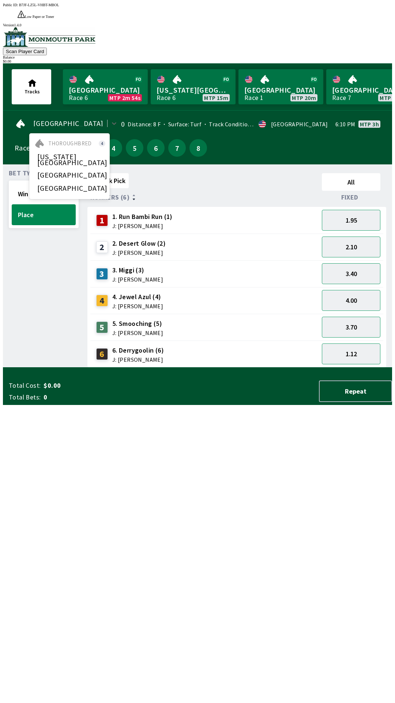
click at [76, 185] on span "[GEOGRAPHIC_DATA]" at bounding box center [72, 188] width 70 height 6
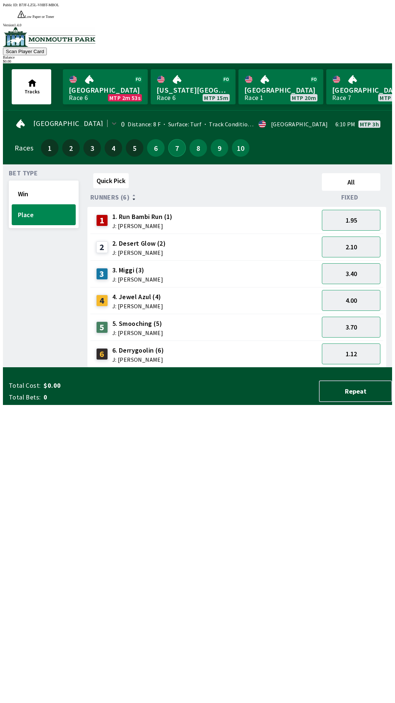
click at [173, 139] on button "7" at bounding box center [177, 148] width 18 height 18
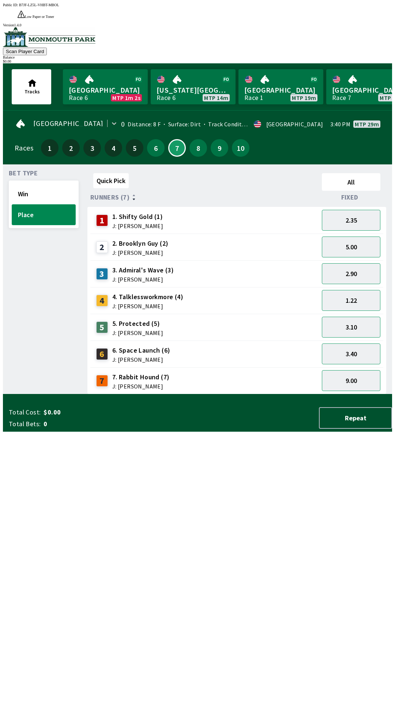
click at [45, 204] on button "Place" at bounding box center [44, 214] width 64 height 21
click at [140, 276] on span "J: [PERSON_NAME]" at bounding box center [142, 279] width 61 height 6
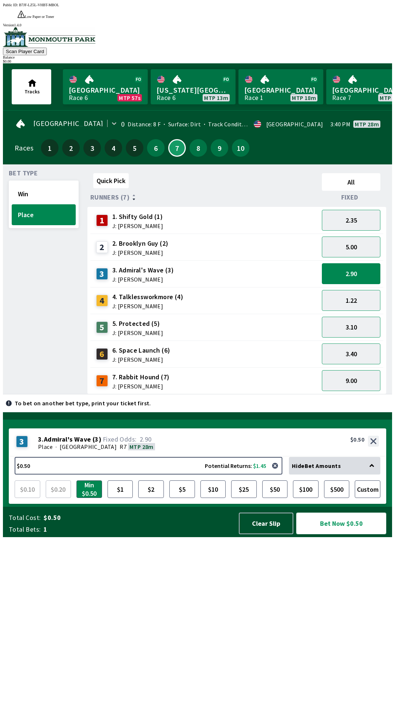
click at [346, 534] on button "Bet Now $0.50" at bounding box center [341, 523] width 90 height 22
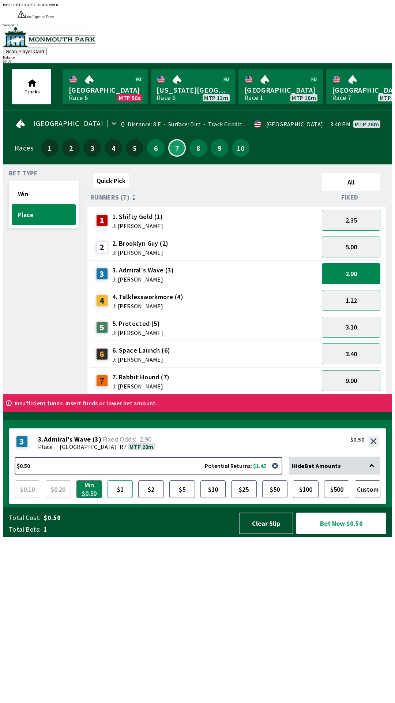
click at [119, 498] on button "$1" at bounding box center [121, 489] width 26 height 18
click at [336, 534] on button "Bet Now $1.00" at bounding box center [341, 523] width 90 height 22
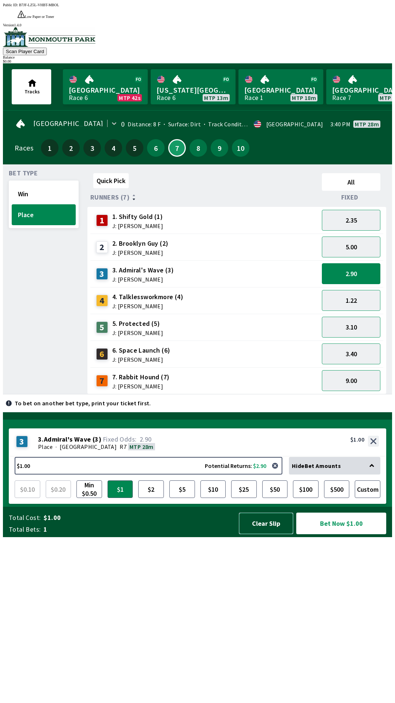
click at [270, 534] on button "Clear Slip" at bounding box center [266, 523] width 55 height 22
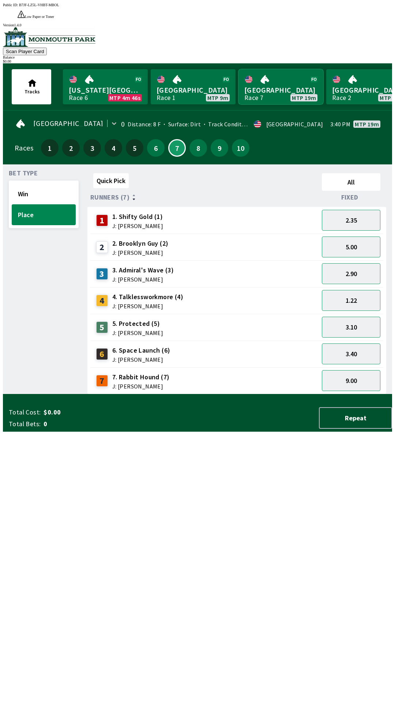
click at [277, 73] on link "[GEOGRAPHIC_DATA] Race 7 MTP 19m" at bounding box center [281, 86] width 85 height 35
click at [59, 183] on button "Win" at bounding box center [44, 193] width 64 height 21
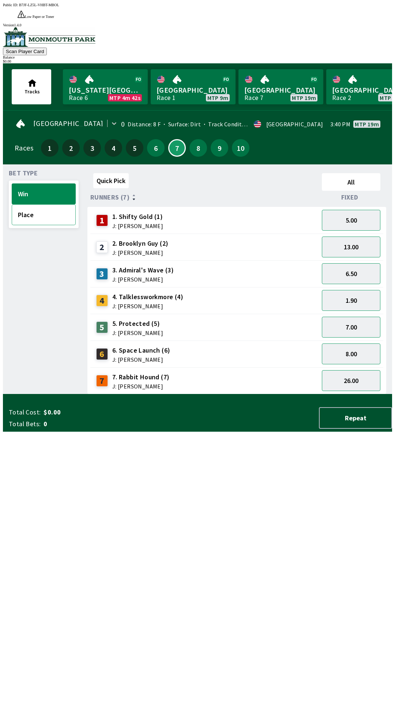
click at [48, 207] on button "Place" at bounding box center [44, 214] width 64 height 21
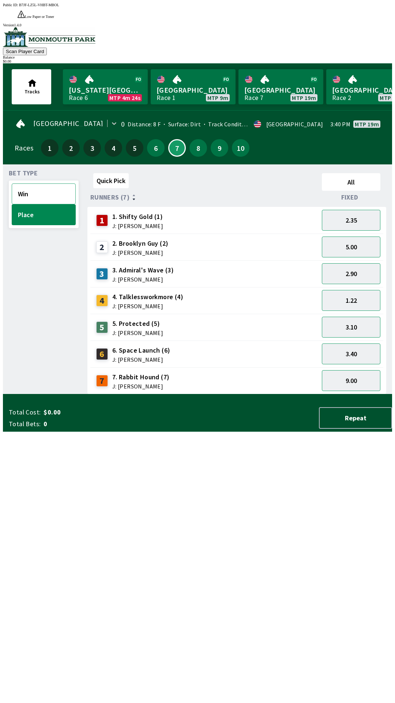
click at [42, 183] on button "Win" at bounding box center [44, 193] width 64 height 21
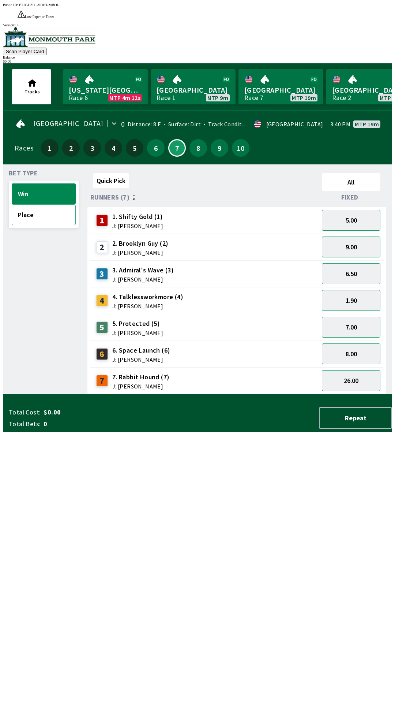
click at [42, 204] on button "Place" at bounding box center [44, 214] width 64 height 21
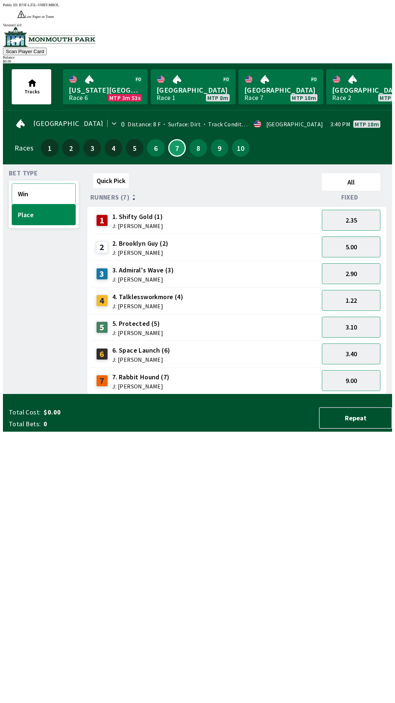
click at [43, 183] on button "Win" at bounding box center [44, 193] width 64 height 21
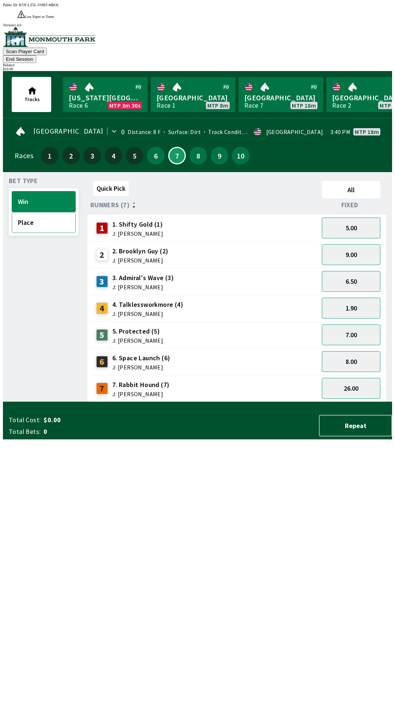
click at [52, 212] on button "Place" at bounding box center [44, 222] width 64 height 21
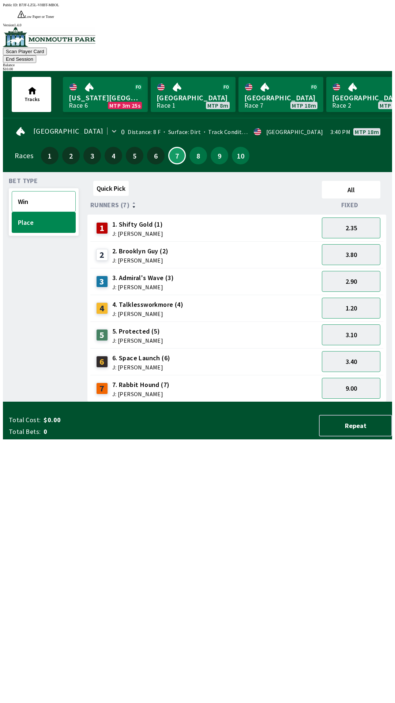
click at [51, 191] on button "Win" at bounding box center [44, 201] width 64 height 21
click at [144, 220] on div "1. Shifty Gold (1) J: [PERSON_NAME]" at bounding box center [137, 228] width 51 height 17
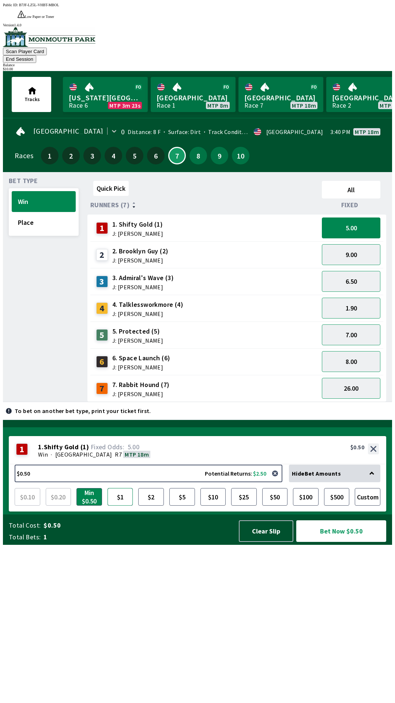
click at [123, 505] on button "$1" at bounding box center [121, 497] width 26 height 18
click at [153, 505] on button "$2" at bounding box center [151, 497] width 26 height 18
click at [332, 542] on button "Bet Now $2.00" at bounding box center [341, 531] width 90 height 22
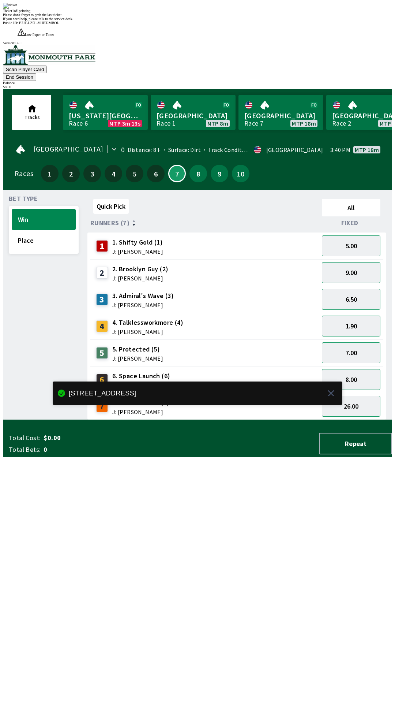
click at [218, 420] on div "Quick Pick All Runners (7) Fixed 1 1. Shifty Gold (1) J: [PERSON_NAME] 5.00 2 2…" at bounding box center [239, 308] width 305 height 224
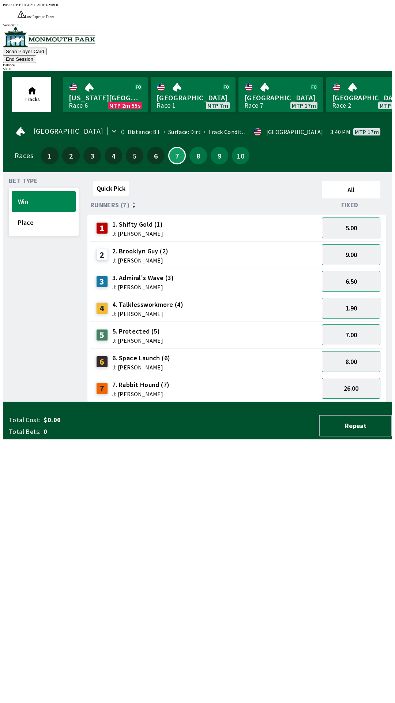
click at [149, 284] on span "J: [PERSON_NAME]" at bounding box center [142, 287] width 61 height 6
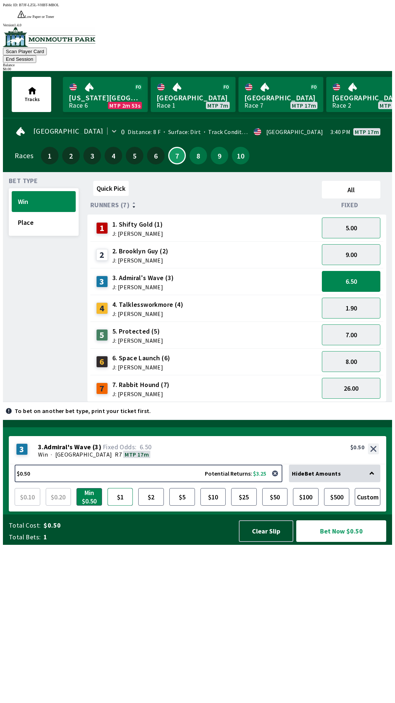
click at [119, 505] on button "$1" at bounding box center [121, 497] width 26 height 18
click at [153, 505] on button "$2" at bounding box center [151, 497] width 26 height 18
click at [336, 542] on button "Bet Now $2.00" at bounding box center [341, 531] width 90 height 22
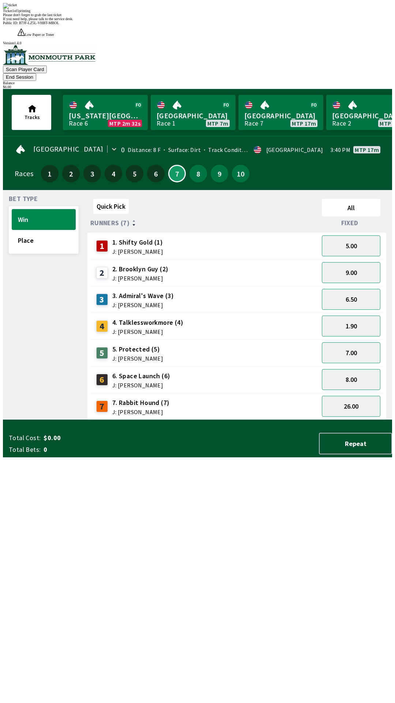
click at [246, 420] on div "Quick Pick All Runners (7) Fixed 1 1. Shifty Gold (1) J: [PERSON_NAME] 5.00 2 2…" at bounding box center [239, 308] width 305 height 224
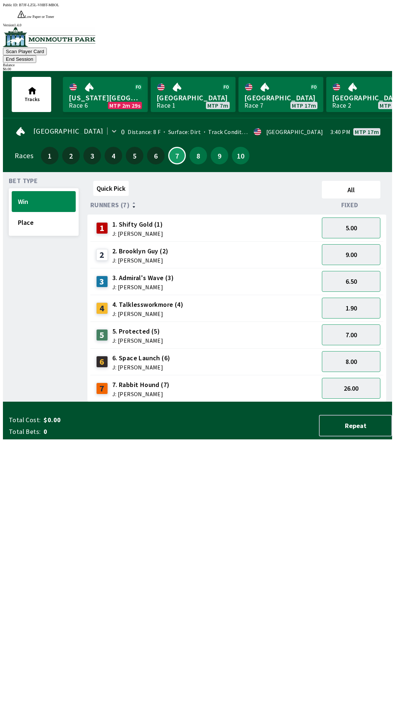
click at [150, 364] on span "J: [PERSON_NAME]" at bounding box center [141, 367] width 58 height 6
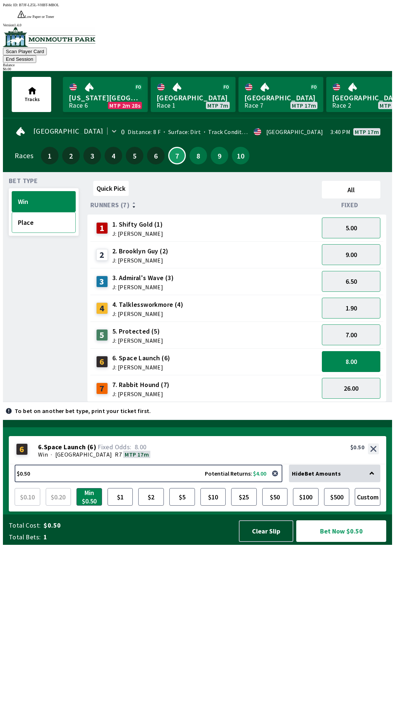
click at [50, 212] on button "Place" at bounding box center [44, 222] width 64 height 21
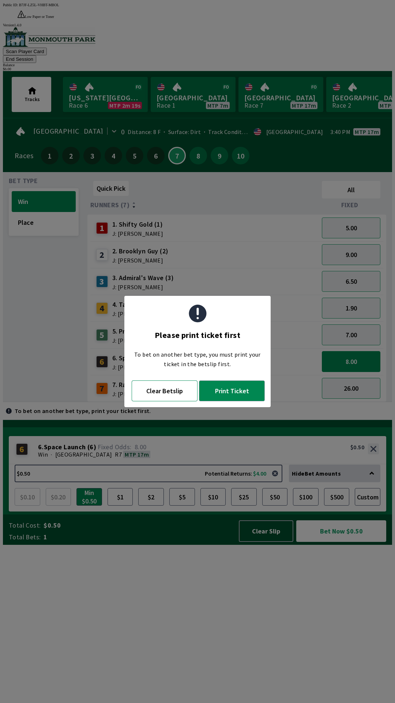
click at [172, 387] on button "Clear Betslip" at bounding box center [165, 390] width 66 height 21
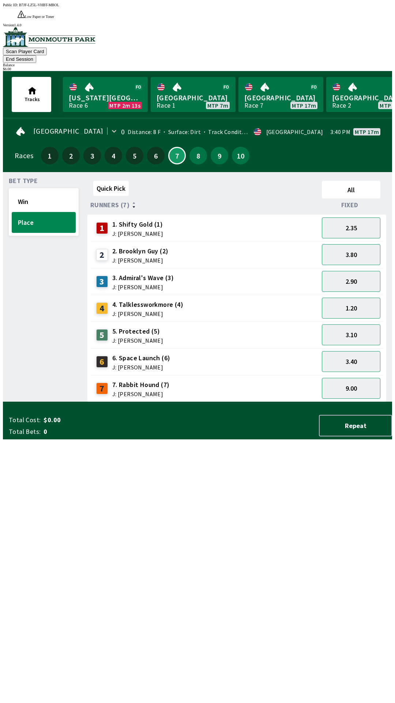
click at [146, 353] on span "6. Space Launch (6)" at bounding box center [141, 358] width 58 height 10
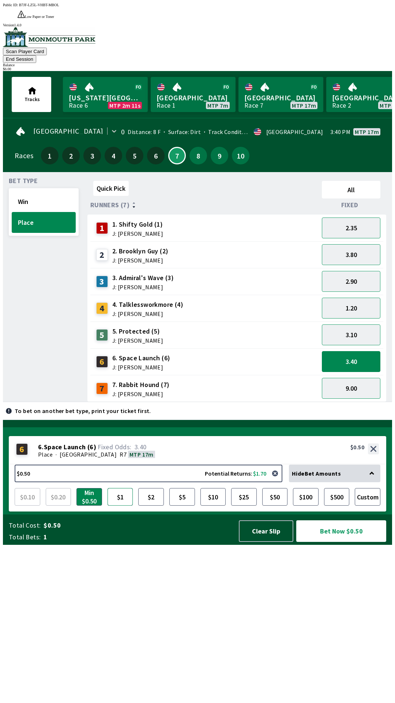
click at [119, 505] on button "$1" at bounding box center [121, 497] width 26 height 18
click at [342, 542] on button "Bet Now $1.00" at bounding box center [341, 531] width 90 height 22
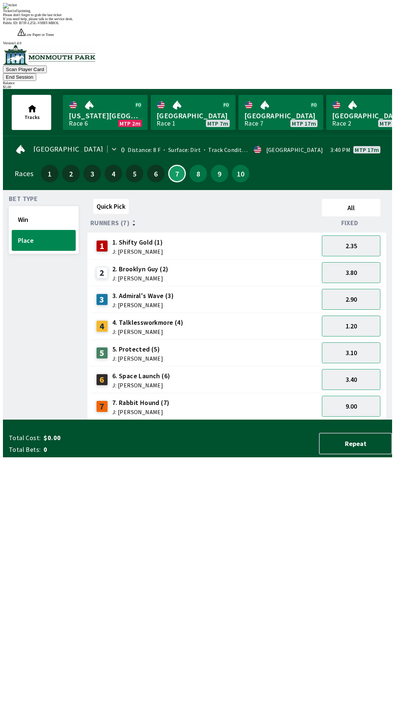
click at [186, 420] on div "Quick Pick All Runners (7) Fixed 1 1. Shifty Gold (1) J: [PERSON_NAME] 2.35 2 2…" at bounding box center [239, 308] width 305 height 224
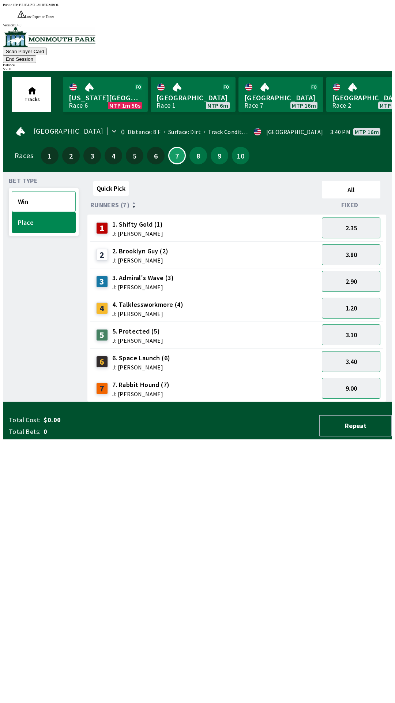
click at [50, 191] on button "Win" at bounding box center [44, 201] width 64 height 21
click at [36, 55] on button "End Session" at bounding box center [19, 59] width 33 height 8
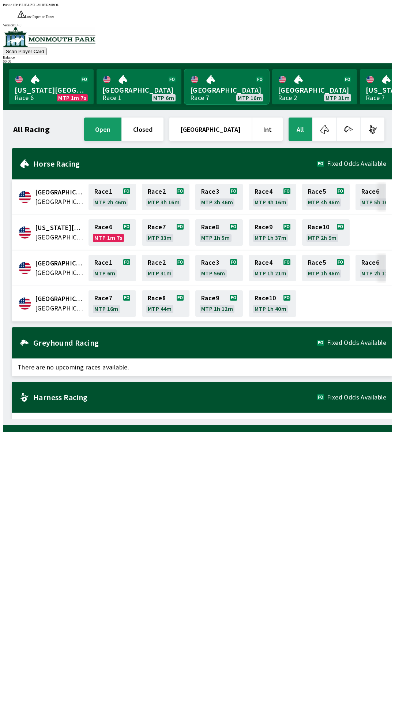
click at [220, 72] on link "[GEOGRAPHIC_DATA] Race 7 MTP 16m" at bounding box center [226, 86] width 85 height 35
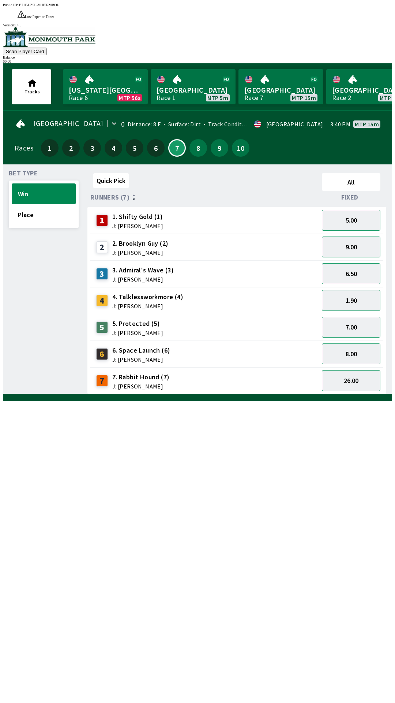
click at [170, 292] on span "4. Talklessworkmore (4)" at bounding box center [147, 297] width 71 height 10
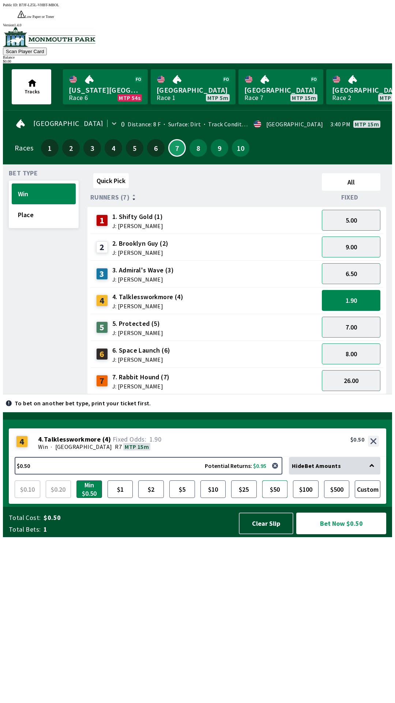
click at [278, 498] on button "$50" at bounding box center [275, 489] width 26 height 18
click at [214, 498] on button "$10" at bounding box center [214, 489] width 26 height 18
click at [183, 498] on button "$5" at bounding box center [182, 489] width 26 height 18
click at [307, 498] on button "$100" at bounding box center [306, 489] width 26 height 18
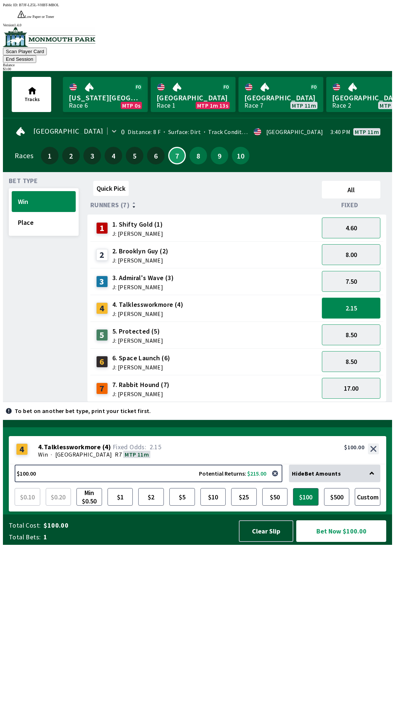
click at [359, 297] on button "2.15" at bounding box center [351, 307] width 59 height 21
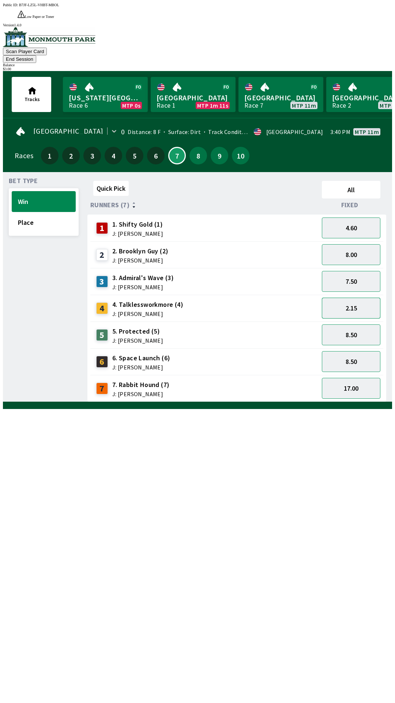
click at [359, 297] on button "2.15" at bounding box center [351, 307] width 59 height 21
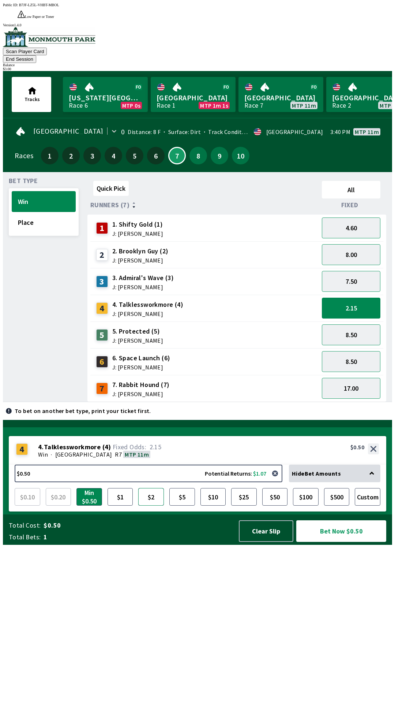
click at [151, 505] on button "$2" at bounding box center [151, 497] width 26 height 18
click at [124, 505] on button "$1" at bounding box center [121, 497] width 26 height 18
click at [121, 505] on button "$1" at bounding box center [121, 497] width 26 height 18
click at [148, 505] on button "$2" at bounding box center [151, 497] width 26 height 18
click at [127, 505] on button "$1" at bounding box center [121, 497] width 26 height 18
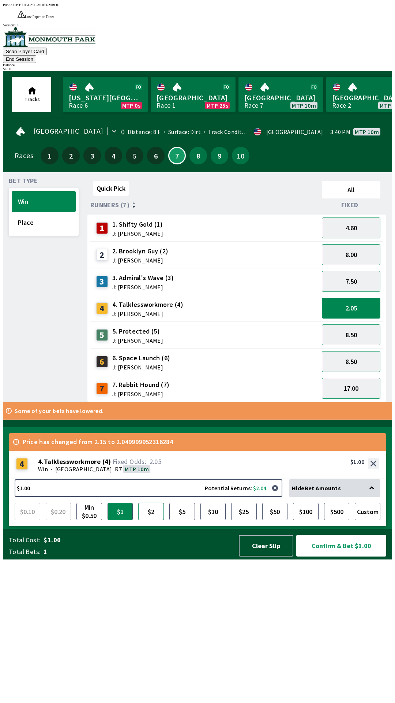
click at [152, 520] on button "$2" at bounding box center [151, 511] width 26 height 18
click at [187, 520] on button "$5" at bounding box center [182, 511] width 26 height 18
click at [342, 556] on button "Confirm & Bet $5.00" at bounding box center [341, 546] width 90 height 22
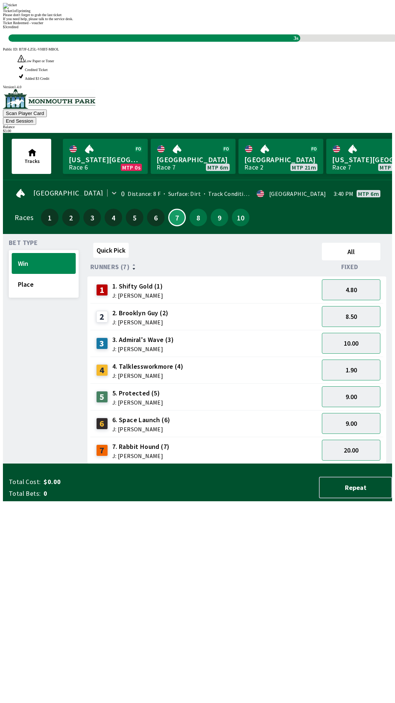
click at [254, 464] on div "Quick Pick All Runners (7) Fixed 1 1. Shifty Gold (1) J: [PERSON_NAME] 4.80 2 2…" at bounding box center [239, 352] width 305 height 224
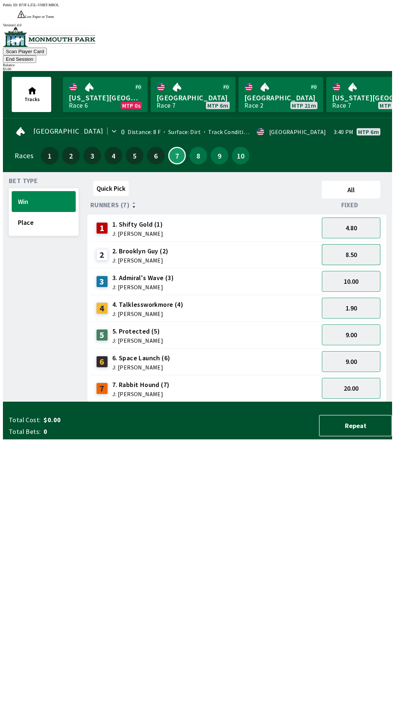
click at [358, 244] on button "8.50" at bounding box center [351, 254] width 59 height 21
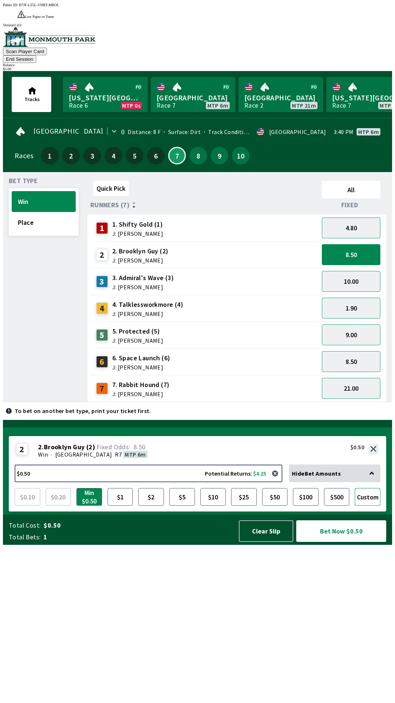
click at [378, 505] on button "Custom" at bounding box center [368, 497] width 26 height 18
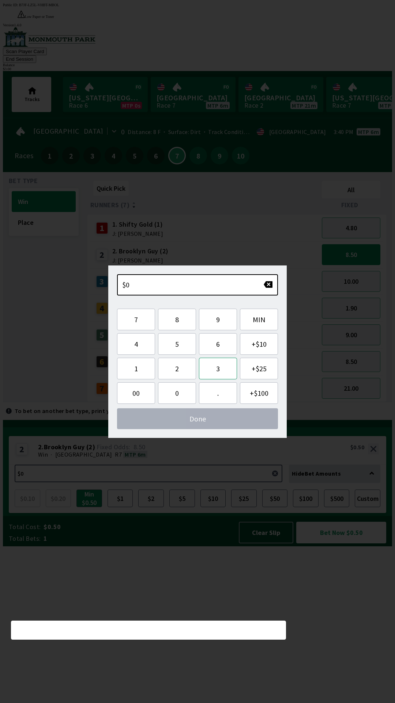
click at [218, 368] on button "3" at bounding box center [218, 368] width 38 height 22
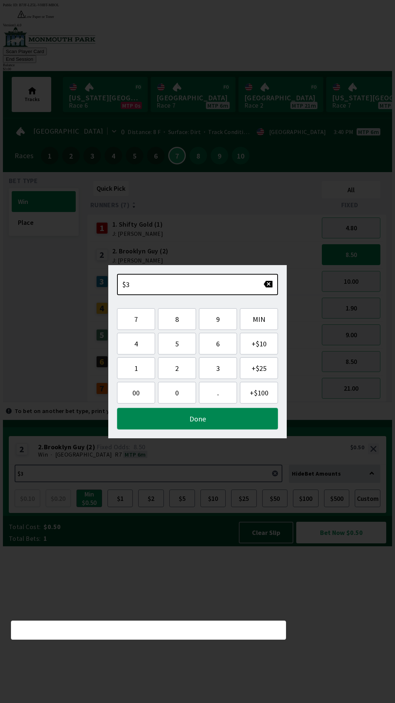
click at [212, 423] on button "Done" at bounding box center [197, 419] width 161 height 22
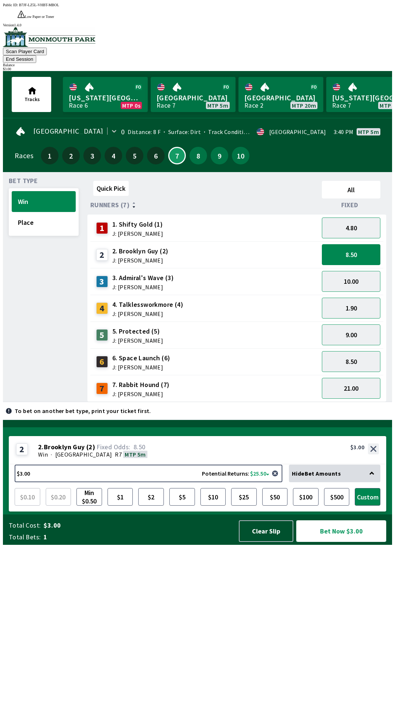
click at [349, 542] on button "Bet Now $3.00" at bounding box center [341, 531] width 90 height 22
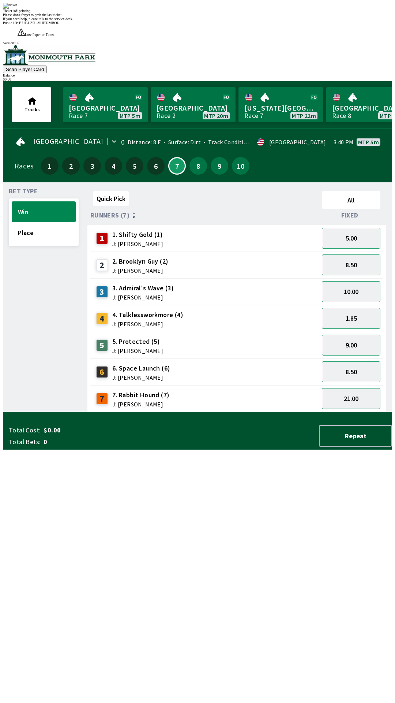
click at [270, 412] on div "Quick Pick All Runners (7) Fixed 1 1. Shifty Gold (1) J: [PERSON_NAME] 5.00 2 2…" at bounding box center [239, 300] width 305 height 224
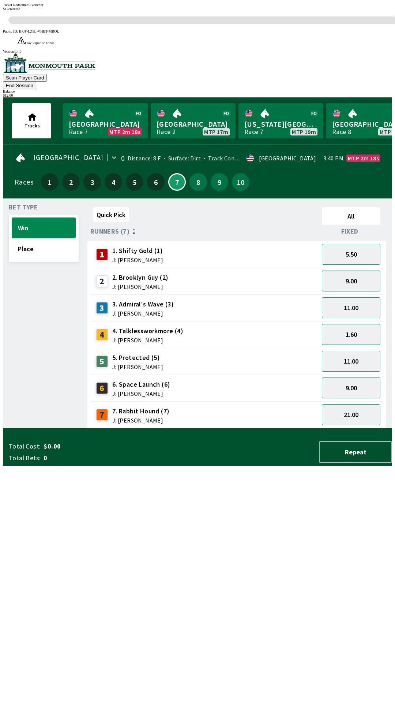
click at [109, 428] on div "Quick Pick All Runners (7) Fixed 1 1. Shifty Gold (1) J: [PERSON_NAME] 5.50 2 2…" at bounding box center [239, 316] width 305 height 224
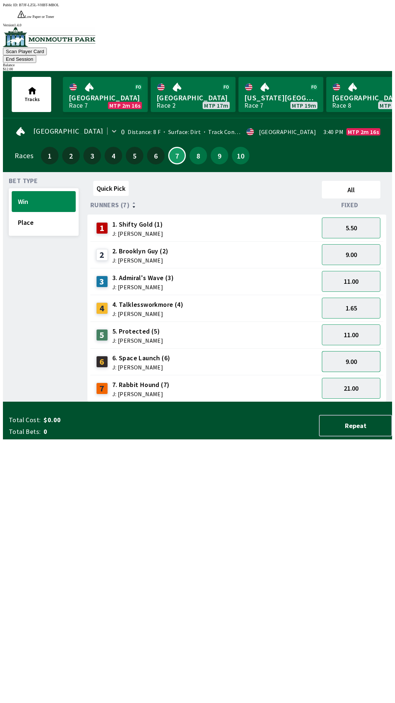
click at [348, 351] on button "9.00" at bounding box center [351, 361] width 59 height 21
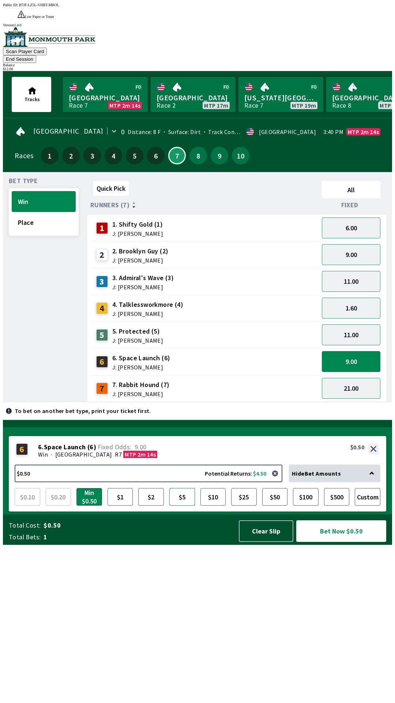
click at [187, 505] on button "$5" at bounding box center [182, 497] width 26 height 18
click at [333, 542] on button "Bet Now $5.00" at bounding box center [341, 531] width 90 height 22
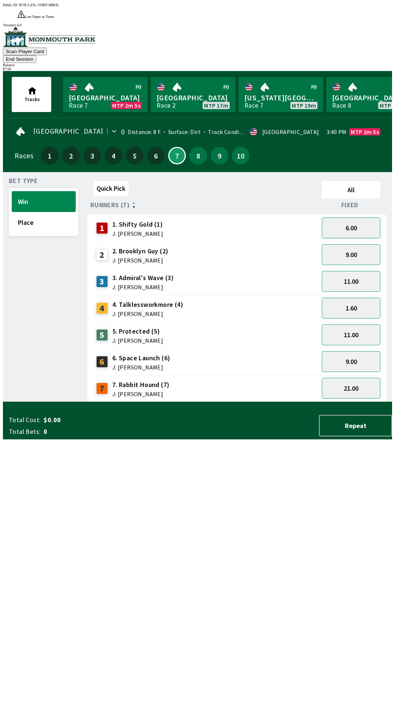
click at [164, 402] on div "Quick Pick All Runners (7) Fixed 1 1. Shifty Gold (1) J: [PERSON_NAME] 6.00 2 2…" at bounding box center [239, 290] width 305 height 224
click at [346, 324] on button "11.00" at bounding box center [351, 334] width 59 height 21
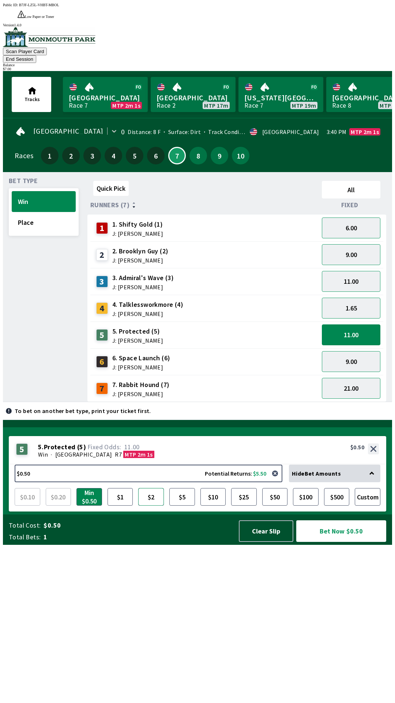
click at [155, 505] on button "$2" at bounding box center [151, 497] width 26 height 18
click at [331, 542] on button "Bet Now $2.00" at bounding box center [341, 531] width 90 height 22
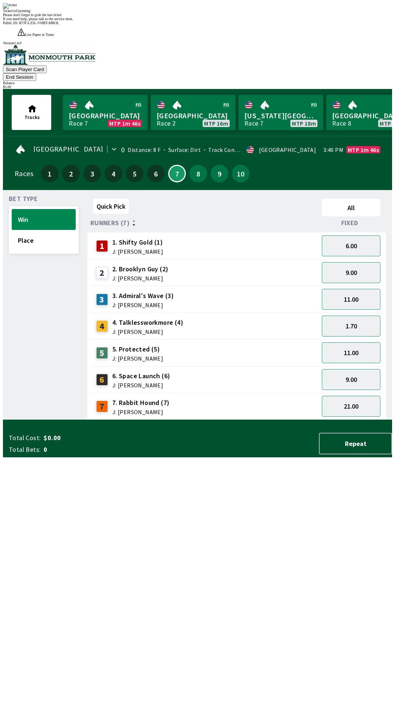
click at [36, 73] on button "End Session" at bounding box center [19, 77] width 33 height 8
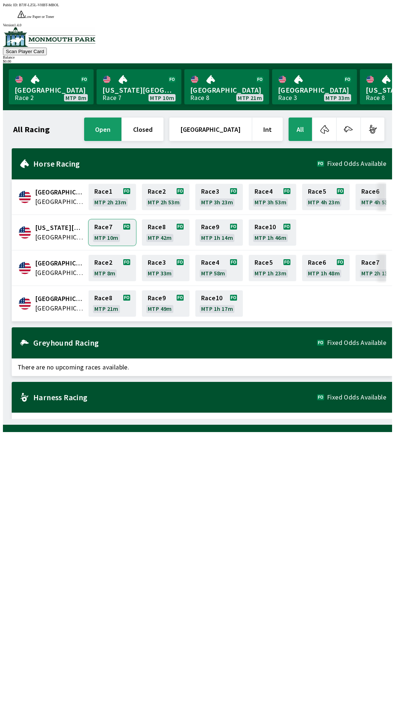
click at [104, 220] on link "Race 7 MTP 10m" at bounding box center [113, 232] width 48 height 26
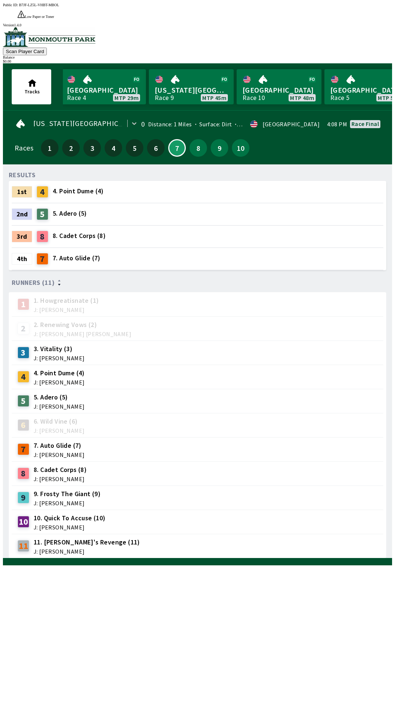
scroll to position [0, 265]
click at [269, 74] on link "[GEOGRAPHIC_DATA] Race 10 MTP 48m" at bounding box center [279, 86] width 85 height 35
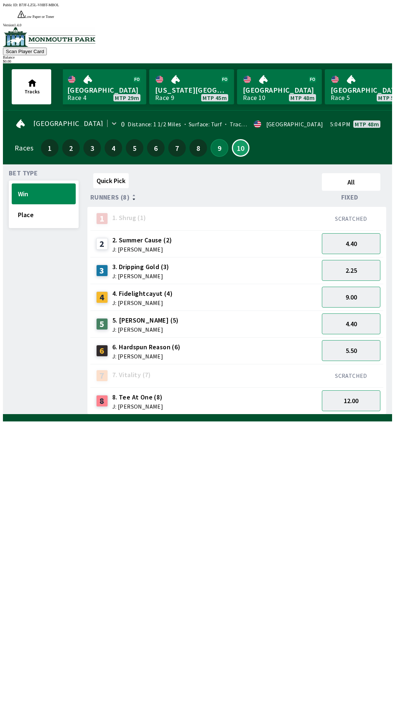
click at [216, 139] on button "9" at bounding box center [220, 148] width 18 height 18
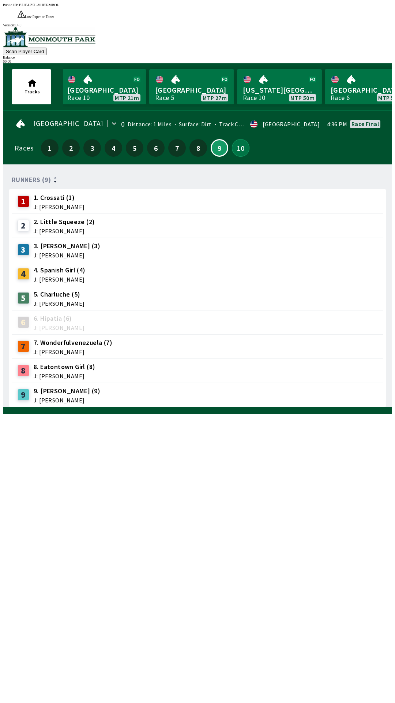
click at [240, 139] on button "10" at bounding box center [241, 148] width 18 height 18
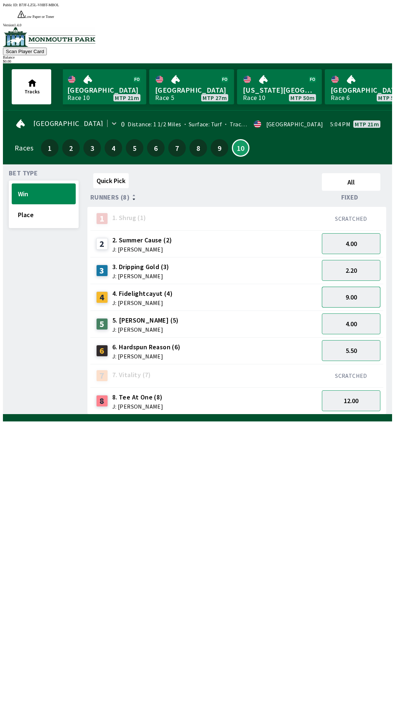
click at [353, 286] on button "9.00" at bounding box center [351, 296] width 59 height 21
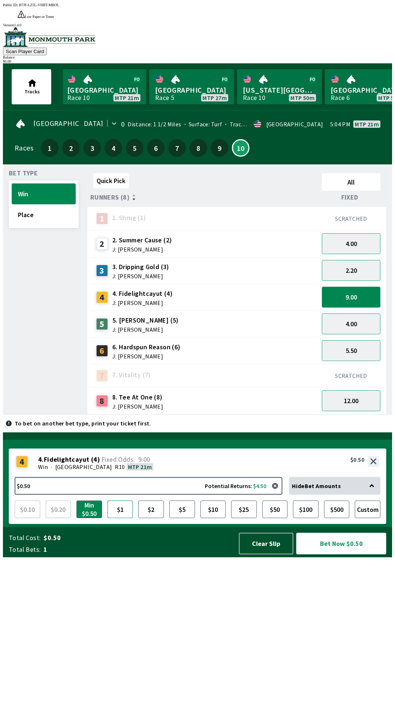
click at [125, 518] on button "$1" at bounding box center [121, 509] width 26 height 18
click at [327, 554] on button "Bet Now $1.00" at bounding box center [341, 543] width 90 height 22
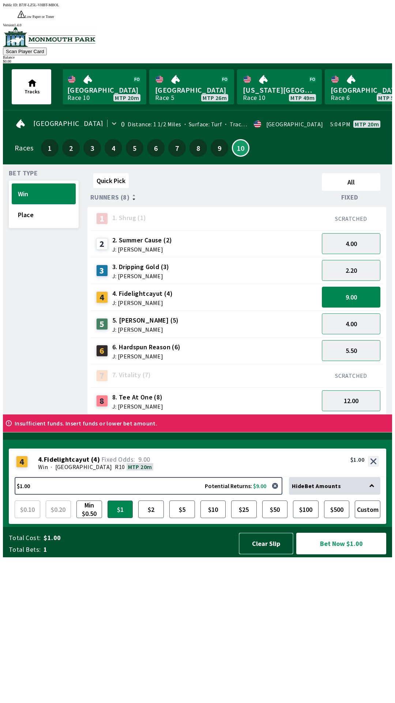
click at [274, 554] on button "Clear Slip" at bounding box center [266, 543] width 55 height 22
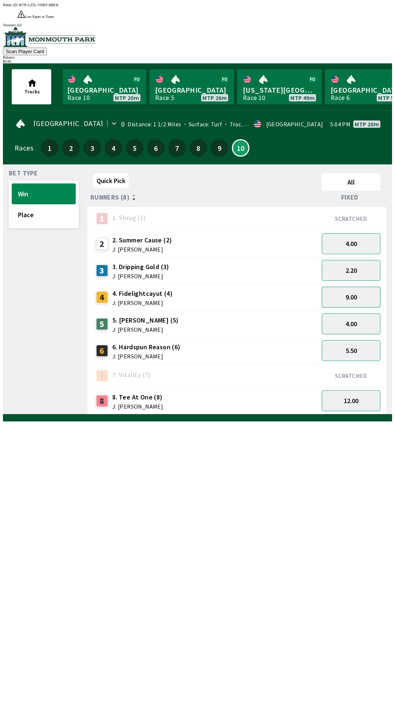
click at [351, 286] on button "9.00" at bounding box center [351, 296] width 59 height 21
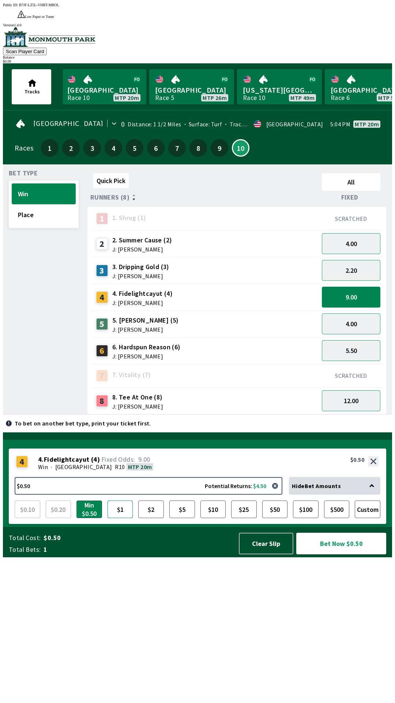
click at [125, 518] on button "$1" at bounding box center [121, 509] width 26 height 18
click at [345, 554] on button "Bet Now $1.00" at bounding box center [341, 543] width 90 height 22
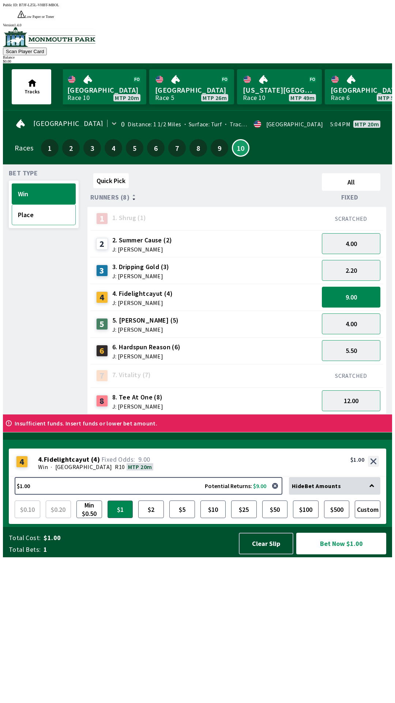
click at [43, 204] on button "Place" at bounding box center [44, 214] width 64 height 21
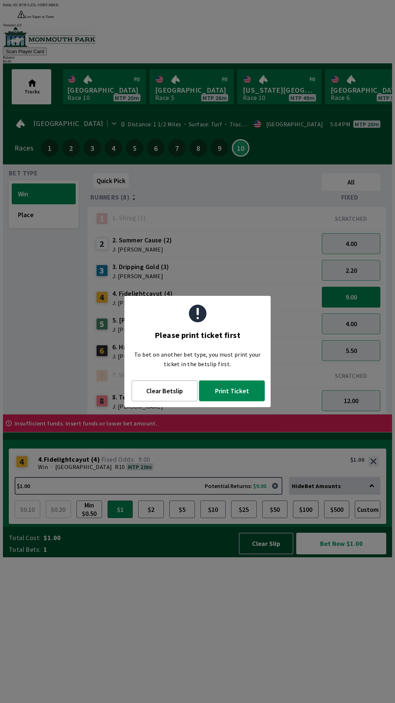
click at [240, 386] on button "Print Ticket" at bounding box center [232, 390] width 66 height 21
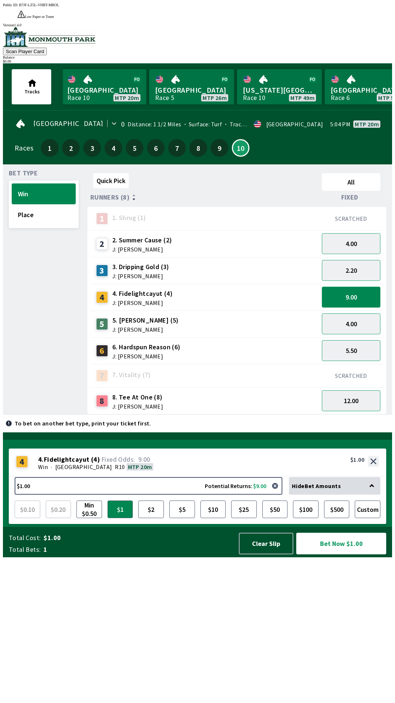
click at [358, 286] on button "9.00" at bounding box center [351, 296] width 59 height 21
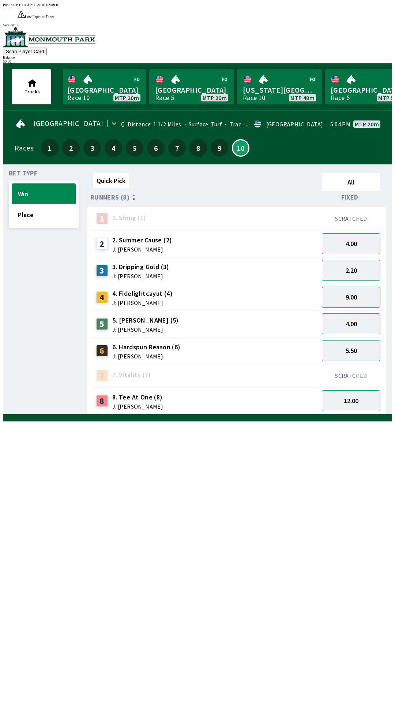
click at [358, 286] on button "9.00" at bounding box center [351, 296] width 59 height 21
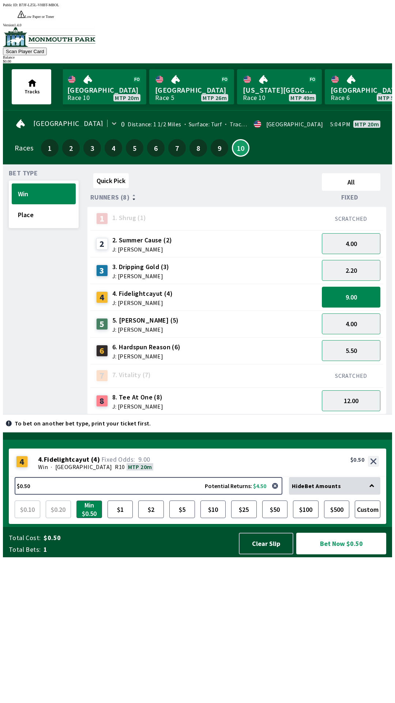
click at [336, 494] on div "Hide Bet Amounts" at bounding box center [334, 486] width 91 height 18
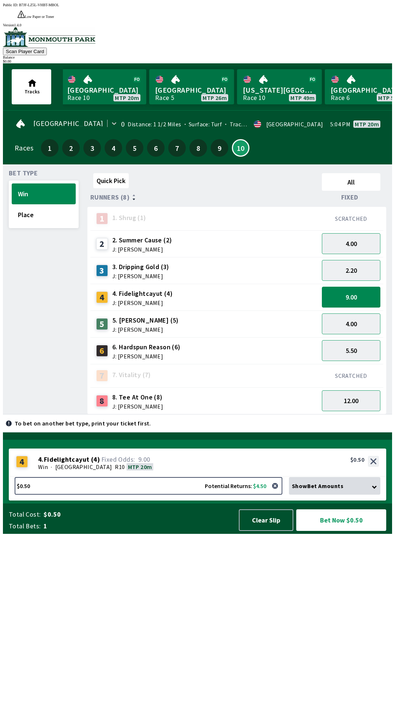
click at [357, 494] on div "Show Bet Amounts" at bounding box center [334, 486] width 91 height 18
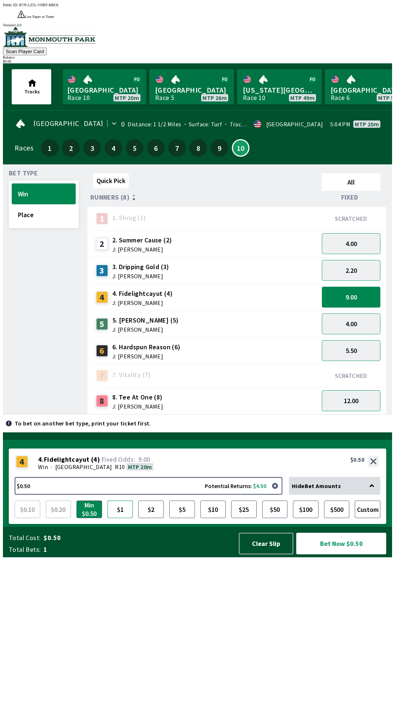
click at [118, 518] on button "$1" at bounding box center [121, 509] width 26 height 18
click at [131, 494] on button "$1.00 Potential Returns: $9.00" at bounding box center [149, 486] width 268 height 18
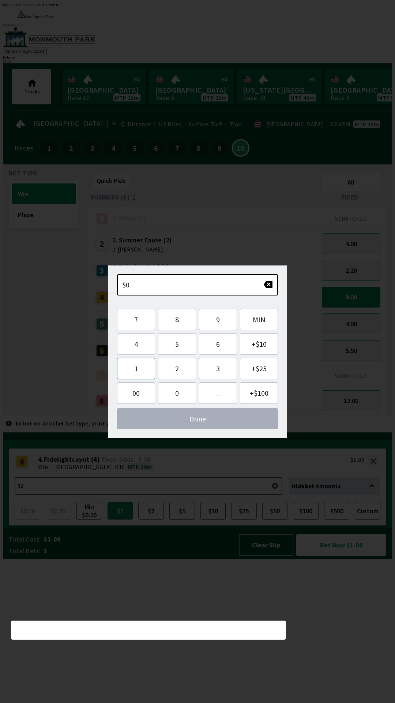
click at [140, 367] on button "1" at bounding box center [136, 368] width 38 height 22
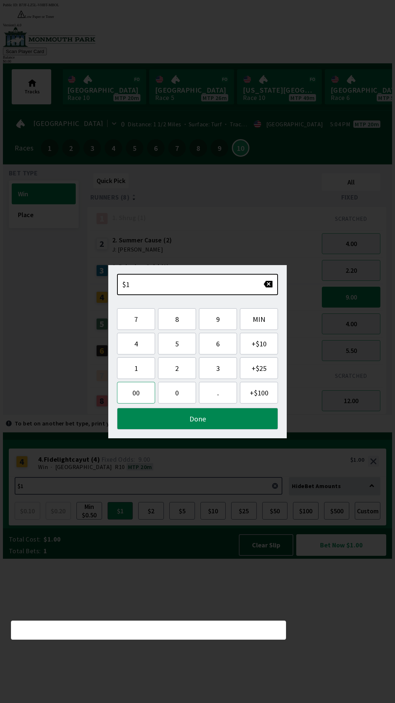
click at [132, 392] on button "00" at bounding box center [136, 393] width 38 height 22
click at [259, 319] on button "MIN" at bounding box center [259, 319] width 38 height 22
click at [263, 319] on button "MIN" at bounding box center [259, 319] width 38 height 22
click at [217, 420] on button "Done" at bounding box center [197, 419] width 161 height 22
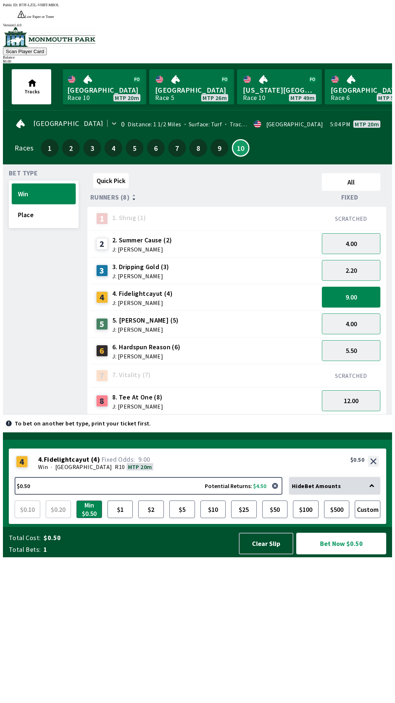
click at [333, 554] on button "Bet Now $0.50" at bounding box center [341, 543] width 90 height 22
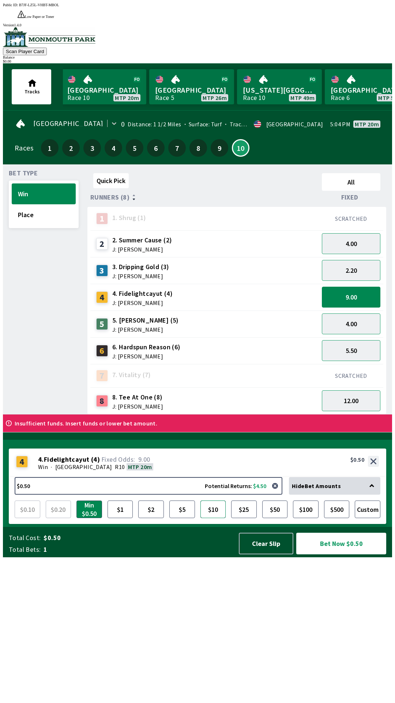
click at [221, 518] on button "$10" at bounding box center [214, 509] width 26 height 18
click at [359, 313] on button "4.00" at bounding box center [351, 323] width 59 height 21
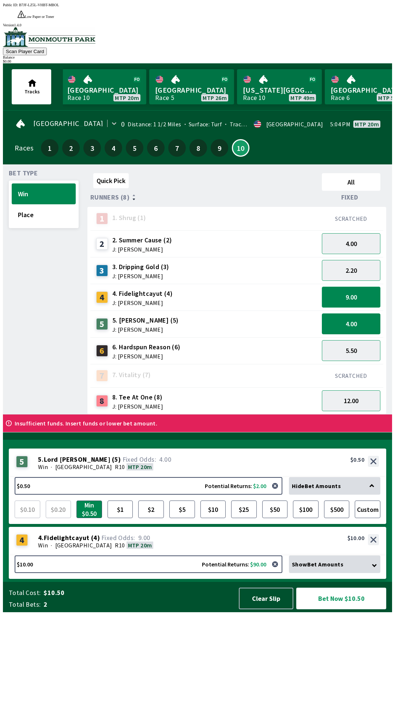
click at [362, 286] on button "9.00" at bounding box center [351, 296] width 59 height 21
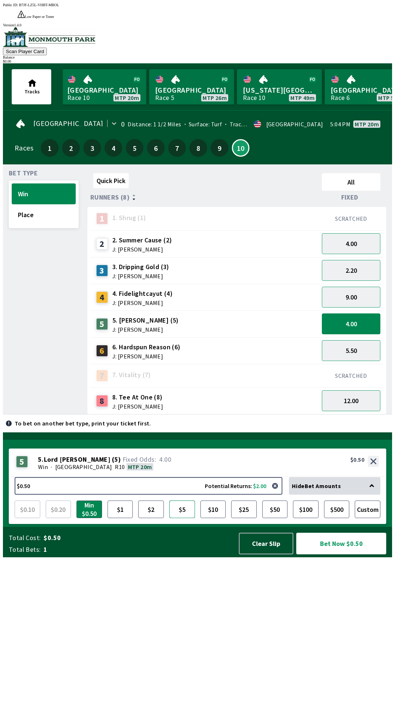
click at [178, 518] on button "$5" at bounding box center [182, 509] width 26 height 18
click at [344, 554] on button "Bet Now $5.00" at bounding box center [341, 543] width 90 height 22
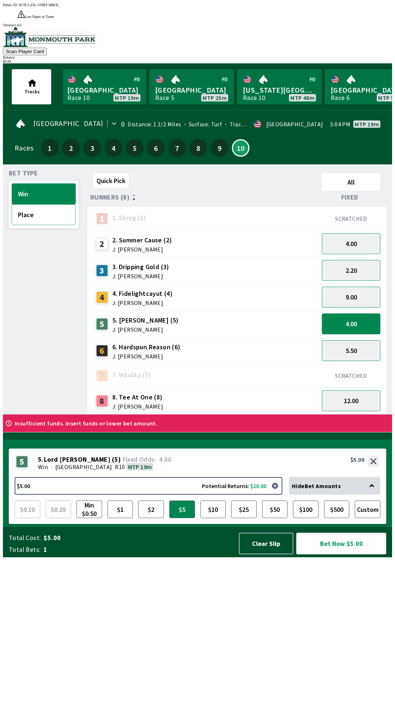
click at [26, 209] on button "Place" at bounding box center [44, 214] width 64 height 21
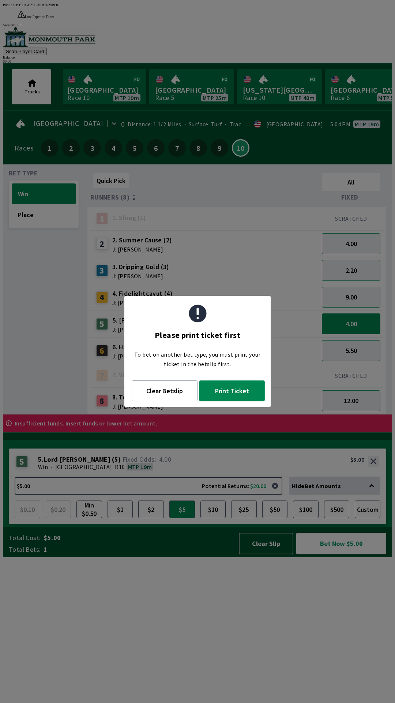
click at [245, 382] on button "Print Ticket" at bounding box center [232, 390] width 66 height 21
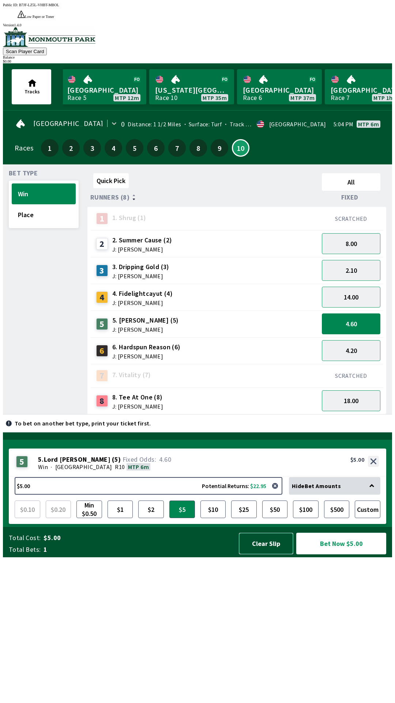
click at [266, 554] on button "Clear Slip" at bounding box center [266, 543] width 55 height 22
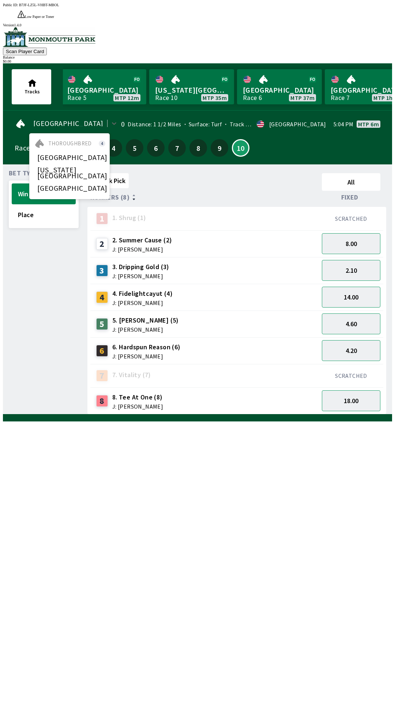
click at [49, 269] on div "Bet Type Win Place" at bounding box center [44, 292] width 70 height 244
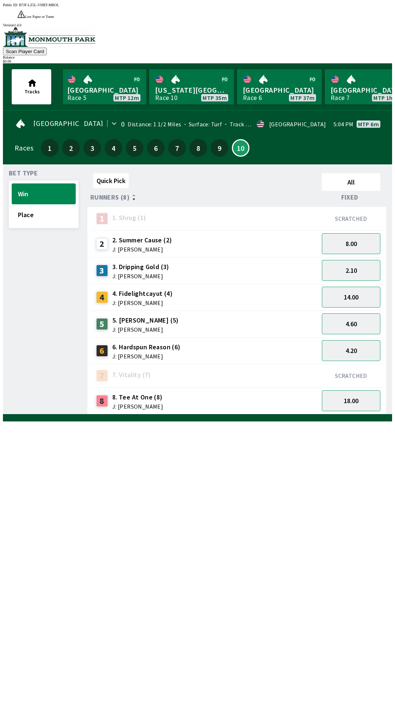
click at [59, 29] on img at bounding box center [49, 37] width 93 height 20
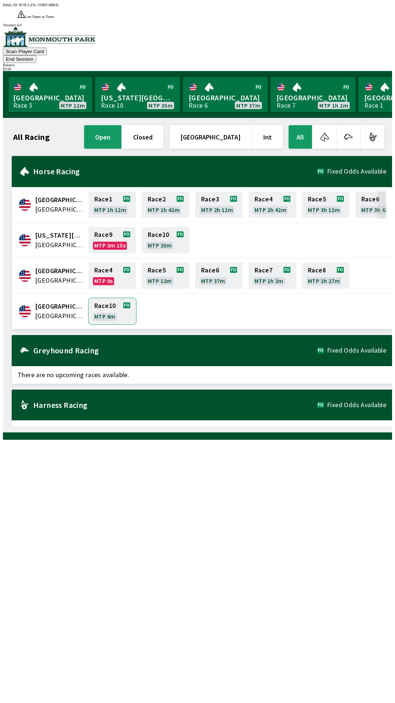
click at [106, 298] on link "Race 10 MTP 6m" at bounding box center [113, 311] width 48 height 26
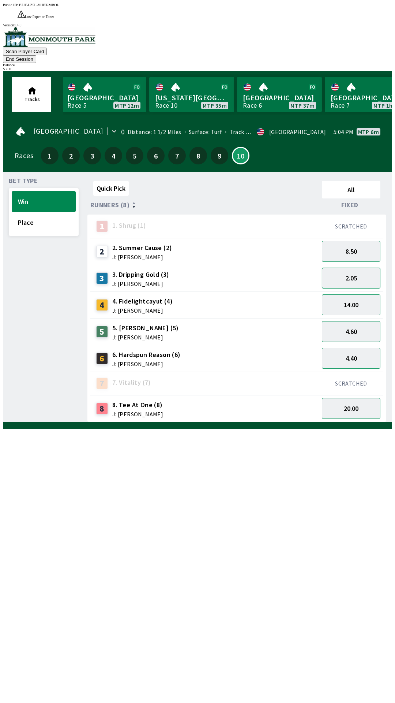
click at [360, 267] on button "2.05" at bounding box center [351, 277] width 59 height 21
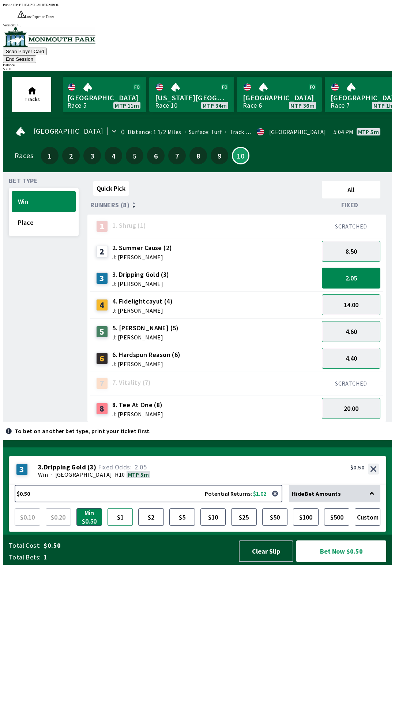
click at [118, 525] on button "$1" at bounding box center [121, 517] width 26 height 18
click at [159, 525] on button "$2" at bounding box center [151, 517] width 26 height 18
click at [118, 525] on button "$1" at bounding box center [121, 517] width 26 height 18
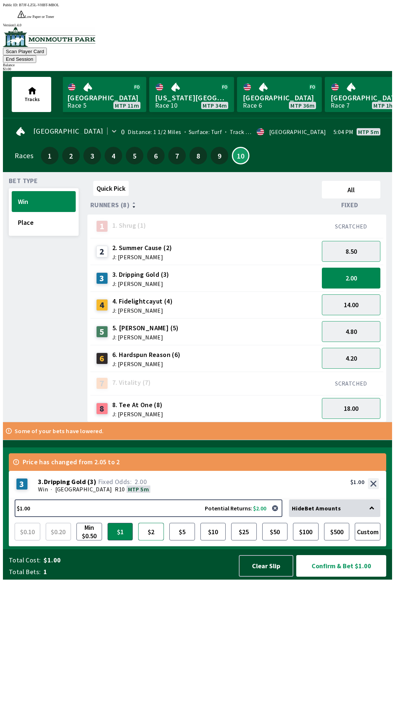
click at [149, 540] on button "$2" at bounding box center [151, 531] width 26 height 18
click at [344, 576] on button "Confirm & Bet $2.00" at bounding box center [341, 566] width 90 height 22
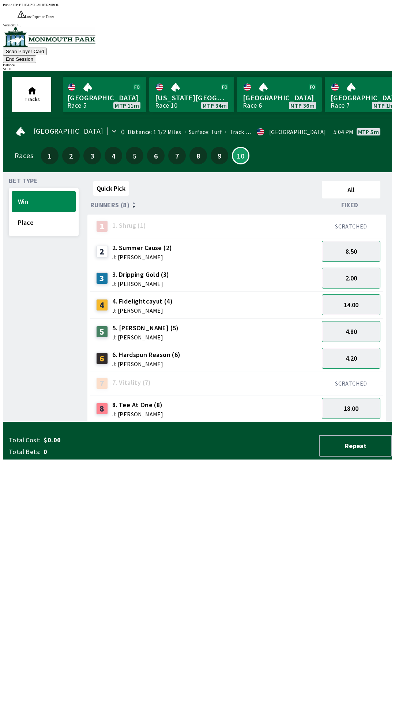
click at [247, 422] on div "Quick Pick All Runners (8) Fixed 1 1. Shrug (1) SCRATCHED 2 2. Summer Cause (2)…" at bounding box center [239, 300] width 305 height 244
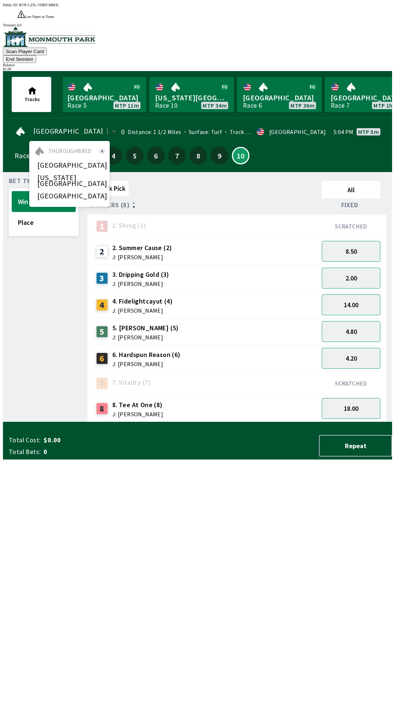
click at [35, 263] on div "Bet Type Win Place" at bounding box center [44, 300] width 70 height 244
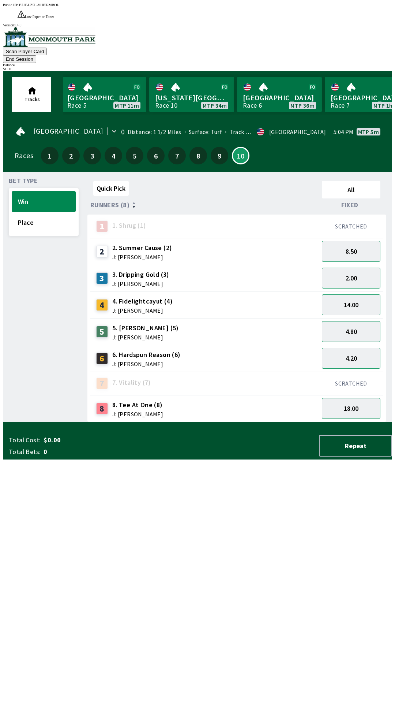
click at [36, 55] on button "End Session" at bounding box center [19, 59] width 33 height 8
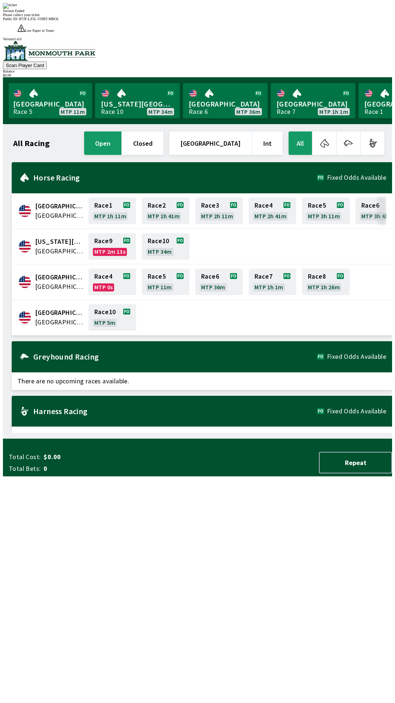
click at [40, 17] on span "Please collect your ticket" at bounding box center [21, 15] width 37 height 4
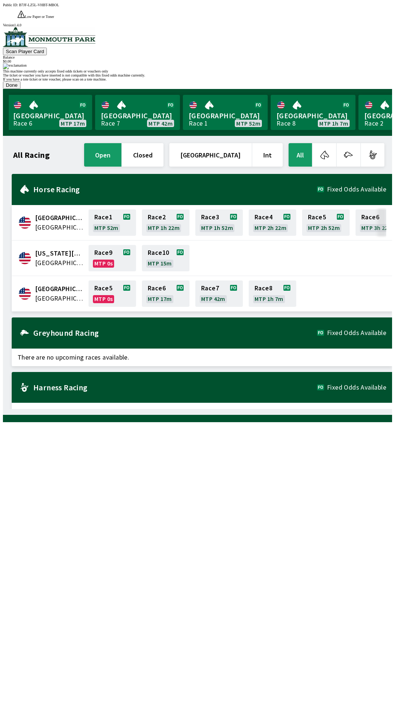
click at [20, 89] on button "Done" at bounding box center [12, 85] width 18 height 8
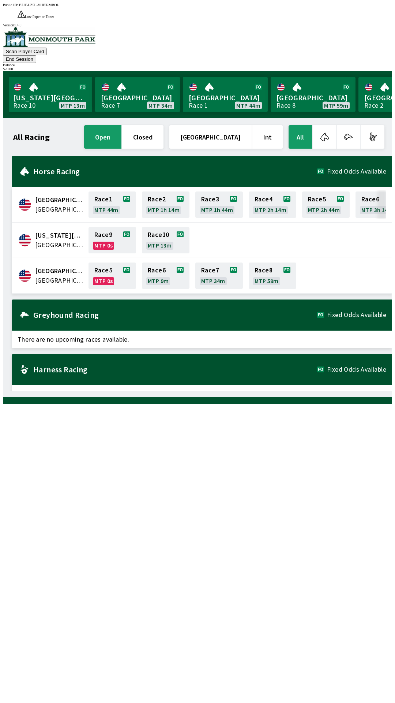
click at [36, 55] on button "End Session" at bounding box center [19, 59] width 33 height 8
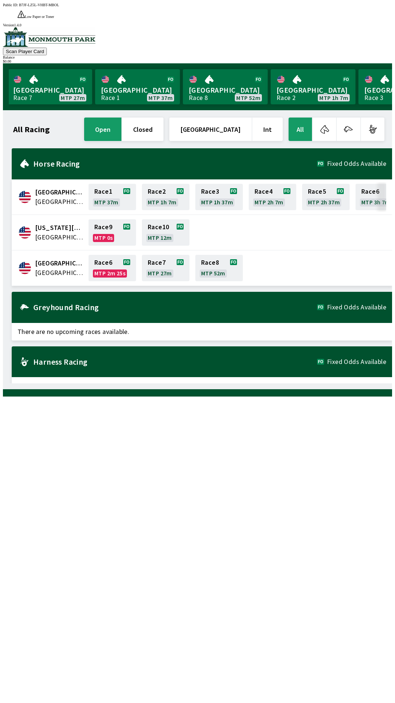
click at [359, 59] on div "$ 0.00" at bounding box center [197, 61] width 389 height 4
click at [71, 41] on div at bounding box center [197, 37] width 389 height 20
click at [29, 125] on div "All Racing open closed United States Int All" at bounding box center [199, 129] width 374 height 26
click at [29, 126] on h1 "All Racing" at bounding box center [31, 129] width 37 height 6
click at [28, 126] on h1 "All Racing" at bounding box center [31, 129] width 37 height 6
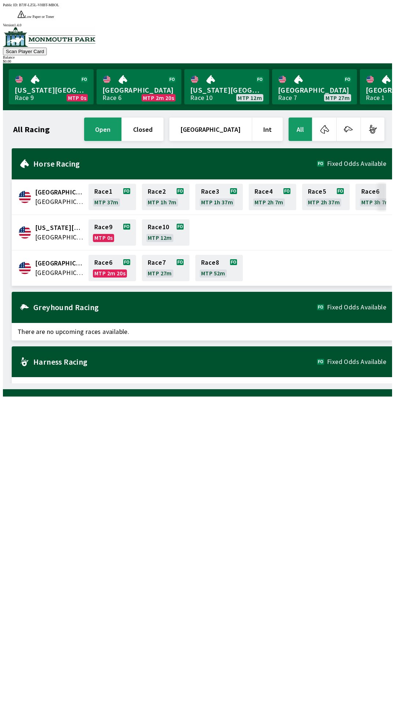
click at [301, 117] on button "All" at bounding box center [300, 128] width 23 height 23
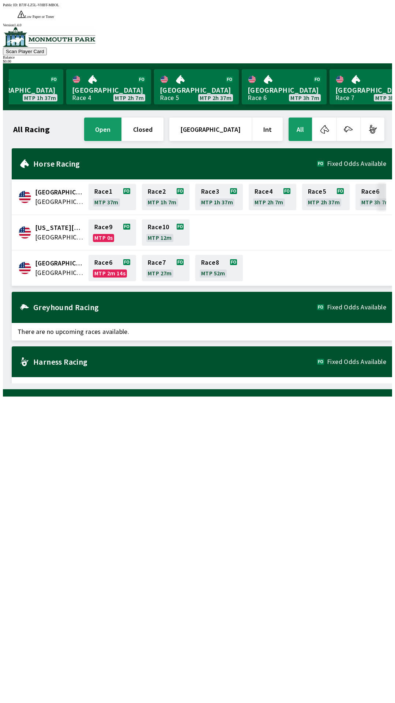
scroll to position [0, 643]
click at [47, 48] on button "Scan Player Card" at bounding box center [25, 52] width 44 height 8
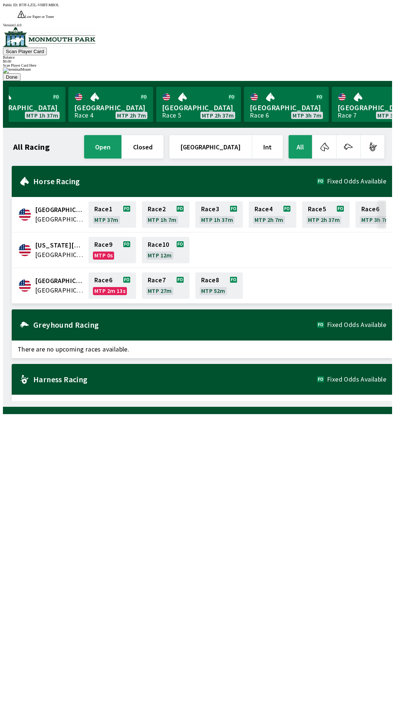
click at [47, 48] on button "Scan Player Card" at bounding box center [25, 52] width 44 height 8
click at [31, 73] on img at bounding box center [17, 70] width 28 height 6
click at [101, 401] on div "All Racing open closed [GEOGRAPHIC_DATA] Int All [GEOGRAPHIC_DATA] [GEOGRAPHIC_…" at bounding box center [200, 267] width 383 height 267
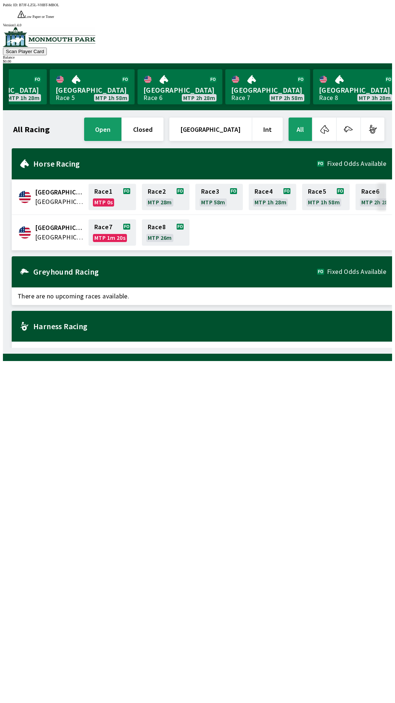
scroll to position [0, 398]
click at [382, 117] on button "button" at bounding box center [372, 128] width 23 height 23
click at [131, 40] on div "Scan Player Card Balance $ 0.00" at bounding box center [197, 45] width 389 height 36
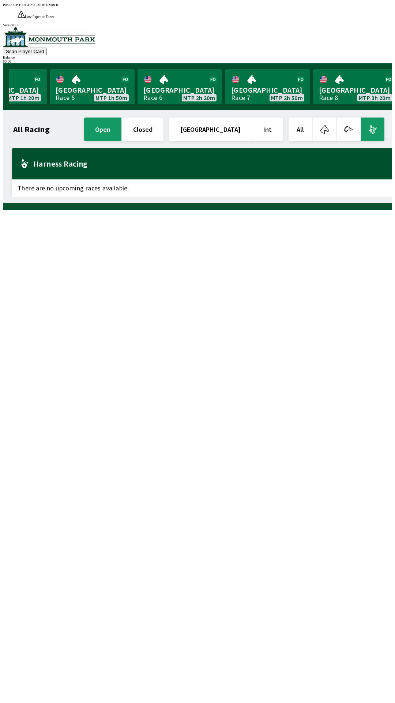
click at [3, 167] on div "All Racing open closed United States Int All Harness Racing There are no upcomi…" at bounding box center [197, 156] width 389 height 93
click at [35, 197] on div "All Racing open closed United States Int All Harness Racing There are no upcomi…" at bounding box center [200, 156] width 383 height 81
click at [226, 197] on div "All Racing open closed United States Int All Harness Racing There are no upcomi…" at bounding box center [200, 156] width 383 height 81
click at [281, 210] on div at bounding box center [197, 206] width 389 height 7
